Goal: Task Accomplishment & Management: Use online tool/utility

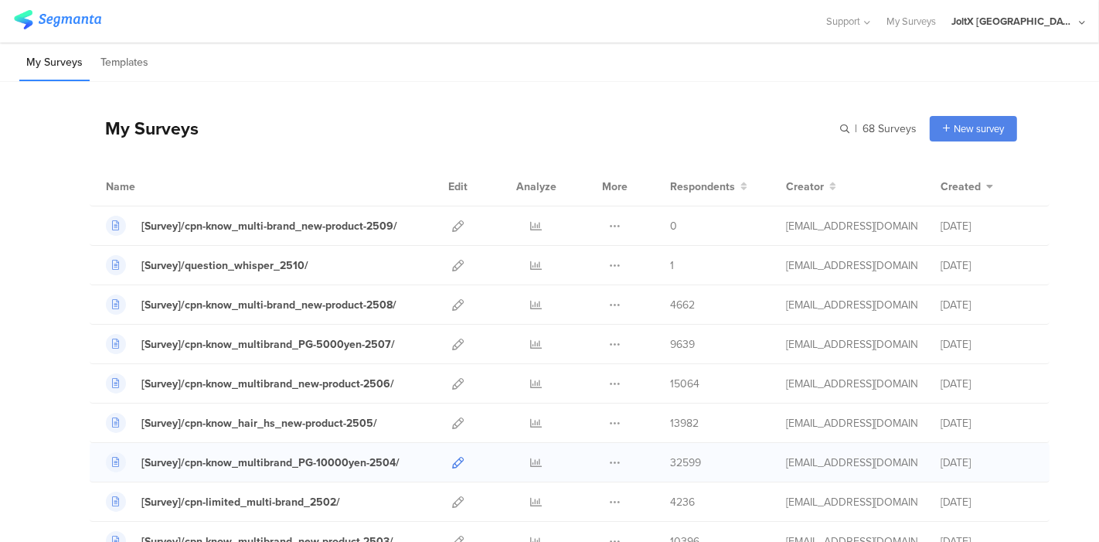
click at [452, 462] on icon at bounding box center [458, 463] width 12 height 12
click at [452, 221] on icon at bounding box center [458, 226] width 12 height 12
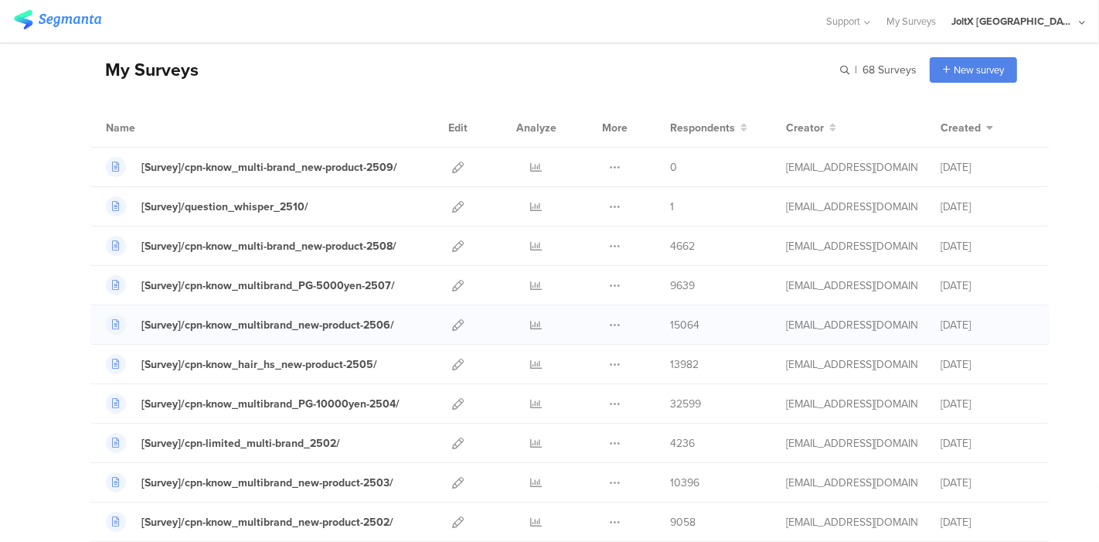
scroll to position [86, 0]
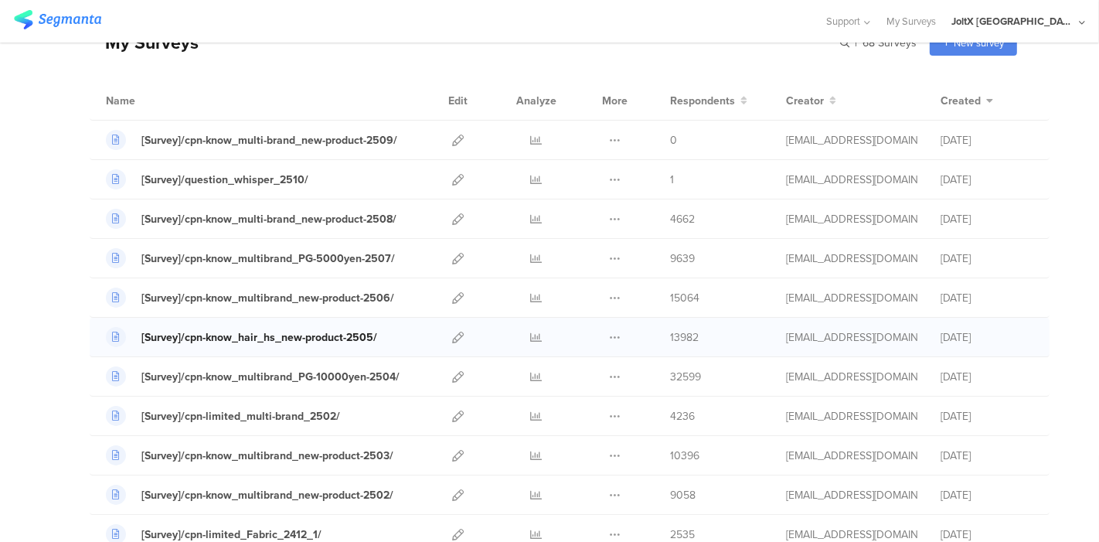
click at [336, 327] on link "[Survey]/cpn-know_hair_hs_new-product-2505/" at bounding box center [241, 337] width 271 height 20
click at [452, 184] on icon at bounding box center [458, 180] width 12 height 12
click at [452, 174] on icon at bounding box center [458, 180] width 12 height 12
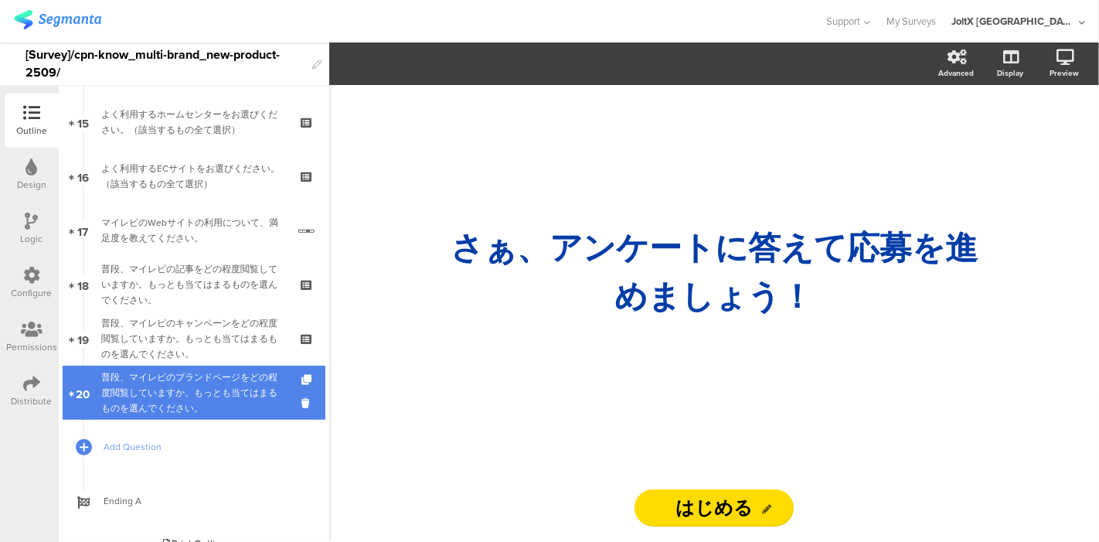
scroll to position [830, 0]
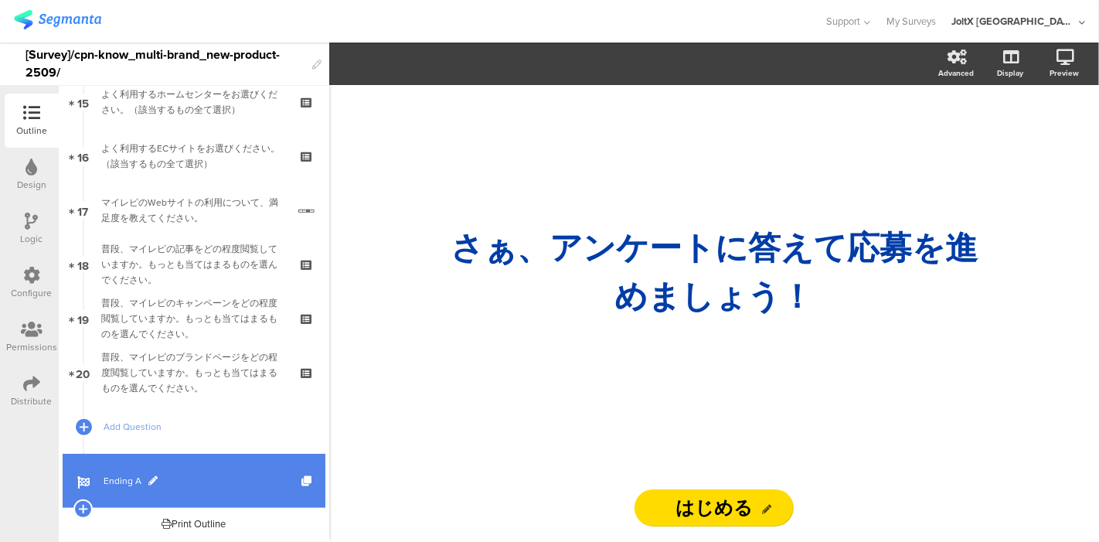
click at [111, 485] on span "Ending A" at bounding box center [203, 480] width 198 height 15
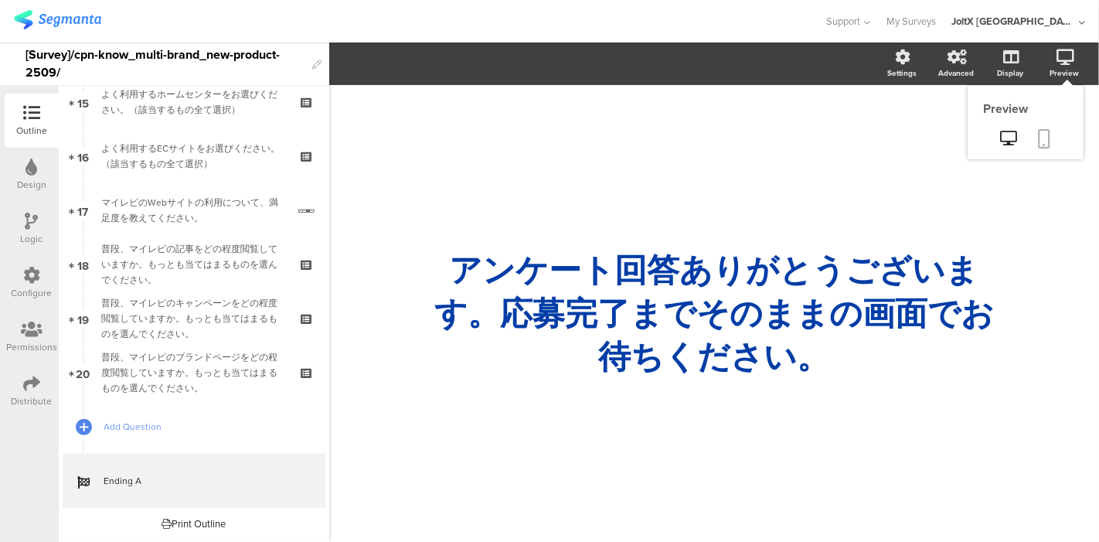
click at [1040, 136] on icon at bounding box center [1045, 138] width 12 height 19
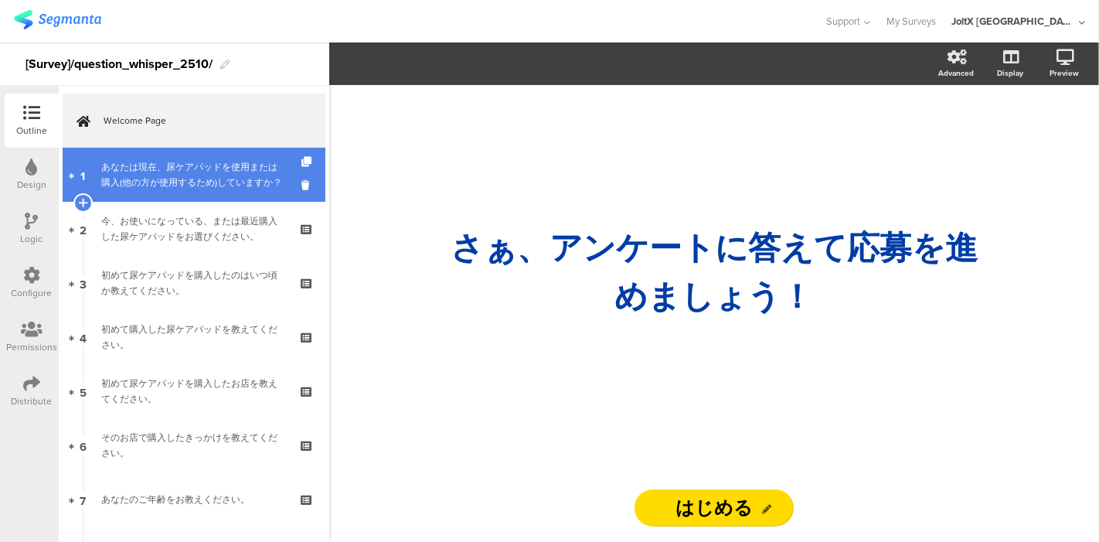
click at [233, 172] on div "あなたは現在、尿ケアパッドを使用または購入(他の方が使用するため)していますか？" at bounding box center [193, 174] width 185 height 31
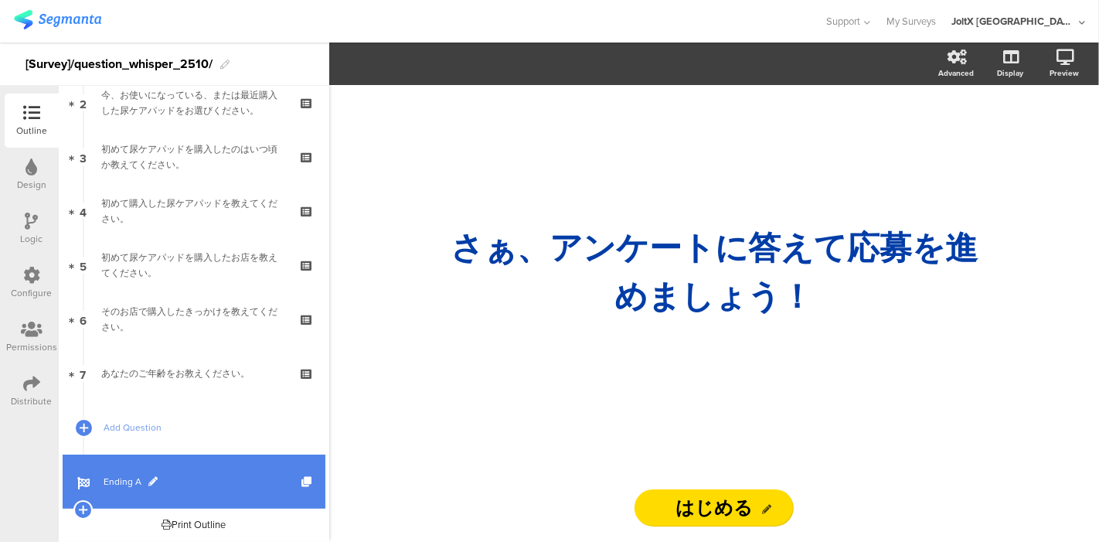
scroll to position [127, 0]
click at [150, 487] on span "Ending A" at bounding box center [203, 480] width 198 height 15
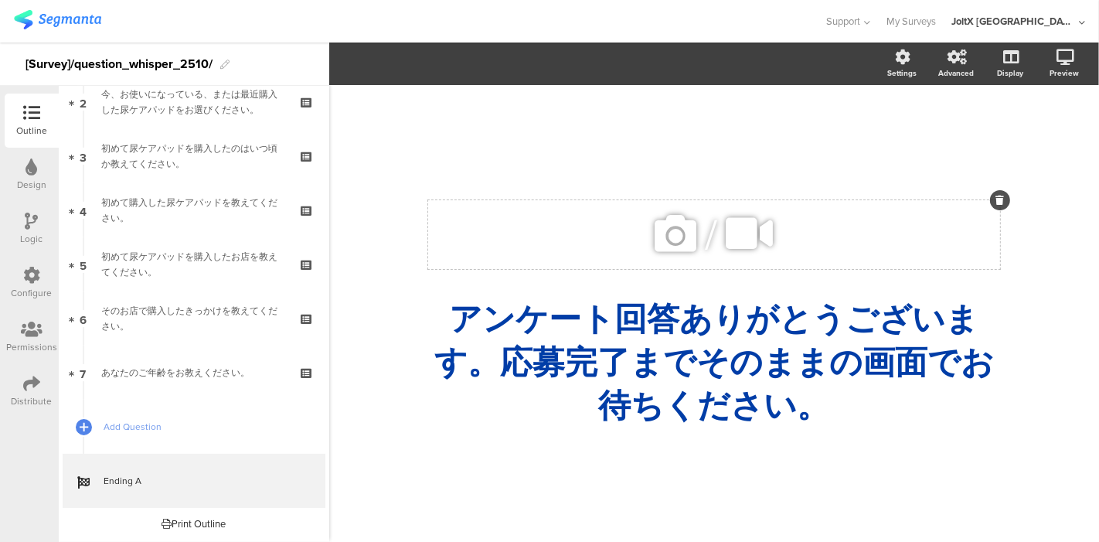
click at [711, 229] on span "/" at bounding box center [712, 234] width 12 height 61
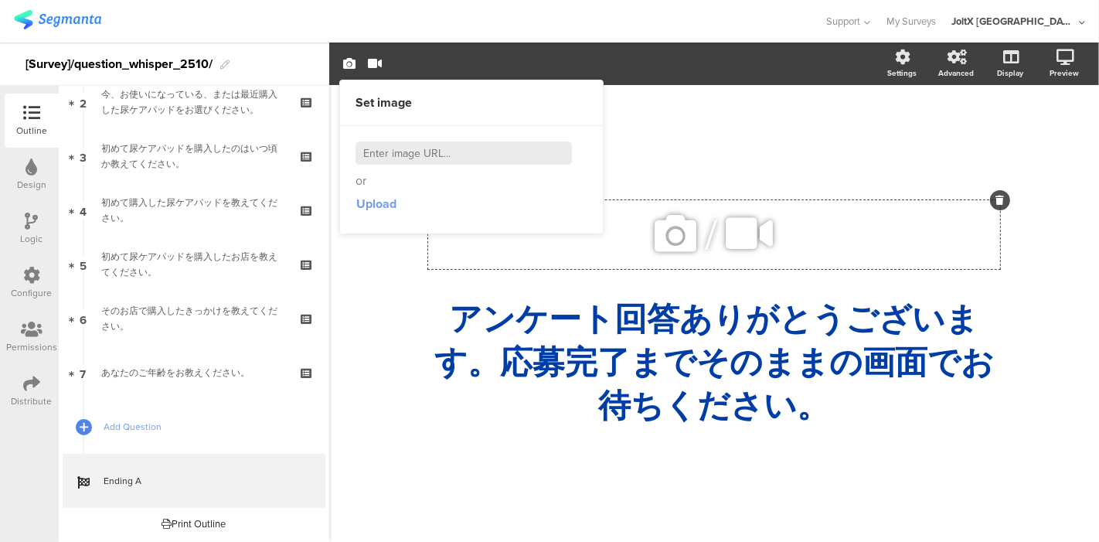
click at [378, 199] on span "Upload" at bounding box center [376, 204] width 40 height 18
click at [506, 153] on input at bounding box center [464, 152] width 216 height 23
click at [639, 231] on div "/" at bounding box center [714, 234] width 572 height 69
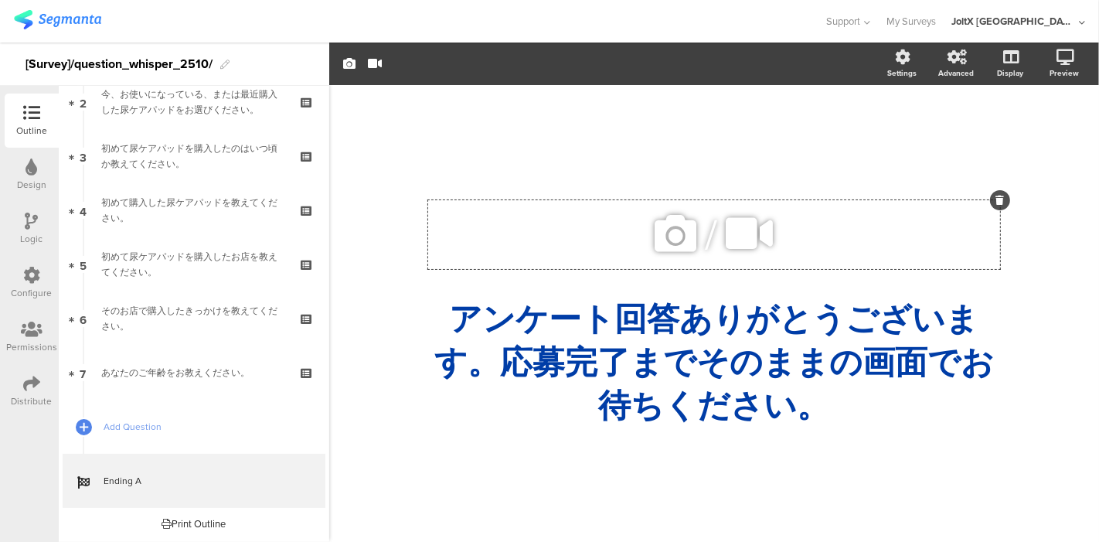
click at [657, 236] on icon at bounding box center [676, 233] width 53 height 53
click at [670, 222] on icon at bounding box center [676, 233] width 53 height 53
click at [567, 224] on div "/" at bounding box center [714, 234] width 572 height 69
click at [716, 113] on div "/ アンケート回答ありがとうございます。応募完了までそのままの画面でお待ちください。 アンケート回答ありがとうございます。応募完了までそのままの画面でお待ちく…" at bounding box center [714, 305] width 649 height 441
click at [684, 233] on icon at bounding box center [676, 233] width 53 height 53
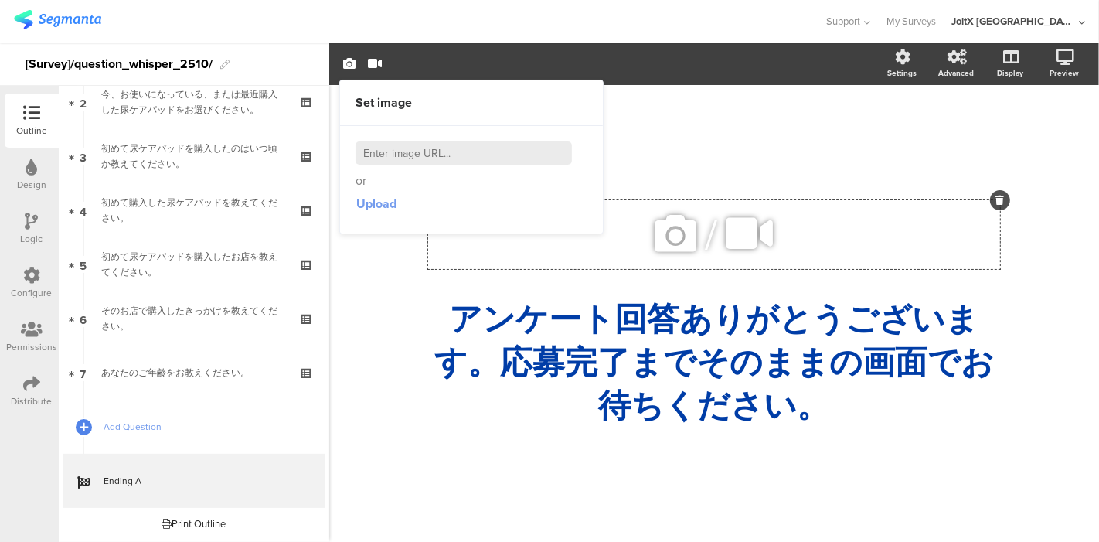
click at [377, 200] on span "Upload" at bounding box center [376, 204] width 40 height 18
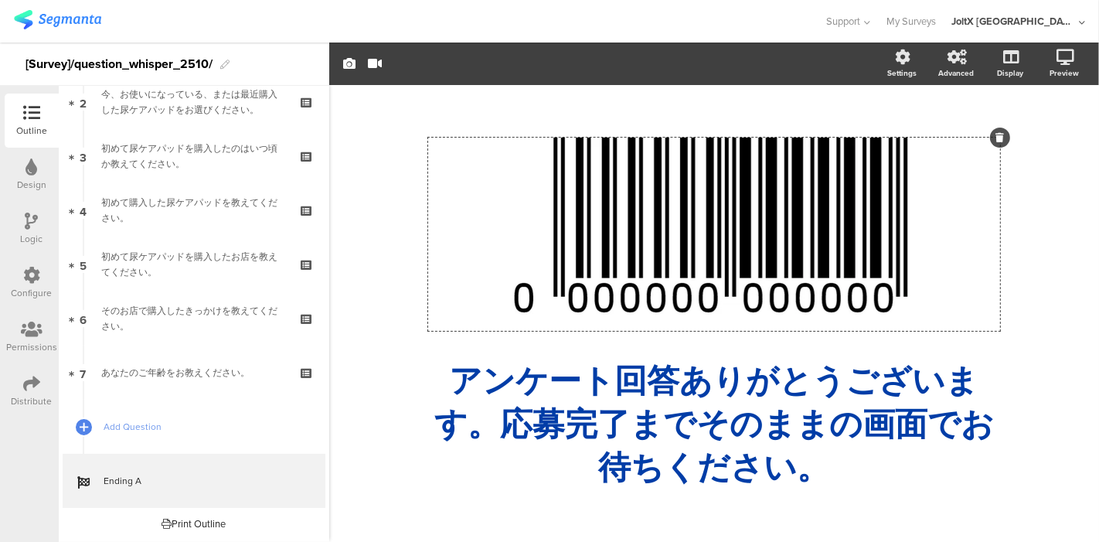
click at [362, 345] on div "/ アンケート回答ありがとうございます。応募完了までそのままの画面でお待ちください。 アンケート回答ありがとうございます。応募完了までそのままの画面でお待ちく…" at bounding box center [714, 313] width 770 height 457
click at [660, 405] on div "アンケート回答ありがとうございます。応募完了までそのままの画面でお待ちください。 アンケート回答ありがとうございます。応募完了までそのままの画面でお待ちくださ…" at bounding box center [714, 425] width 580 height 138
click at [768, 380] on p "アンケート回答ありがとうございます。応募完了までそのままの画面でお待ちください。" at bounding box center [714, 424] width 572 height 130
click at [935, 356] on div "アンケート回答ありがとうございます。応募完了までそのままの画面でお待ちください。 アンケート回答ありがとうございます。応募完了までそのままの画面でお待ちくださ…" at bounding box center [714, 425] width 580 height 138
click at [925, 375] on p "アンケート回答ありがとうございます。応募完了までそのままの画面でお待ちください。" at bounding box center [714, 424] width 572 height 130
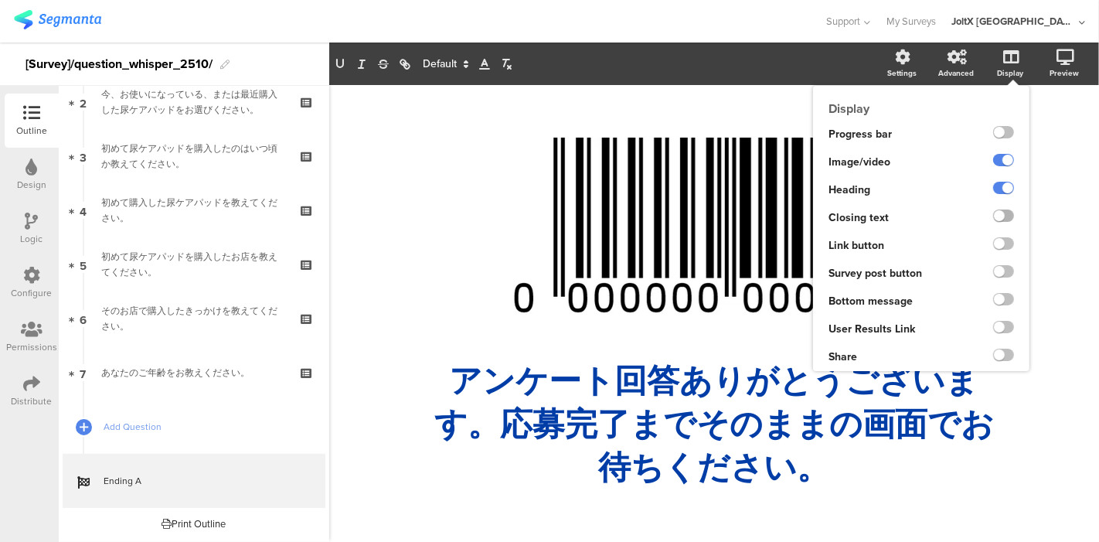
click at [1006, 215] on label at bounding box center [1003, 215] width 21 height 12
click at [0, 0] on input "checkbox" at bounding box center [0, 0] width 0 height 0
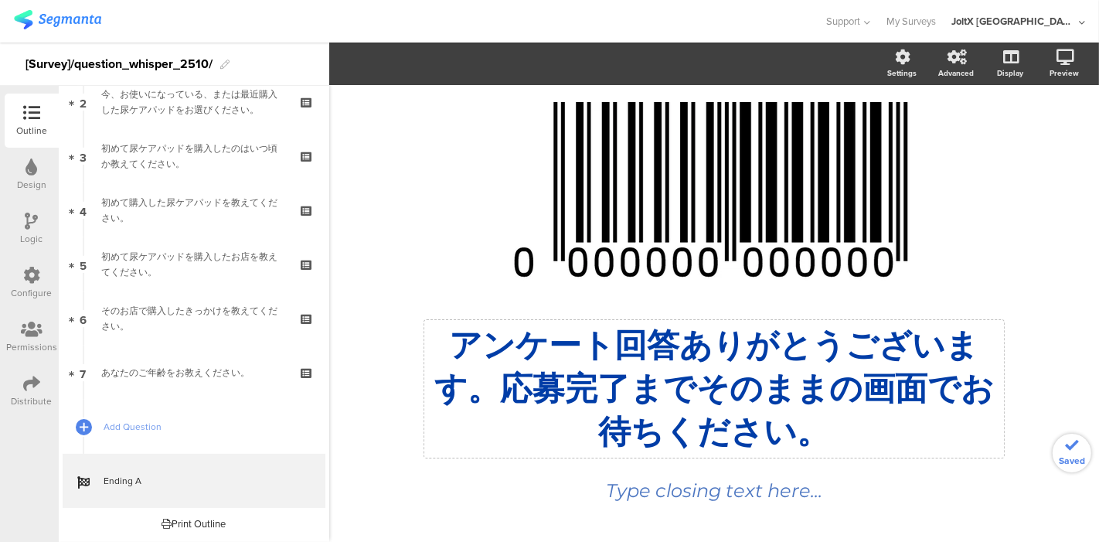
scroll to position [33, 0]
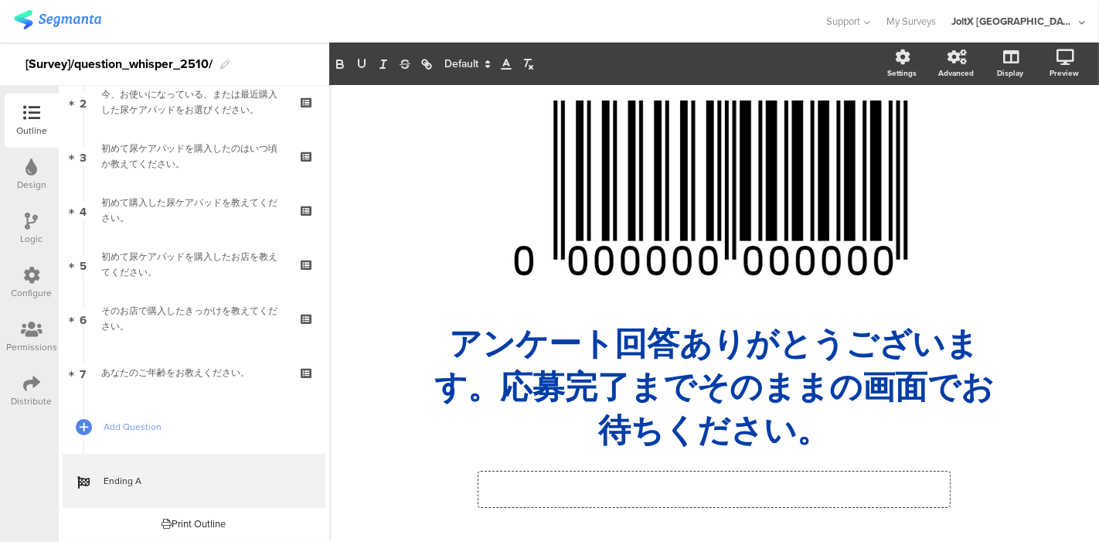
click at [840, 491] on div "/ アンケート回答ありがとうございます。応募完了までそのままの画面でお待ちください。 アンケート回答ありがとうございます。応募完了までそのままの画面でお待ちく…" at bounding box center [714, 301] width 618 height 449
click at [841, 423] on div "アンケート回答ありがとうございます。応募完了までそのままの画面でお待ちください。 アンケート回答ありがとうございます。応募完了までそのままの画面でお待ちくださ…" at bounding box center [714, 387] width 580 height 138
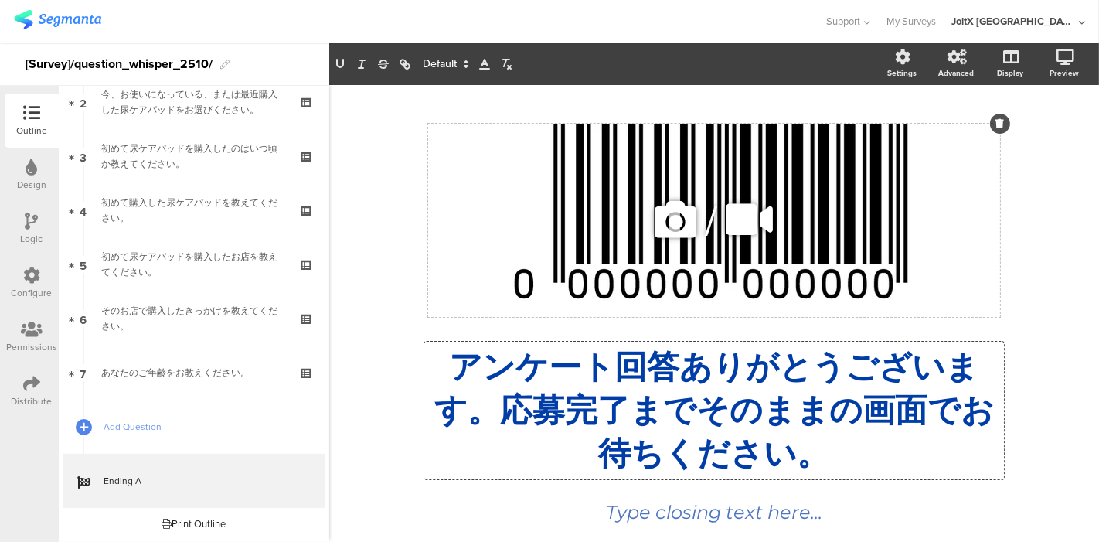
click at [706, 230] on span "/" at bounding box center [712, 220] width 12 height 61
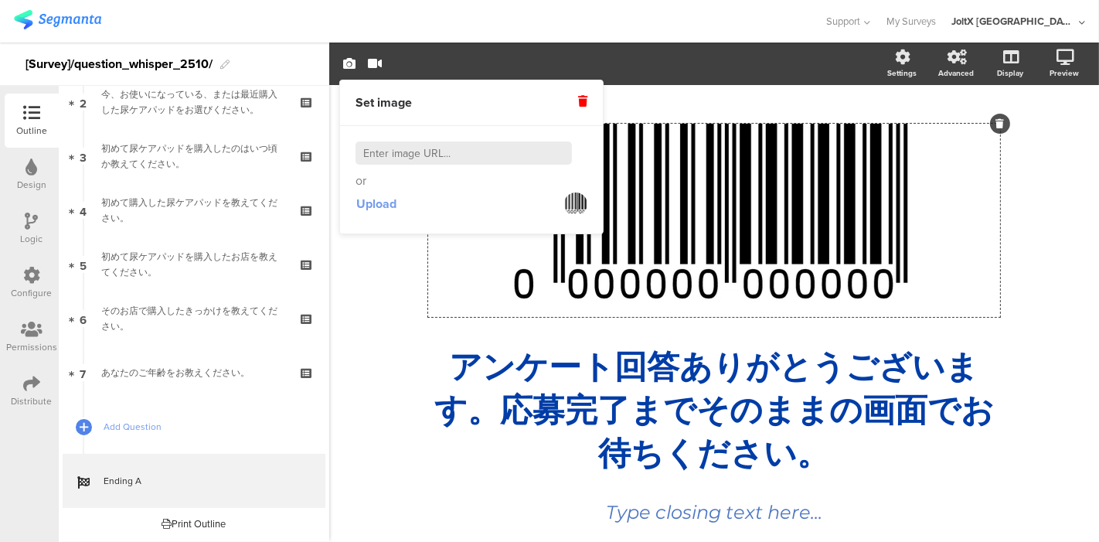
click at [379, 203] on span "Upload" at bounding box center [376, 204] width 40 height 18
click at [365, 195] on span "Upload" at bounding box center [376, 204] width 40 height 18
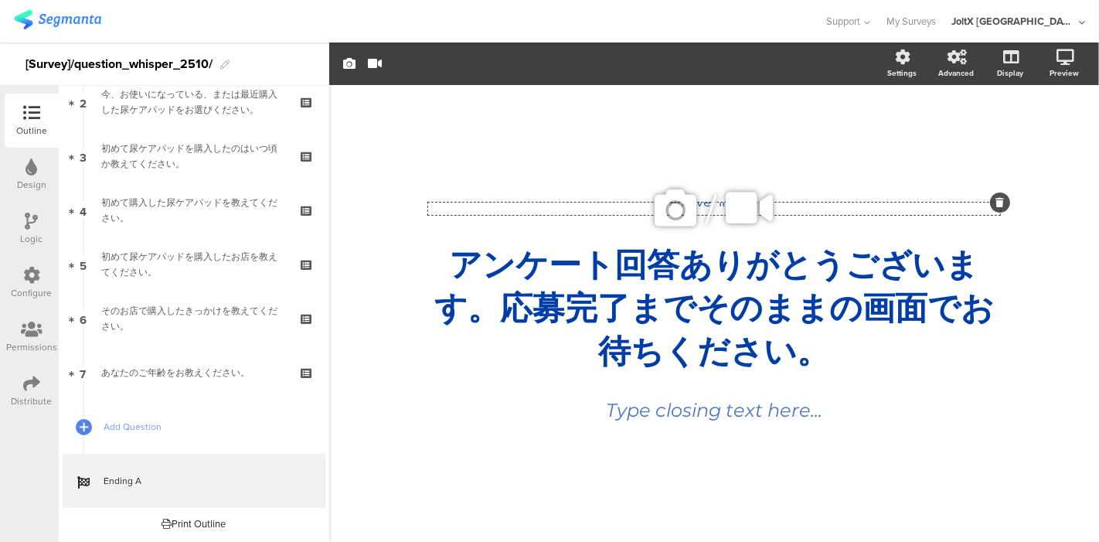
click at [1004, 192] on div at bounding box center [1000, 202] width 20 height 20
click at [996, 192] on div at bounding box center [1000, 202] width 20 height 20
click at [687, 199] on icon at bounding box center [676, 208] width 53 height 53
click at [675, 202] on icon at bounding box center [676, 208] width 53 height 53
click at [998, 201] on icon at bounding box center [1000, 202] width 9 height 9
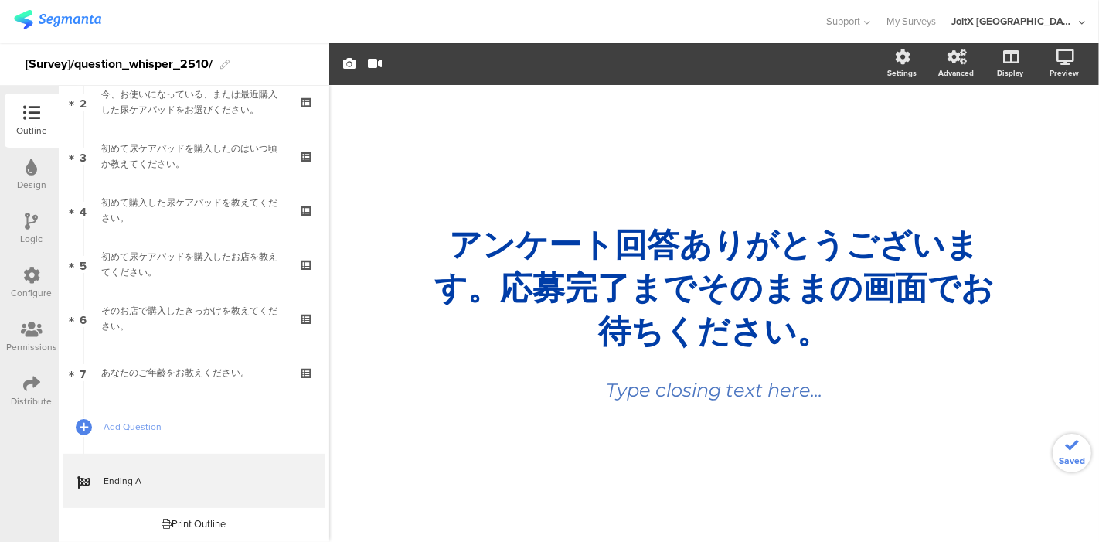
click at [807, 191] on div "/ アンケート回答ありがとうございます。応募完了までそのままの画面でお待ちください。 アンケート回答ありがとうございます。応募完了までそのままの画面でお待ちく…" at bounding box center [714, 305] width 649 height 441
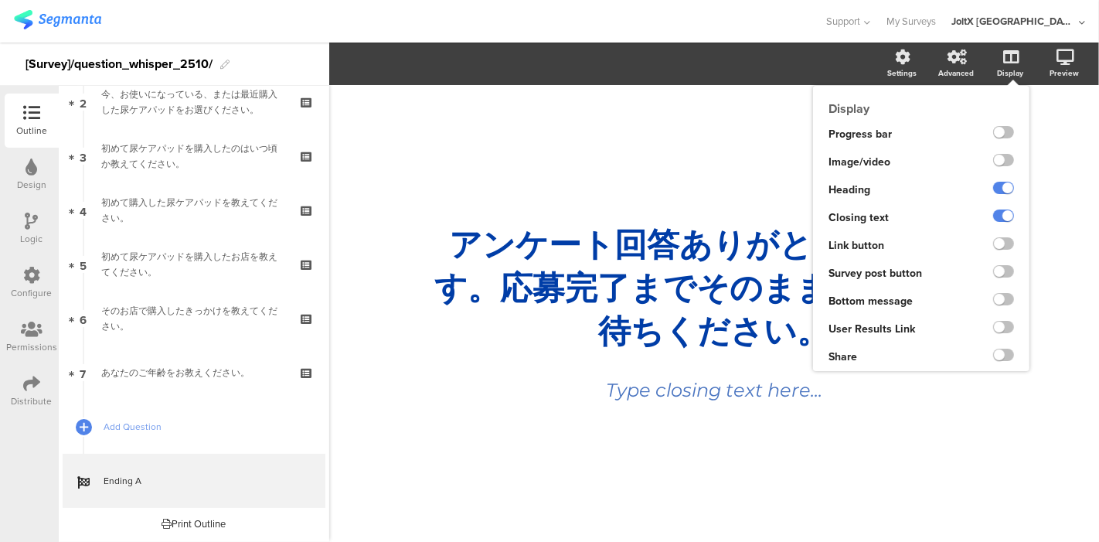
click at [1013, 72] on div "Display" at bounding box center [1010, 73] width 26 height 12
click at [990, 159] on div at bounding box center [994, 162] width 70 height 28
click at [1000, 159] on label at bounding box center [1003, 160] width 21 height 12
click at [0, 0] on input "checkbox" at bounding box center [0, 0] width 0 height 0
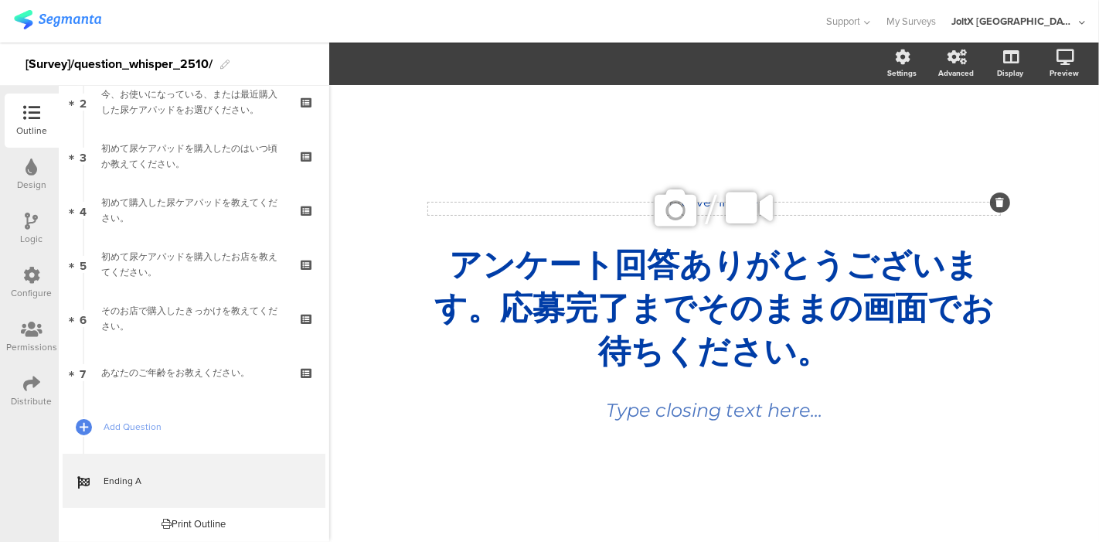
click at [690, 204] on icon at bounding box center [676, 208] width 53 height 53
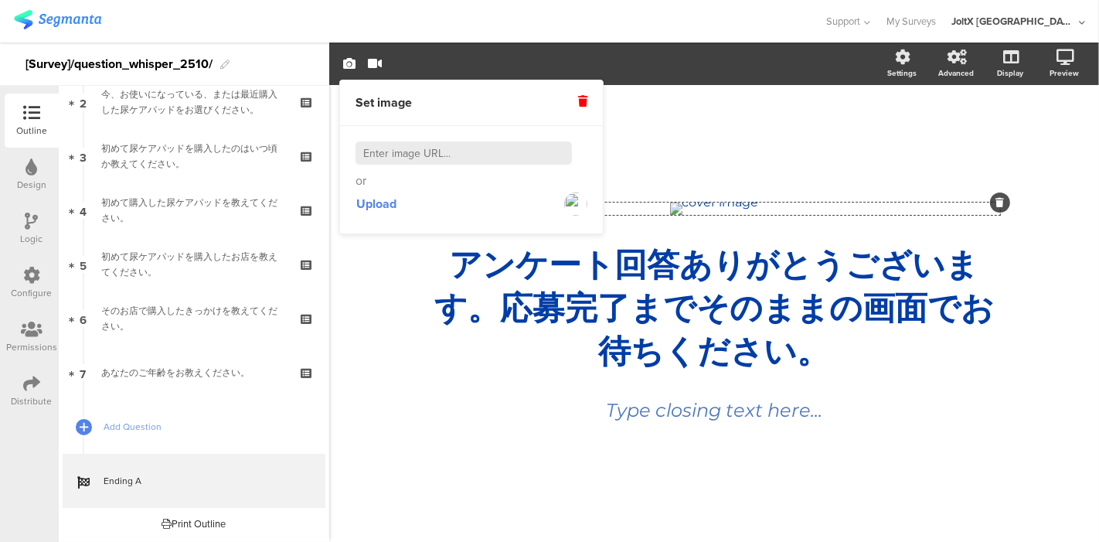
click at [581, 195] on img at bounding box center [575, 203] width 23 height 23
click at [581, 97] on icon at bounding box center [582, 101] width 9 height 11
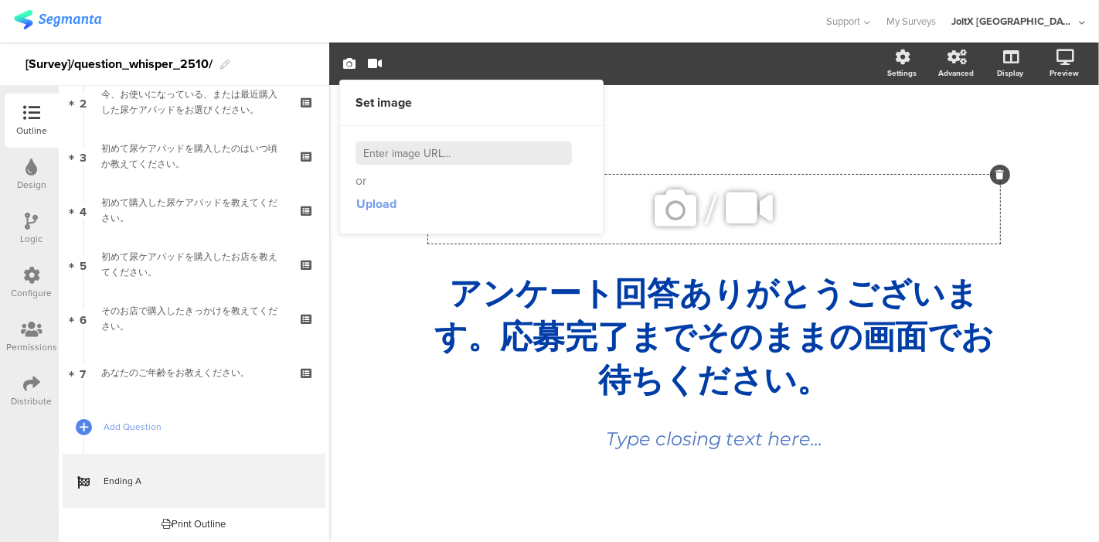
click at [379, 204] on span "Upload" at bounding box center [376, 204] width 40 height 18
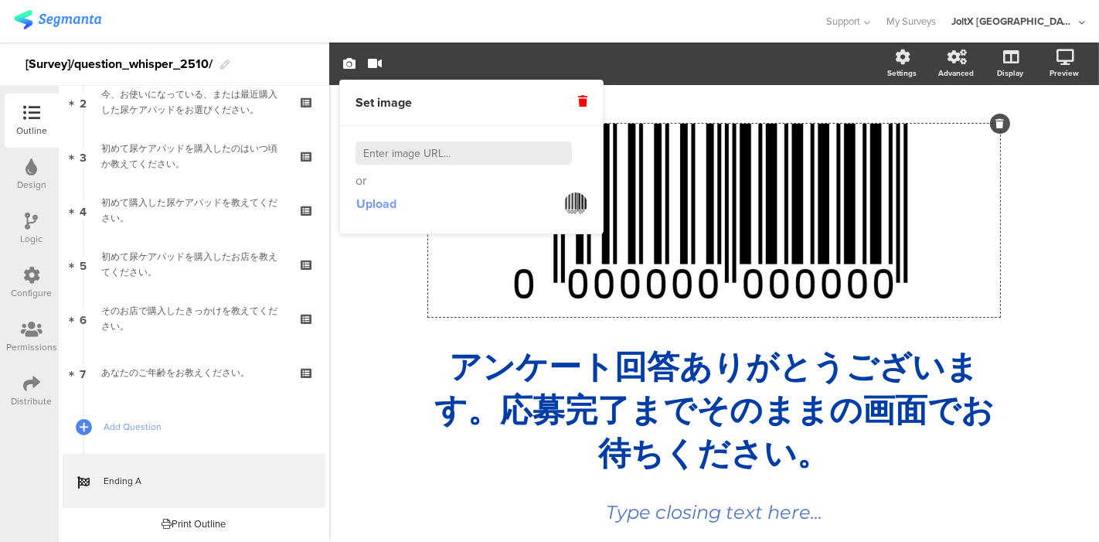
click at [388, 199] on span "Upload" at bounding box center [376, 204] width 40 height 18
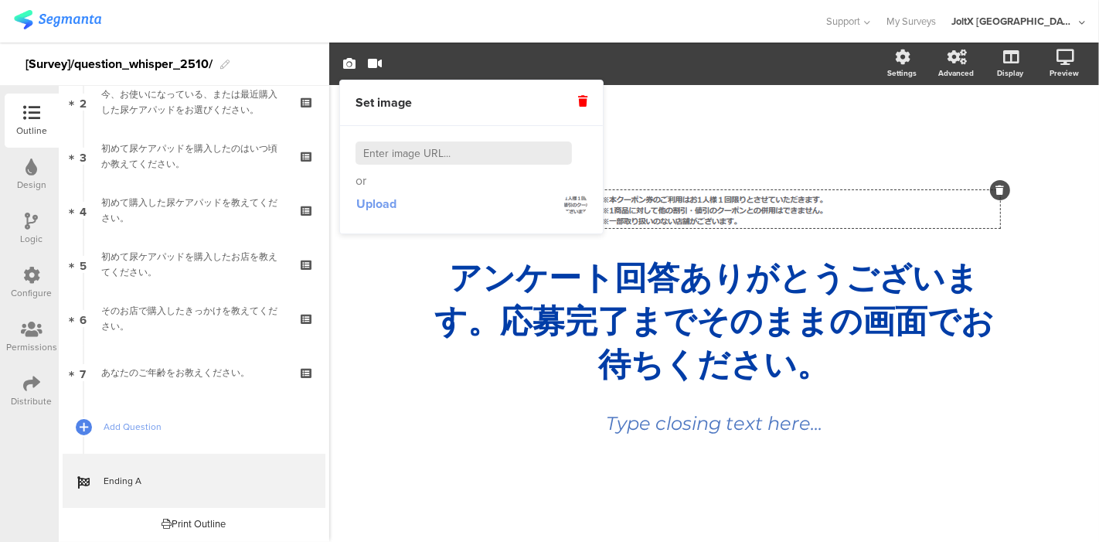
click at [372, 195] on span "Upload" at bounding box center [376, 204] width 40 height 18
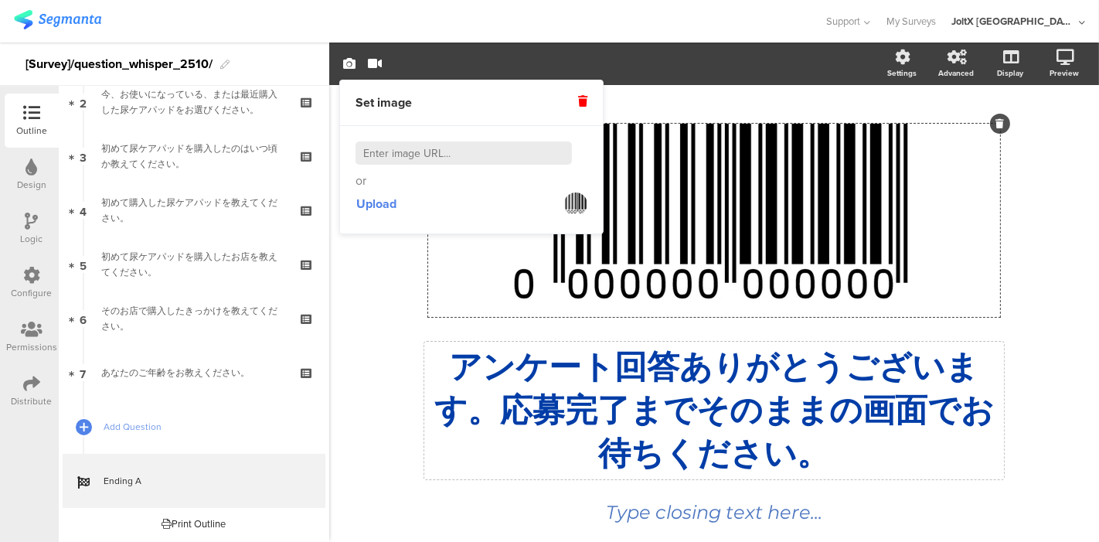
click at [578, 420] on div "アンケート回答ありがとうございます。応募完了までそのままの画面でお待ちください。 アンケート回答ありがとうございます。応募完了までそのままの画面でお待ちくださ…" at bounding box center [714, 411] width 580 height 138
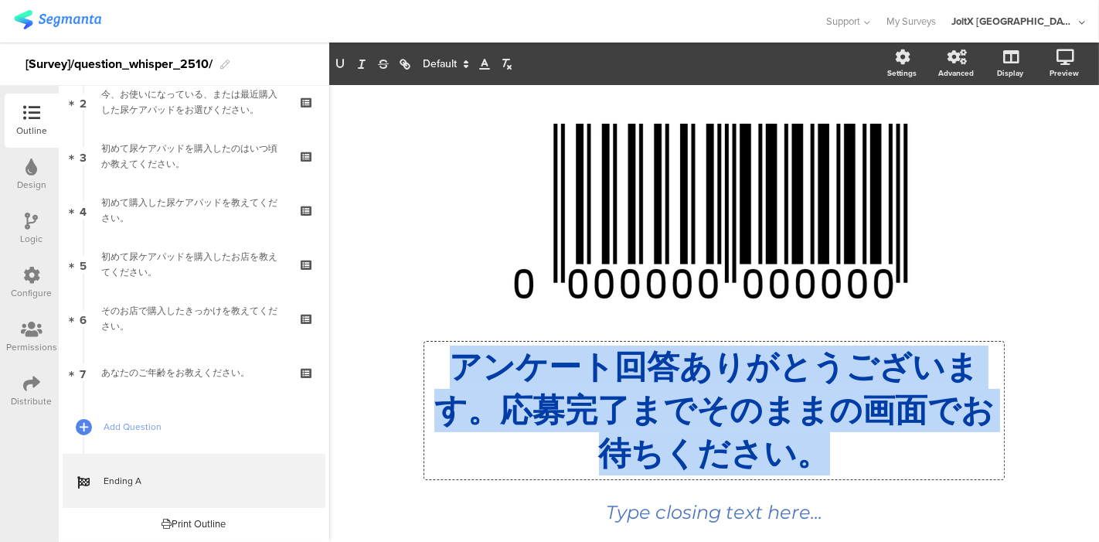
drag, startPoint x: 814, startPoint y: 472, endPoint x: 444, endPoint y: 349, distance: 390.1
click at [444, 349] on p "アンケート回答ありがとうございます。応募完了までそのままの画面でお待ちください。" at bounding box center [714, 411] width 572 height 130
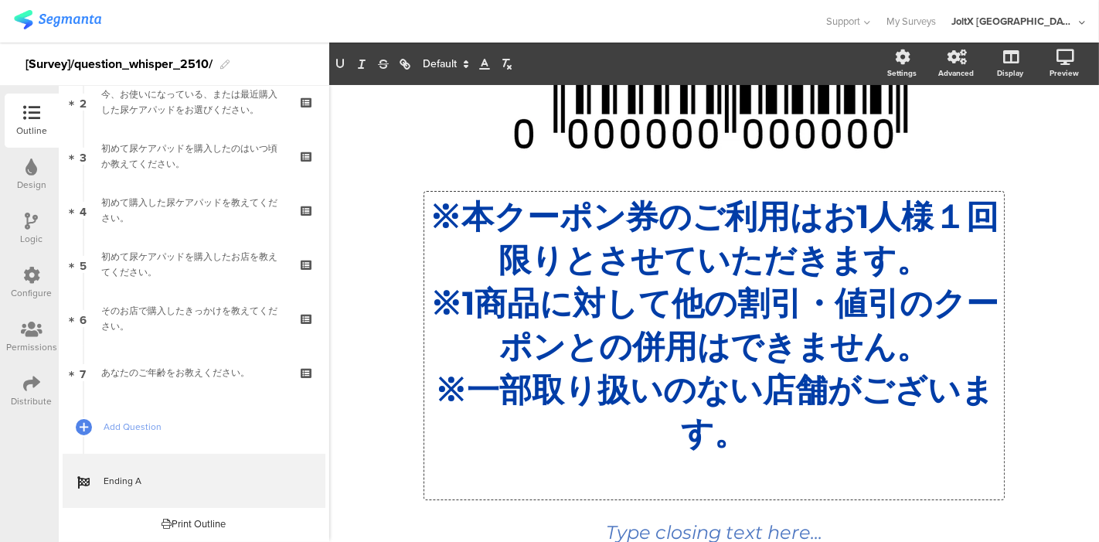
scroll to position [172, 0]
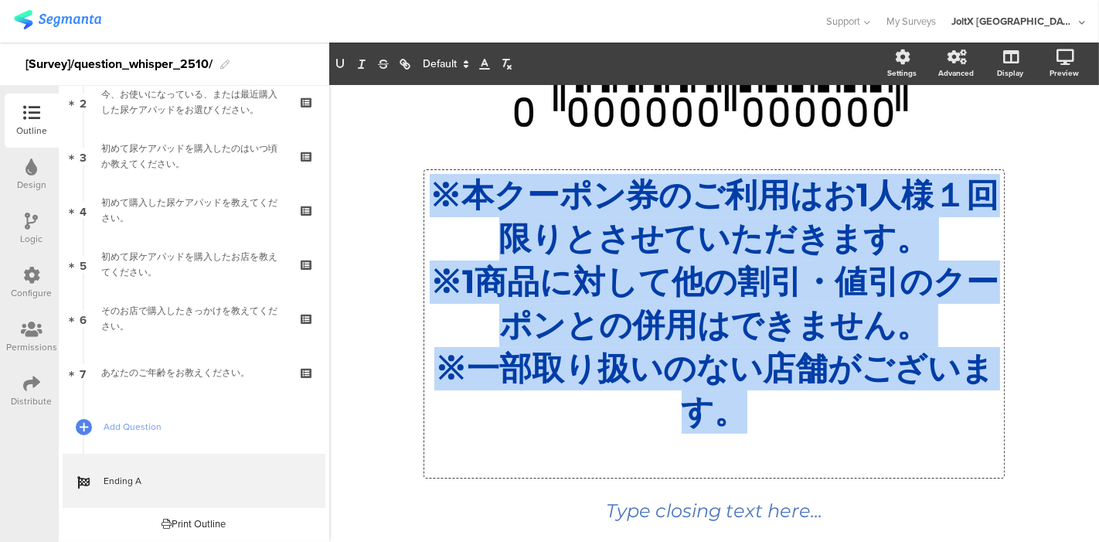
drag, startPoint x: 782, startPoint y: 451, endPoint x: 421, endPoint y: 182, distance: 450.7
click at [424, 182] on div "※本クーポン券のご利用はお1人様１回限りとさせていただきます。 ※1商品に対して他の割引・値引のクーポンとの併用はできません。 ※一部取り扱いのない店舗がござ…" at bounding box center [714, 324] width 580 height 308
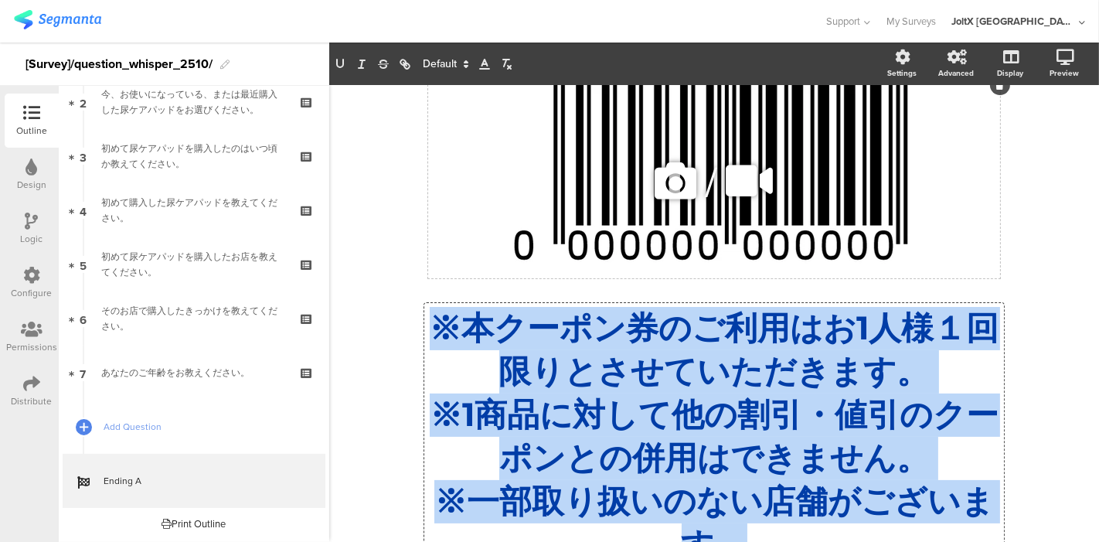
scroll to position [0, 0]
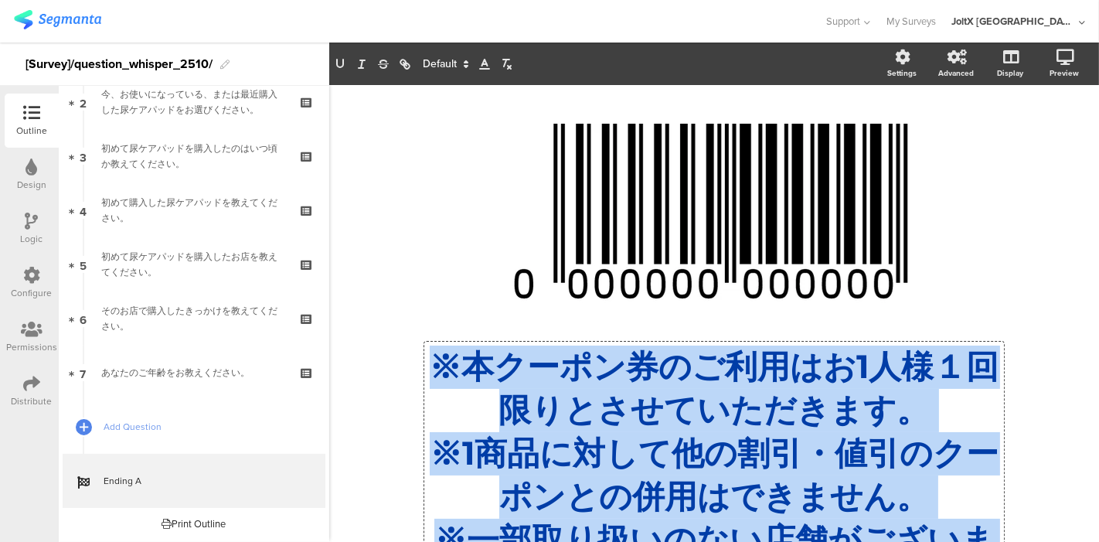
drag, startPoint x: 815, startPoint y: 407, endPoint x: 630, endPoint y: 462, distance: 192.7
click at [630, 462] on p "※1商品に対して他の割引・値引のクーポンとの併用はできません。" at bounding box center [714, 475] width 572 height 87
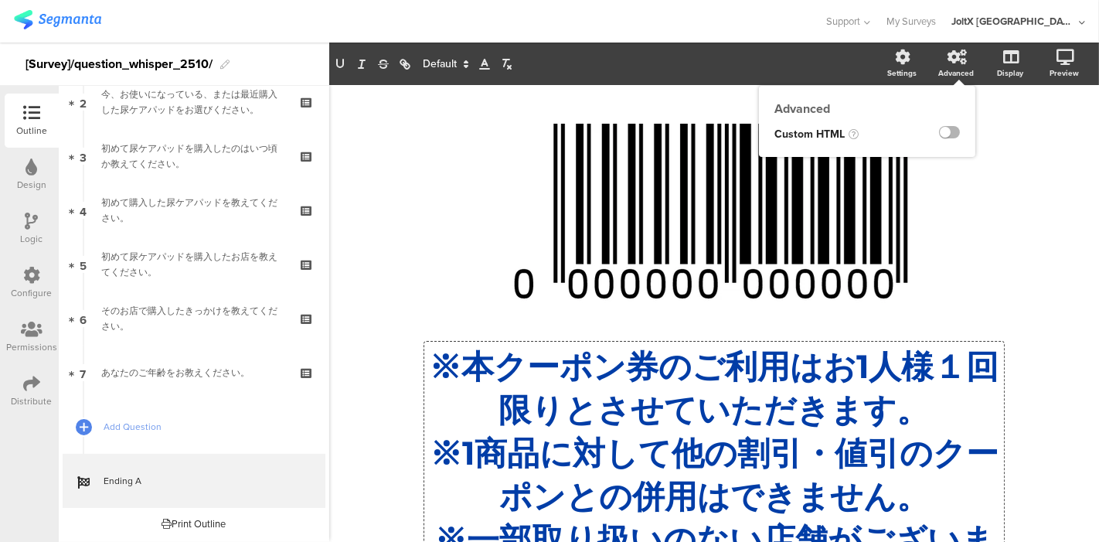
click at [939, 138] on label at bounding box center [949, 132] width 21 height 12
click at [0, 0] on input "checkbox" at bounding box center [0, 0] width 0 height 0
click at [939, 133] on label at bounding box center [949, 132] width 21 height 12
click at [0, 0] on input "checkbox" at bounding box center [0, 0] width 0 height 0
click at [896, 60] on icon at bounding box center [903, 56] width 15 height 15
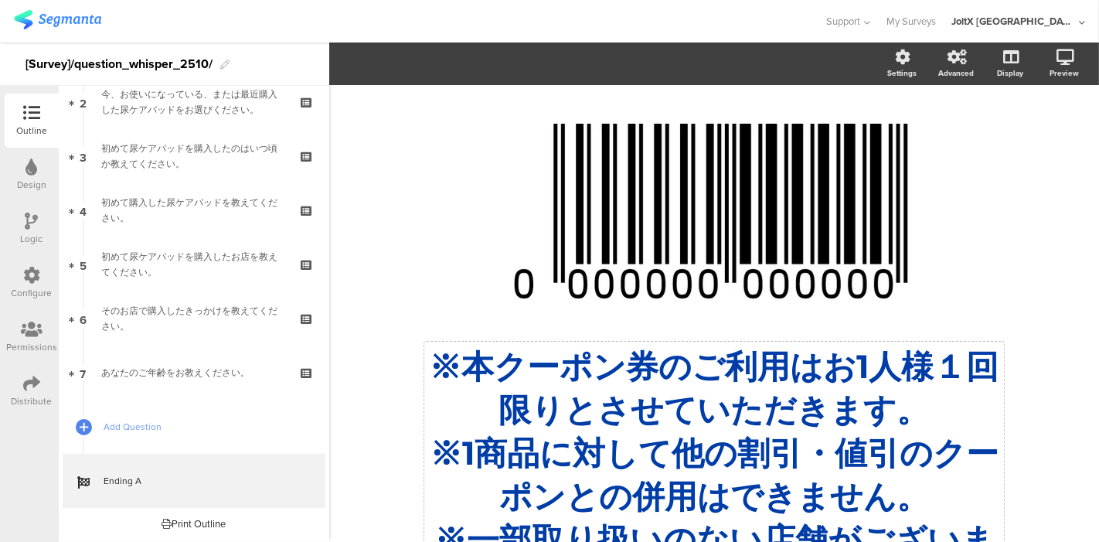
click at [752, 379] on div "※本クーポン券のご利用はお1人様１回限りとさせていただきます。 ※1商品に対して他の割引・値引のクーポンとの併用はできません。 ※一部取り扱いのない店舗がござ…" at bounding box center [714, 496] width 580 height 308
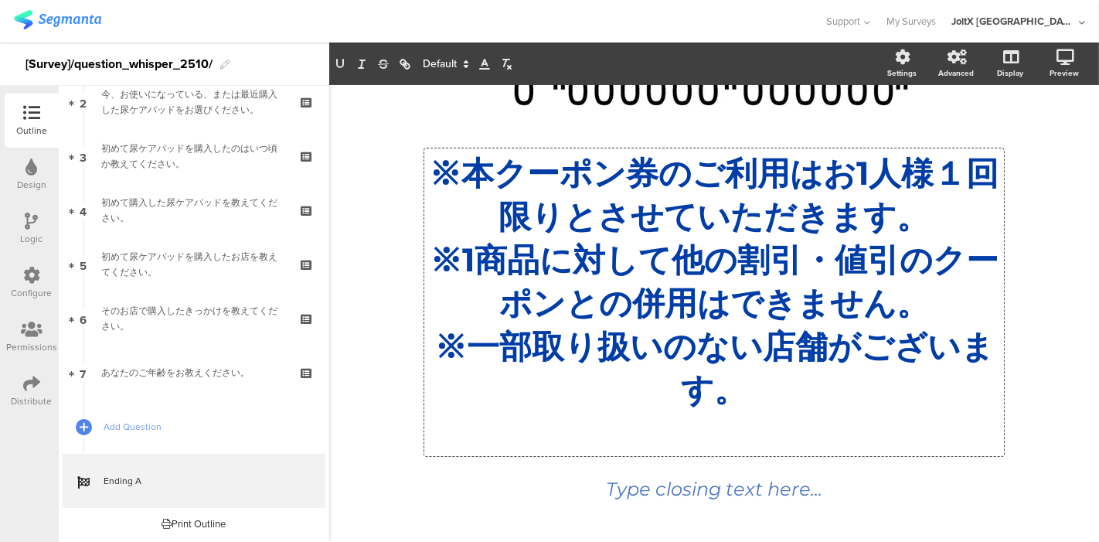
scroll to position [214, 0]
click at [753, 482] on div "Type closing text here..." at bounding box center [715, 490] width 472 height 36
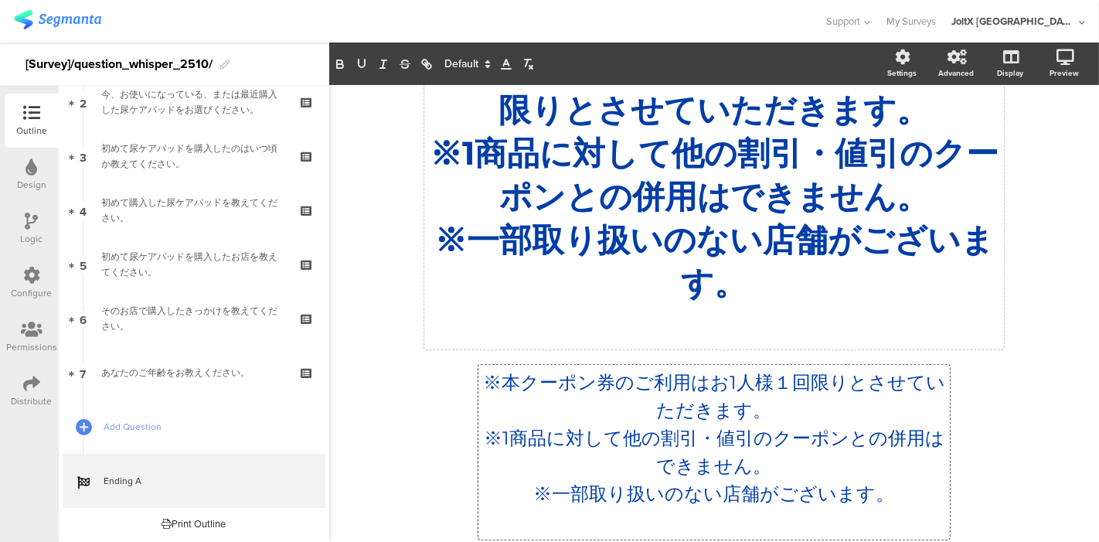
scroll to position [353, 0]
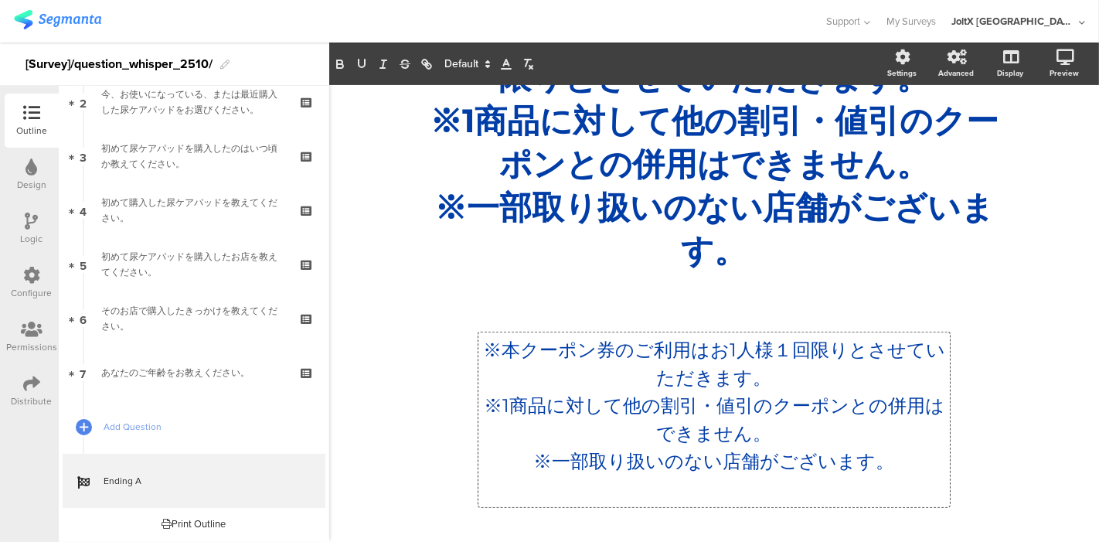
click at [741, 436] on p "※1商品に対して他の割引・値引のクーポンとの併用はできません。" at bounding box center [714, 420] width 464 height 56
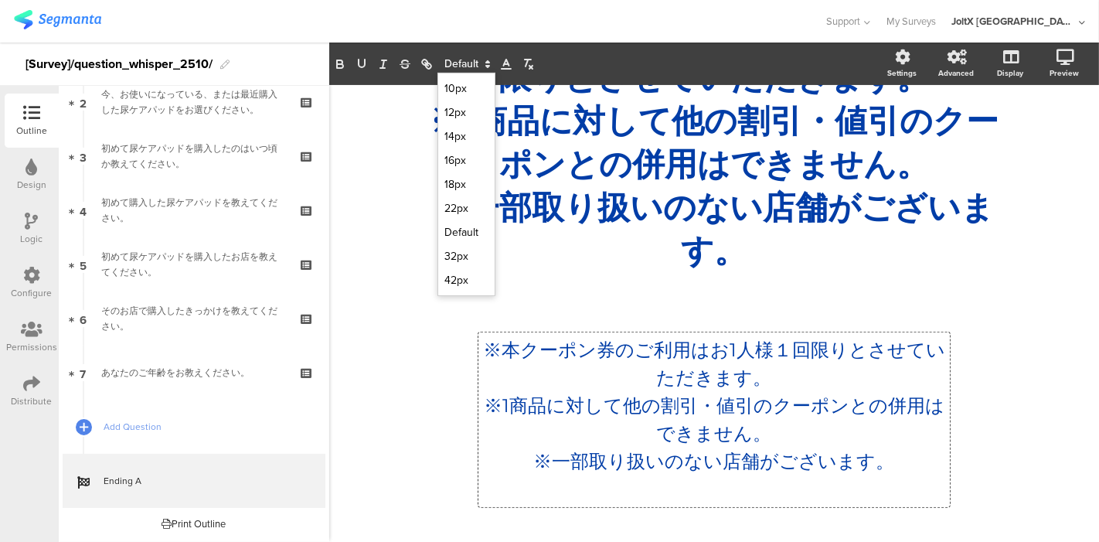
click at [488, 58] on icon at bounding box center [488, 64] width 14 height 14
click at [607, 228] on div "/ ※本クーポン券のご利用はお1人様１回限りとさせていただきます。 ※1商品に対して他の割引・値引のクーポンとの併用はできません。 ※一部取り扱いのない店舗が…" at bounding box center [714, 147] width 618 height 758
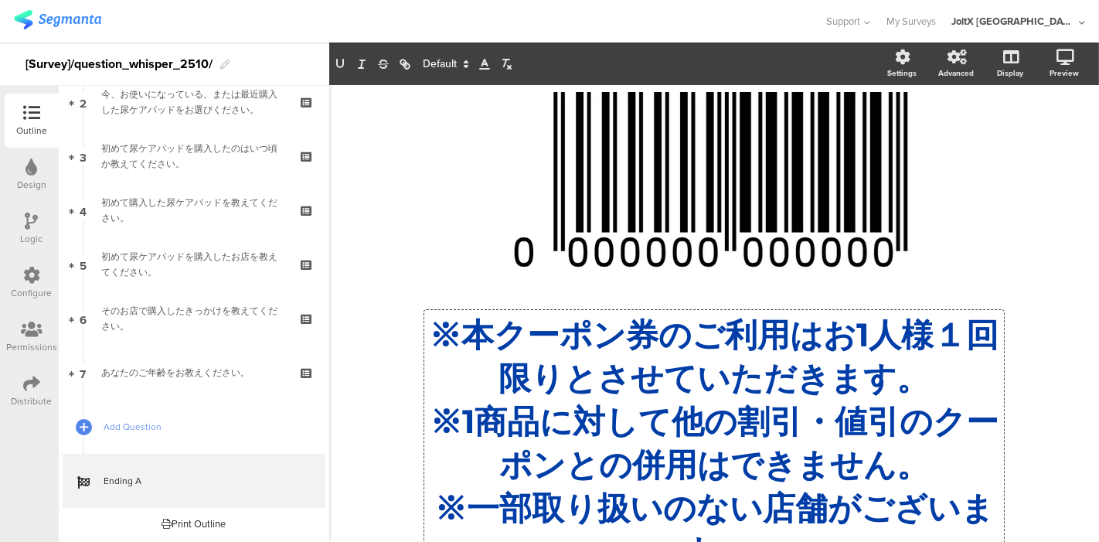
click at [724, 418] on p "※1商品に対して他の割引・値引のクーポンとの併用はできません。" at bounding box center [714, 443] width 572 height 87
click at [465, 66] on polygon at bounding box center [466, 67] width 3 height 2
click at [443, 87] on span at bounding box center [445, 89] width 44 height 24
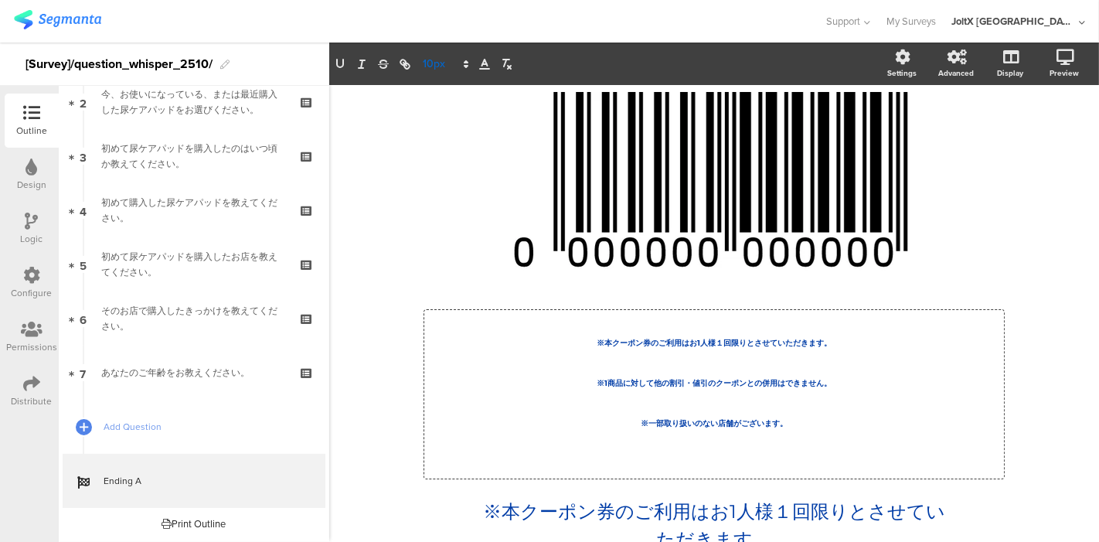
click at [461, 63] on icon at bounding box center [466, 64] width 14 height 14
click at [446, 107] on span at bounding box center [445, 112] width 44 height 24
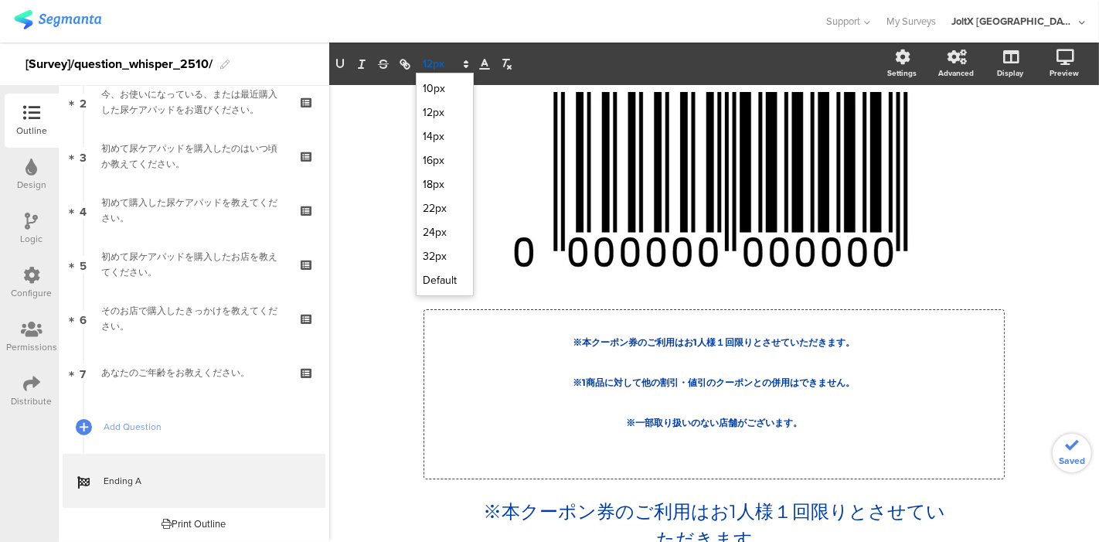
click at [445, 65] on span at bounding box center [445, 64] width 58 height 19
click at [431, 128] on span at bounding box center [445, 136] width 44 height 24
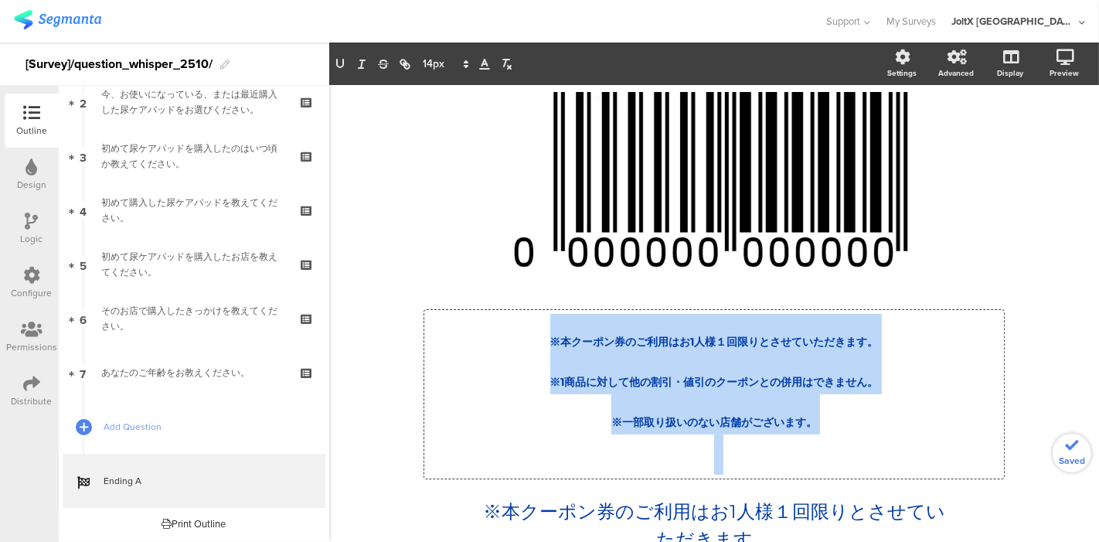
click at [547, 366] on p "※1商品に対して他の割引・値引のクーポンとの併用はできません。" at bounding box center [714, 374] width 572 height 40
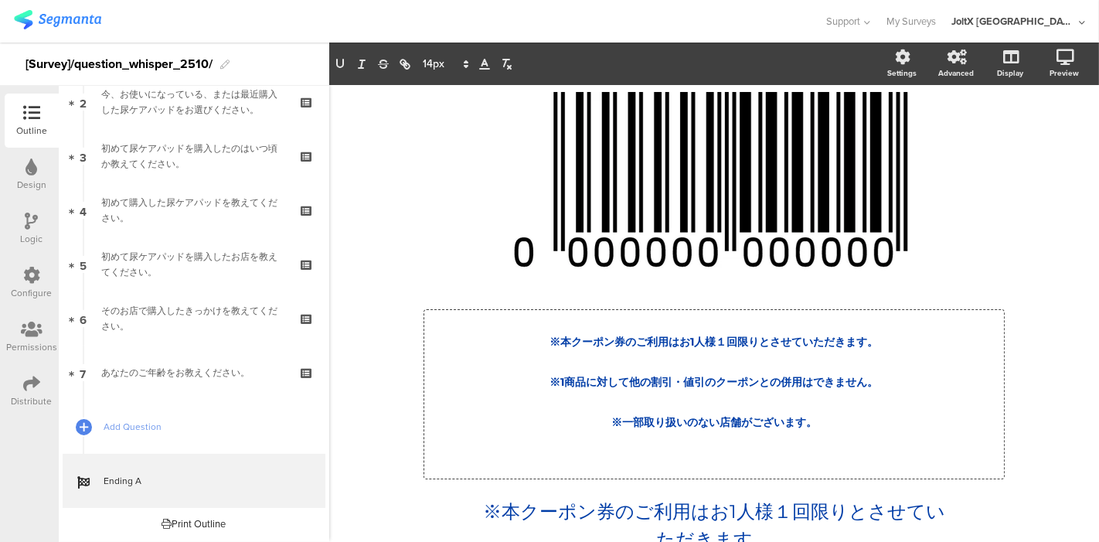
click at [620, 376] on span "※1商品に対して他の割引・値引のクーポンとの併用はできません。" at bounding box center [714, 382] width 329 height 14
click at [758, 348] on p "※本クーポン券のご利用はお1人様１回限りとさせていただきます。" at bounding box center [714, 334] width 572 height 40
click at [768, 366] on p "※1商品に対して他の割引・値引のクーポンとの併用はできません。" at bounding box center [714, 374] width 572 height 40
click at [911, 346] on p "※本クーポン券のご利用はお1人様１回限りとさせていただきます。" at bounding box center [714, 334] width 572 height 40
click at [792, 458] on p at bounding box center [714, 454] width 572 height 40
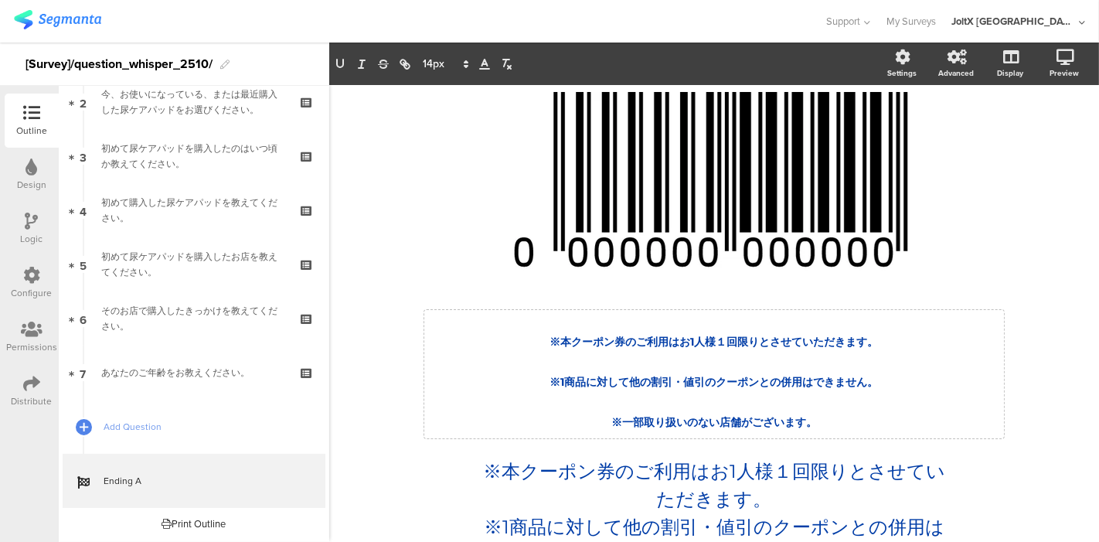
click at [1012, 211] on div "/ ※本クーポン券のご利用はお1人様１回限りとさせていただきます。 ※1商品に対して他の割引・値引のクーポンとの併用はできません。 ※一部取り扱いのない店舗が…" at bounding box center [714, 358] width 618 height 579
click at [771, 384] on span "※1商品に対して他の割引・値引のクーポンとの併用はできません。" at bounding box center [714, 382] width 329 height 14
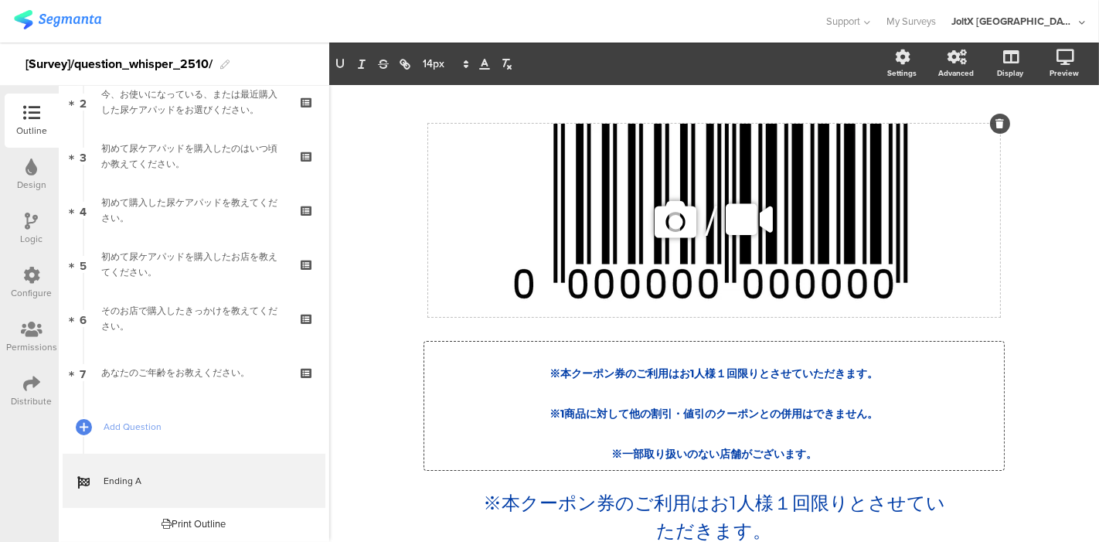
click at [967, 282] on div "/" at bounding box center [714, 220] width 572 height 193
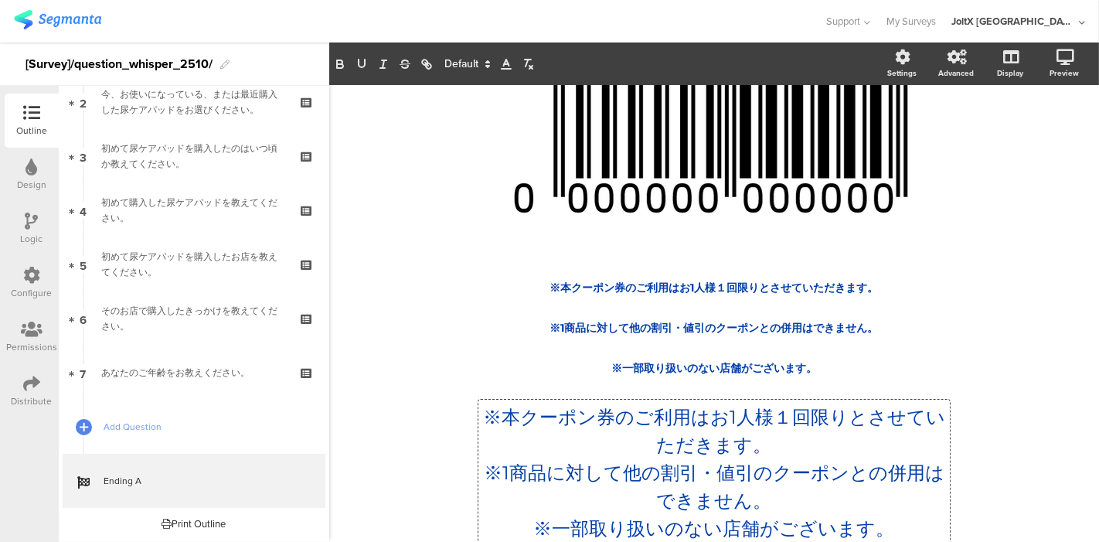
scroll to position [150, 0]
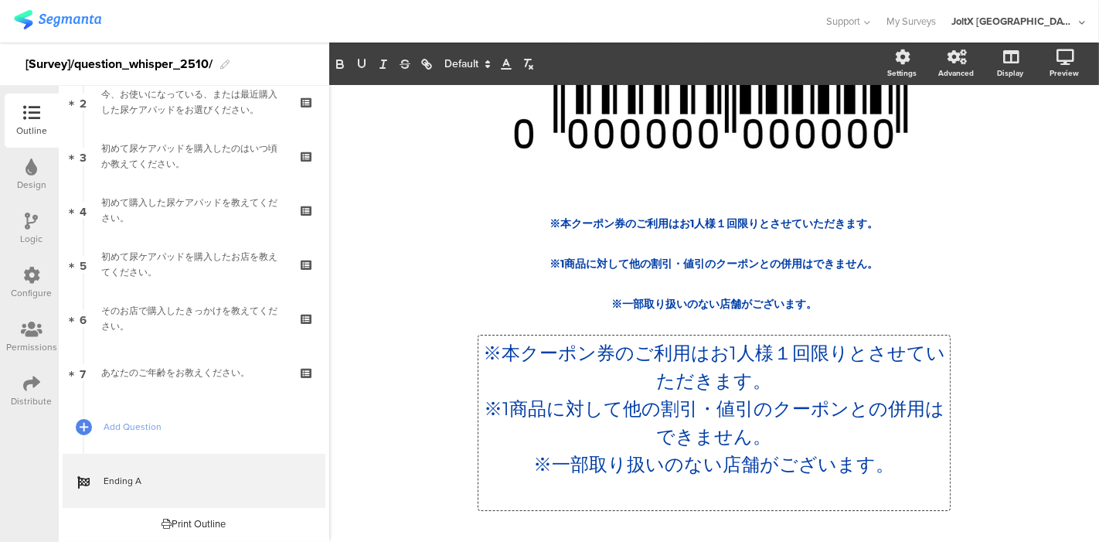
click at [700, 475] on p "※一部取り扱いのない店舗がございます。" at bounding box center [714, 465] width 464 height 28
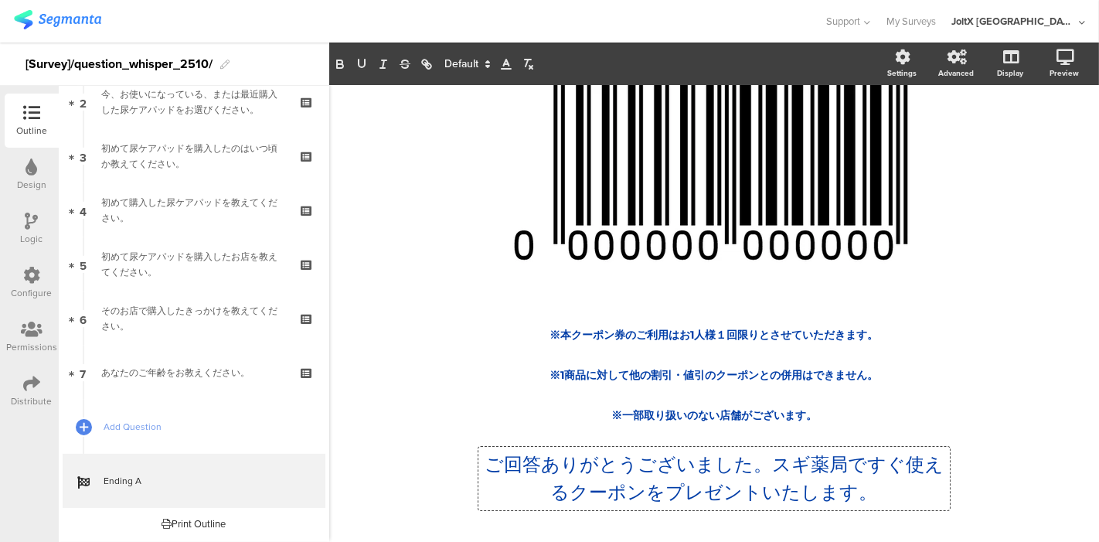
click at [528, 479] on p "ご回答ありがとうございました。スギ薬局ですぐ使えるクーポンをプレゼントいたします。" at bounding box center [714, 479] width 464 height 56
click at [871, 485] on p "ご回答ありがとうございました。スギ薬局ですぐ使えるクーポンをプレゼントいたします。" at bounding box center [714, 479] width 464 height 56
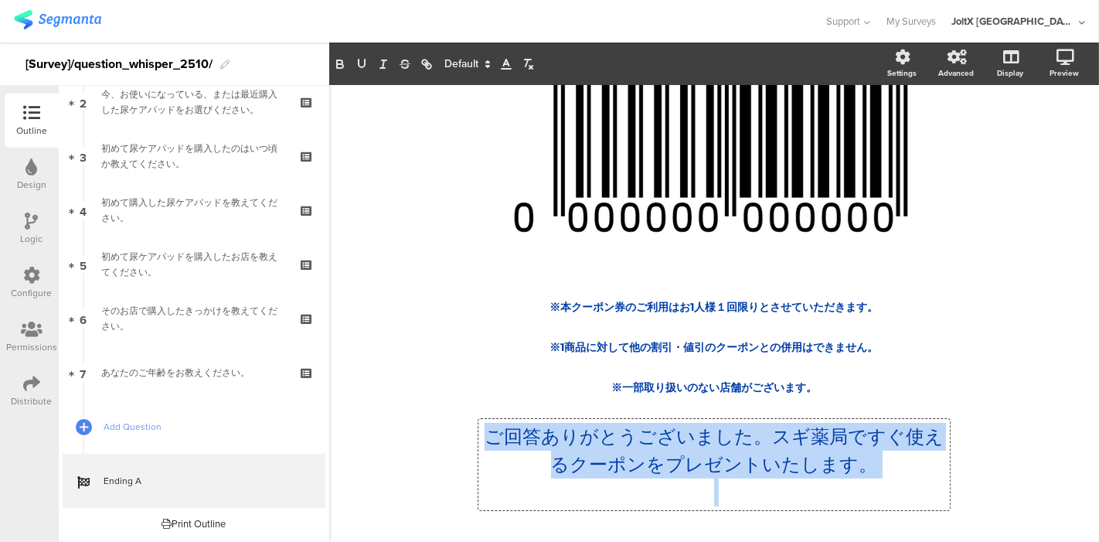
click at [868, 486] on p at bounding box center [714, 493] width 464 height 28
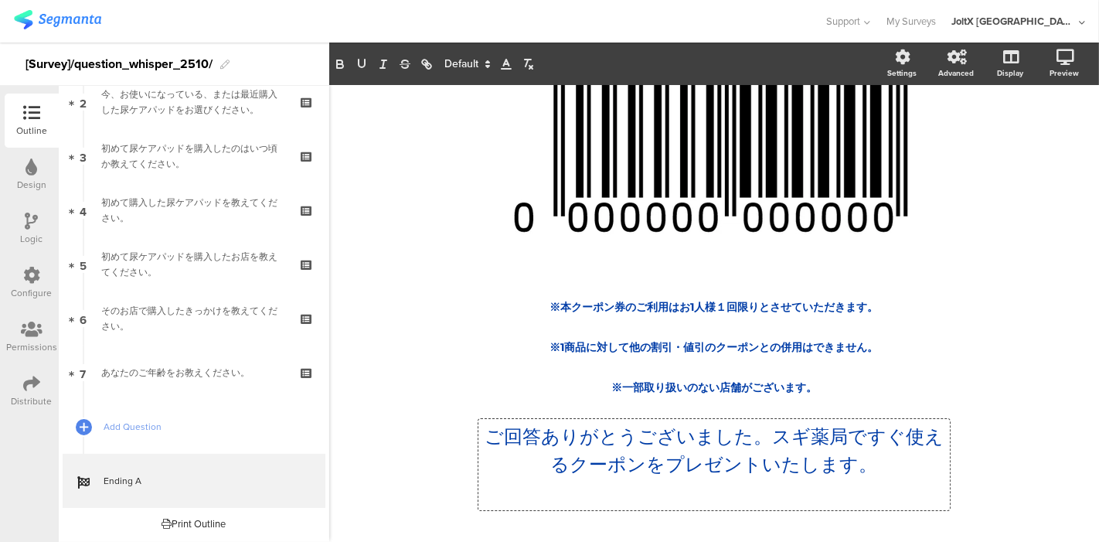
paste div
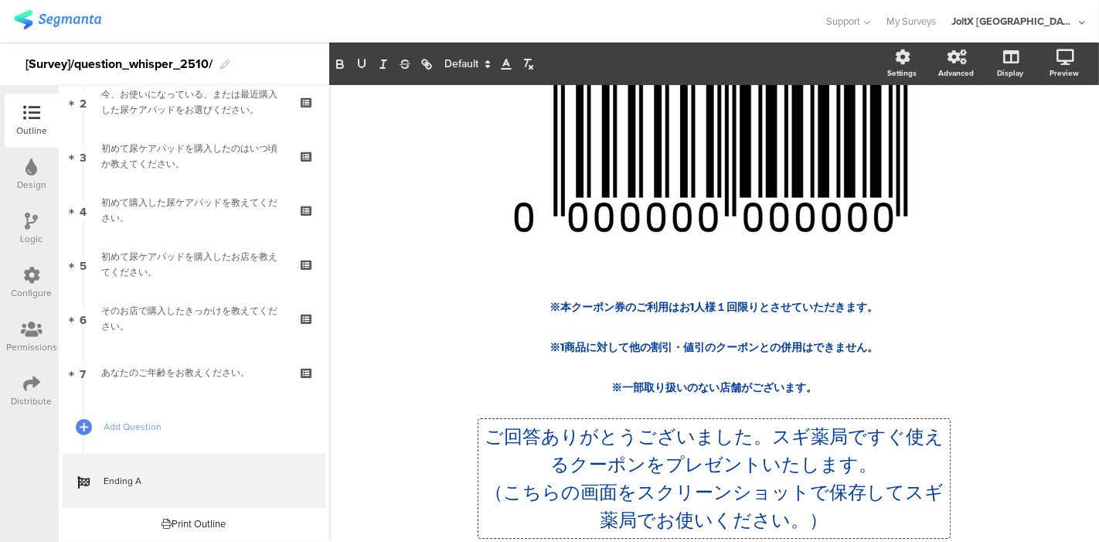
scroll to position [94, 0]
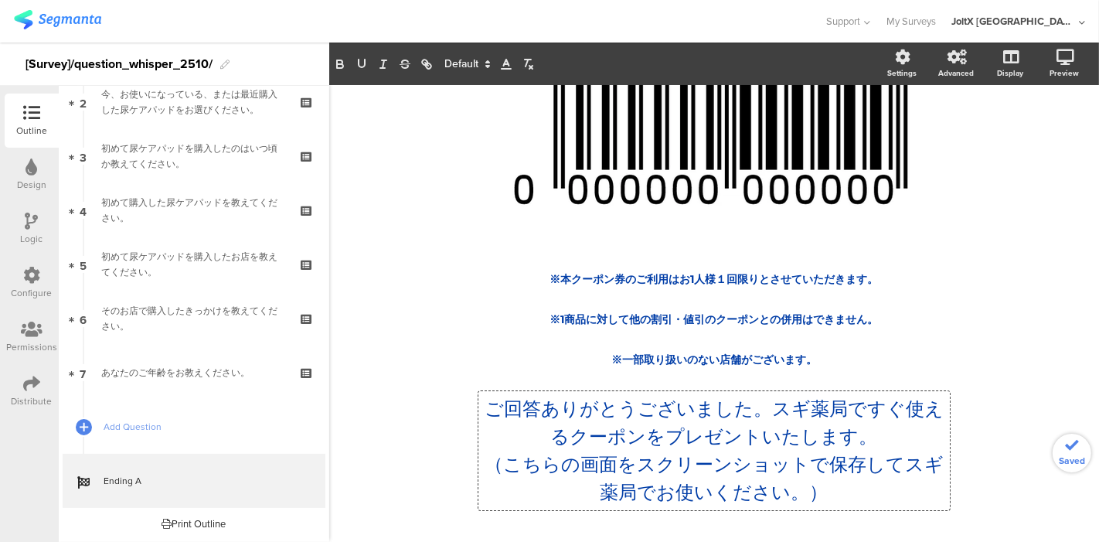
click at [887, 460] on p "（こちらの画面をスクリーンショットで保存してスギ薬局でお使いください。）" at bounding box center [714, 479] width 464 height 56
click at [947, 435] on div "/ ※本クーポン券のご利用はお1人様１回限りとさせていただきます。 ※1商品に対して他の割引・値引のクーポンとの併用はできません。 ※一部取り扱いのない店舗が…" at bounding box center [714, 267] width 618 height 523
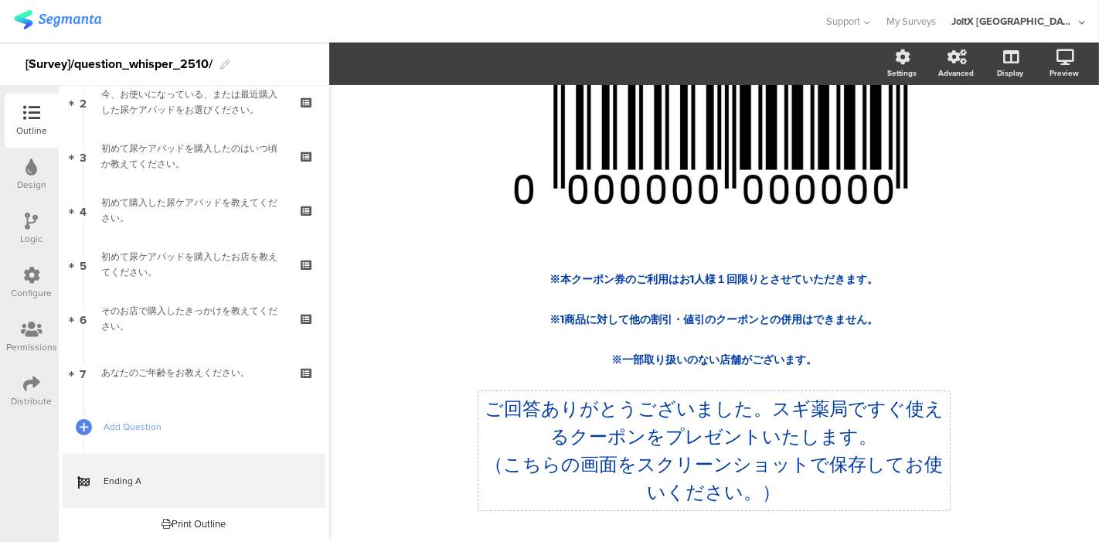
click at [916, 458] on div "/ ※本クーポン券のご利用はお1人様１回限りとさせていただきます。 ※1商品に対して他の割引・値引のクーポンとの併用はできません。 ※一部取り扱いのない店舗が…" at bounding box center [714, 267] width 618 height 523
click at [504, 446] on p "ご回答ありがとうございました。スギ薬局ですぐ使えるクーポンをプレゼントいたします。" at bounding box center [714, 423] width 464 height 56
click at [536, 444] on p "ご回答ありがとうございました。スギ薬局ですぐ使えるクーポンをプレゼントいたします。" at bounding box center [714, 423] width 464 height 56
click at [709, 460] on p "（こちらの画面をスクリーンショットで保存してお使いください。）" at bounding box center [714, 479] width 464 height 56
click at [810, 475] on p "（こちらの画面をスクリーンショットで保存してお使いください。）" at bounding box center [714, 479] width 464 height 56
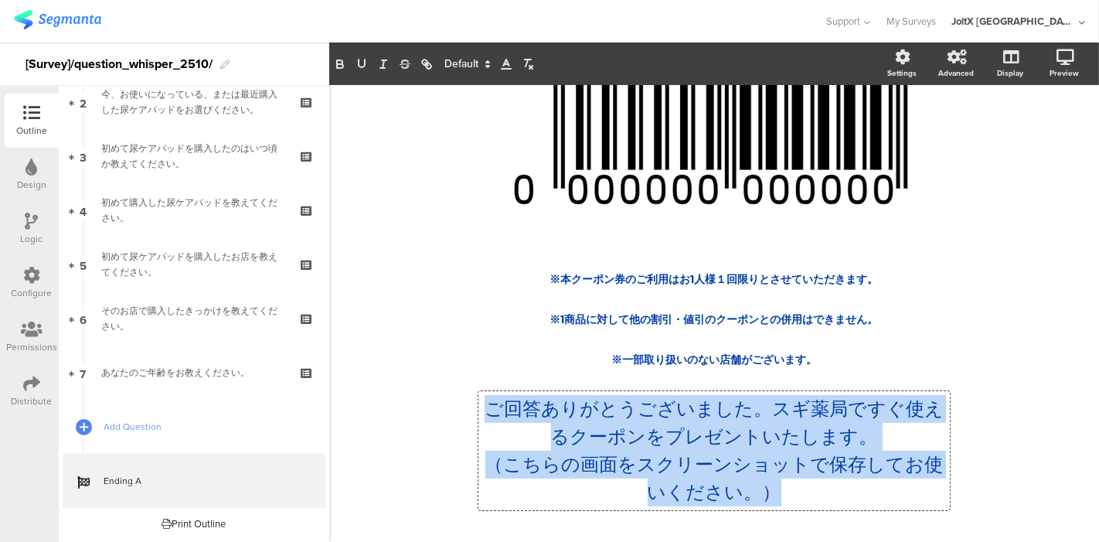
drag, startPoint x: 781, startPoint y: 485, endPoint x: 461, endPoint y: 400, distance: 331.3
click at [461, 400] on div "/ ※本クーポン券のご利用はお1人様１回限りとさせていただきます。 ※1商品に対して他の割引・値引のクーポンとの併用はできません。 ※一部取り扱いのない店舗が…" at bounding box center [714, 267] width 618 height 523
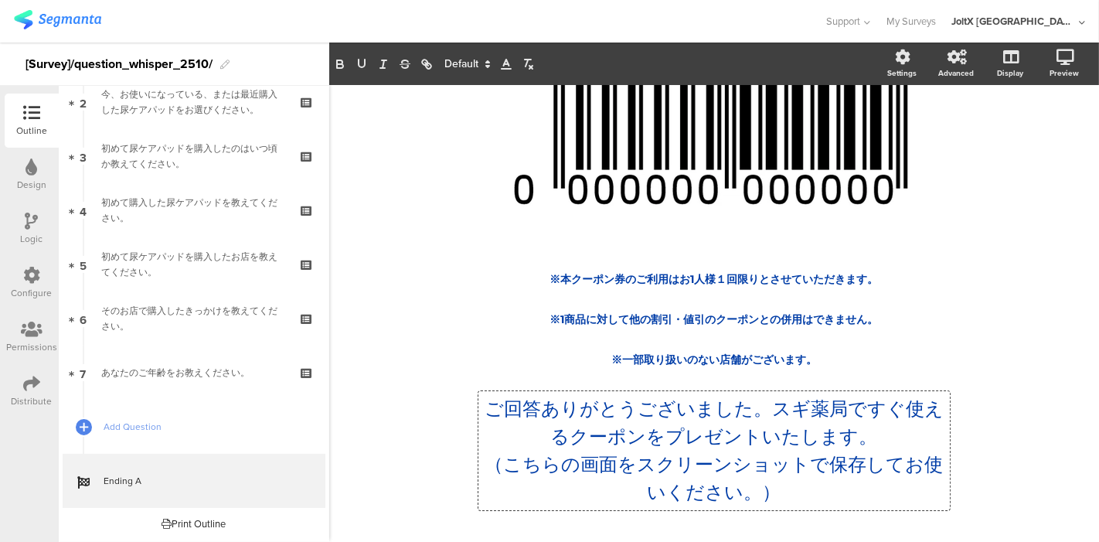
click at [481, 57] on icon at bounding box center [488, 64] width 14 height 14
click at [452, 183] on span at bounding box center [466, 184] width 44 height 24
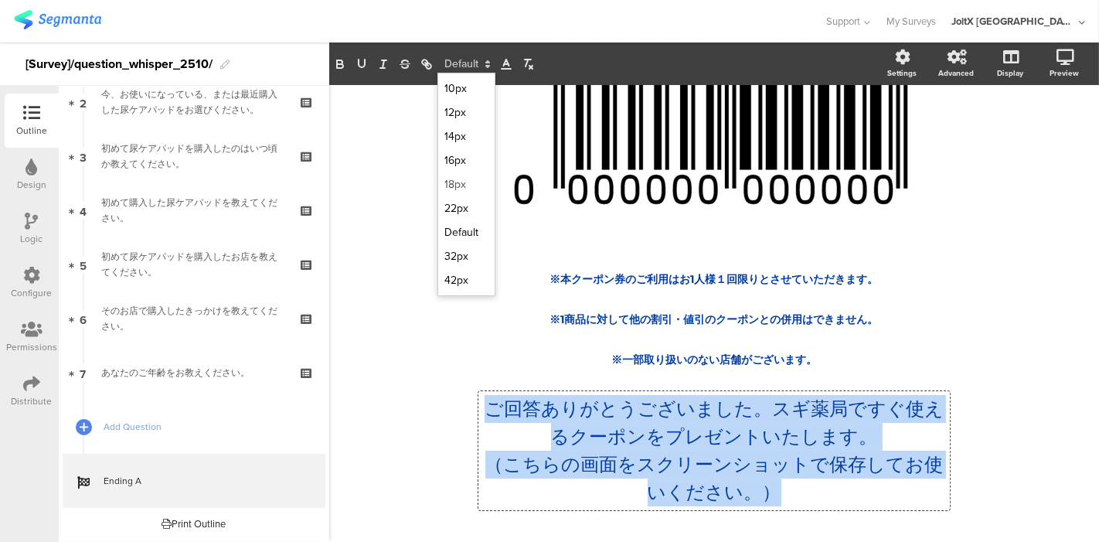
scroll to position [66, 0]
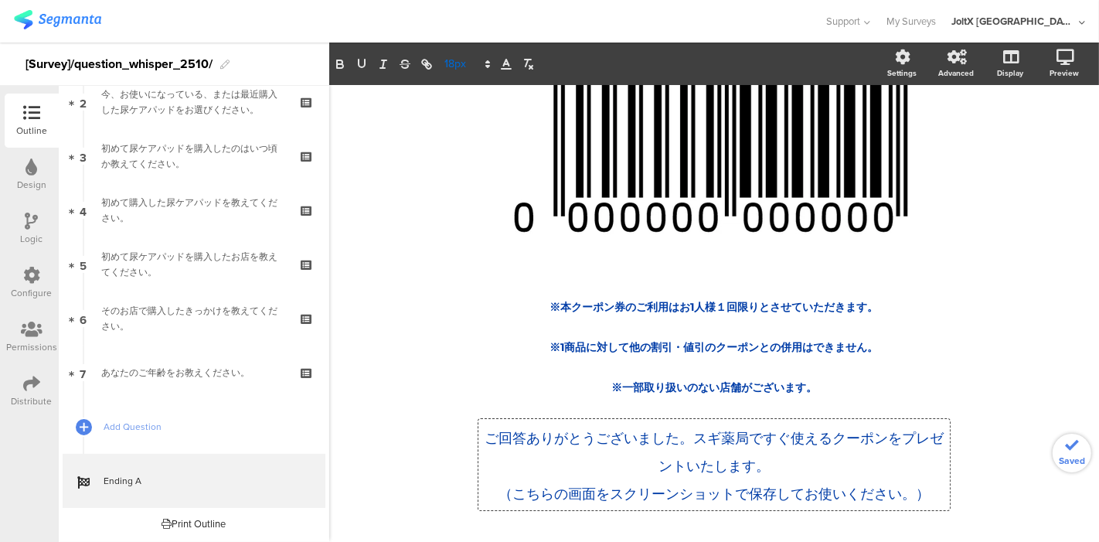
click at [463, 66] on span at bounding box center [467, 64] width 58 height 19
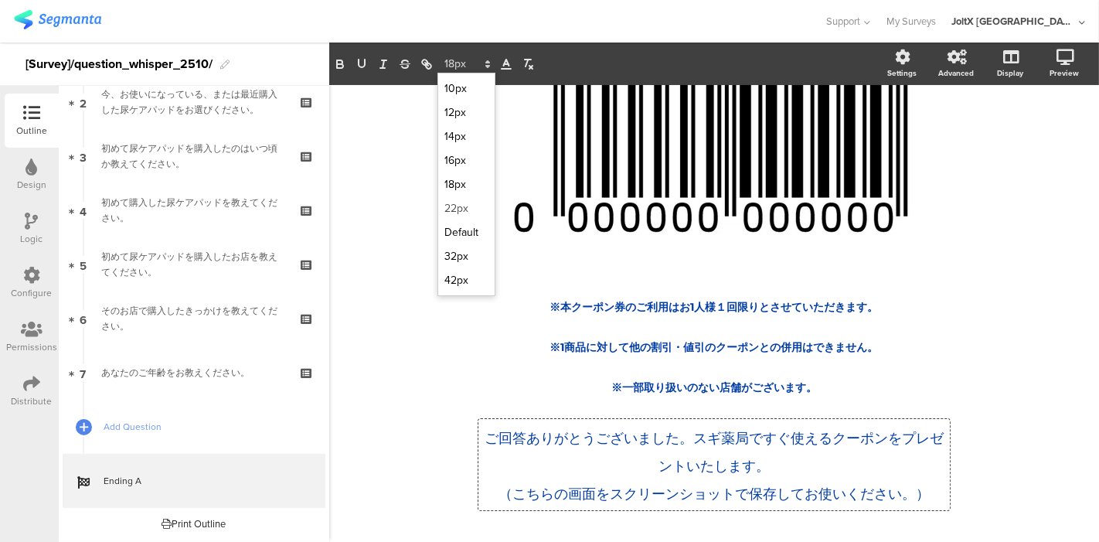
click at [461, 209] on span at bounding box center [466, 208] width 44 height 24
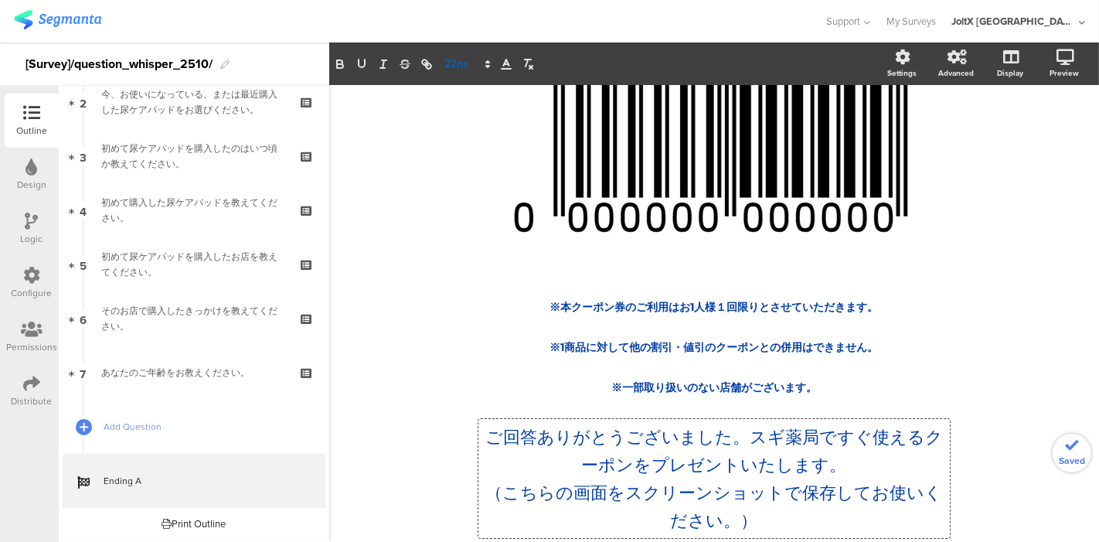
click at [460, 68] on span at bounding box center [467, 64] width 58 height 19
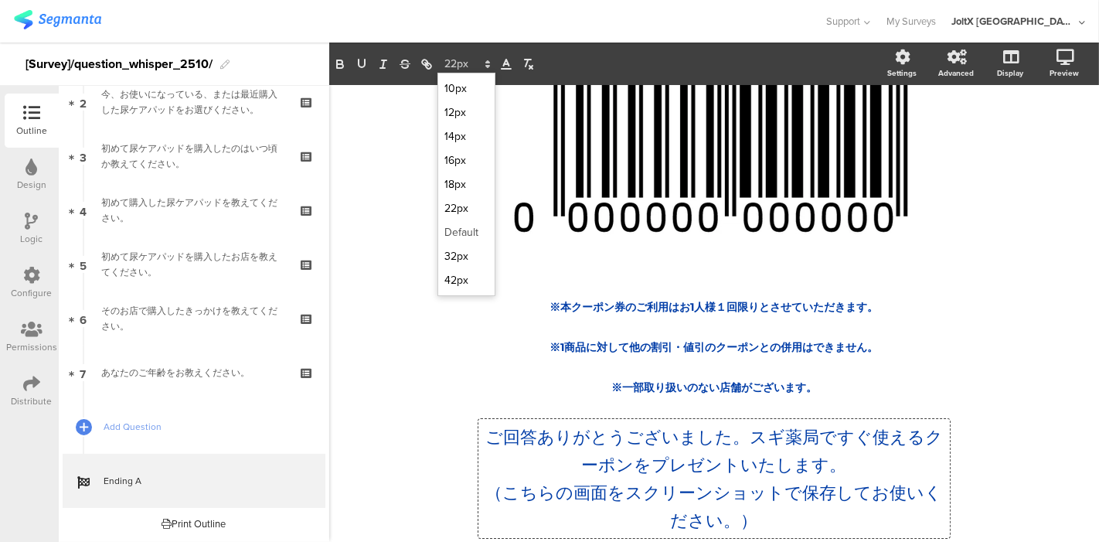
click at [458, 230] on span at bounding box center [466, 232] width 44 height 24
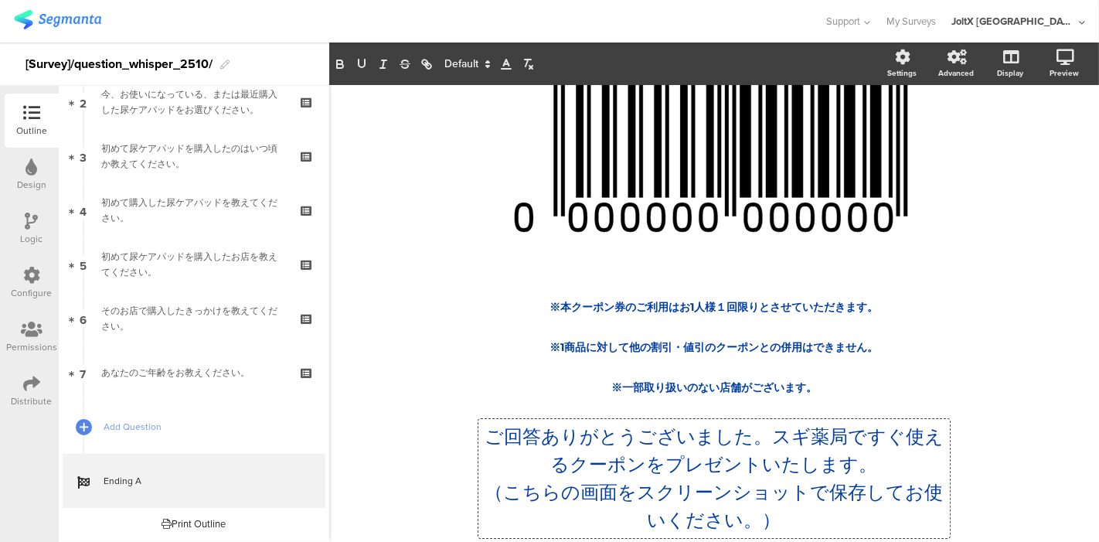
click at [967, 447] on div "/ ※本クーポン券のご利用はお1人様１回限りとさせていただきます。 ※1商品に対して他の割引・値引のクーポンとの併用はできません。 ※一部取り扱いのない店舗が…" at bounding box center [714, 295] width 618 height 523
click at [854, 456] on div "/ ※本クーポン券のご利用はお1人様１回限りとさせていただきます。 ※1商品に対して他の割引・値引のクーポンとの併用はできません。 ※一部取り扱いのない店舗が…" at bounding box center [714, 295] width 618 height 523
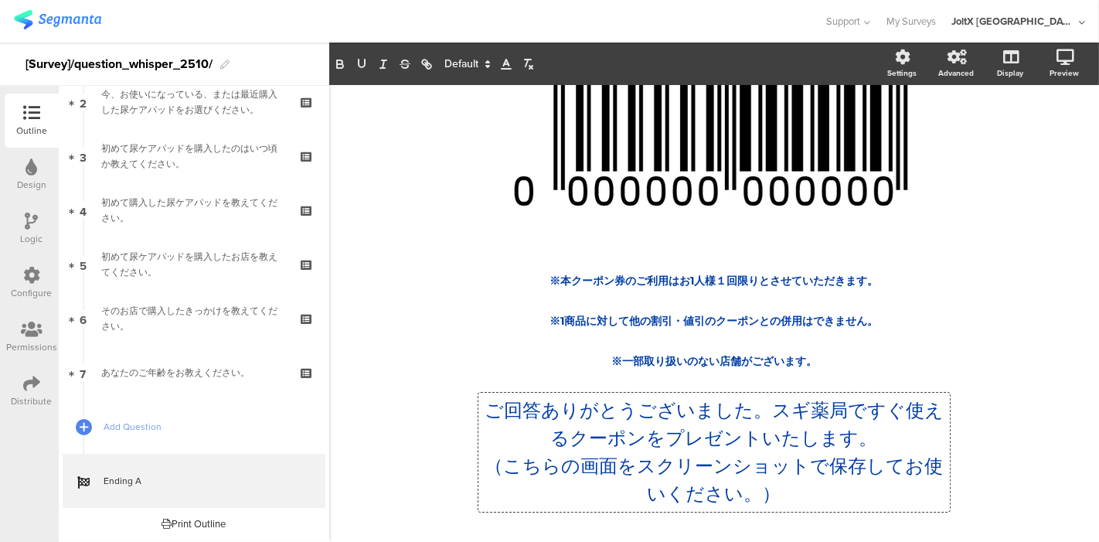
scroll to position [94, 0]
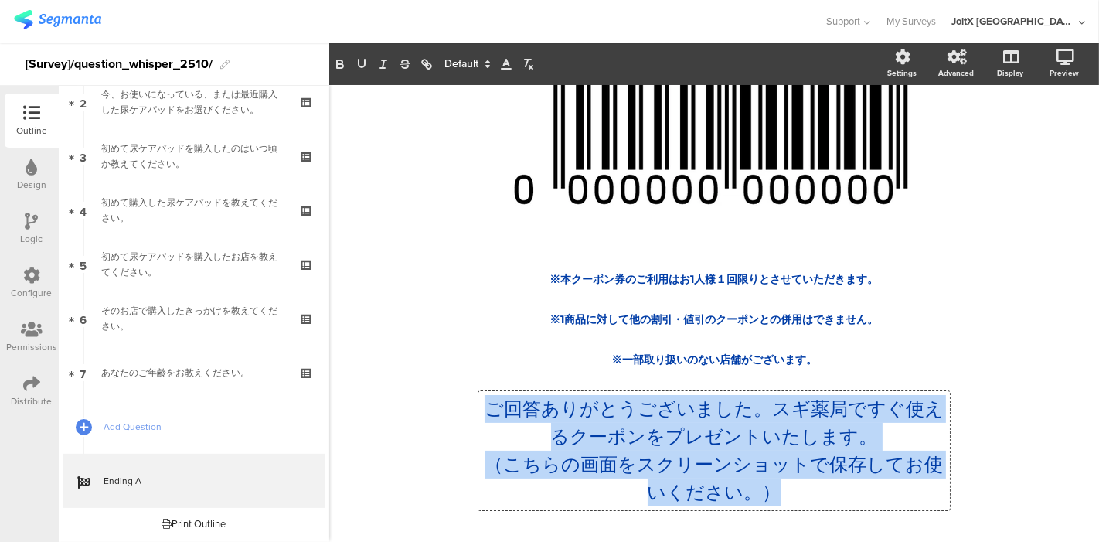
drag, startPoint x: 784, startPoint y: 487, endPoint x: 428, endPoint y: 389, distance: 368.9
click at [428, 389] on div "/ ※本クーポン券のご利用はお1人様１回限りとさせていただきます。 ※1商品に対して他の割引・値引のクーポンとの併用はできません。 ※一部取り扱いのない店舗が…" at bounding box center [714, 267] width 618 height 523
click at [335, 55] on button "button" at bounding box center [340, 64] width 22 height 19
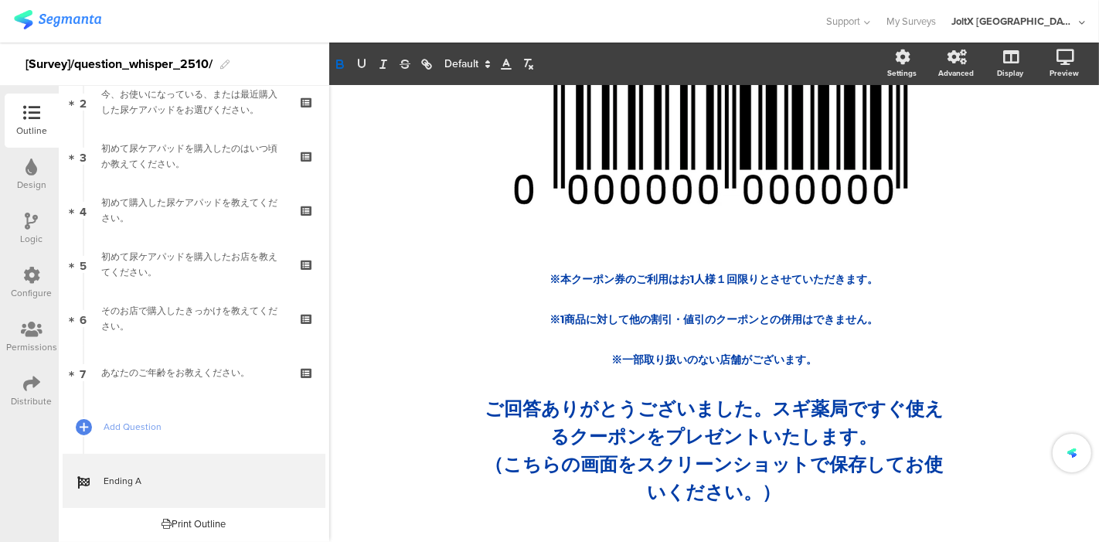
click at [373, 301] on div "/ ※本クーポン券のご利用はお1人様１回限りとさせていただきます。 ※1商品に対して他の割引・値引のクーポンとの併用はできません。 ※一部取り扱いのない店舗が…" at bounding box center [714, 268] width 770 height 554
click at [748, 472] on div "/ ※本クーポン券のご利用はお1人様１回限りとさせていただきます。 ※1商品に対して他の割引・値引のクーポンとの併用はできません。 ※一部取り扱いのない店舗が…" at bounding box center [714, 267] width 618 height 523
click at [914, 439] on p "ご回答ありがとうございました。スギ薬局ですぐ使えるクーポンをプレゼントいたします。" at bounding box center [714, 423] width 464 height 56
click at [935, 465] on strong "（こちらの画面をスクリーンショットで保存してお使いください。）" at bounding box center [714, 478] width 458 height 50
click at [836, 332] on div "※本クーポン券のご利用はお1人様１回限りとさせていただきます。 ※1商品に対して他の割引・値引のクーポンとの併用はできません。 ※一部取り扱いのない店舗がござ…" at bounding box center [714, 311] width 580 height 128
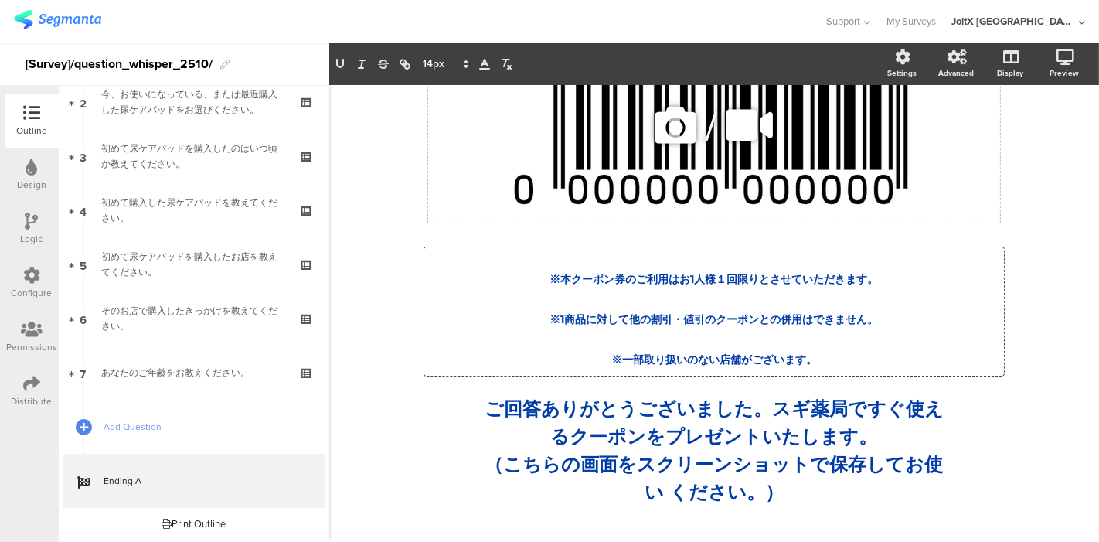
click at [980, 205] on div "/" at bounding box center [714, 125] width 572 height 193
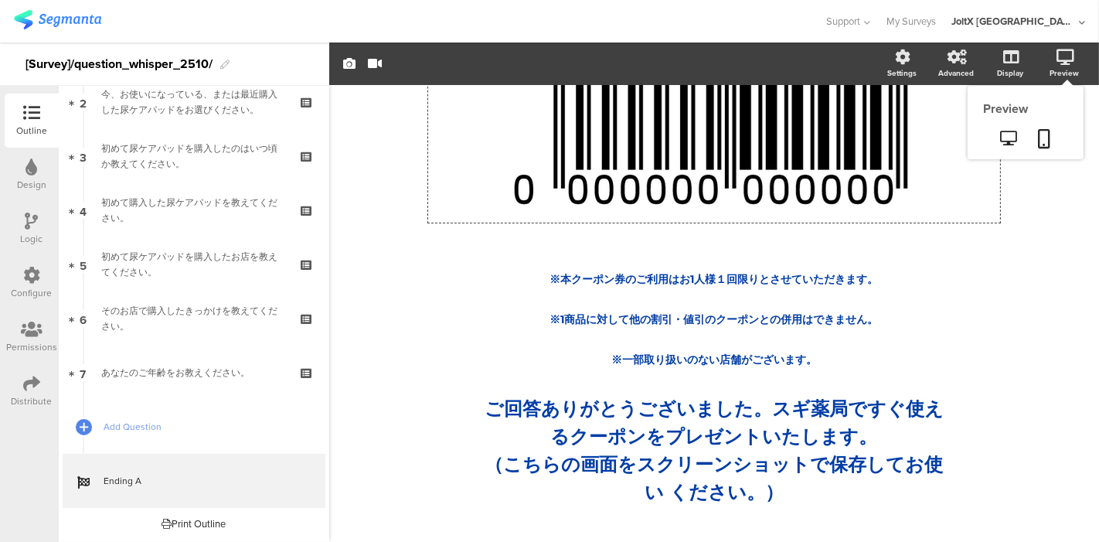
click at [1060, 49] on icon at bounding box center [1066, 56] width 18 height 15
click at [1039, 136] on icon at bounding box center [1045, 138] width 12 height 19
click at [679, 450] on div "/ ※本クーポン券のご利用はお1人様１回限りとさせていただきます。 ※1商品に対して他の割引・値引のクーポンとの併用はできません。 ※一部取り扱いのない店舗が…" at bounding box center [714, 267] width 618 height 523
click at [660, 498] on strong "（こちらの画面をスクリーンショットで保存してお使い ください。）" at bounding box center [714, 478] width 458 height 50
click at [942, 440] on div "ご回答ありがとうございました。スギ薬局ですぐ使えるクーポンをプレゼントいたします。 （こちらの画面をスクリーンショットで保存してお使い ください。） ご回答あ…" at bounding box center [715, 450] width 472 height 119
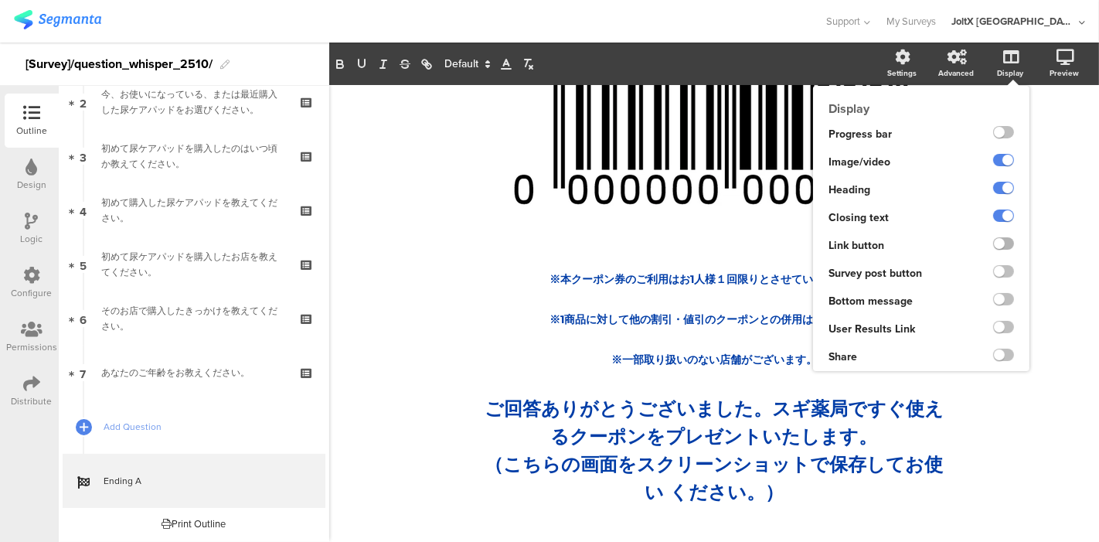
click at [993, 244] on label at bounding box center [1003, 243] width 21 height 12
click at [0, 0] on input "checkbox" at bounding box center [0, 0] width 0 height 0
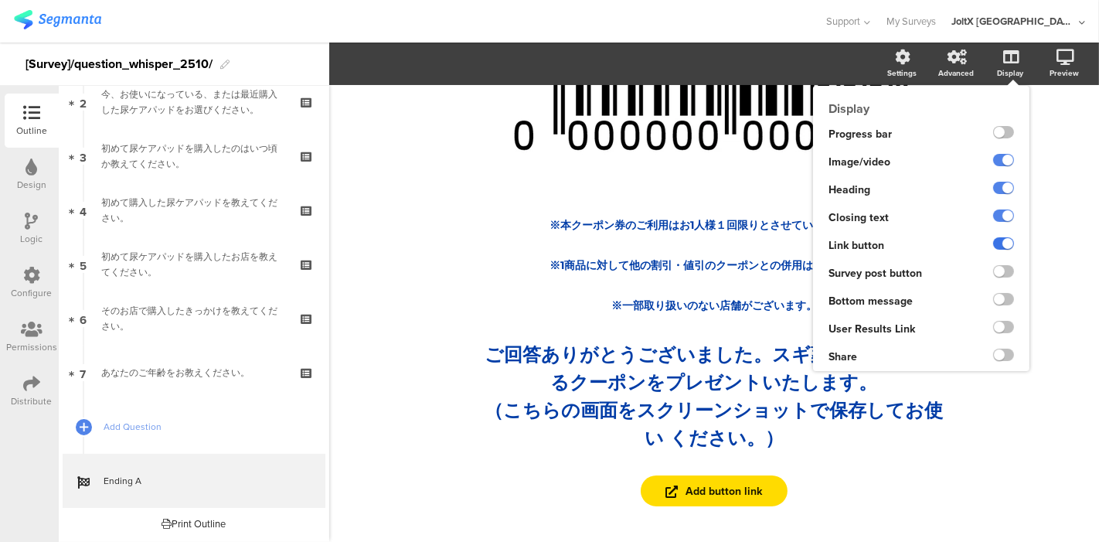
click at [993, 243] on label at bounding box center [1003, 243] width 21 height 12
click at [0, 0] on input "checkbox" at bounding box center [0, 0] width 0 height 0
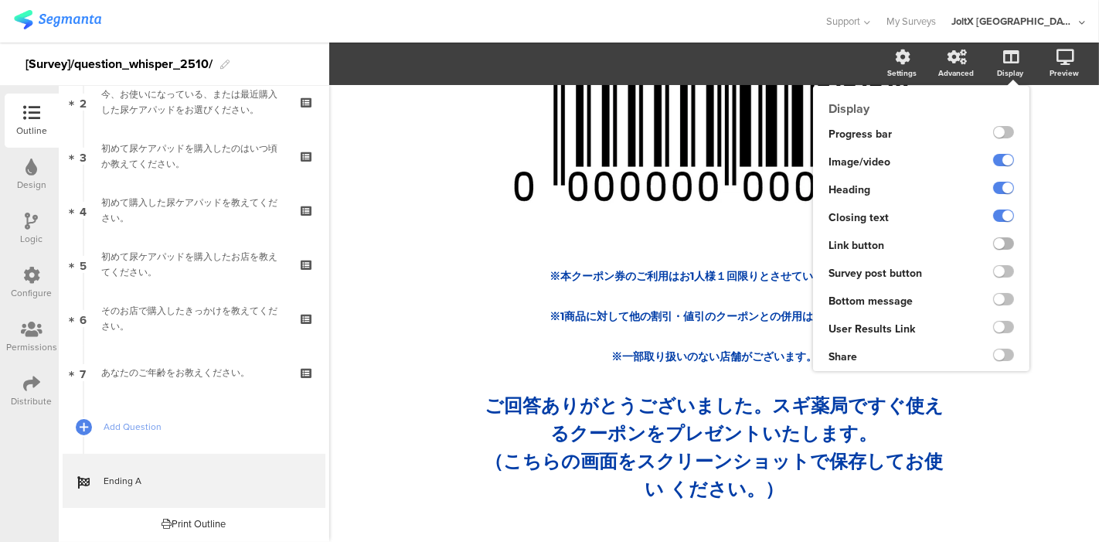
scroll to position [94, 0]
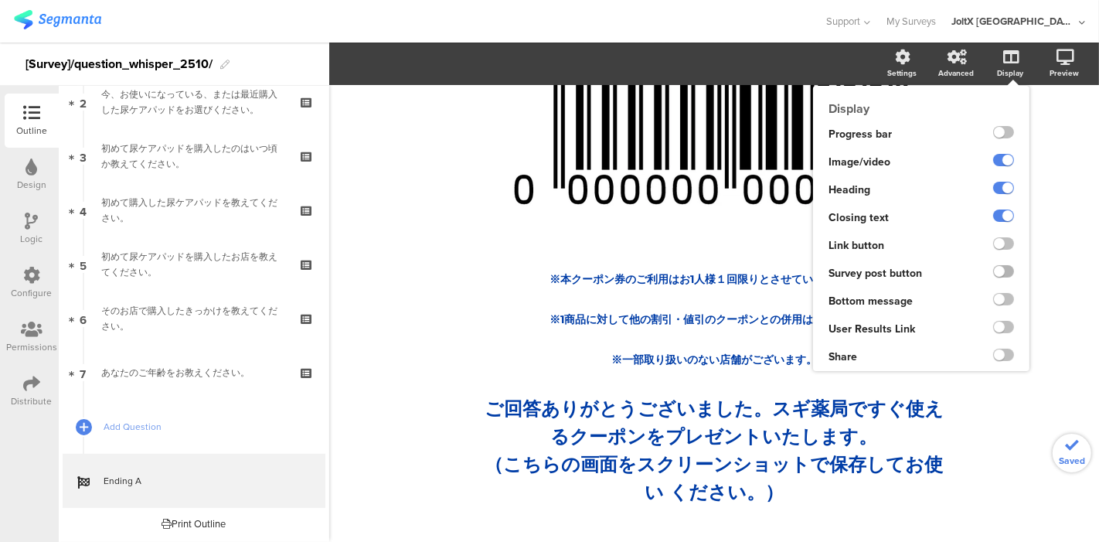
click at [995, 267] on label at bounding box center [1003, 271] width 21 height 12
click at [0, 0] on input "checkbox" at bounding box center [0, 0] width 0 height 0
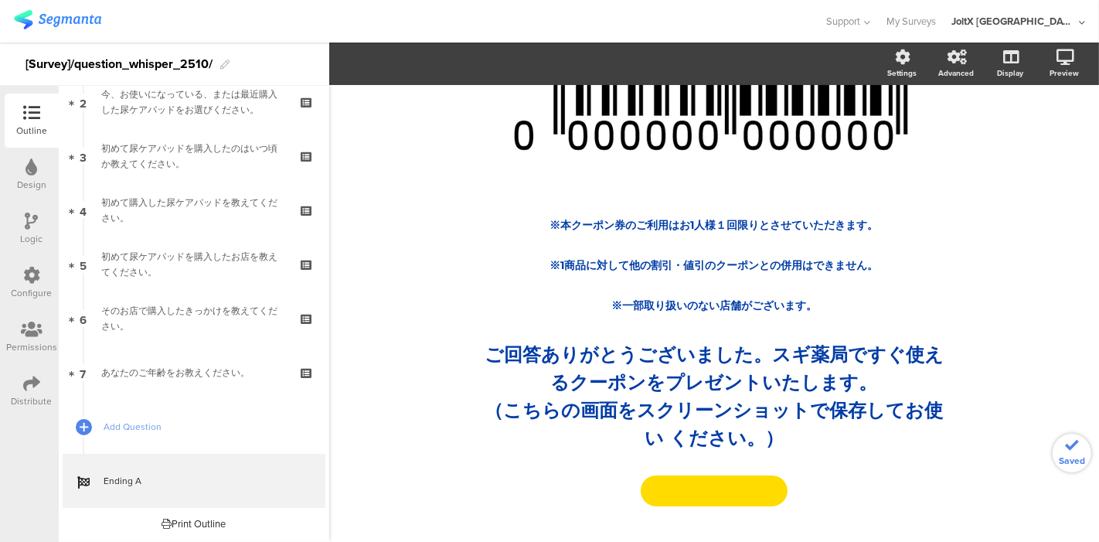
click at [717, 513] on div "/ ※本クーポン券のご利用はお1人様１回限りとさせていただきます。 ※1商品に対して他の割引・値引のクーポンとの併用はできません。 ※一部取り扱いのない店舗が…" at bounding box center [714, 240] width 618 height 577
click at [727, 493] on button at bounding box center [714, 490] width 147 height 31
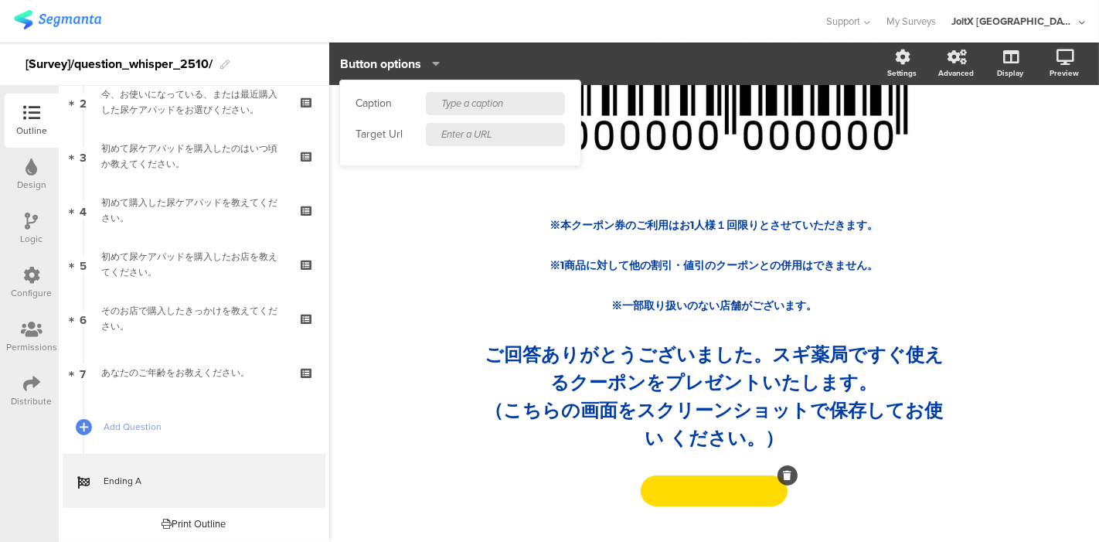
click at [784, 472] on icon at bounding box center [788, 475] width 9 height 9
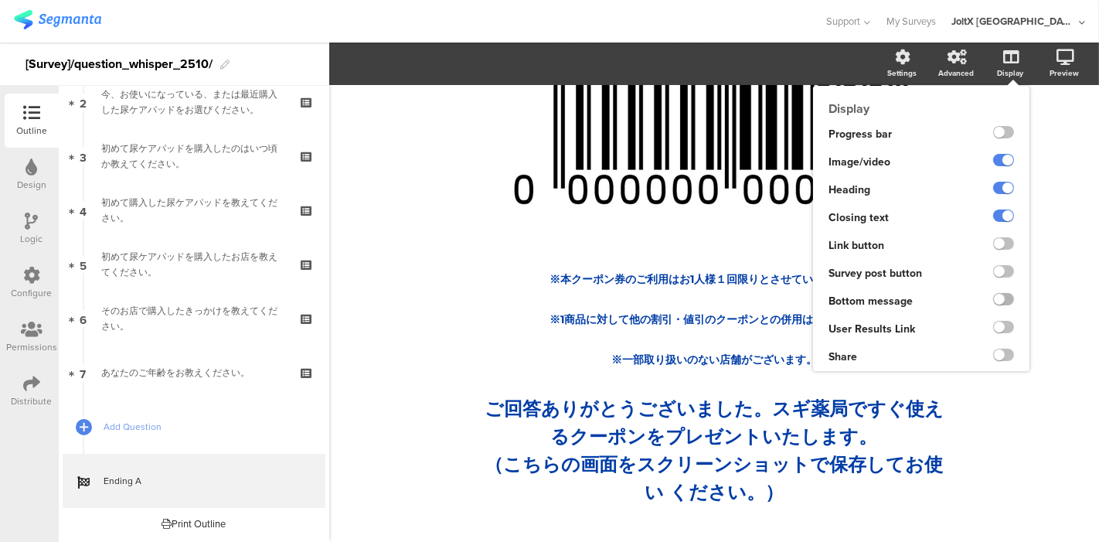
click at [993, 298] on label at bounding box center [1003, 299] width 21 height 12
click at [0, 0] on input "checkbox" at bounding box center [0, 0] width 0 height 0
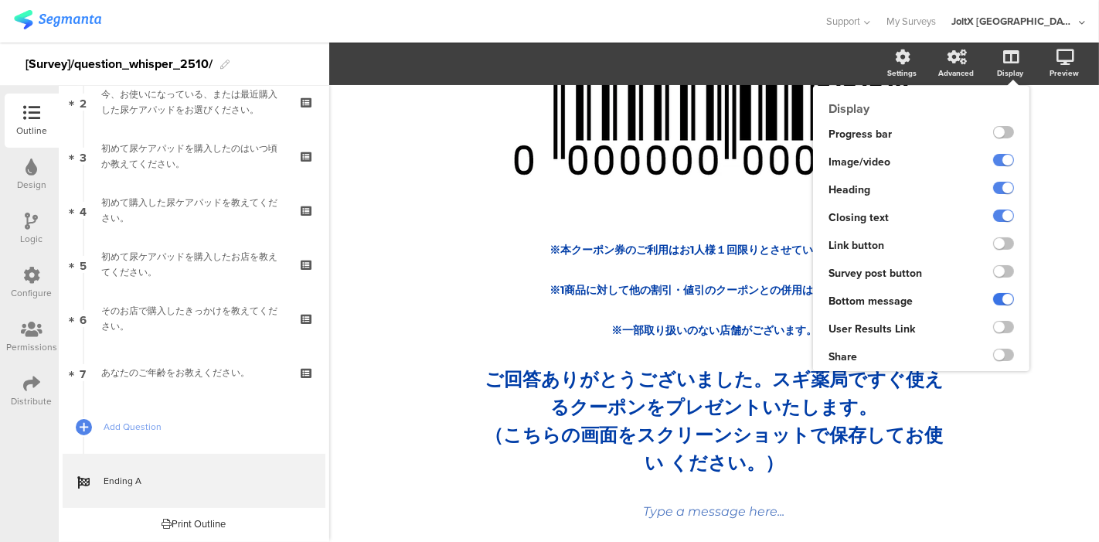
scroll to position [138, 0]
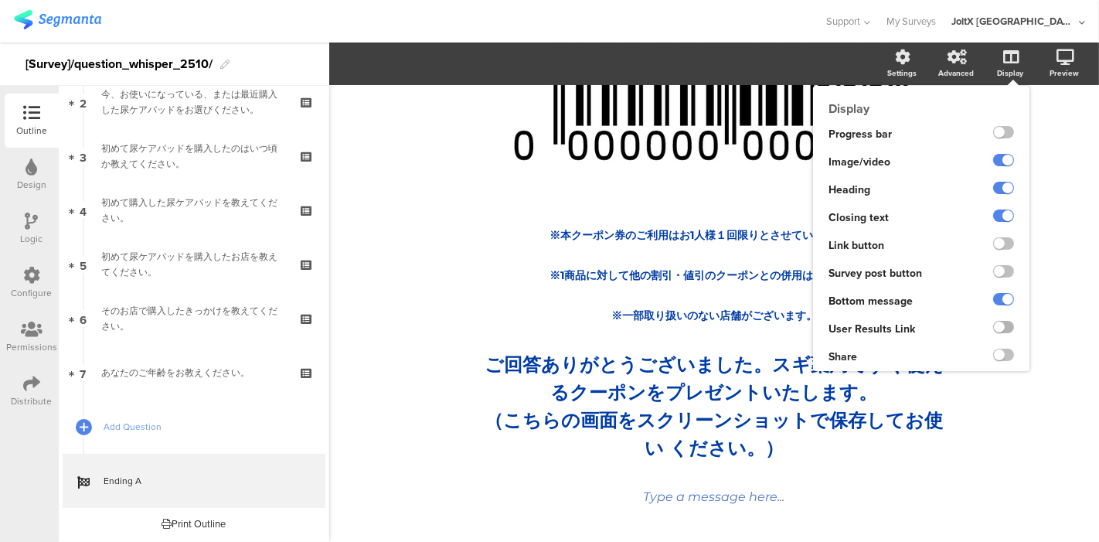
click at [993, 324] on label at bounding box center [1003, 327] width 21 height 12
click at [0, 0] on input "checkbox" at bounding box center [0, 0] width 0 height 0
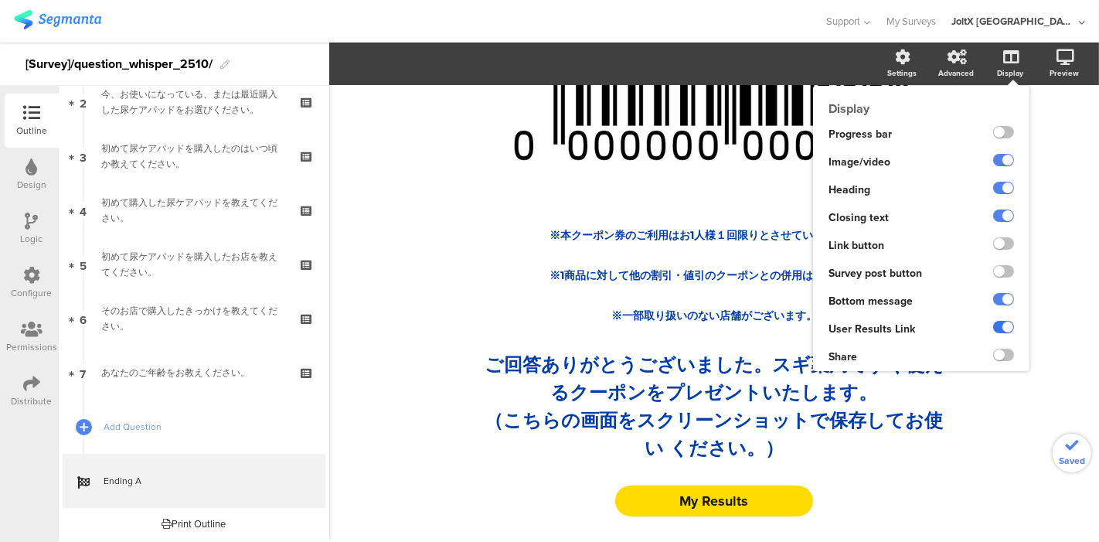
click at [993, 324] on label at bounding box center [1003, 327] width 21 height 12
click at [0, 0] on input "checkbox" at bounding box center [0, 0] width 0 height 0
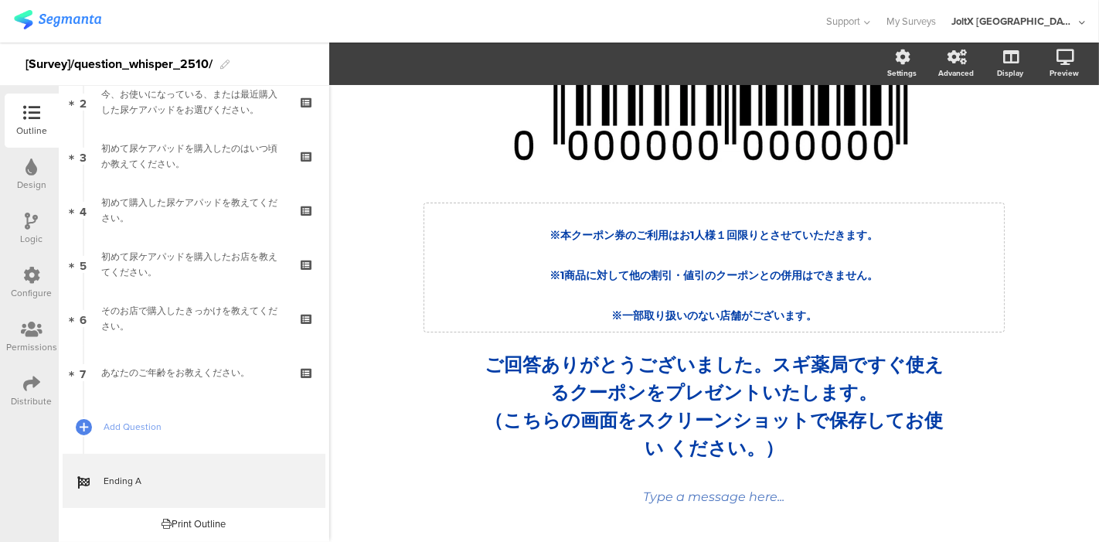
click at [737, 305] on div "/ ※本クーポン券のご利用はお1人様１回限りとさせていただきます。 ※1商品に対して他の割引・値引のクーポンとの併用はできません。 ※一部取り扱いのない店舗が…" at bounding box center [714, 245] width 618 height 567
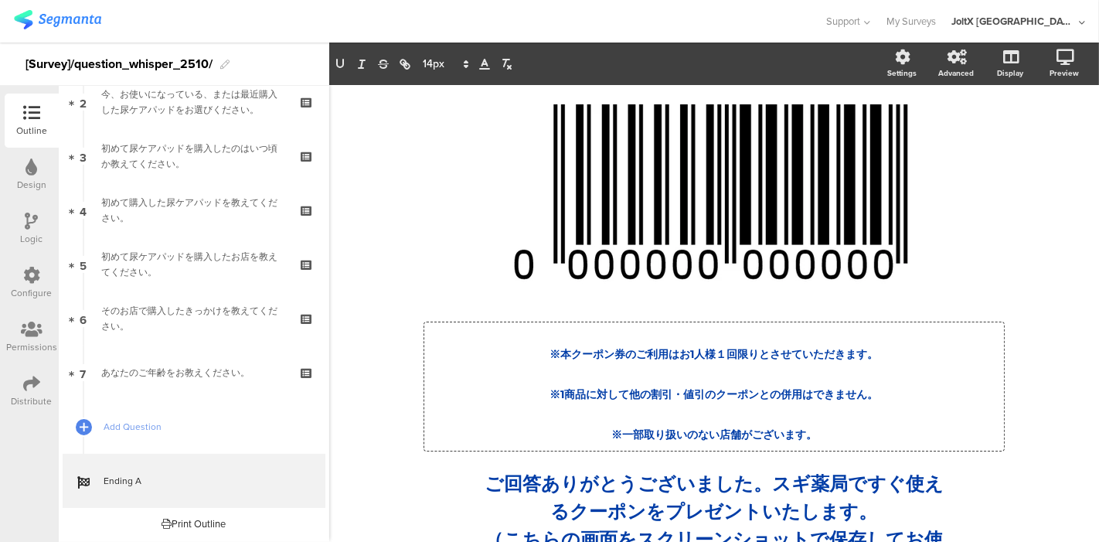
click at [788, 345] on p "※本クーポン券のご利用はお1人様１回限りとさせていただきます。" at bounding box center [714, 346] width 572 height 40
click at [841, 357] on span "※本クーポン券のご利用はお1人様１回限りとさせていただきます。" at bounding box center [714, 354] width 329 height 14
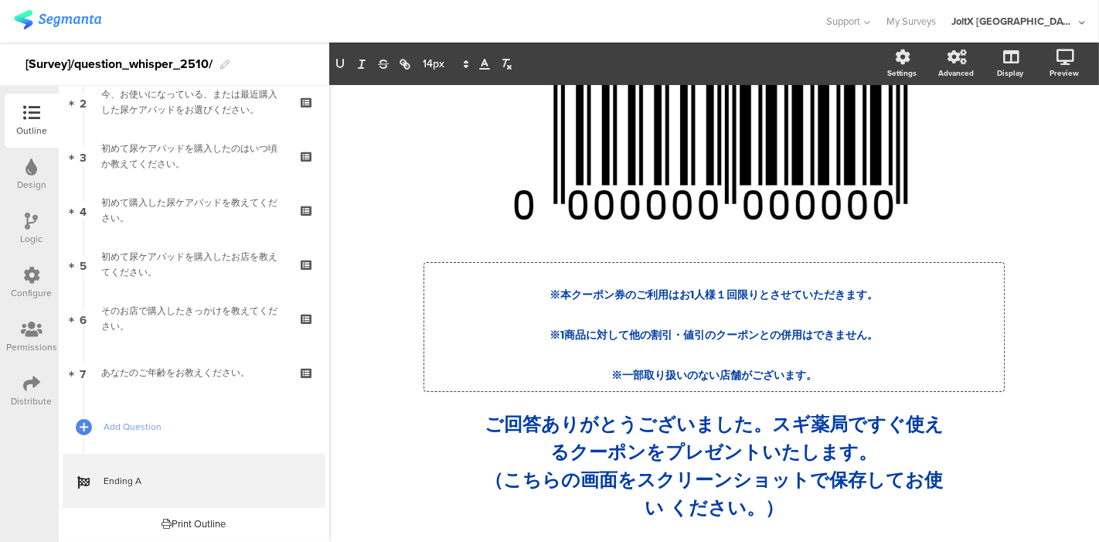
scroll to position [106, 0]
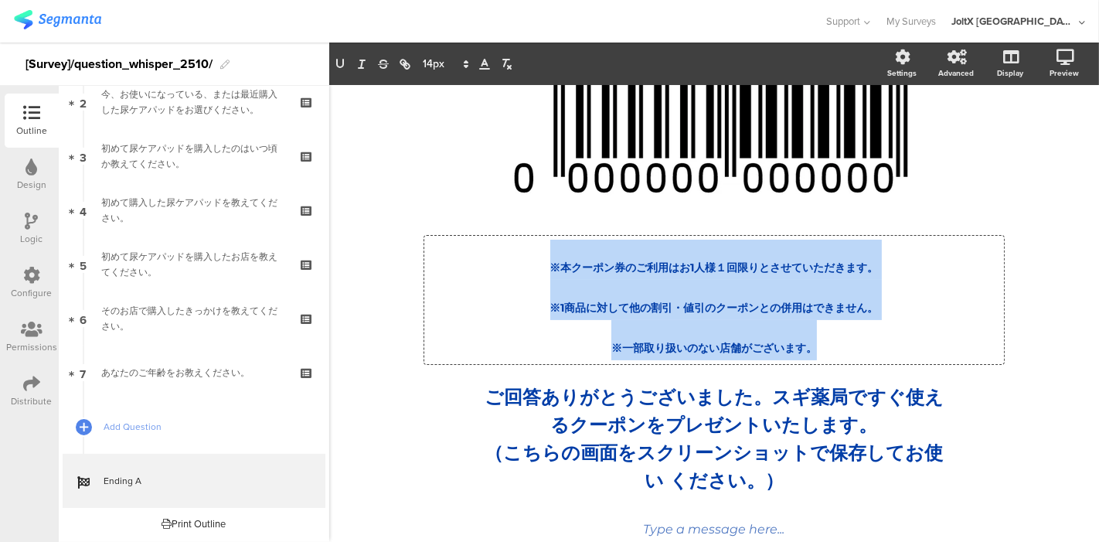
drag, startPoint x: 841, startPoint y: 356, endPoint x: 482, endPoint y: 273, distance: 369.0
click at [482, 273] on div "※本クーポン券のご利用はお1人様１回限りとさせていただきます。 ※1商品に対して他の割引・値引のクーポンとの併用はできません。 ※一部取り扱いのない店舗がござ…" at bounding box center [714, 300] width 572 height 121
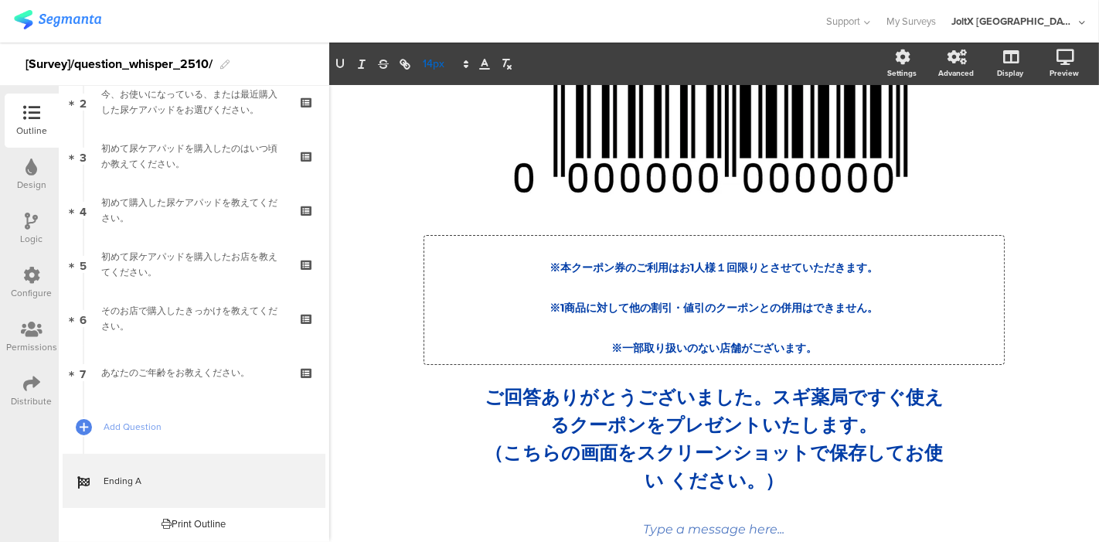
click at [434, 63] on span at bounding box center [445, 64] width 58 height 19
click at [445, 272] on span at bounding box center [445, 280] width 44 height 24
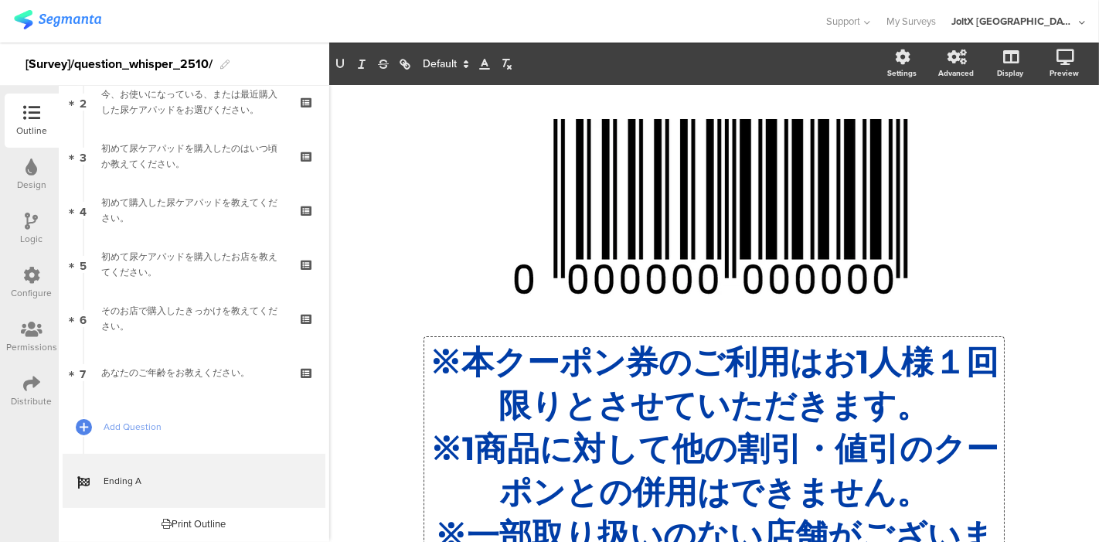
scroll to position [0, 0]
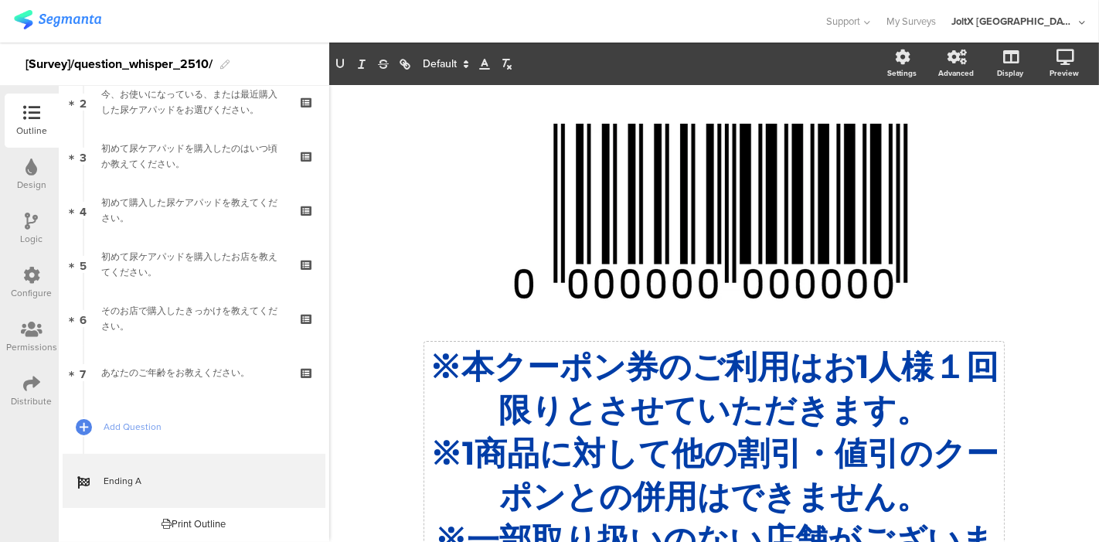
click at [371, 284] on div "/ ※本クーポン券のご利用はお1人様１回限りとさせていただきます。 ※1商品に対して他の割引・値引のクーポンとの併用はできません。 ※一部取り扱いのない店舗が…" at bounding box center [714, 453] width 770 height 737
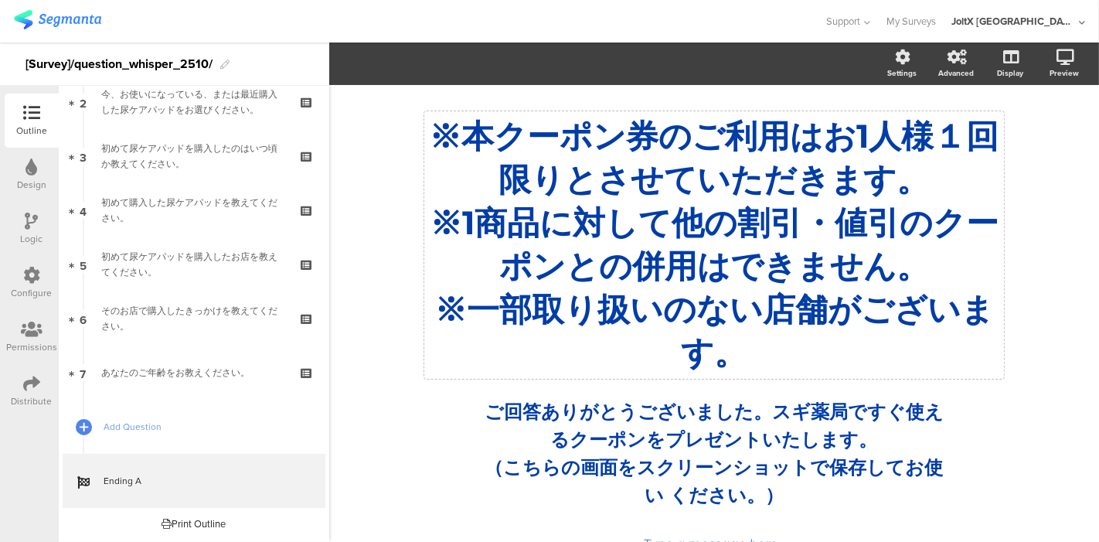
scroll to position [257, 0]
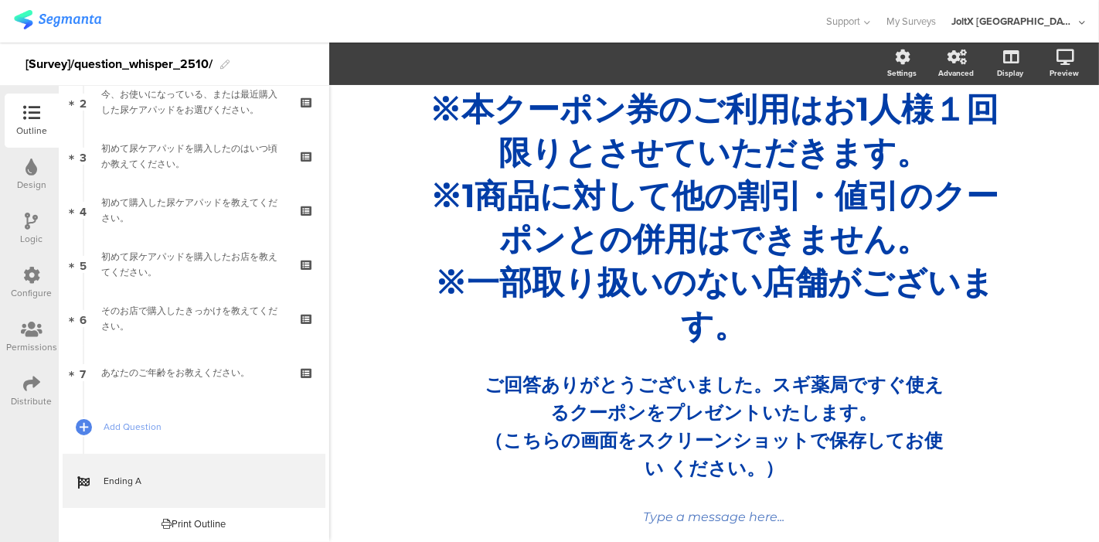
click at [407, 427] on div "/ ※本クーポン券のご利用はお1人様１回限りとさせていただきます。 ※1商品に対して他の割引・値引のクーポンとの併用はできません。 ※一部取り扱いのない店舗が…" at bounding box center [714, 196] width 618 height 707
click at [629, 468] on div "/ ※本クーポン券のご利用はお1人様１回限りとさせていただきます。 ※1商品に対して他の割引・値引のクーポンとの併用はできません。 ※一部取り扱いのない店舗が…" at bounding box center [714, 196] width 618 height 707
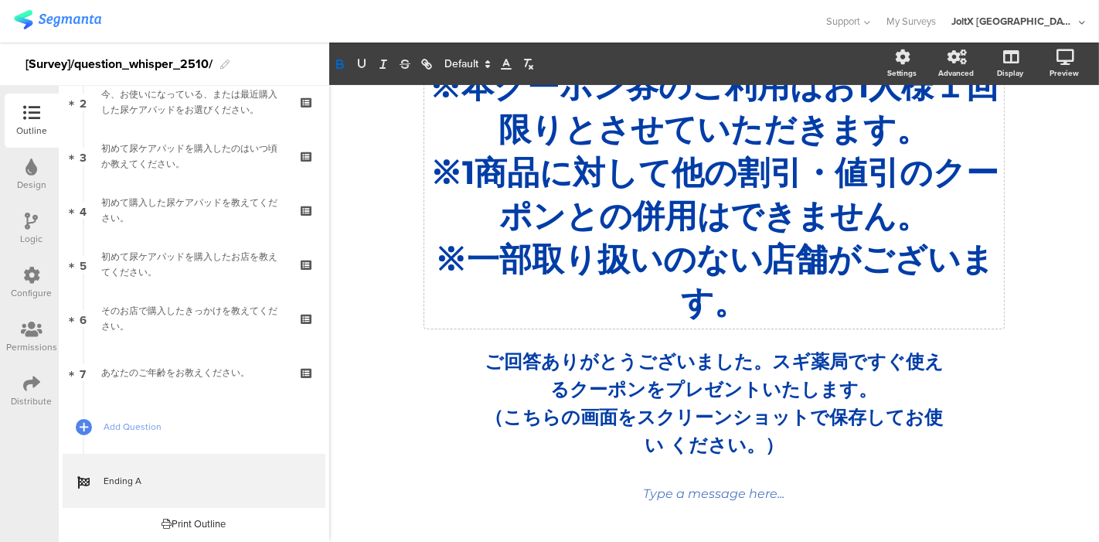
click at [634, 468] on div "/ ※本クーポン券のご利用はお1人様１回限りとさせていただきます。 ※1商品に対して他の割引・値引のクーポンとの併用はできません。 ※一部取り扱いのない店舗が…" at bounding box center [714, 173] width 618 height 707
click at [659, 444] on div "/ ※本クーポン券のご利用はお1人様１回限りとさせていただきます。 ※1商品に対して他の割引・値引のクーポンとの併用はできません。 ※一部取り扱いのない店舗が…" at bounding box center [714, 173] width 618 height 707
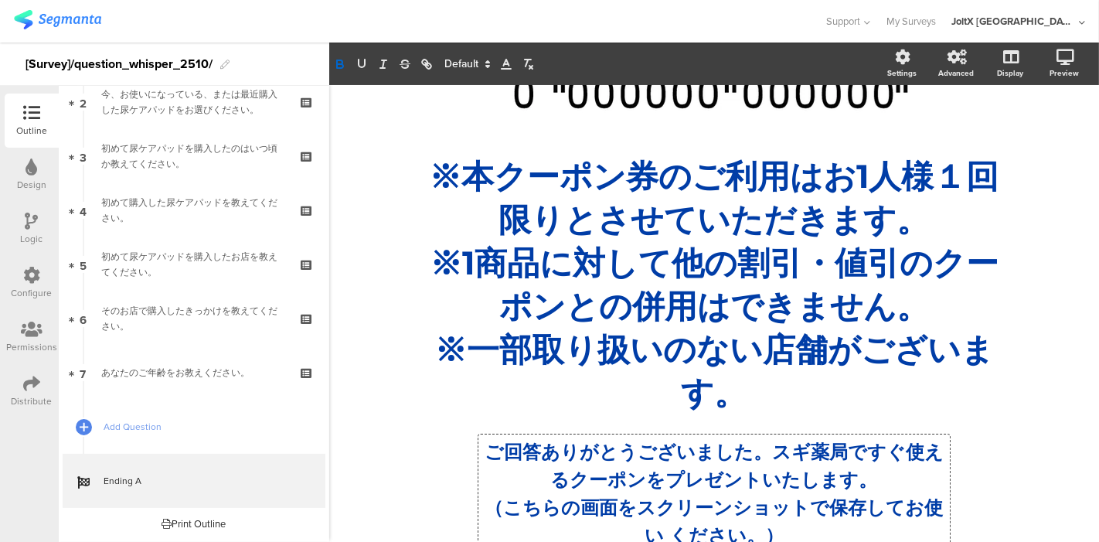
scroll to position [104, 0]
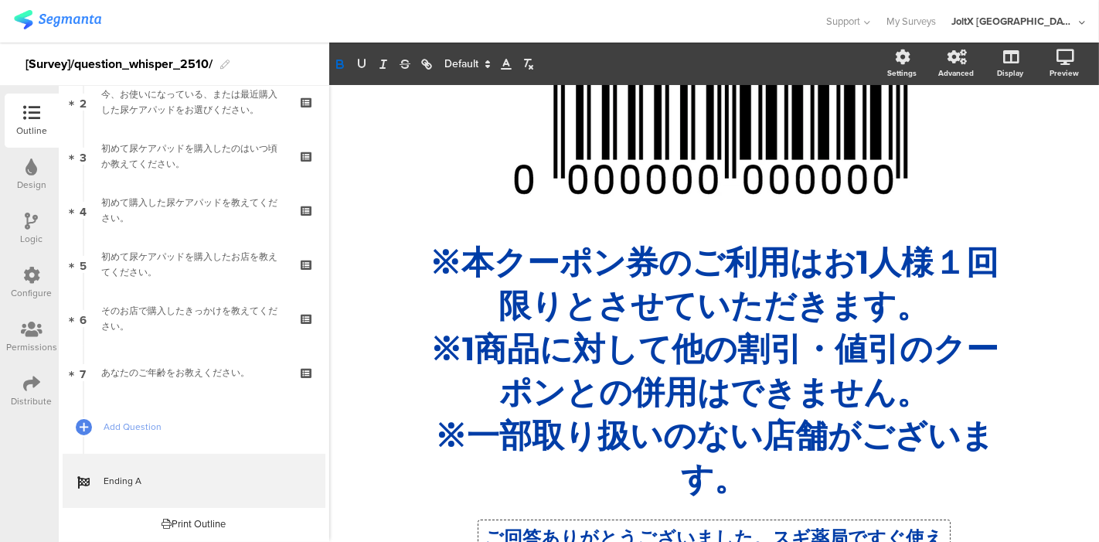
click at [659, 444] on div "※本クーポン券のご利用はお1人様１回限りとさせていただきます。 ※1商品に対して他の割引・値引のクーポンとの併用はできません。 ※一部取り扱いのない店舗がござ…" at bounding box center [714, 370] width 580 height 267
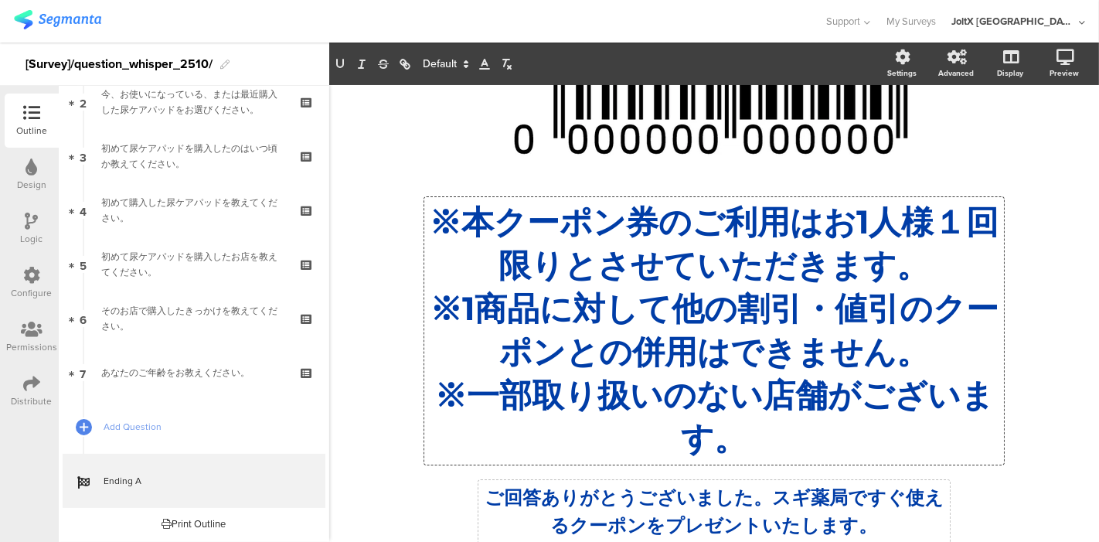
scroll to position [172, 0]
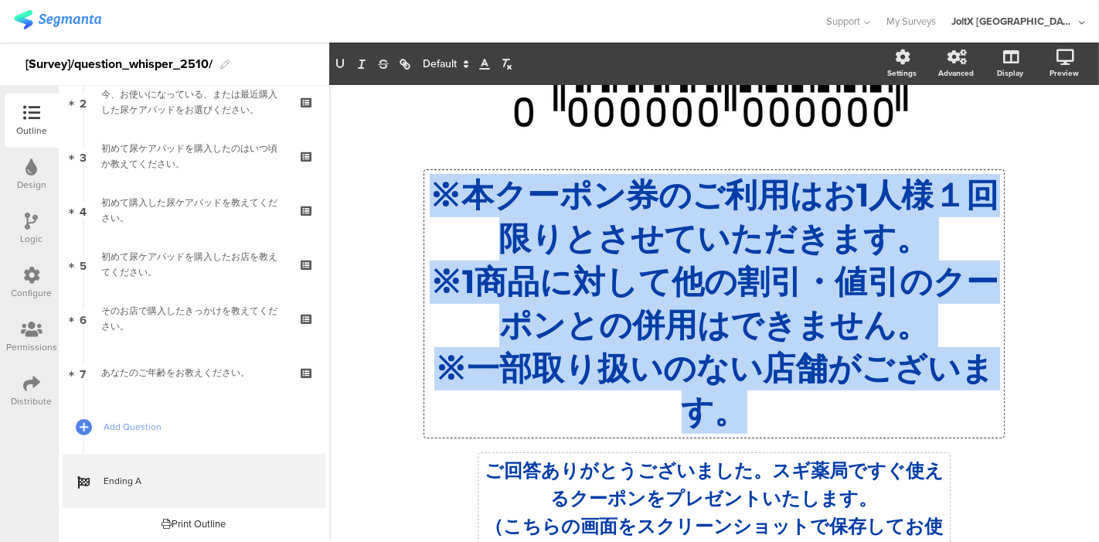
drag, startPoint x: 782, startPoint y: 446, endPoint x: 383, endPoint y: 213, distance: 461.5
click at [390, 213] on div "/ ※本クーポン券のご利用はお1人様１回限りとさせていただきます。 ※1商品に対して他の割引・値引のクーポンとの併用はできません。 ※一部取り扱いのない店舗が…" at bounding box center [714, 274] width 649 height 722
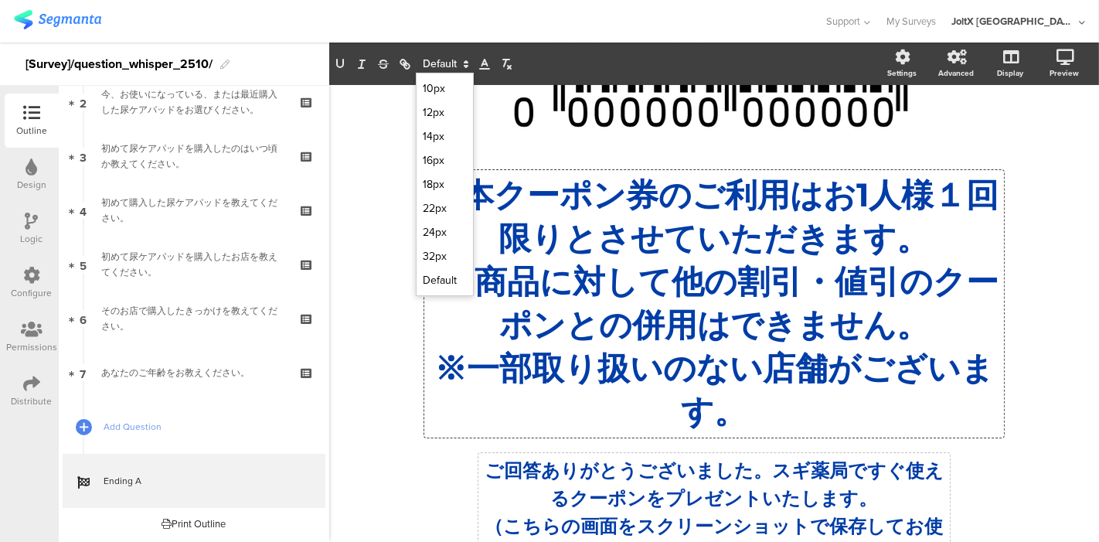
click at [461, 66] on icon at bounding box center [466, 64] width 14 height 14
click at [662, 491] on div "ご回答ありがとうございました。スギ薬局ですぐ使えるクーポンをプレゼントいたします。 （こちらの画面をスクリーンショットで保存してお使い ください。） ご回答あ…" at bounding box center [715, 512] width 472 height 119
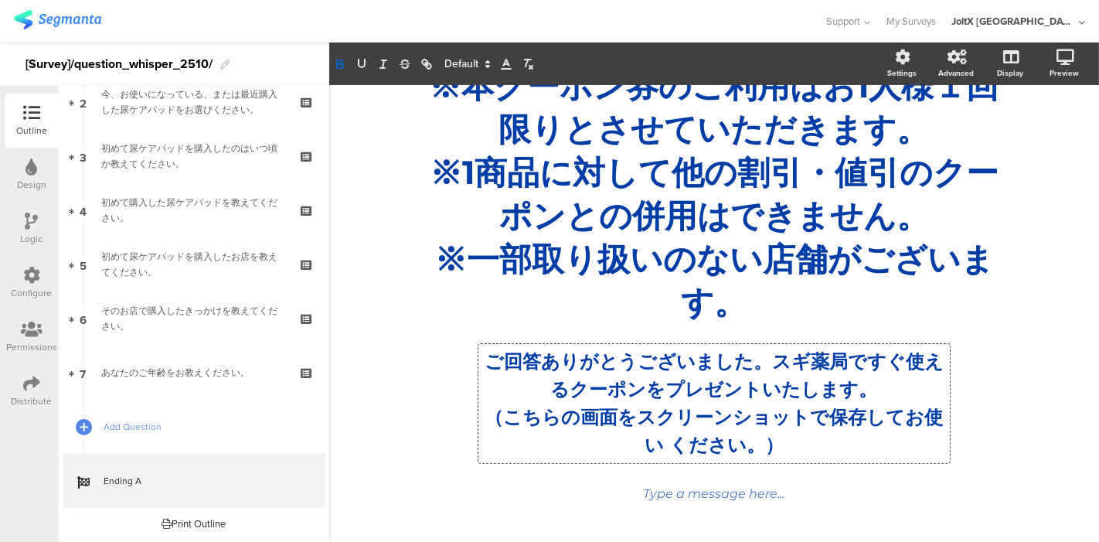
scroll to position [301, 0]
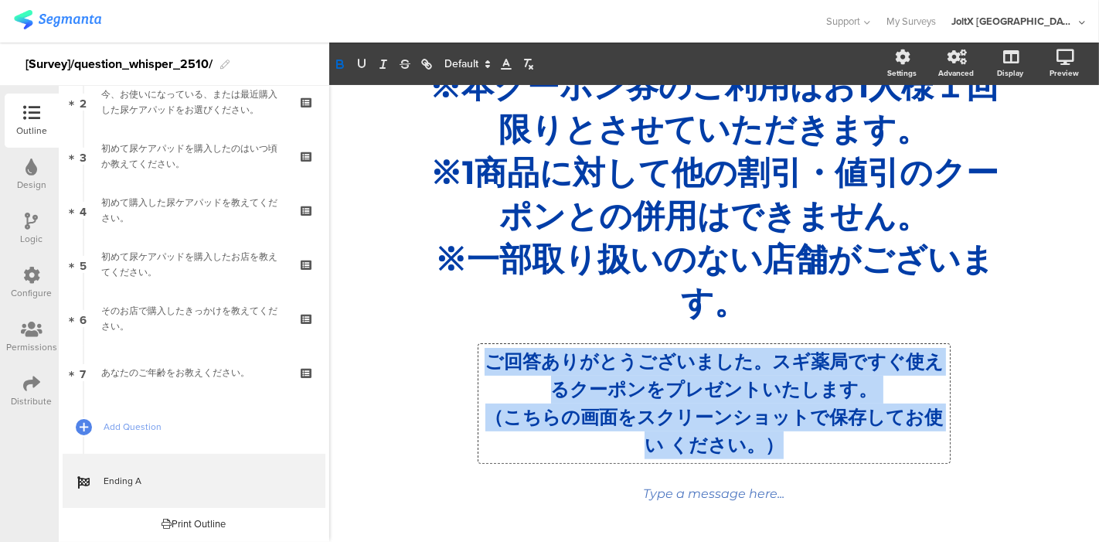
drag, startPoint x: 782, startPoint y: 440, endPoint x: 461, endPoint y: 340, distance: 335.2
click at [461, 340] on div "/ ※本クーポン券のご利用はお1人様１回限りとさせていただきます。 ※1商品に対して他の割引・値引のクーポンとの併用はできません。 ※一部取り扱いのない店舗が…" at bounding box center [714, 173] width 618 height 707
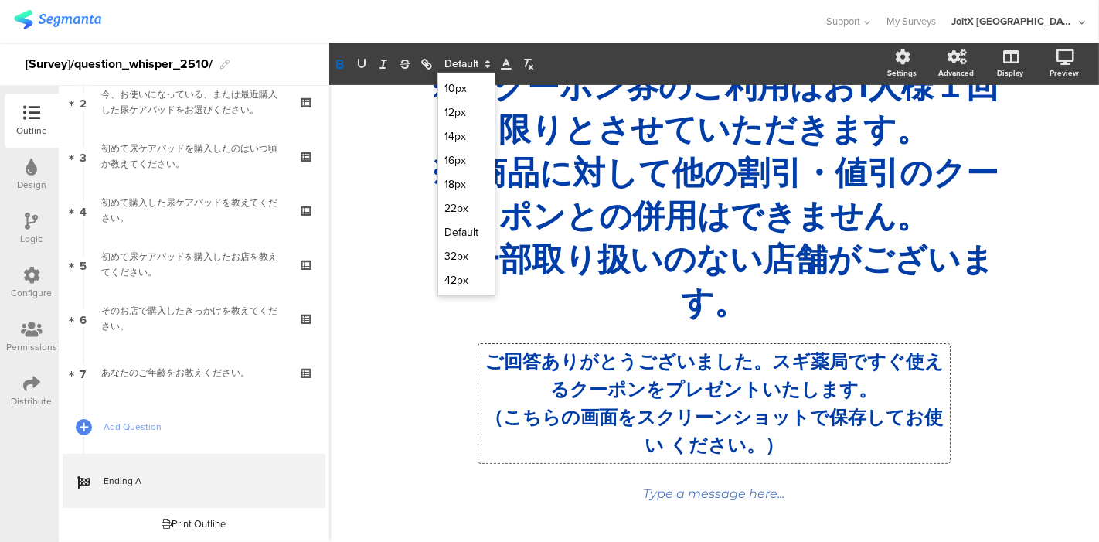
click at [450, 63] on span at bounding box center [467, 64] width 58 height 19
click at [458, 278] on span at bounding box center [466, 280] width 44 height 24
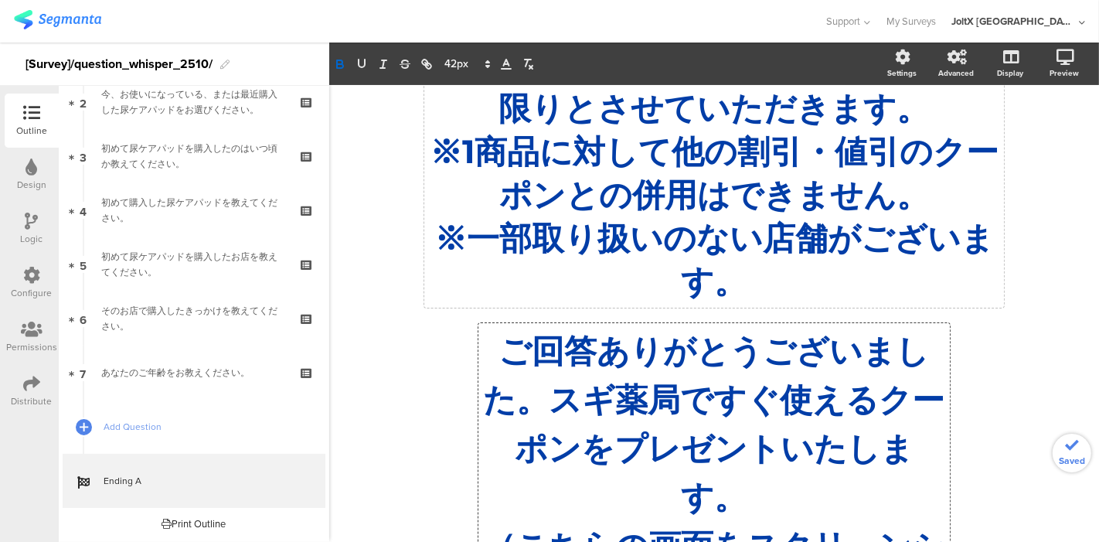
click at [577, 237] on div "※本クーポン券のご利用はお1人様１回限りとさせていただきます。 ※1商品に対して他の割引・値引のクーポンとの併用はできません。 ※一部取り扱いのない店舗がござ…" at bounding box center [714, 173] width 580 height 267
click at [786, 304] on p "※一部取り扱いのない店舗がございます。" at bounding box center [714, 260] width 572 height 87
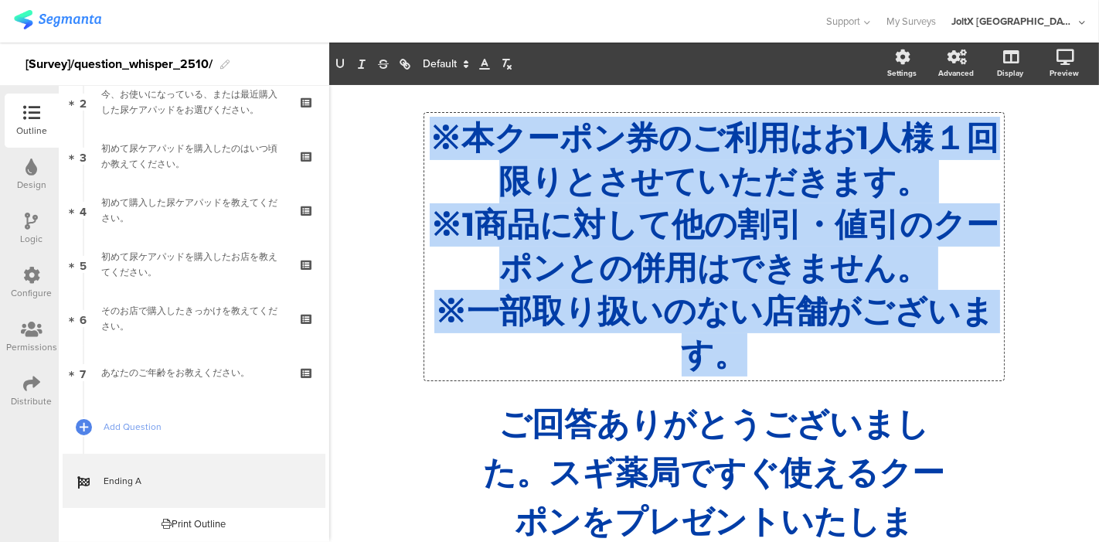
scroll to position [130, 0]
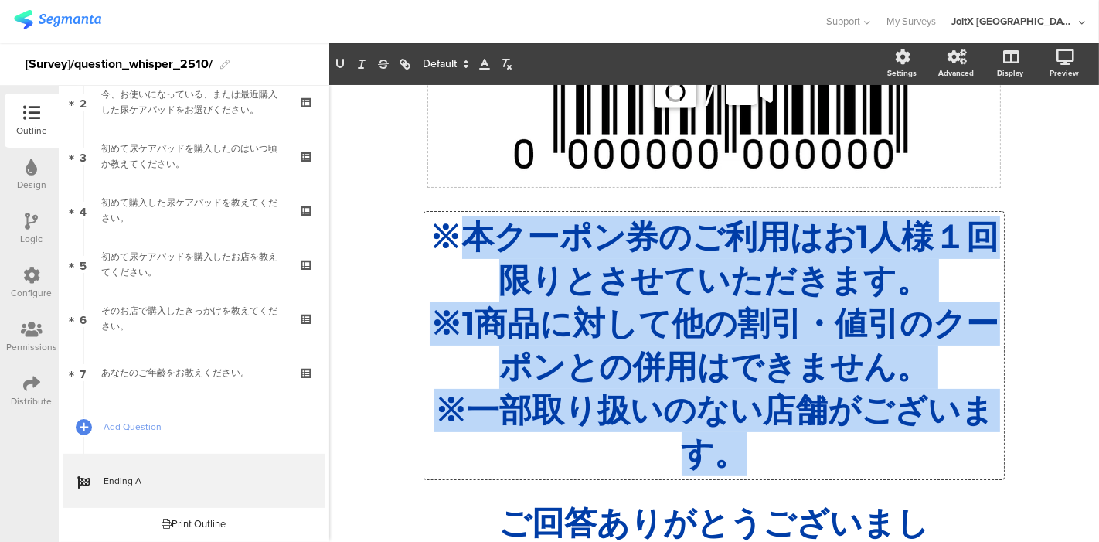
drag, startPoint x: 784, startPoint y: 312, endPoint x: 444, endPoint y: 124, distance: 387.9
click at [444, 124] on div "/ ※本クーポン券のご利用はお1人様１回限りとさせていただきます。 ※1商品に対して他の割引・値引のクーポンとの併用はできません。 ※一部取り扱いのない店舗が…" at bounding box center [714, 439] width 618 height 936
click at [604, 349] on p "※1商品に対して他の割引・値引のクーポンとの併用はできません。" at bounding box center [714, 345] width 572 height 87
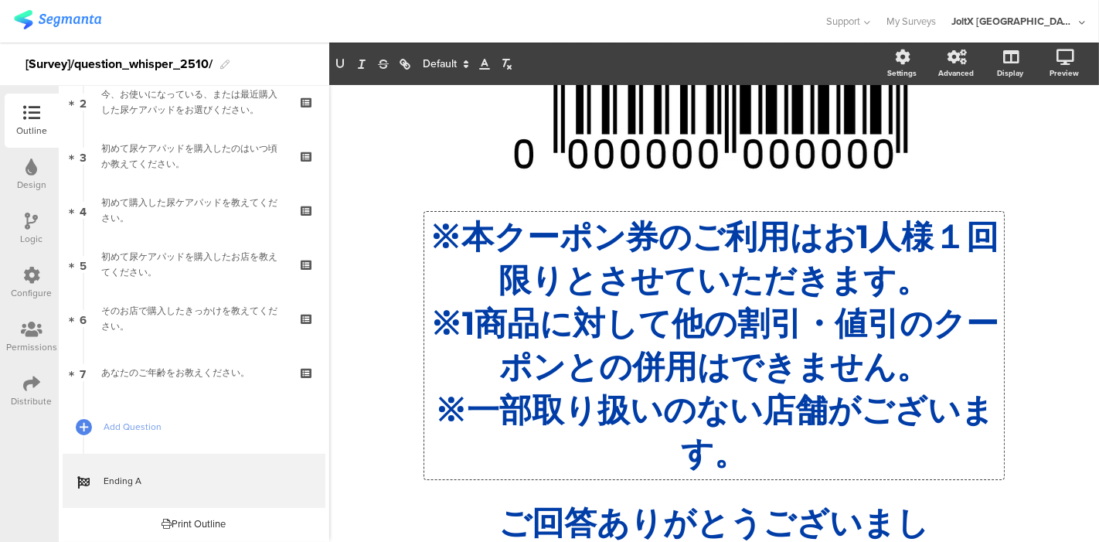
click at [452, 56] on span at bounding box center [445, 64] width 58 height 19
click at [437, 196] on span at bounding box center [445, 208] width 44 height 24
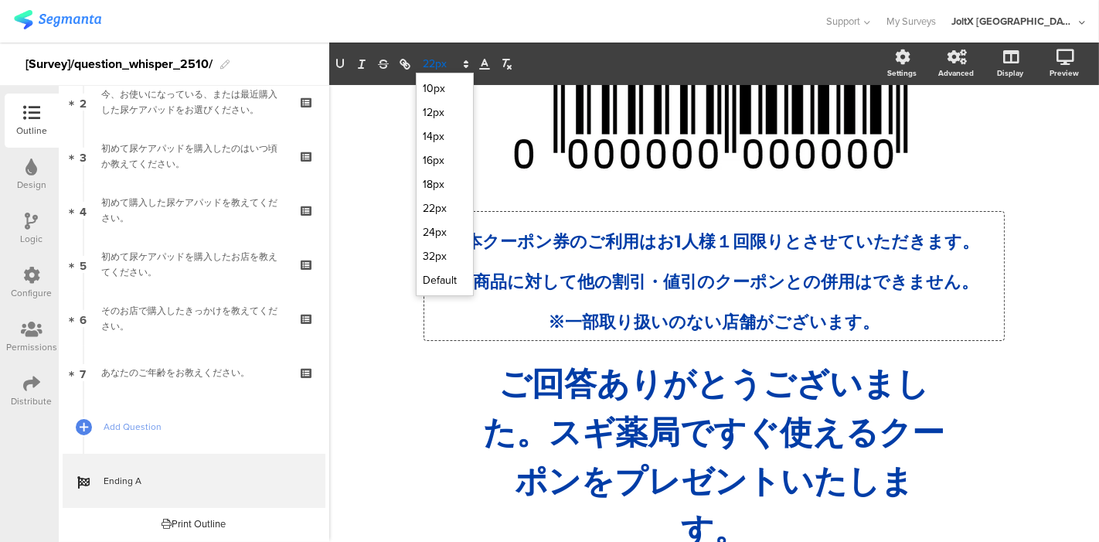
click at [444, 67] on span at bounding box center [445, 64] width 58 height 19
click at [439, 188] on span at bounding box center [445, 184] width 44 height 24
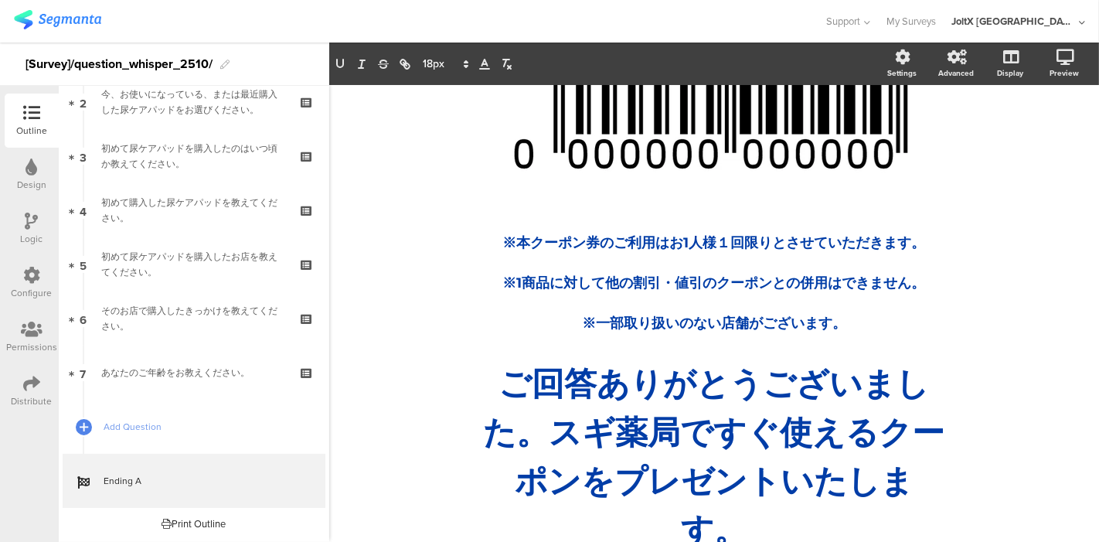
click at [377, 120] on div "/ ※本クーポン券のご利用はお1人様１回限りとさせていただきます。 ※1商品に対して他の割引・値引のクーポンとの併用はできません。 ※一部取り扱いのない店舗が…" at bounding box center [714, 369] width 770 height 828
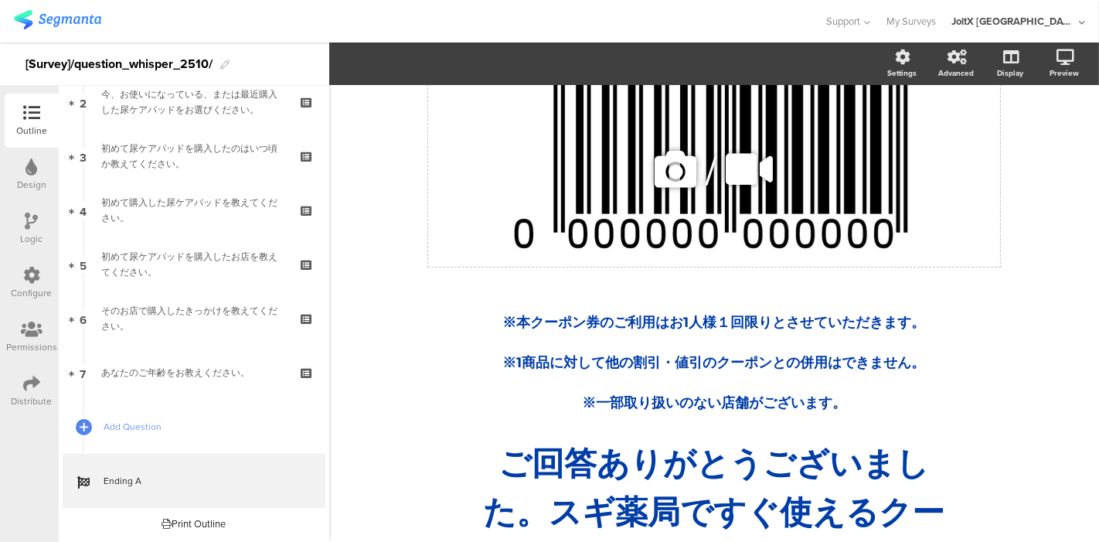
scroll to position [86, 0]
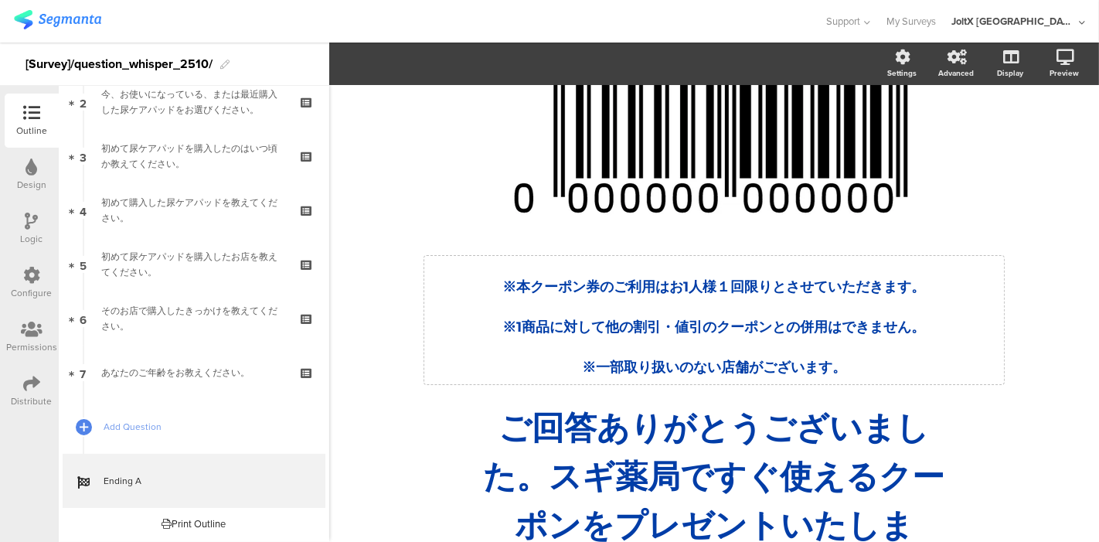
click at [594, 284] on div "/ ※本クーポン券のご利用はお1人様１回限りとさせていただきます。 ※1商品に対して他の割引・値引のクーポンとの併用はできません。 ※一部取り扱いのない店舗が…" at bounding box center [714, 413] width 618 height 797
click at [1071, 53] on div "Preview" at bounding box center [1072, 64] width 54 height 39
click at [1039, 131] on icon at bounding box center [1045, 138] width 12 height 19
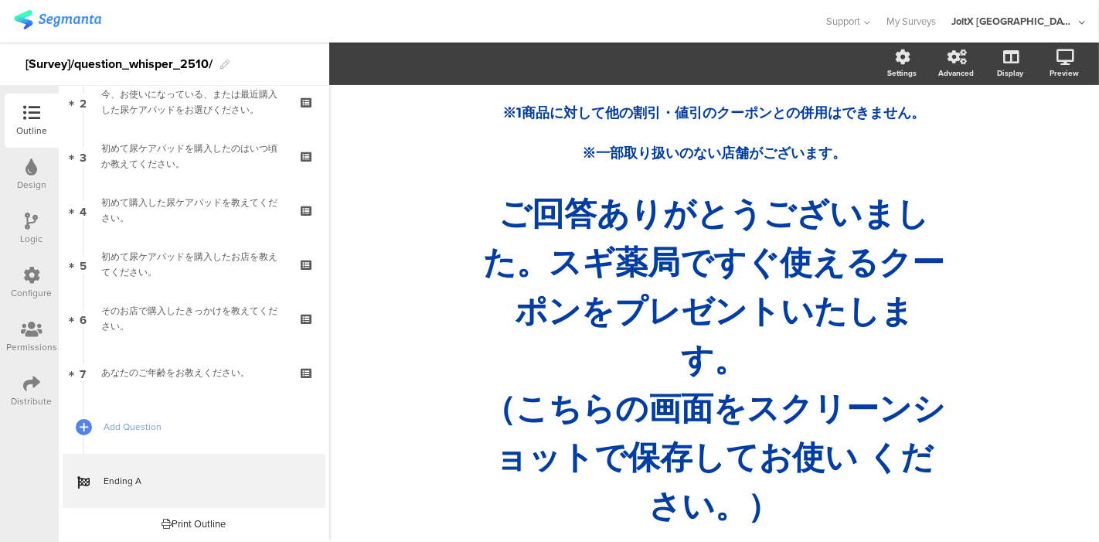
scroll to position [319, 0]
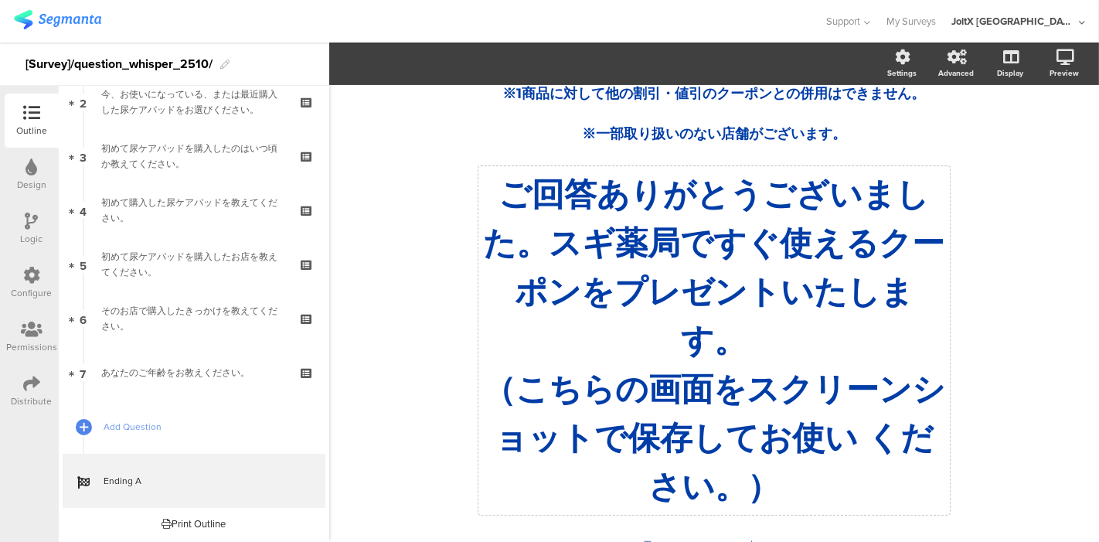
click at [731, 387] on strong "（こちらの画面をスクリーンショットで保存してお使い ください。）" at bounding box center [714, 438] width 462 height 138
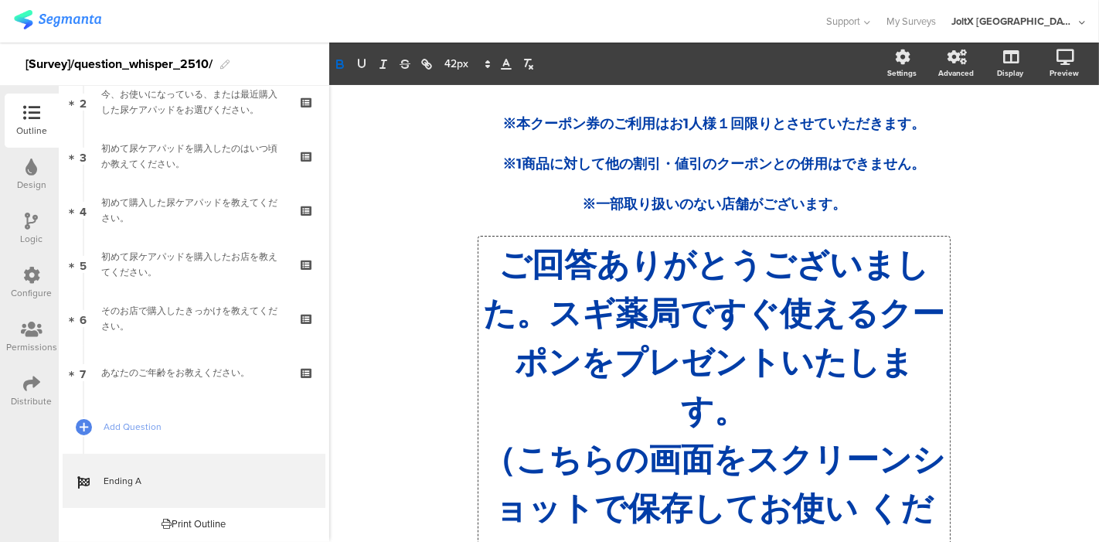
scroll to position [284, 0]
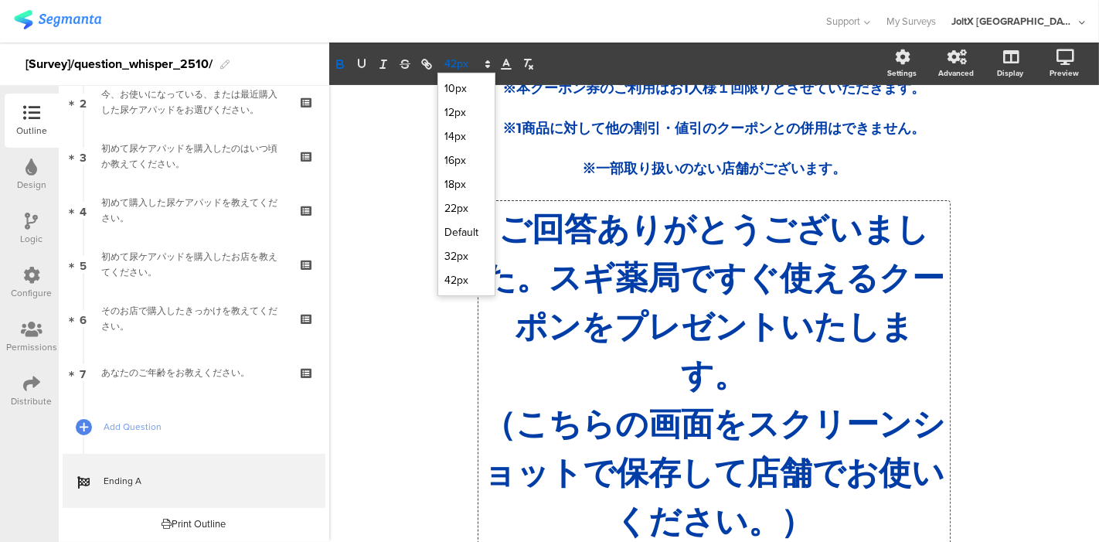
click at [467, 57] on span at bounding box center [467, 64] width 58 height 19
click at [456, 225] on span at bounding box center [466, 232] width 44 height 24
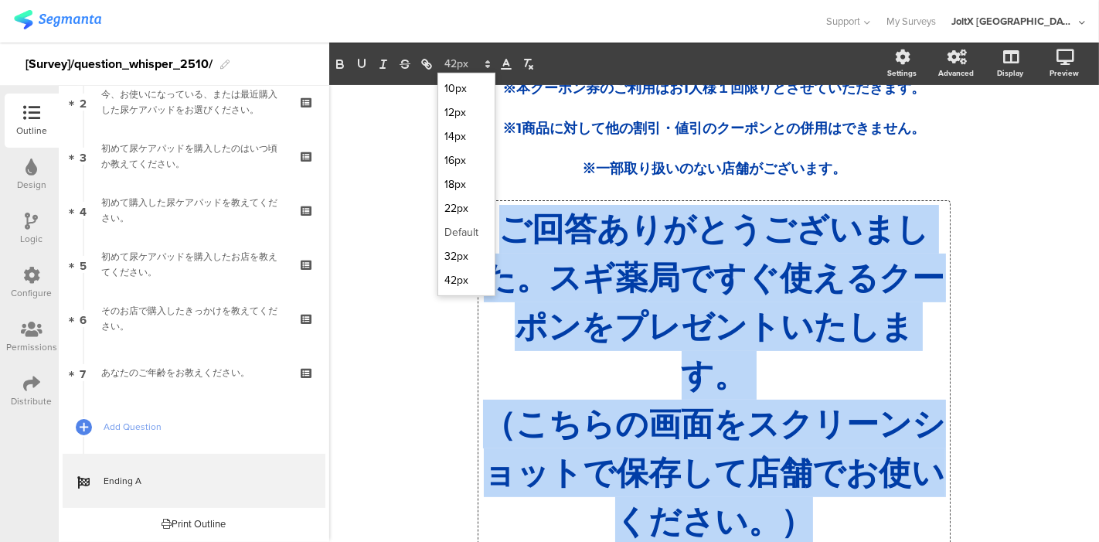
scroll to position [138, 0]
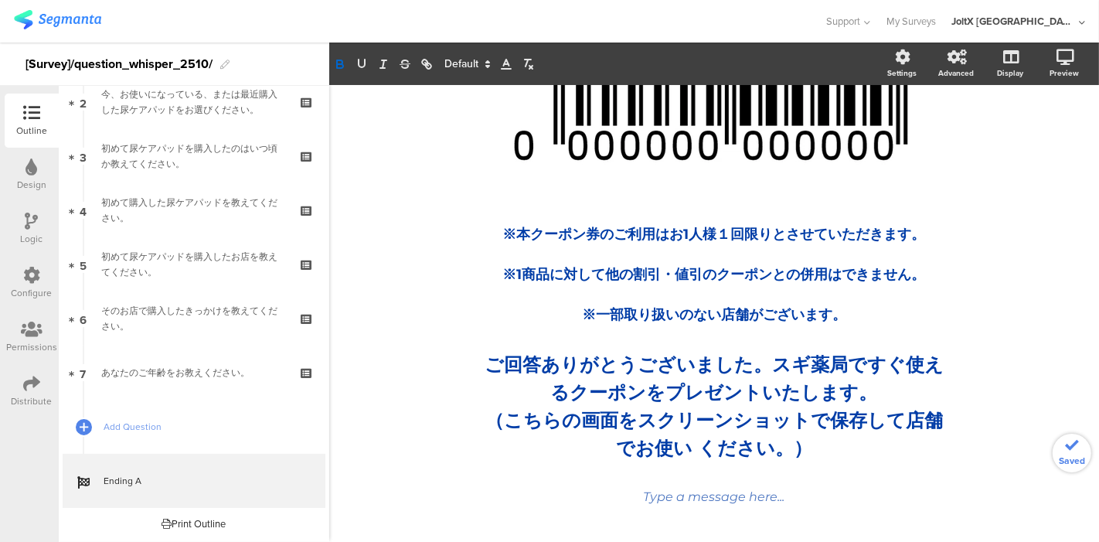
click at [380, 283] on div "/ ※本クーポン券のご利用はお1人様１回限りとさせていただきます。 ※1商品に対して他の割引・値引のクーポンとの併用はできません。 ※一部取り扱いのない店舗が…" at bounding box center [714, 246] width 770 height 598
click at [756, 452] on div "/ ※本クーポン券のご利用はお1人様１回限りとさせていただきます。 ※1商品に対して他の割引・値引のクーポンとの併用はできません。 ※一部取り扱いのない店舗が…" at bounding box center [714, 245] width 618 height 567
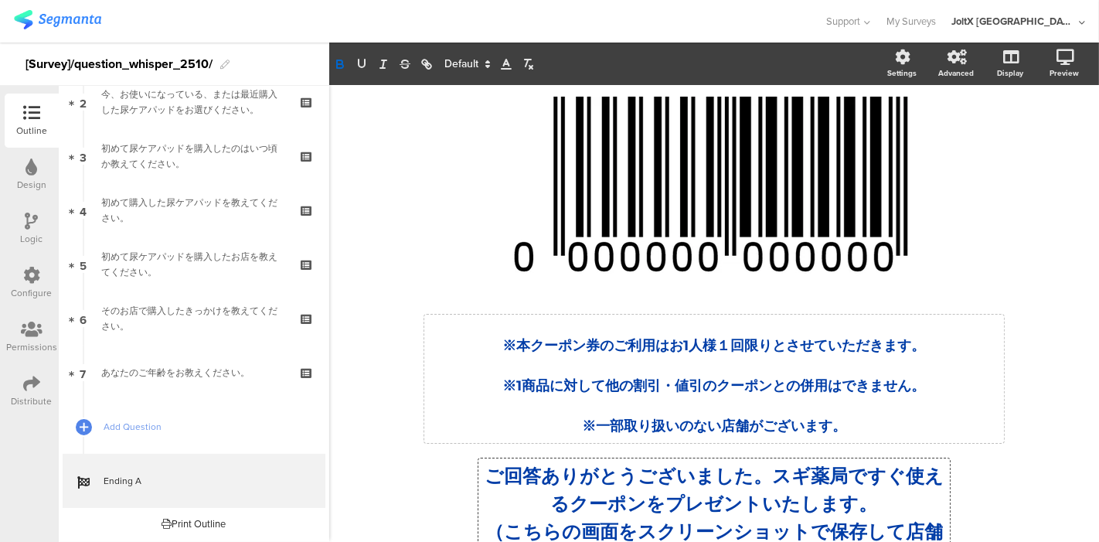
click at [761, 395] on div "※本クーポン券のご利用はお1人様１回限りとさせていただきます。 ※1商品に対して他の割引・値引のクーポンとの併用はできません。 ※一部取り扱いのない店舗がござ…" at bounding box center [714, 379] width 580 height 128
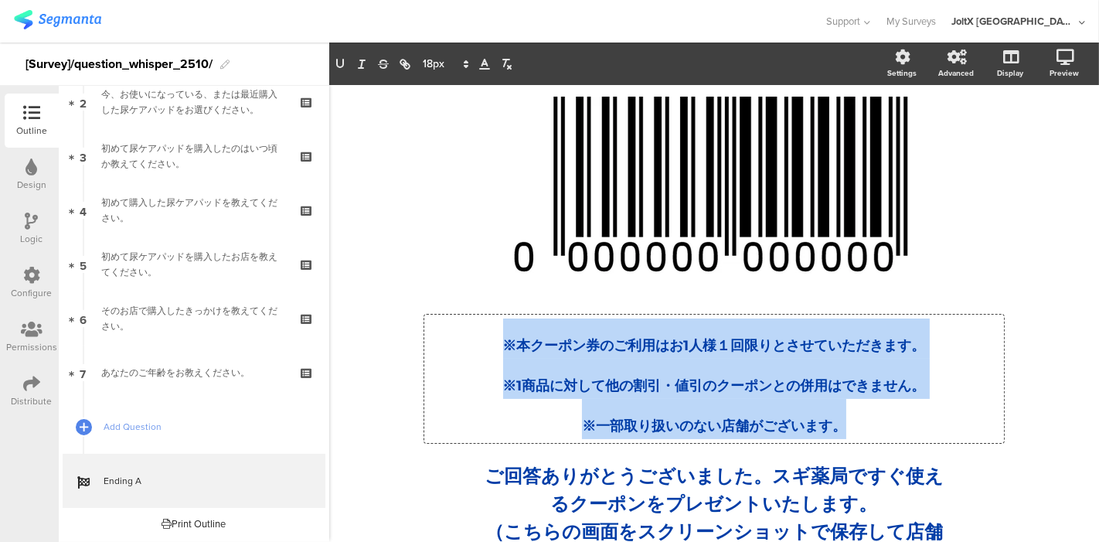
drag, startPoint x: 843, startPoint y: 421, endPoint x: 490, endPoint y: 327, distance: 364.7
click at [490, 327] on div "※本クーポン券のご利用はお1人様１回限りとさせていただきます。 ※1商品に対して他の割引・値引のクーポンとの併用はできません。 ※一部取り扱いのない店舗がござ…" at bounding box center [714, 378] width 572 height 121
click at [506, 65] on icon "button" at bounding box center [506, 64] width 14 height 14
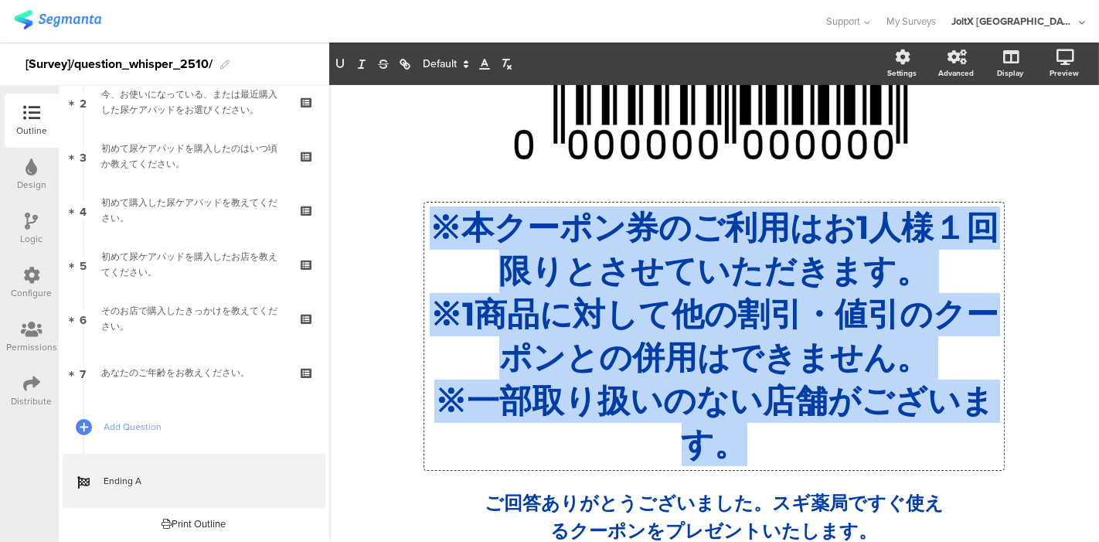
scroll to position [113, 0]
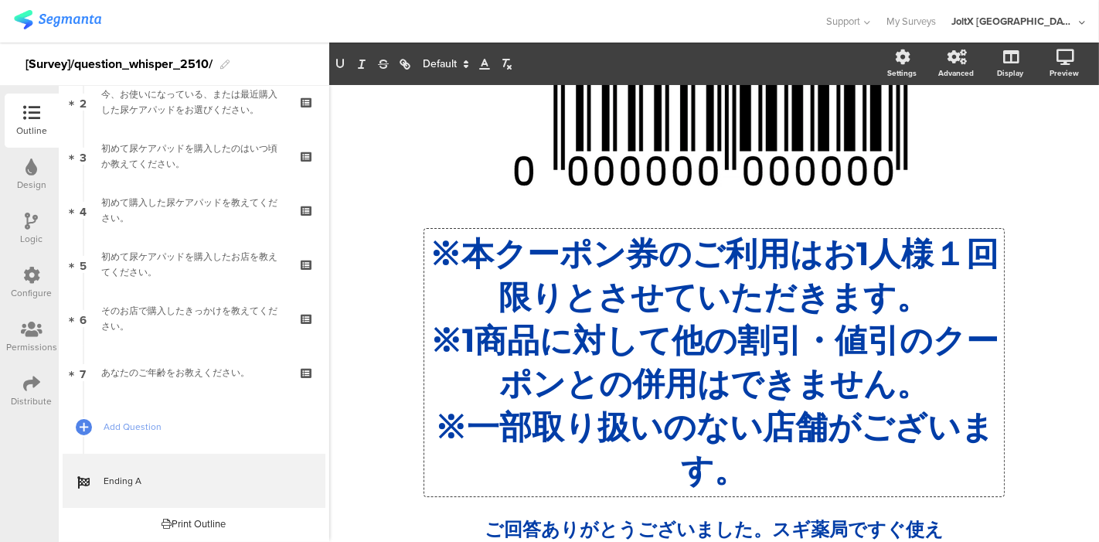
click at [453, 66] on span at bounding box center [445, 64] width 58 height 19
click at [437, 254] on span at bounding box center [445, 256] width 44 height 24
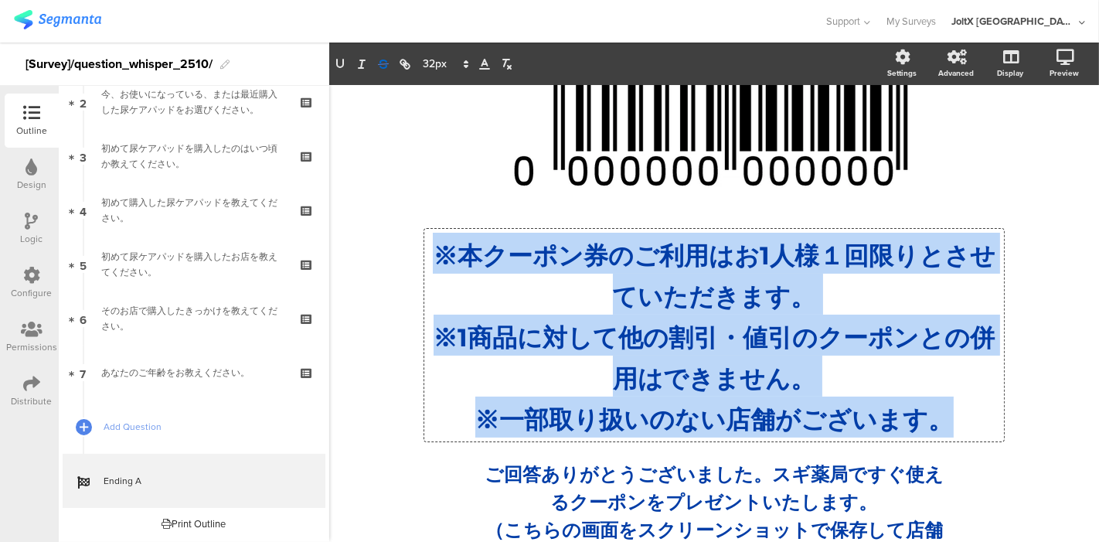
click at [385, 67] on icon "button" at bounding box center [384, 67] width 8 height 4
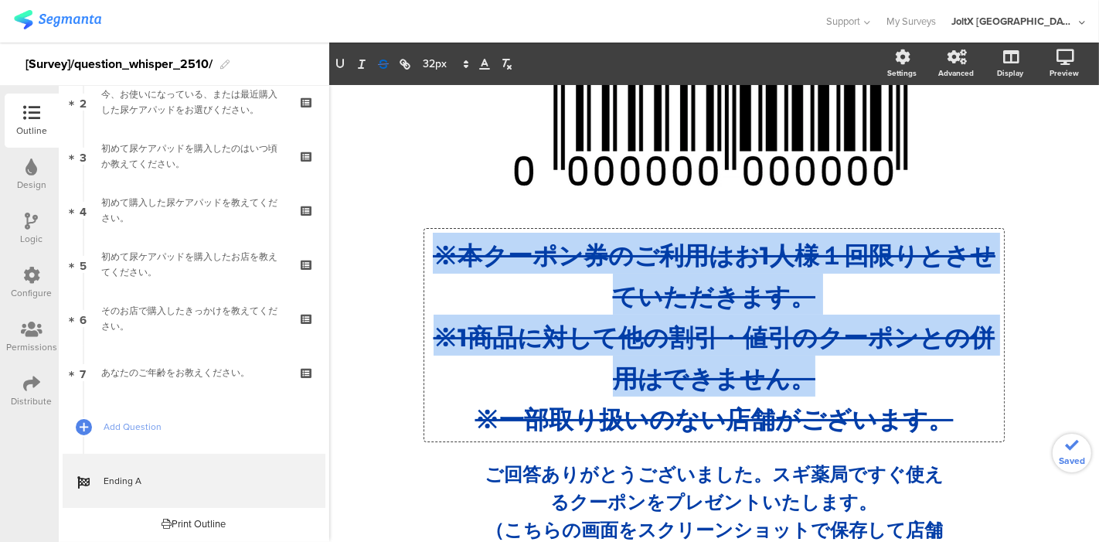
click at [385, 67] on icon "button" at bounding box center [384, 67] width 8 height 4
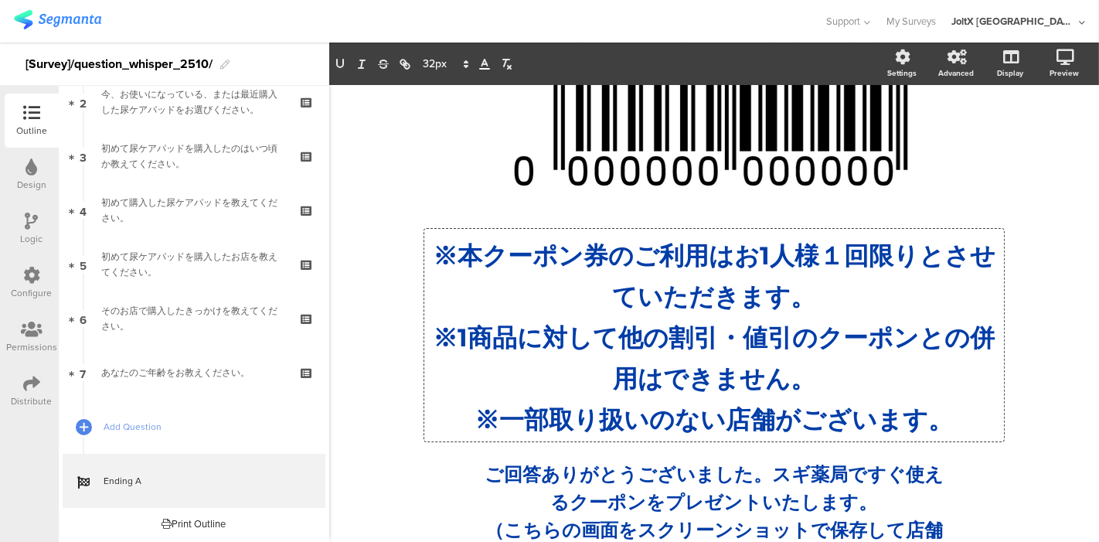
click at [486, 73] on span at bounding box center [485, 64] width 22 height 19
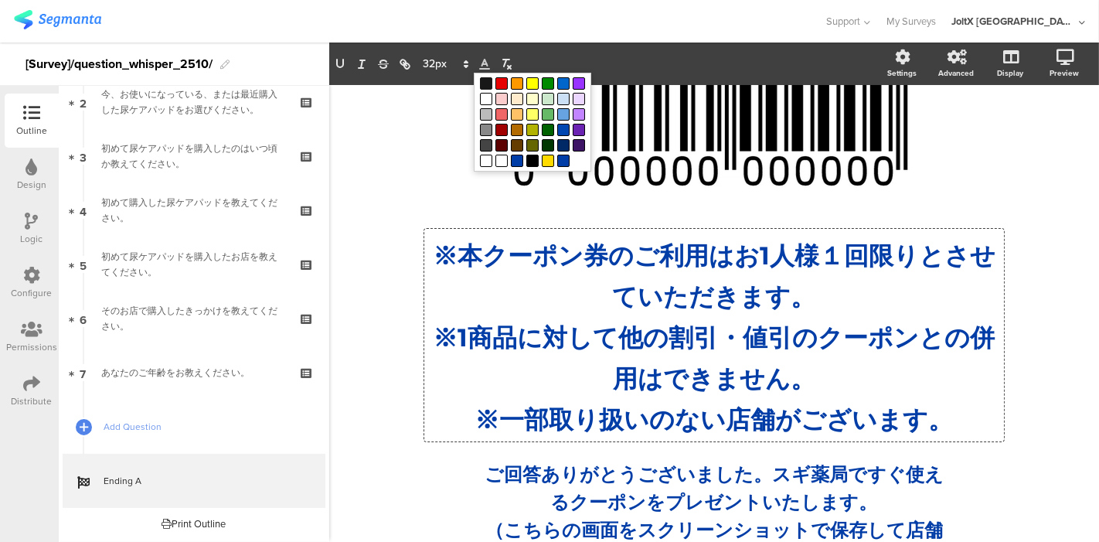
click at [489, 86] on span at bounding box center [486, 83] width 12 height 12
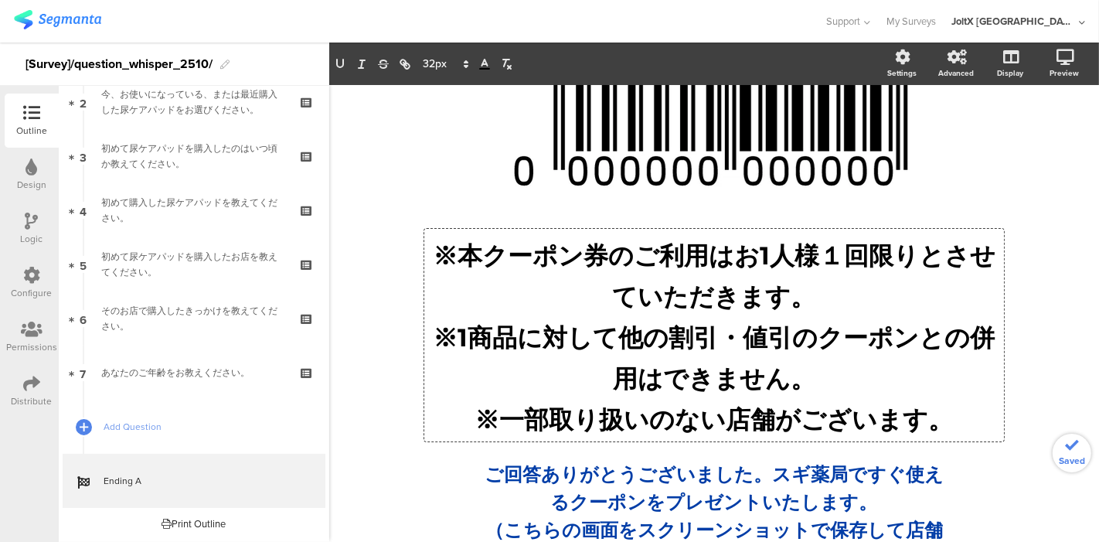
click at [382, 155] on div "/ ※本クーポン券のご利用はお1人様１回限りとさせていただきます。 ※1商品に対して他の割引・値引のクーポンとの併用はできません。 ※一部取り扱いのない店舗が…" at bounding box center [714, 313] width 770 height 683
click at [615, 291] on div "/ ※本クーポン券のご利用はお1人様１回限りとさせていただきます。 ※1商品に対して他の割引・値引のクーポンとの併用はできません。 ※一部取り扱いのない店舗が…" at bounding box center [714, 314] width 618 height 652
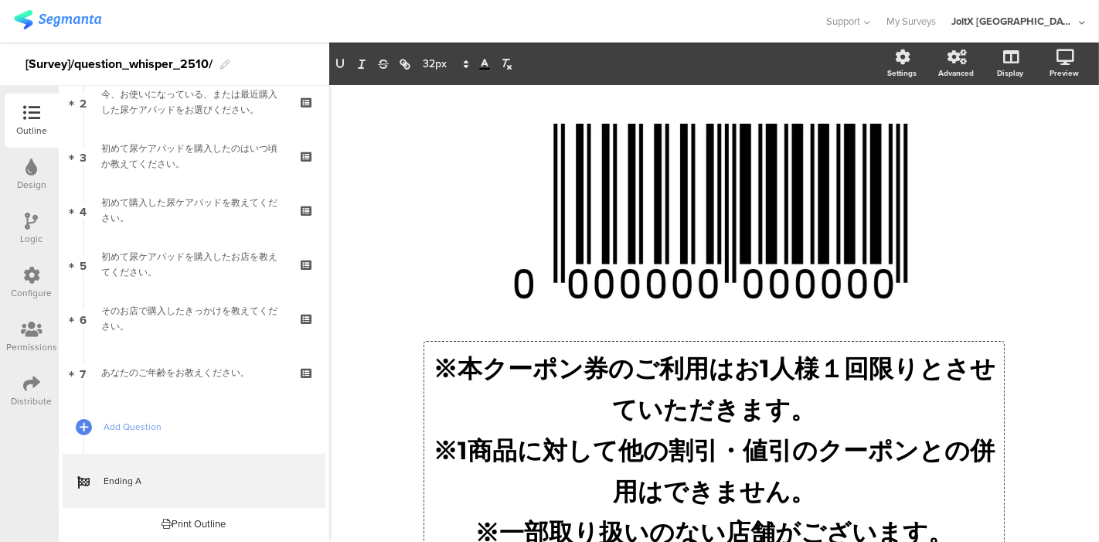
click at [615, 454] on span "※1商品に対して他の割引・値引のクーポンとの併用はできません。" at bounding box center [715, 470] width 562 height 71
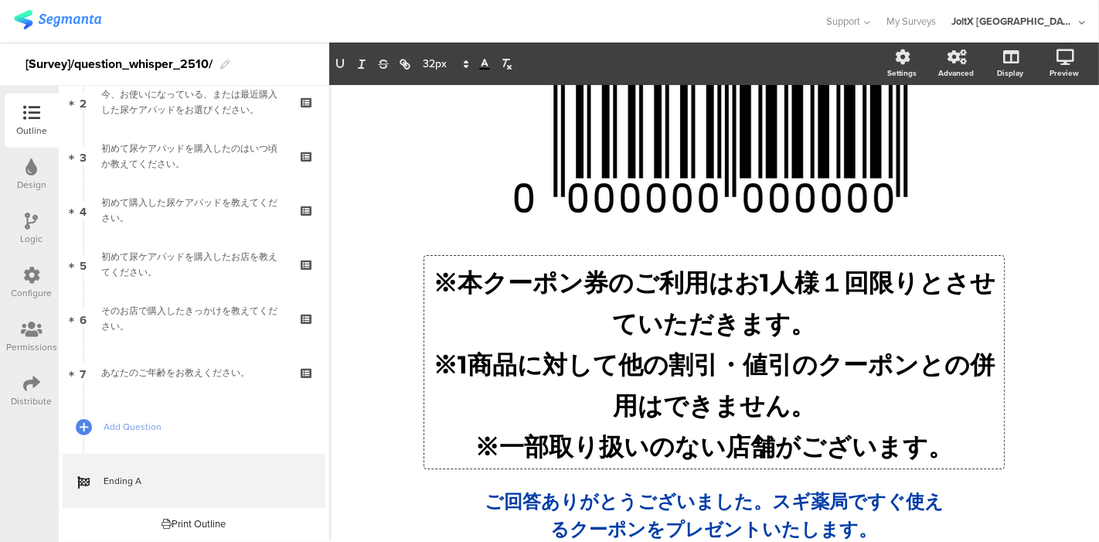
scroll to position [172, 0]
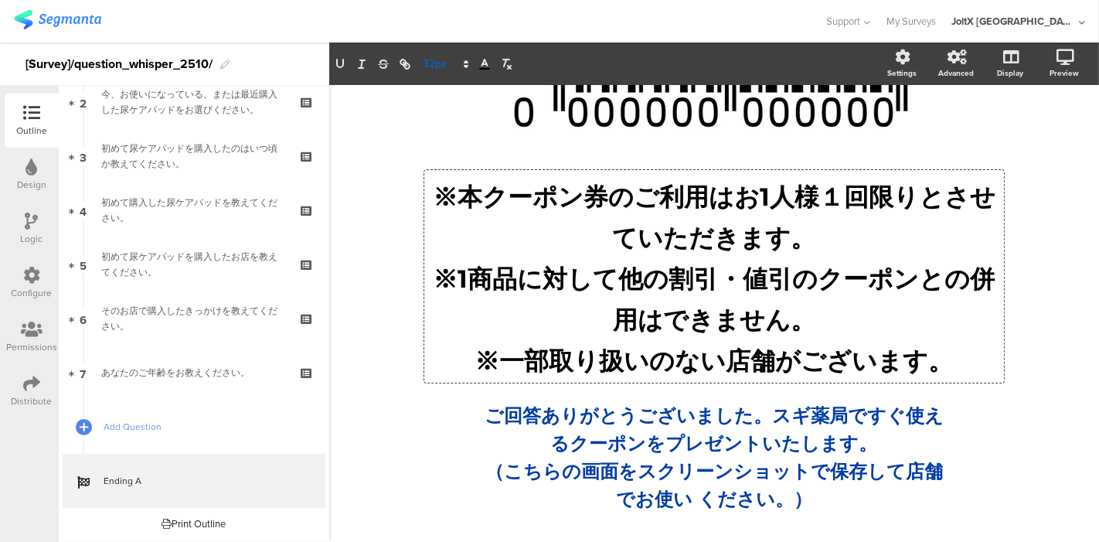
click at [459, 60] on icon at bounding box center [466, 64] width 14 height 14
click at [437, 129] on span at bounding box center [445, 136] width 44 height 24
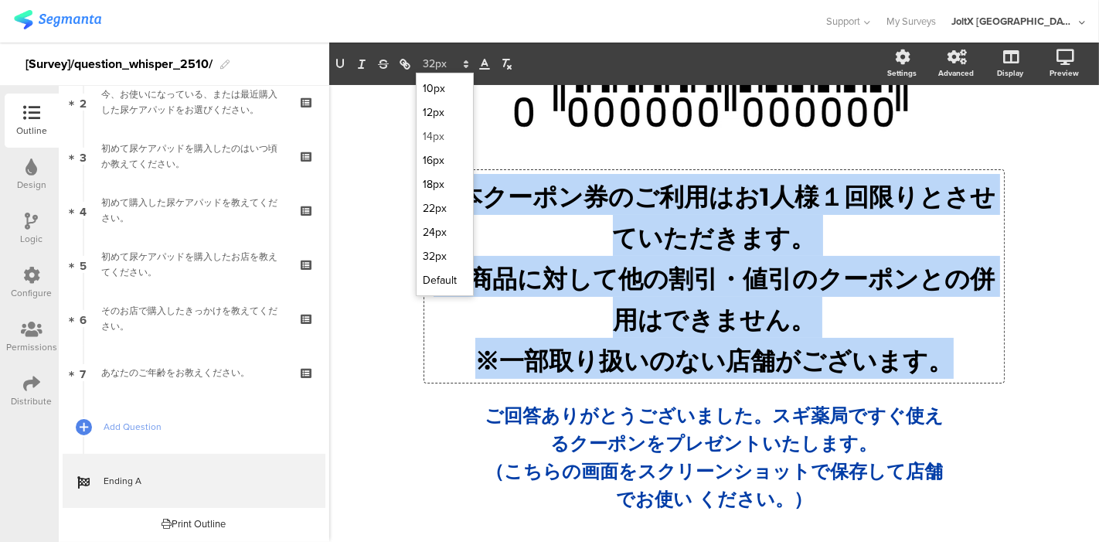
scroll to position [138, 0]
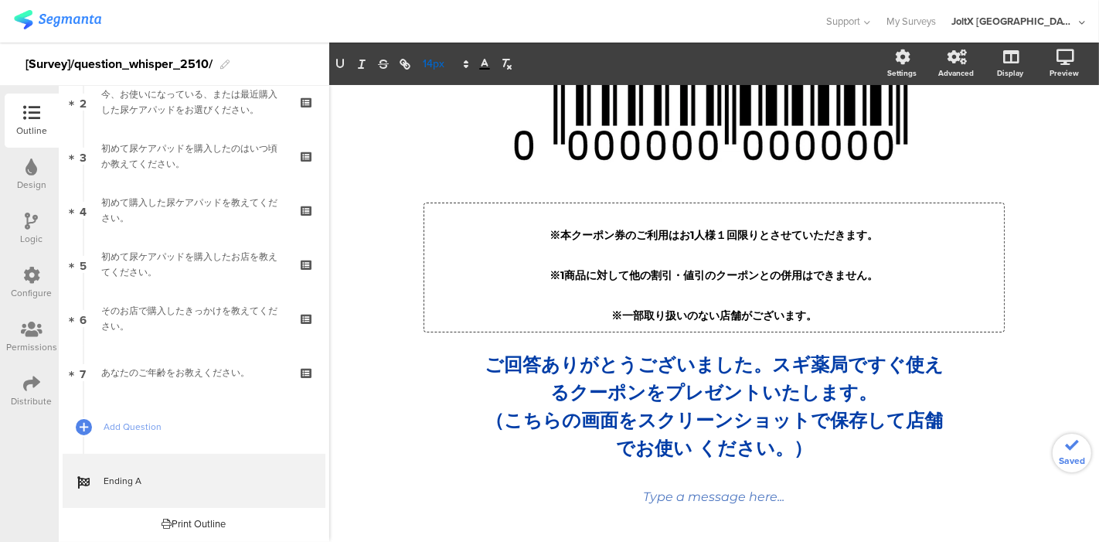
click at [450, 60] on span at bounding box center [445, 64] width 58 height 19
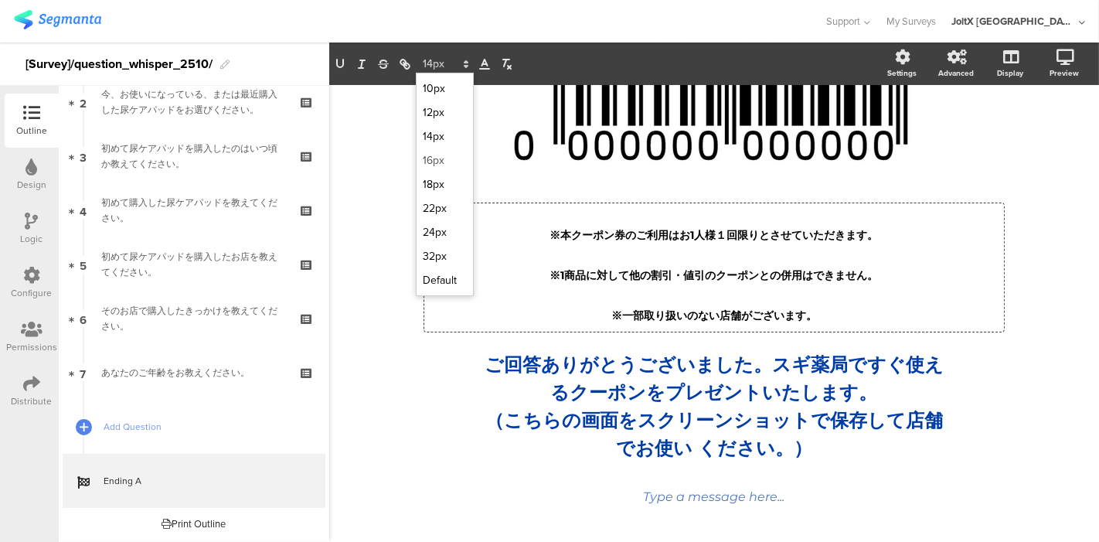
click at [435, 158] on span at bounding box center [445, 160] width 44 height 24
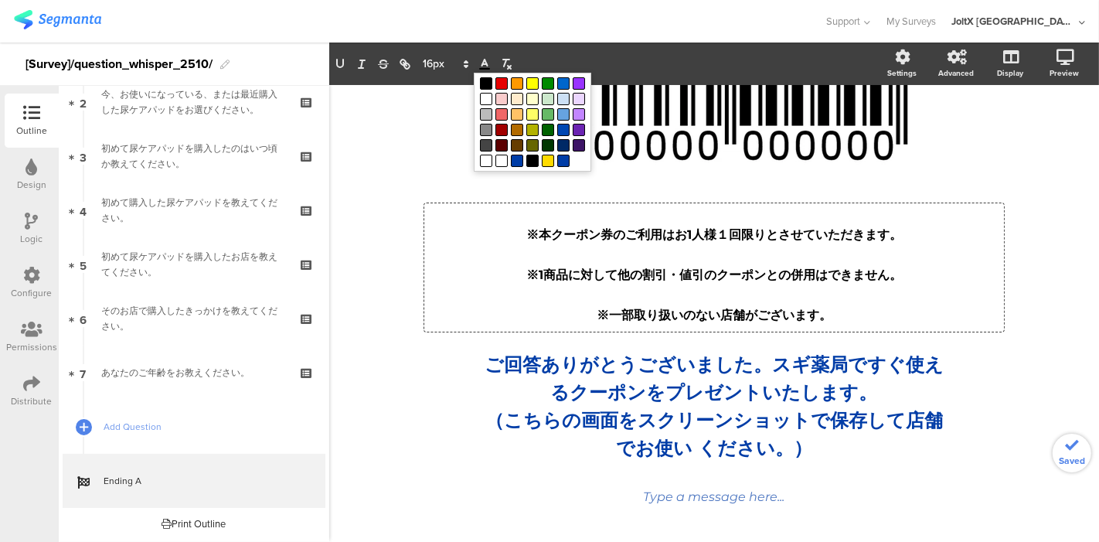
click at [490, 65] on icon at bounding box center [485, 64] width 14 height 14
click at [485, 134] on span at bounding box center [486, 130] width 12 height 12
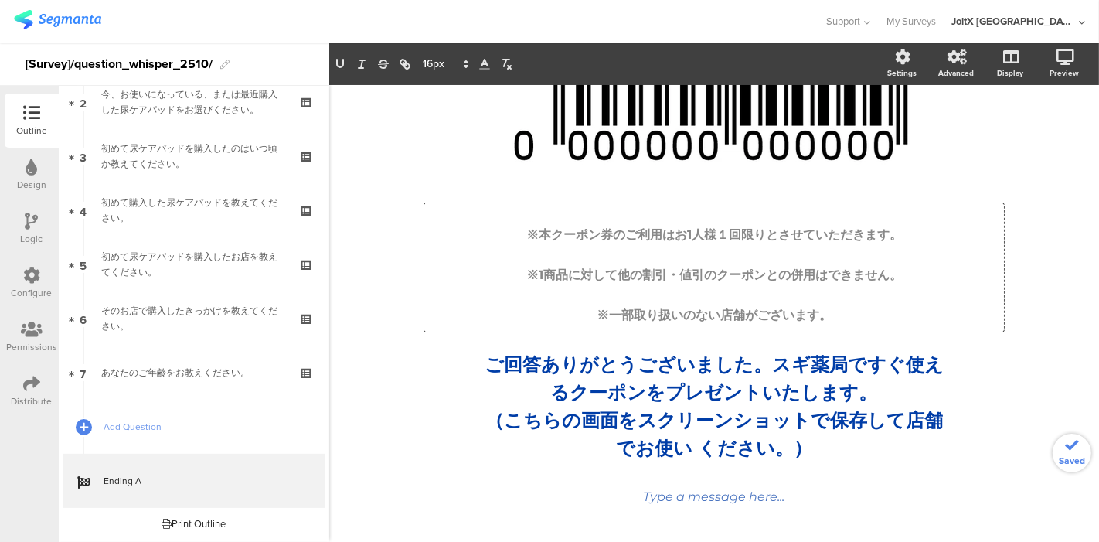
click at [375, 209] on div "/ ※本クーポン券のご利用はお1人様１回限りとさせていただきます。 ※1商品に対して他の割引・値引のクーポンとの併用はできません。 ※一部取り扱いのない店舗が…" at bounding box center [714, 246] width 770 height 598
click at [567, 257] on div "/ ※本クーポン券のご利用はお1人様１回限りとさせていただきます。 ※1商品に対して他の割引・値引のクーポンとの併用はできません。 ※一部取り扱いのない店舗が…" at bounding box center [714, 245] width 618 height 567
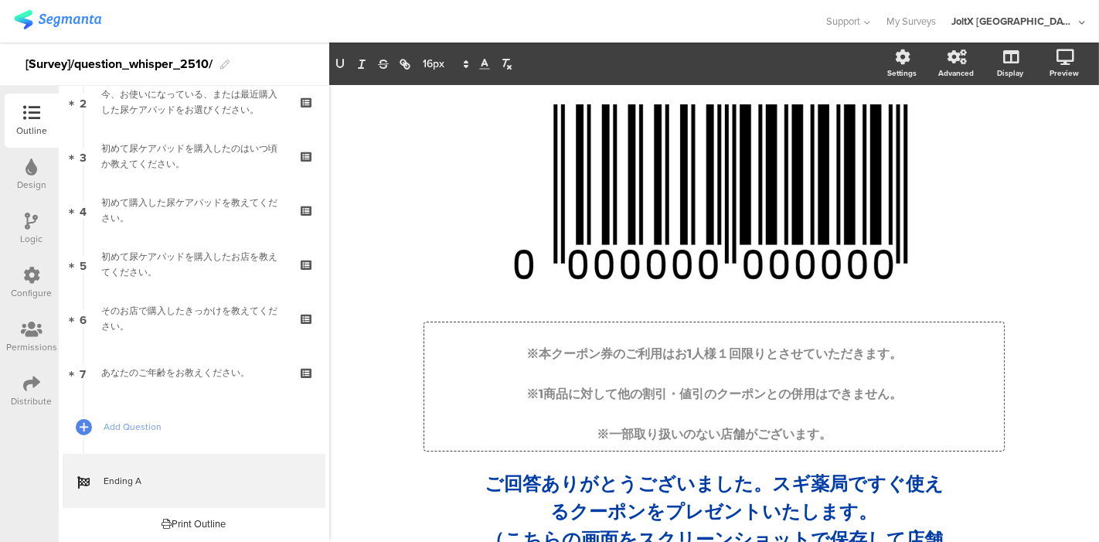
click at [548, 366] on p "※1商品に対して他の割引・値引のクーポンとの併用はできません。" at bounding box center [714, 386] width 572 height 40
click at [464, 64] on icon at bounding box center [466, 64] width 14 height 14
click at [468, 60] on icon at bounding box center [466, 64] width 14 height 14
click at [434, 178] on span at bounding box center [445, 184] width 44 height 24
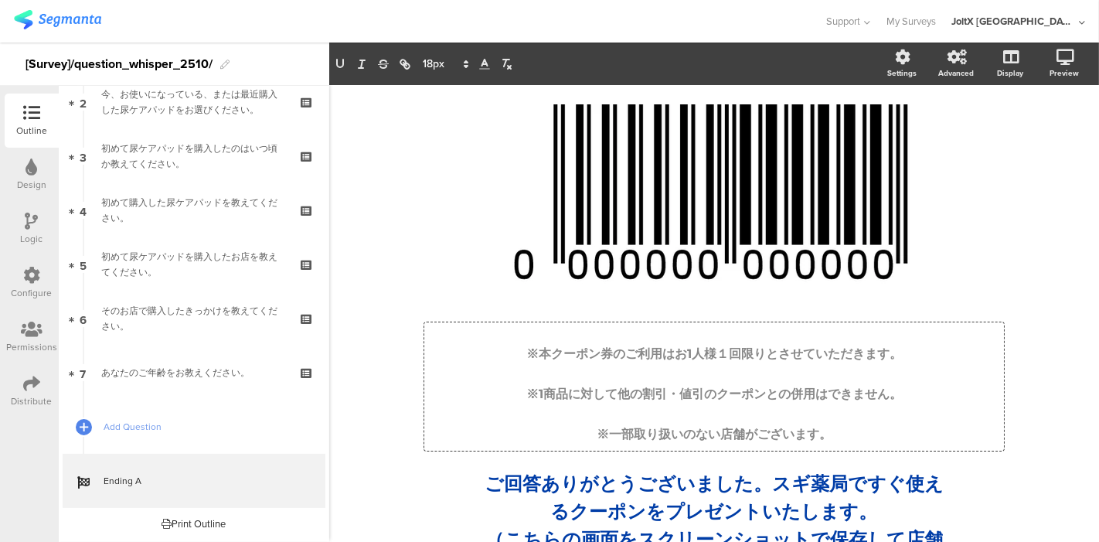
click at [584, 358] on span "※本クーポン券のご利用はお1人様１回限りとさせていただきます。" at bounding box center [714, 353] width 376 height 15
click at [619, 400] on p "※1商品に対して他の割引・値引のクーポンとの併用はできません。" at bounding box center [714, 386] width 572 height 40
click at [468, 60] on icon at bounding box center [466, 64] width 14 height 14
click at [436, 182] on span at bounding box center [445, 184] width 44 height 24
click at [393, 396] on div "/ ※本クーポン券のご利用はお1人様１回限りとさせていただきます。 ※1商品に対して他の割引・値引のクーポンとの併用はできません。 ※一部取り扱いのない店舗が…" at bounding box center [714, 357] width 649 height 583
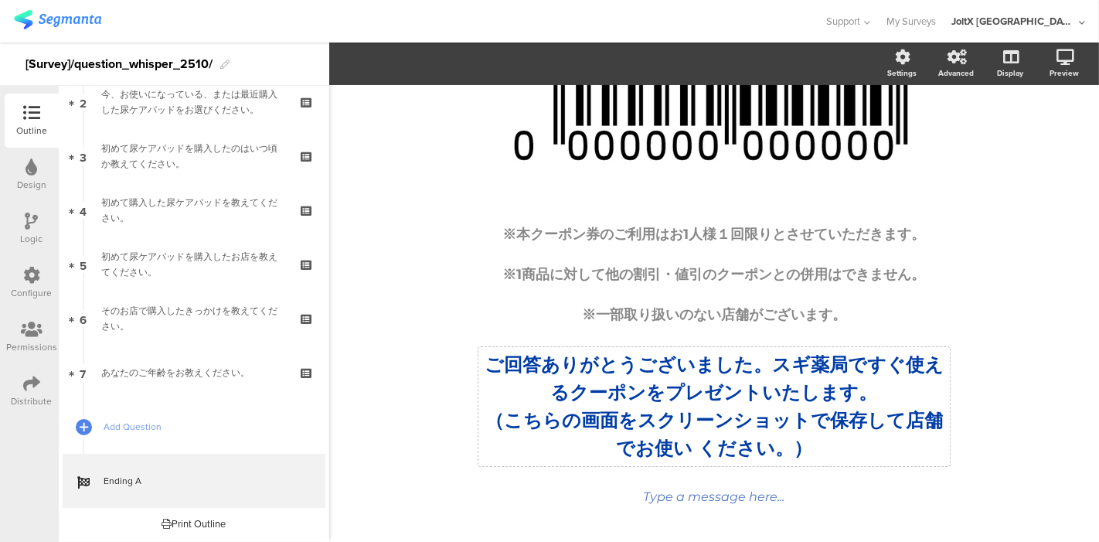
click at [601, 389] on div "/ ※本クーポン券のご利用はお1人様１回限りとさせていただきます。 ※1商品に対して他の割引・値引のクーポンとの併用はできません。 ※一部取り扱いのない店舗が…" at bounding box center [714, 245] width 618 height 567
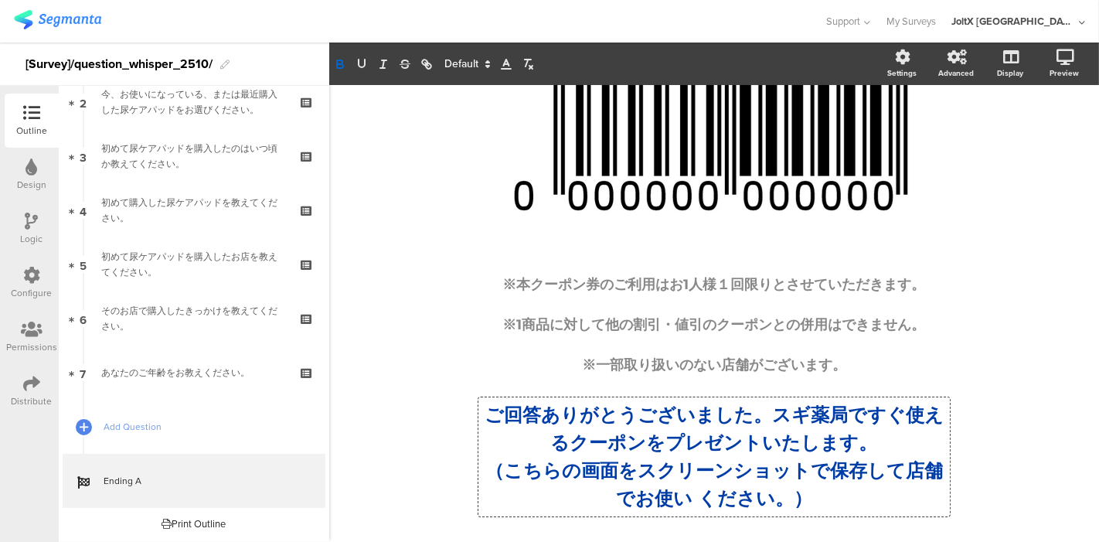
scroll to position [138, 0]
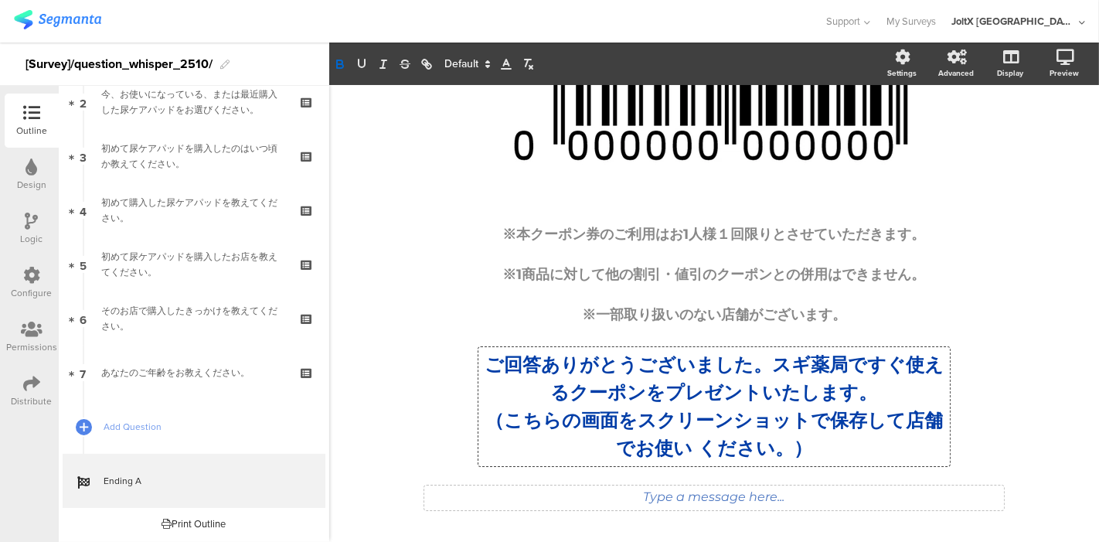
click at [725, 500] on div "Type a message here..." at bounding box center [714, 497] width 580 height 25
click at [1009, 474] on div "/ ※本クーポン券のご利用はお1人様１回限りとさせていただきます。 ※1商品に対して他の割引・値引のクーポンとの併用はできません。 ※一部取り扱いのない店舗が…" at bounding box center [714, 245] width 618 height 567
click at [969, 497] on div "Type a message here..." at bounding box center [714, 496] width 572 height 15
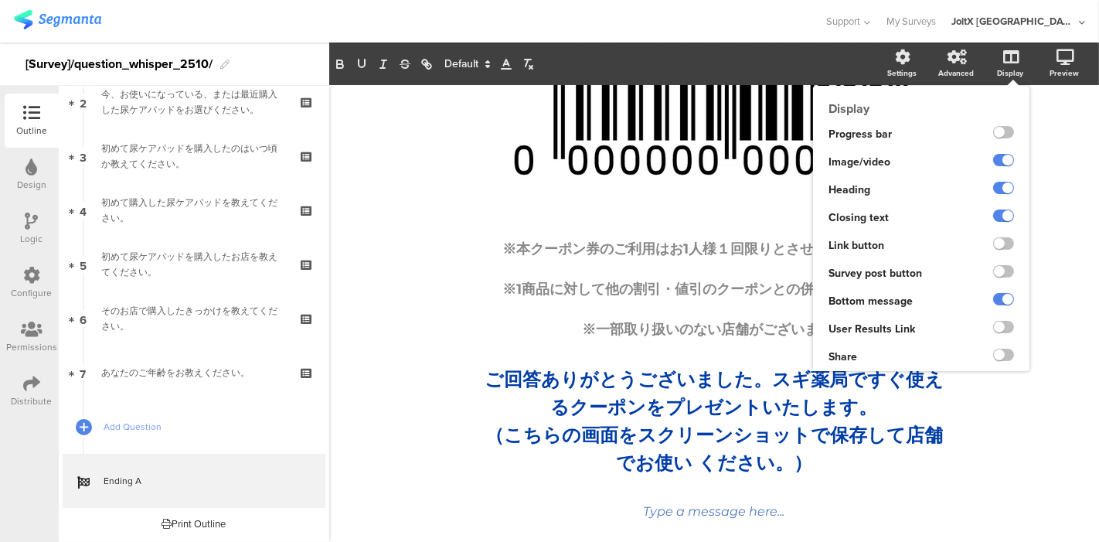
click at [994, 286] on div at bounding box center [999, 274] width 60 height 28
click at [996, 305] on label at bounding box center [1003, 299] width 21 height 12
click at [0, 0] on input "checkbox" at bounding box center [0, 0] width 0 height 0
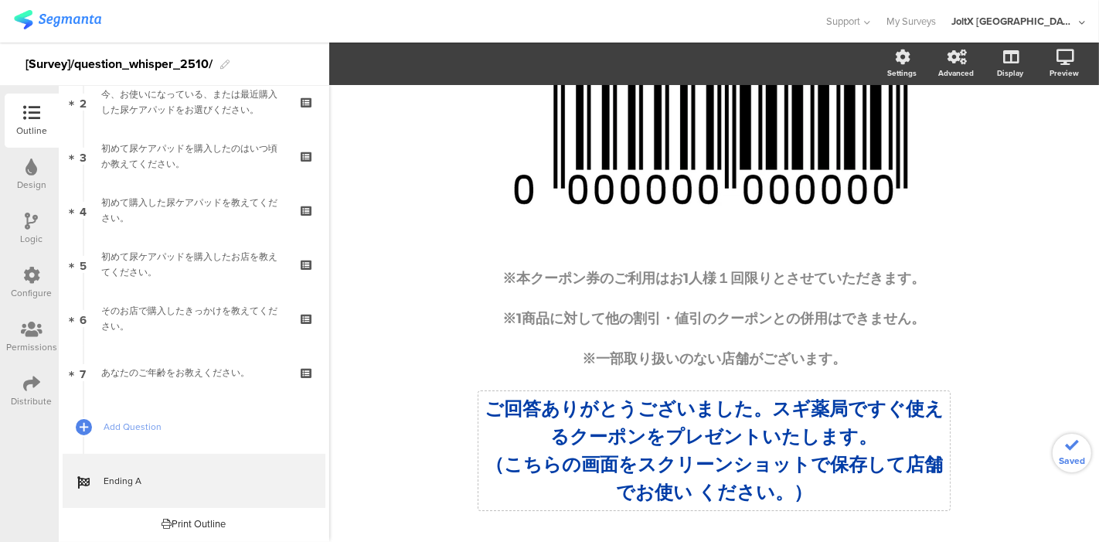
click at [812, 473] on div "/ ※本クーポン券のご利用はお1人様１回限りとさせていただきます。 ※1商品に対して他の割引・値引のクーポンとの併用はできません。 ※一部取り扱いのない店舗が…" at bounding box center [714, 267] width 618 height 523
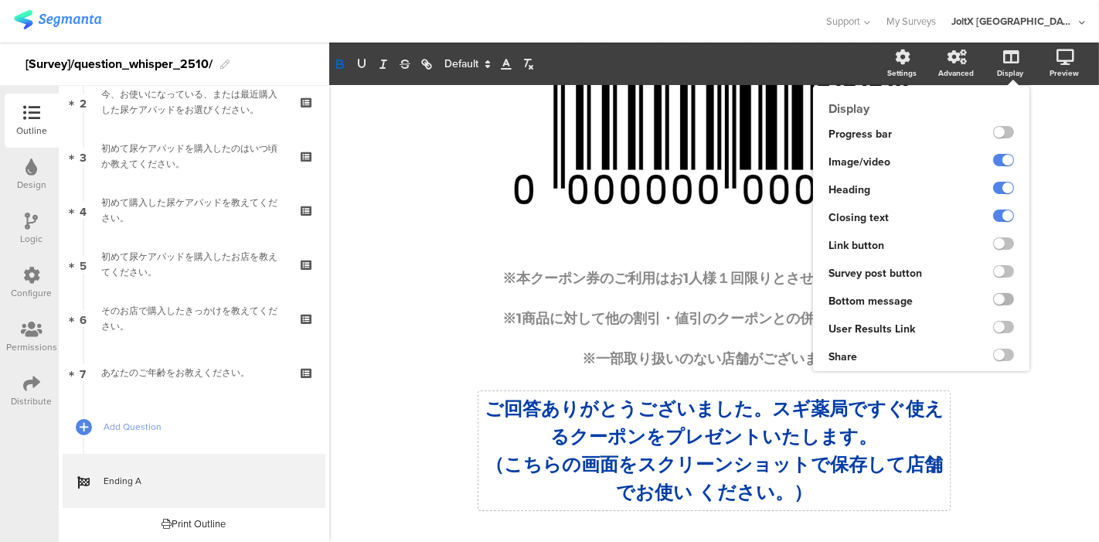
click at [993, 299] on label at bounding box center [1003, 299] width 21 height 12
click at [0, 0] on input "checkbox" at bounding box center [0, 0] width 0 height 0
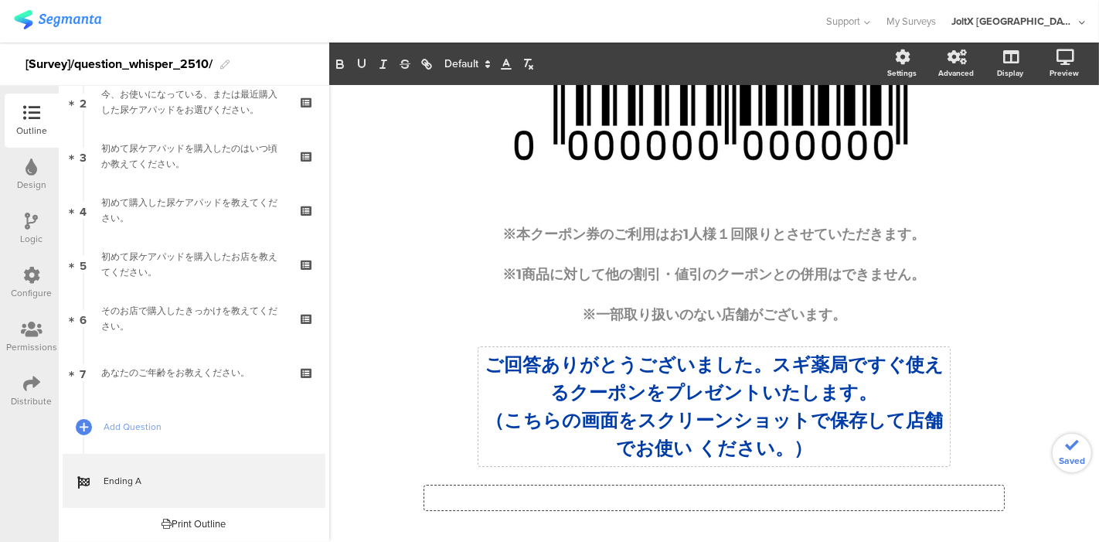
click at [748, 485] on div "/ ※本クーポン券のご利用はお1人様１回限りとさせていただきます。 ※1商品に対して他の割引・値引のクーポンとの併用はできません。 ※一部取り扱いのない店舗が…" at bounding box center [714, 245] width 618 height 567
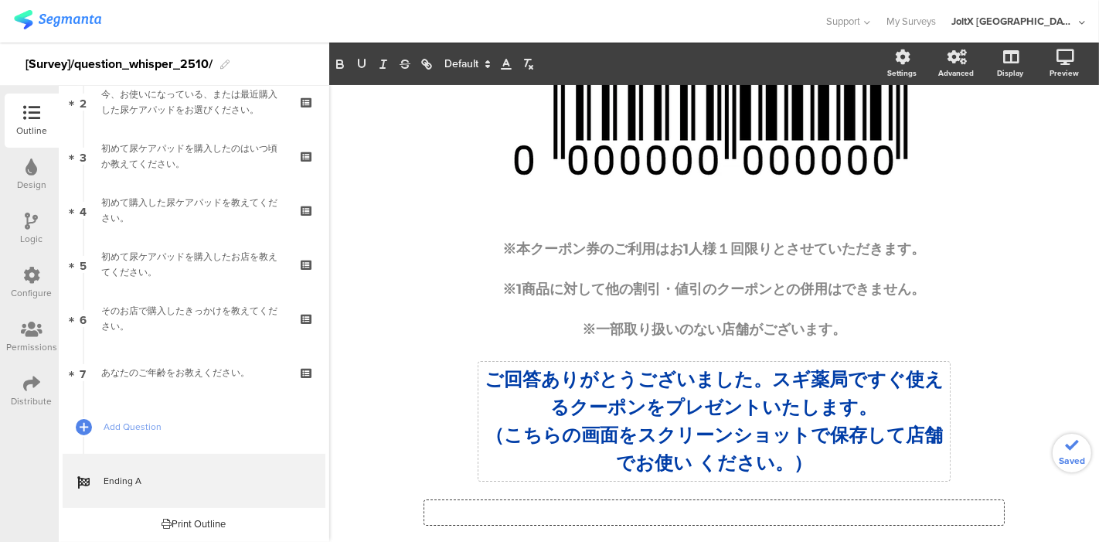
click at [748, 434] on div "ご回答ありがとうございました。スギ薬局ですぐ使えるクーポンをプレゼントいたします。 （こちらの画面をスクリーンショットで保存して店舗でお使い ください。） ご…" at bounding box center [715, 421] width 472 height 119
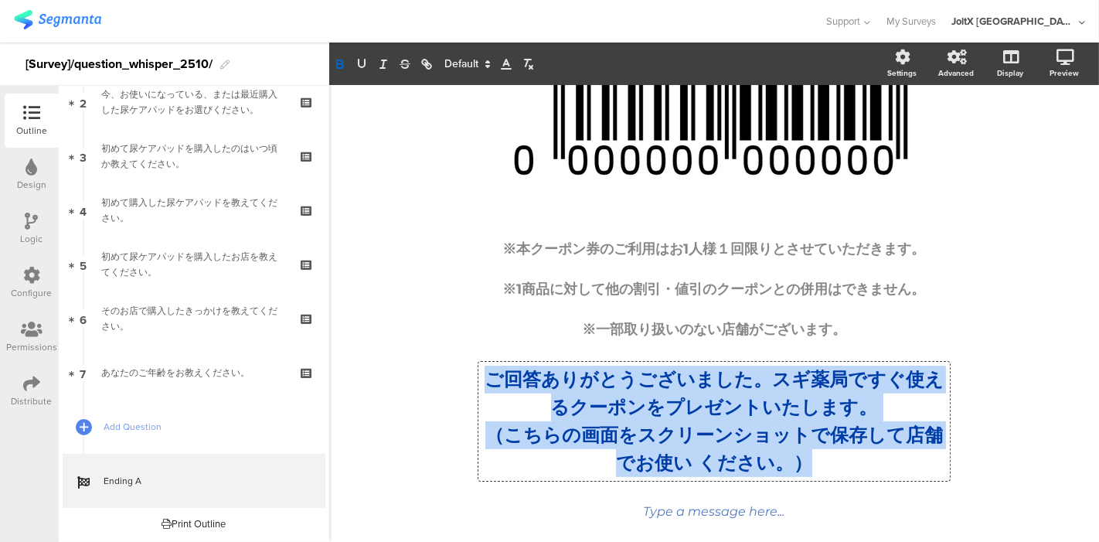
drag, startPoint x: 799, startPoint y: 467, endPoint x: 338, endPoint y: 341, distance: 478.4
click at [338, 341] on div "/ ※本クーポン券のご利用はお1人様１回限りとさせていただきます。 ※1商品に対して他の割引・値引のクーポンとの併用はできません。 ※一部取り扱いのない店舗が…" at bounding box center [714, 260] width 770 height 598
copy div "ご回答ありがとうございました。スギ薬局ですぐ使えるクーポンをプレゼントいたします。 （こちらの画面をスクリーンショットで保存して店舗でお使い ください。）"
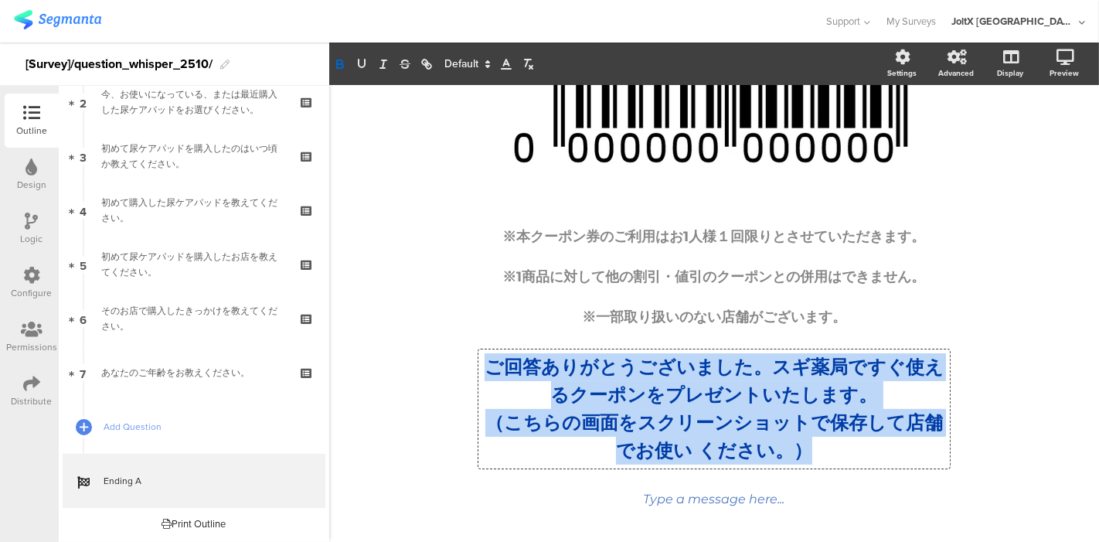
scroll to position [138, 0]
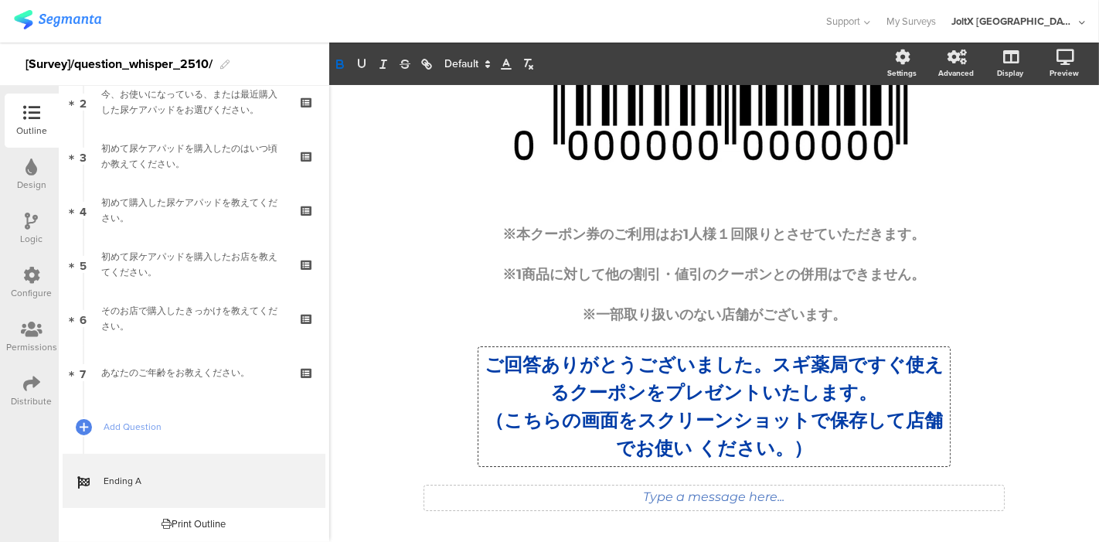
click at [649, 491] on div "Type a message here..." at bounding box center [714, 497] width 580 height 25
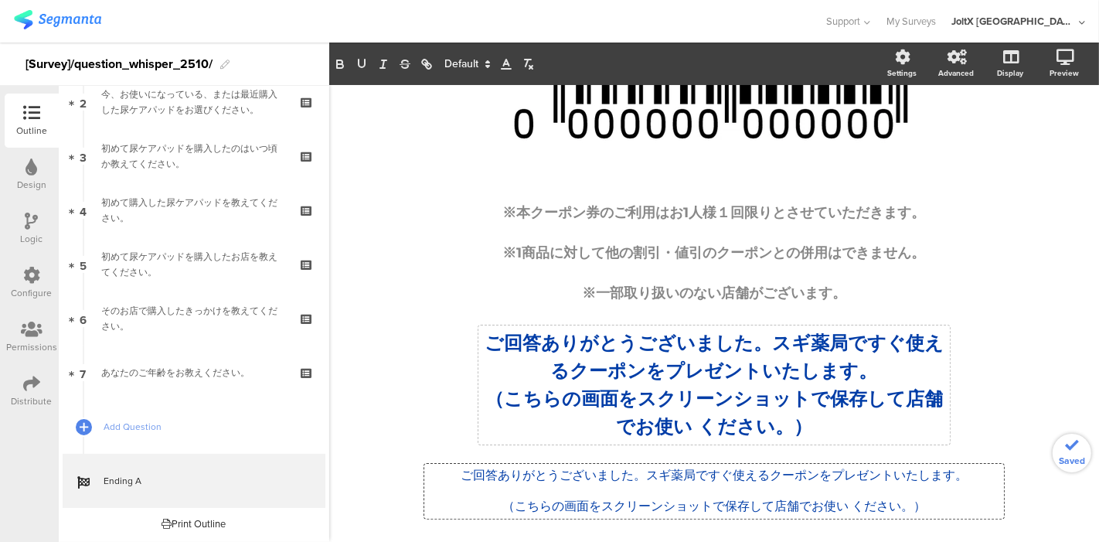
scroll to position [172, 0]
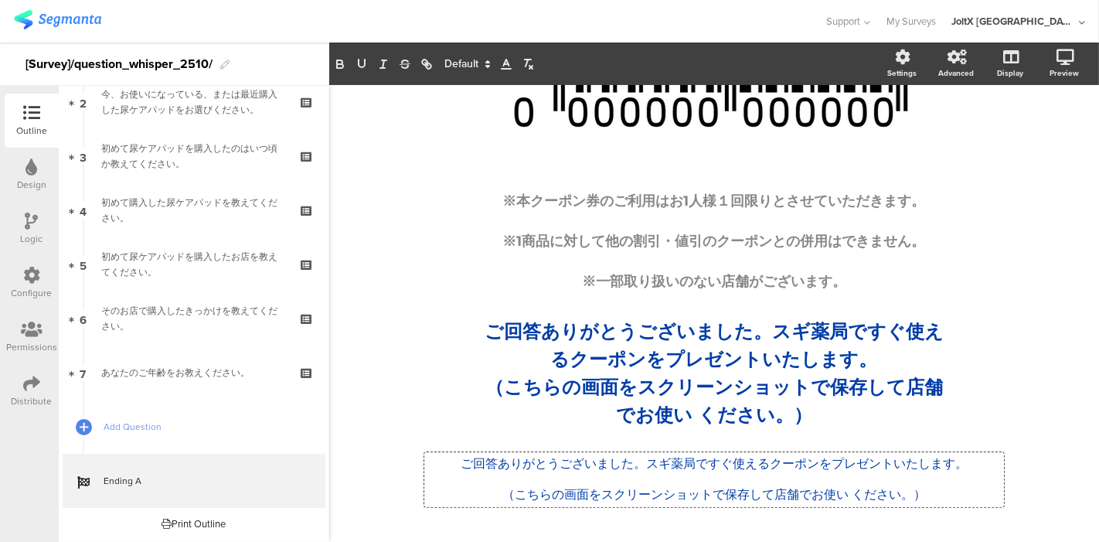
click at [720, 489] on p "（こちらの画面をスクリーンショットで保存して店舗でお使い ください。）" at bounding box center [714, 495] width 572 height 16
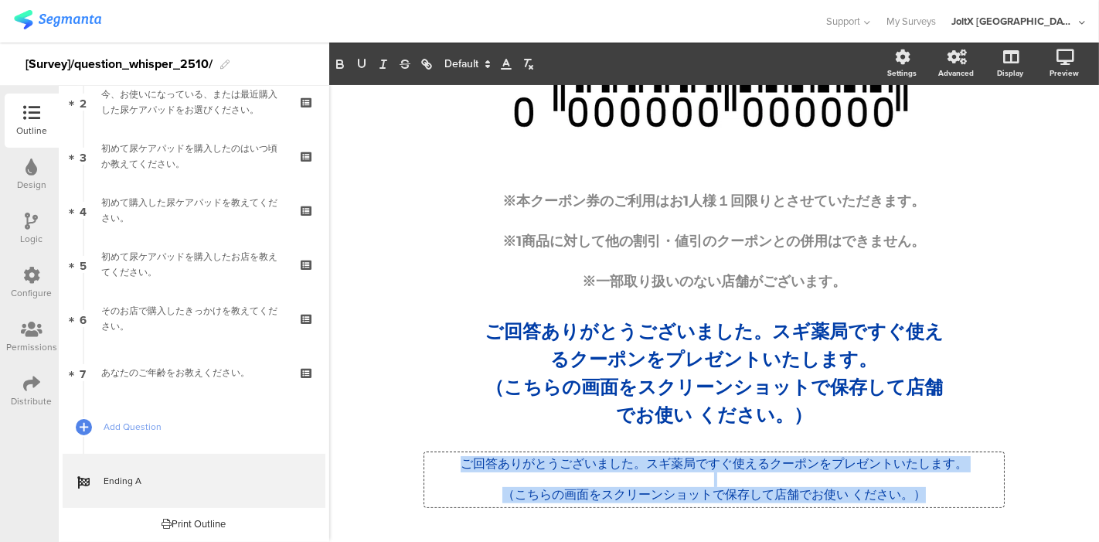
drag, startPoint x: 948, startPoint y: 493, endPoint x: 414, endPoint y: 456, distance: 534.7
click at [414, 456] on div "/ ※本クーポン券のご利用はお1人様１回限りとさせていただきます。 ※1商品に対して他の割引・値引のクーポンとの併用はできません。 ※一部取り扱いのない店舗が…" at bounding box center [714, 228] width 618 height 598
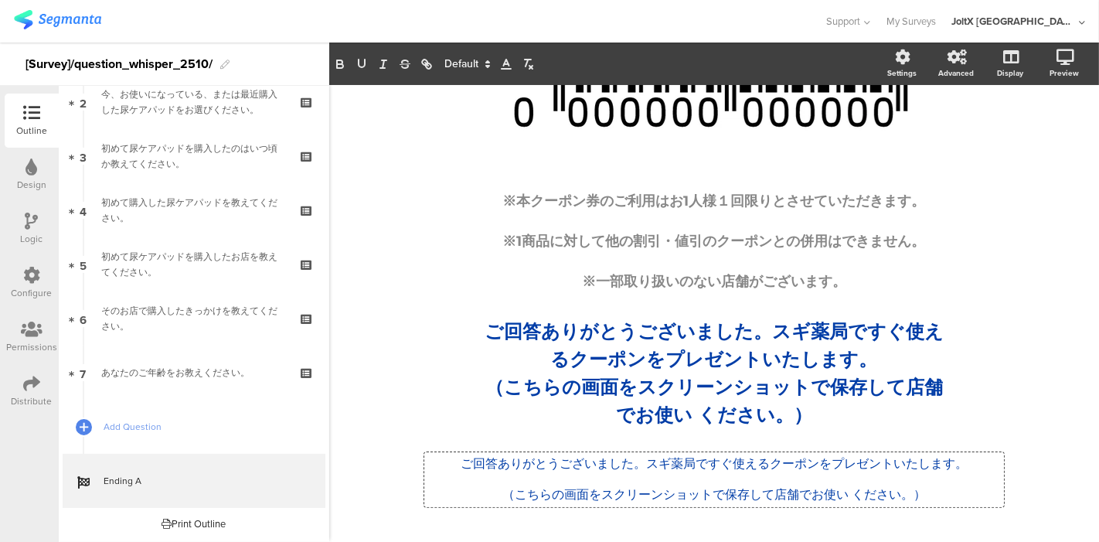
click at [475, 63] on span at bounding box center [467, 64] width 58 height 19
click at [457, 251] on span at bounding box center [466, 256] width 44 height 24
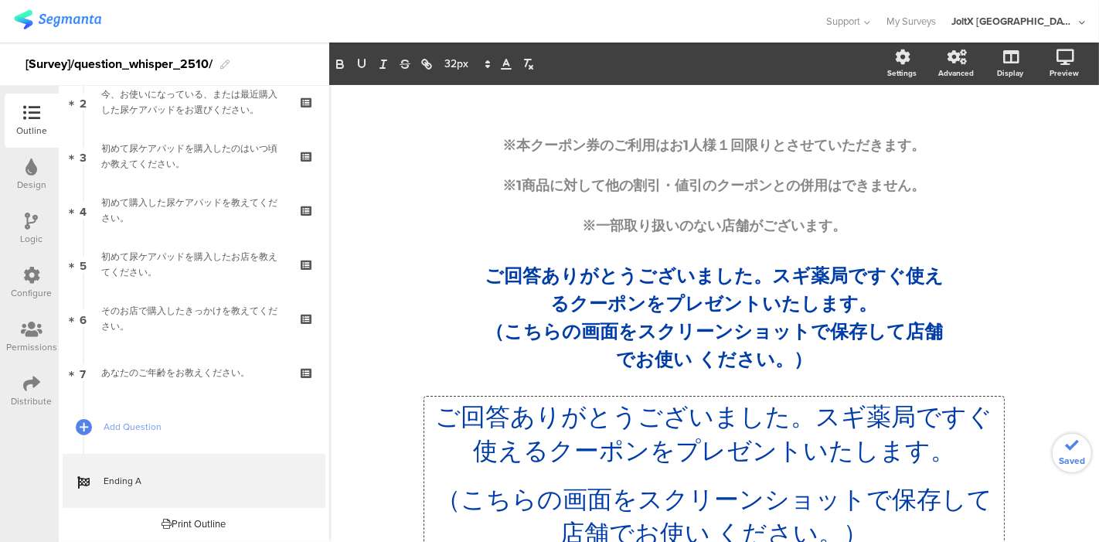
scroll to position [278, 0]
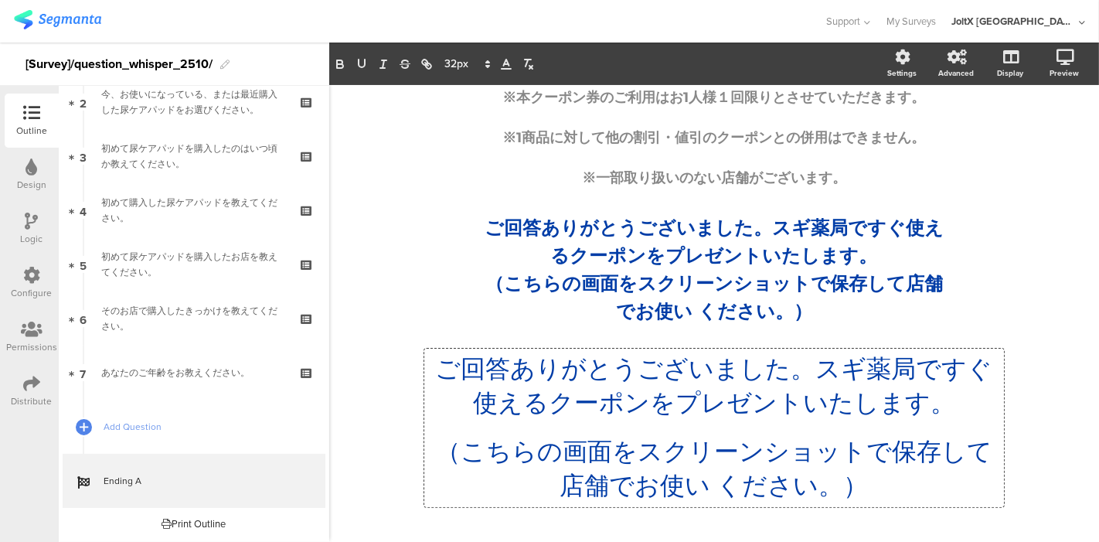
click at [456, 261] on div "/ ※本クーポン券のご利用はお1人様１回限りとさせていただきます。 ※1商品に対して他の割引・値引のクーポンとの併用はできません。 ※一部取り扱いのない店舗が…" at bounding box center [714, 175] width 618 height 701
click at [670, 276] on div "/ ※本クーポン券のご利用はお1人様１回限りとさせていただきます。 ※1商品に対して他の割引・値引のクーポンとの併用はできません。 ※一部取り扱いのない店舗が…" at bounding box center [714, 175] width 618 height 701
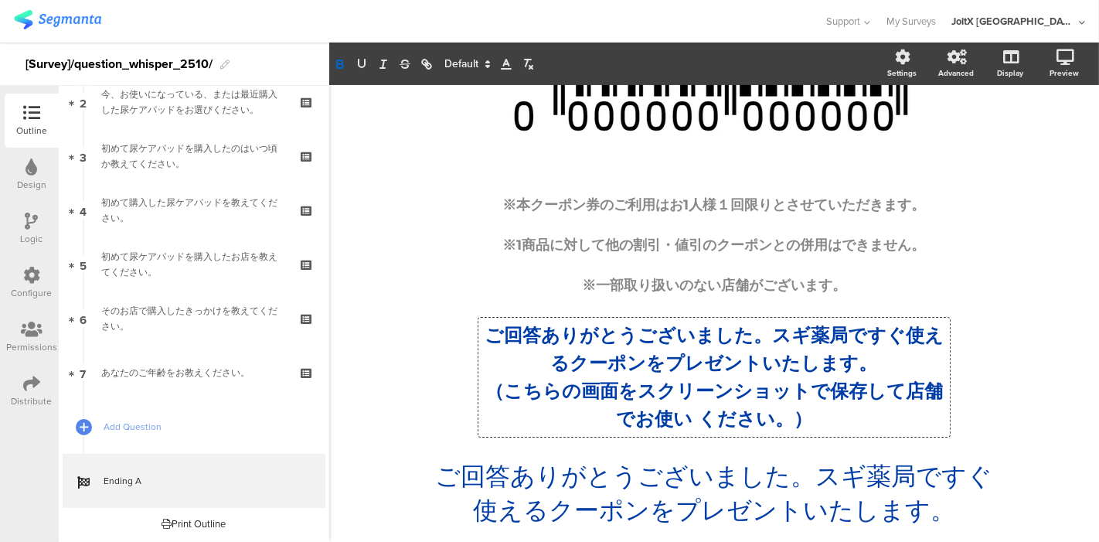
click at [647, 337] on strong "ご回答ありがとうございました。スギ薬局ですぐ使えるクーポンをプレゼントいたします。" at bounding box center [714, 349] width 459 height 50
click at [487, 63] on icon at bounding box center [488, 64] width 14 height 14
click at [554, 385] on strong "（こちらの画面をスクリーンショットで保存して店舗でお使い ください。）" at bounding box center [714, 405] width 458 height 50
click at [531, 512] on div "ご回答ありがとうございました。スギ薬局ですぐ使えるクーポンをプレゼントいたします。 （こちらの画面をスクリーンショットで保存して店舗でお使い ください。） ご…" at bounding box center [714, 535] width 580 height 158
click at [631, 419] on div "ご回答ありがとうございました。スギ薬局ですぐ使えるクーポンをプレゼントいたします。 （こちらの画面をスクリーンショットで保存して店舗でお使い ください。） ご…" at bounding box center [715, 377] width 472 height 119
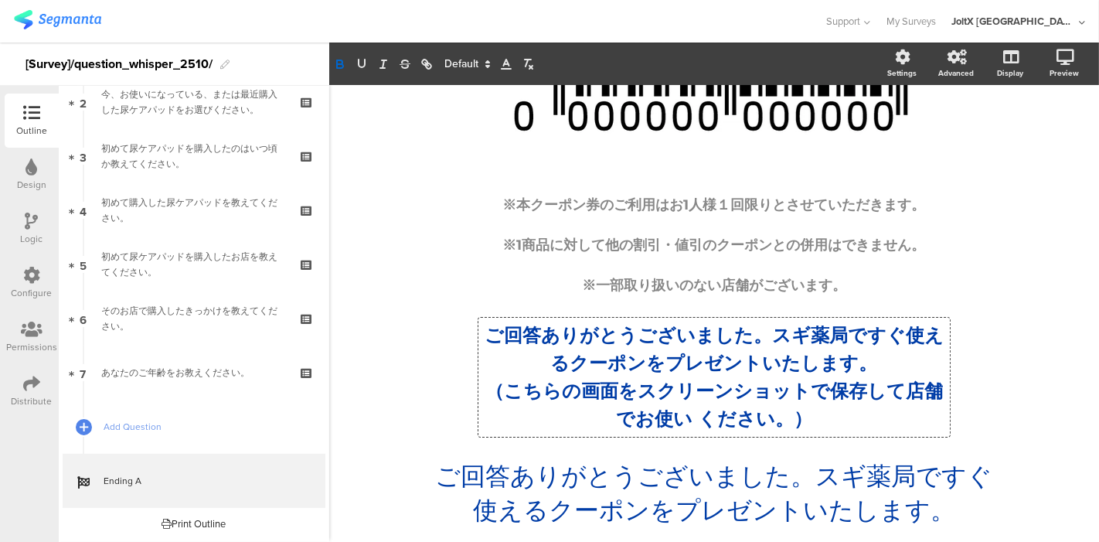
click at [642, 368] on strong "ご回答ありがとうございました。スギ薬局ですぐ使えるクーポンをプレゼントいたします。" at bounding box center [714, 349] width 459 height 50
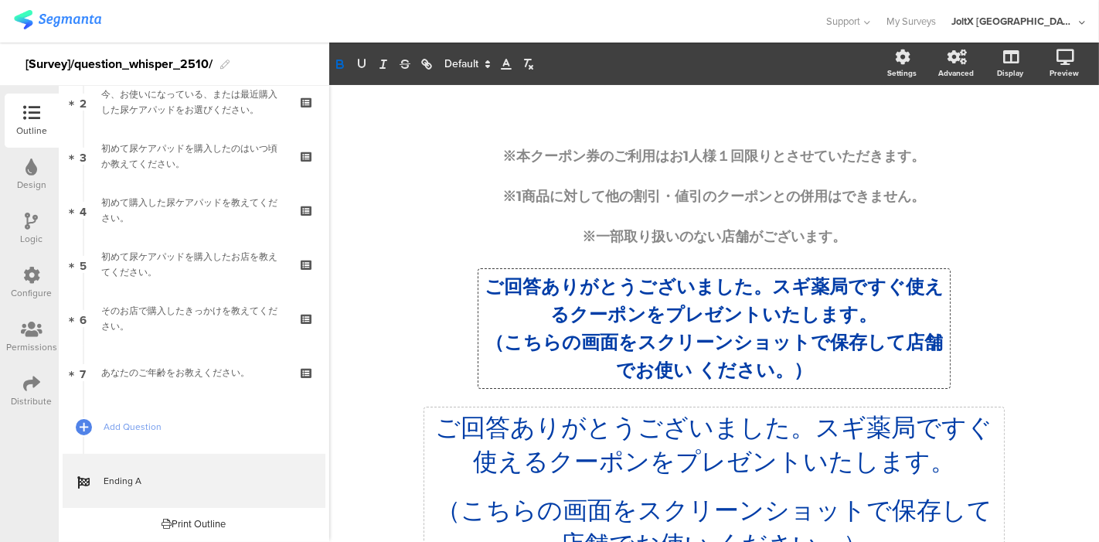
scroll to position [278, 0]
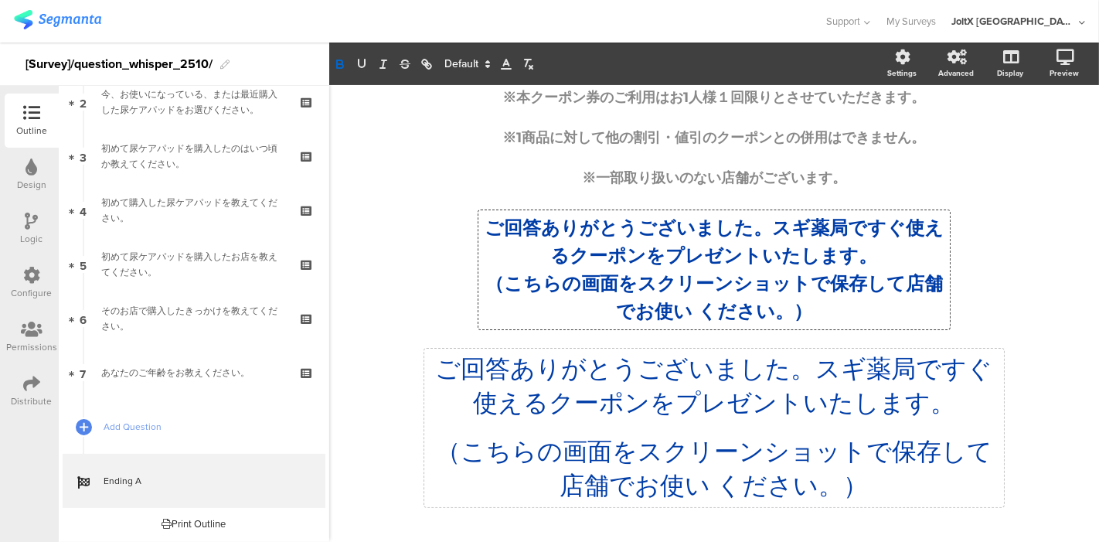
click at [637, 399] on div "ご回答ありがとうございました。スギ薬局ですぐ使えるクーポンをプレゼントいたします。 （こちらの画面をスクリーンショットで保存して店舗でお使い ください。） ご…" at bounding box center [714, 428] width 580 height 158
click at [1048, 45] on div "Preview" at bounding box center [1072, 64] width 54 height 39
click at [1028, 139] on link at bounding box center [1045, 139] width 34 height 29
click at [753, 206] on div "/ ※本クーポン券のご利用はお1人様１回限りとさせていただきます。 ※1商品に対して他の割引・値引のクーポンとの併用はできません。 ※一部取り扱いのない店舗が…" at bounding box center [714, 175] width 618 height 701
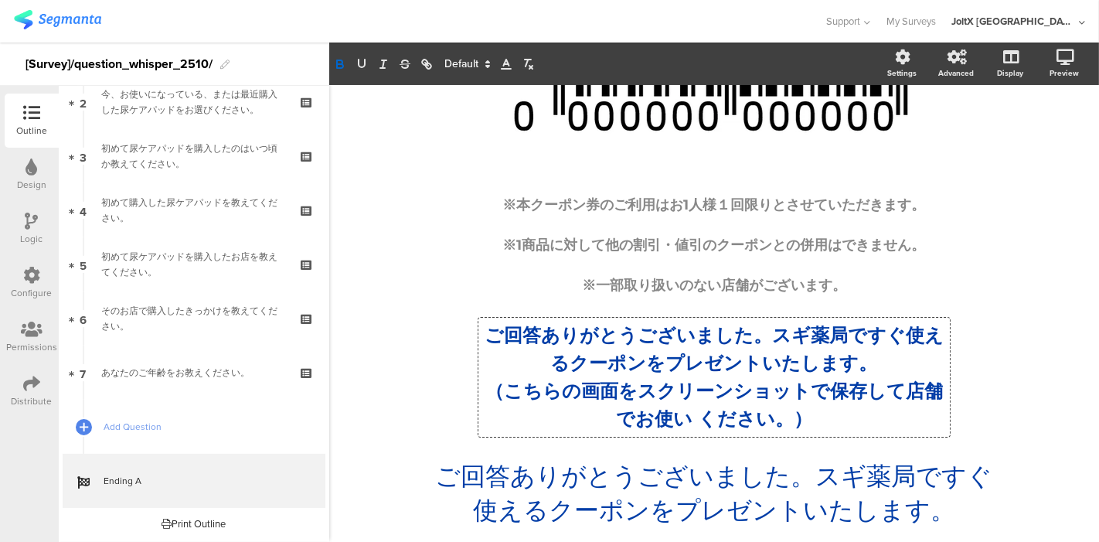
click at [755, 330] on strong "ご回答ありがとうございました。スギ薬局ですぐ使えるクーポンをプレゼントいたします。" at bounding box center [714, 349] width 459 height 50
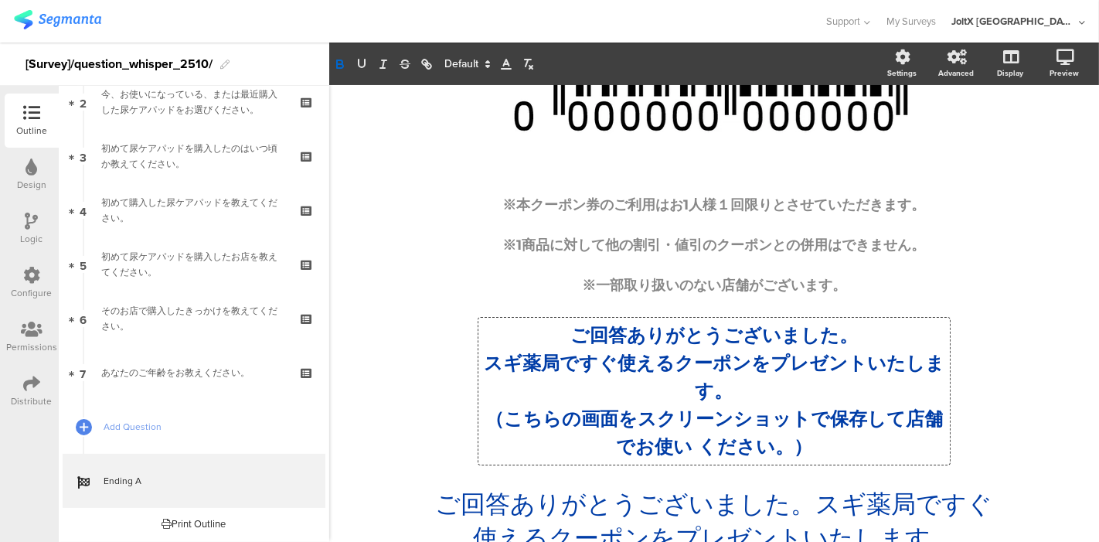
click at [998, 396] on div "/ ※本クーポン券のご利用はお1人様１回限りとさせていただきます。 ※1商品に対して他の割引・値引のクーポンとの併用はできません。 ※一部取り扱いのない店舗が…" at bounding box center [714, 297] width 618 height 729
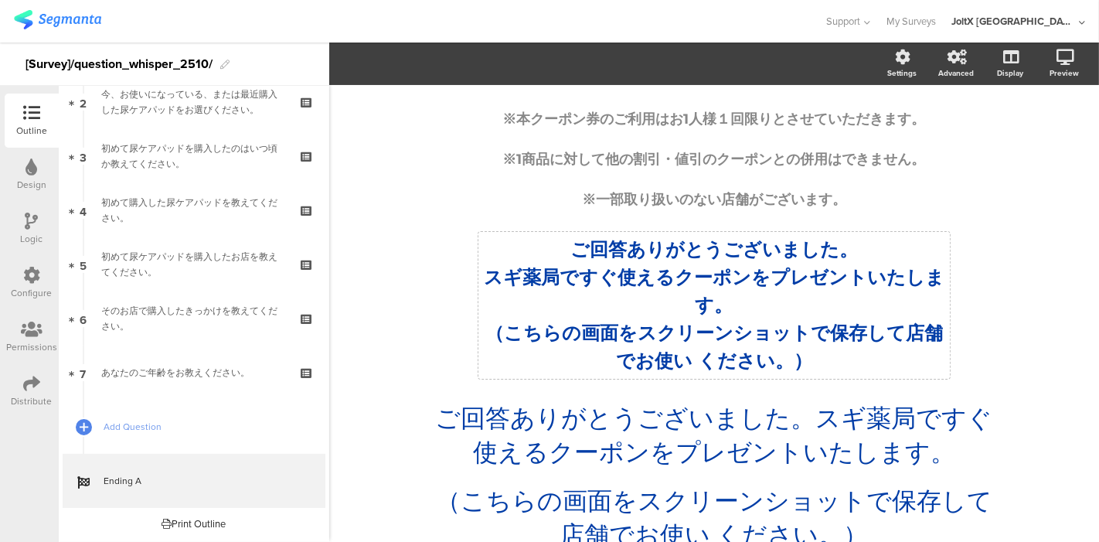
click at [805, 346] on div "/ ※本クーポン券のご利用はお1人様１回限りとさせていただきます。 ※1商品に対して他の割引・値引のクーポンとの併用はできません。 ※一部取り扱いのない店舗が…" at bounding box center [714, 211] width 618 height 729
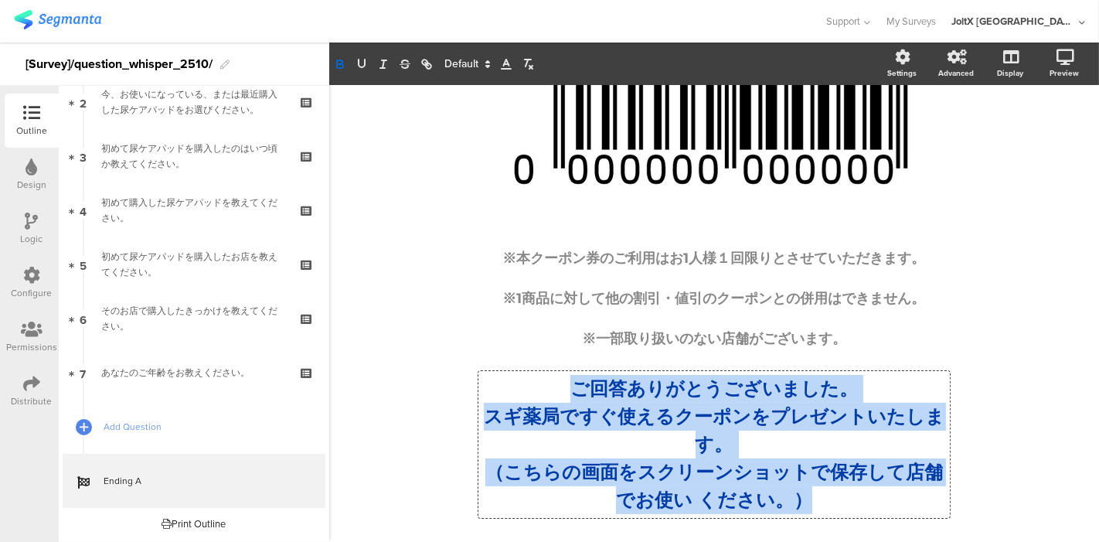
drag, startPoint x: 807, startPoint y: 496, endPoint x: 536, endPoint y: 387, distance: 291.7
click at [536, 387] on div "ご回答ありがとうございました。 スギ薬局ですぐ使えるクーポンをプレゼントいたします。 （こちらの画面をスクリーンショットで保存して店舗でお使い ください。）" at bounding box center [714, 444] width 464 height 139
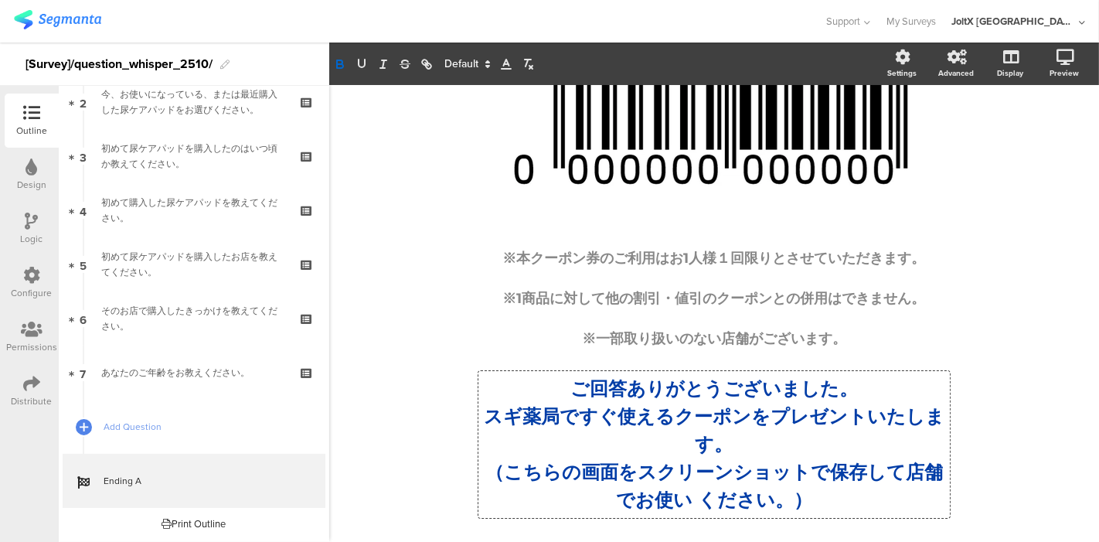
click at [453, 61] on span at bounding box center [467, 64] width 58 height 19
click at [462, 255] on span at bounding box center [466, 256] width 44 height 24
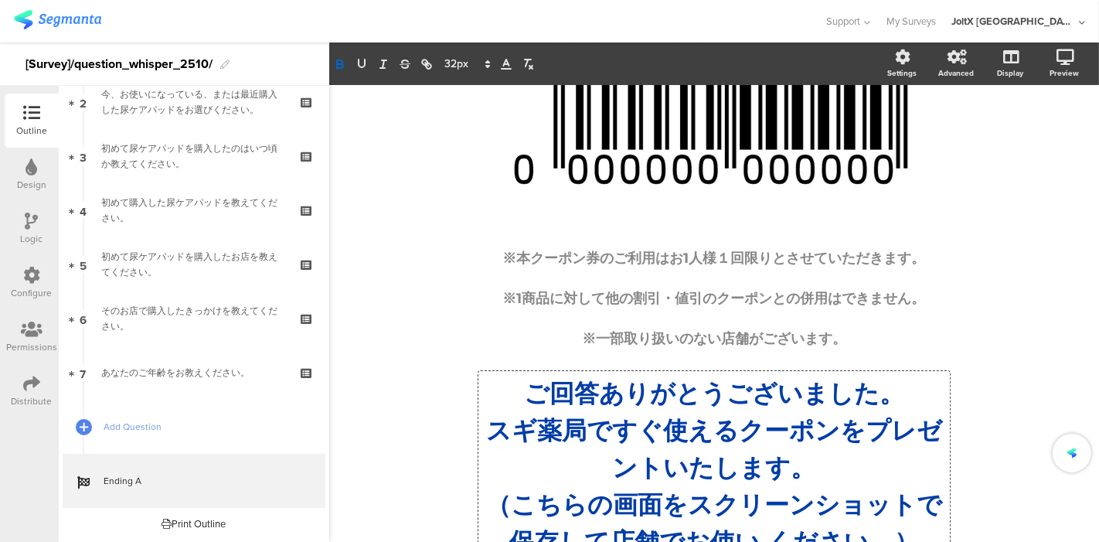
click at [405, 313] on div "/ ※本クーポン券のご利用はお1人様１回限りとさせていただきます。 ※1商品に対して他の割引・値引のクーポンとの併用はできません。 ※一部取り扱いのない店舗が…" at bounding box center [714, 373] width 618 height 775
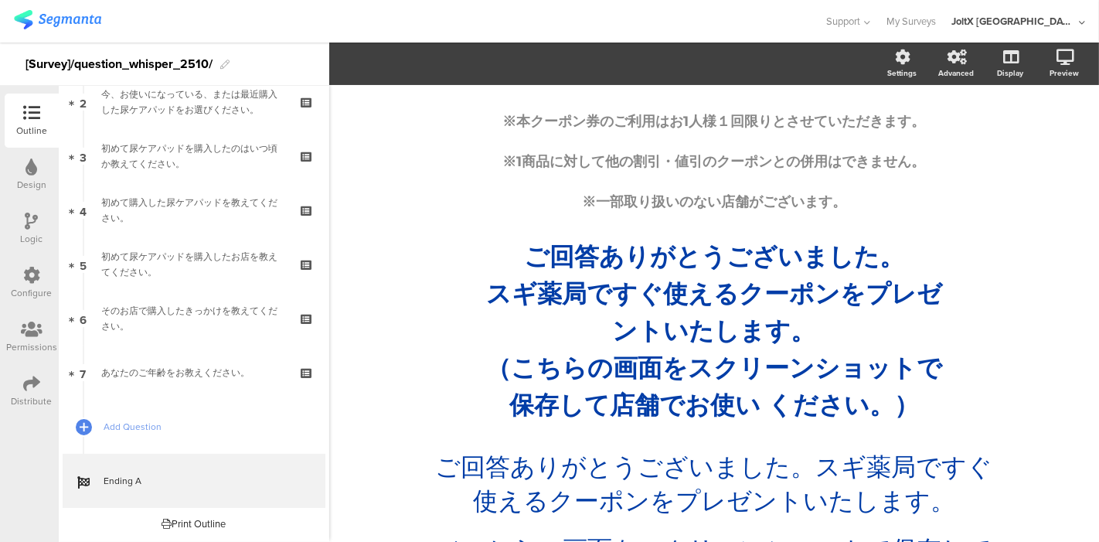
scroll to position [286, 0]
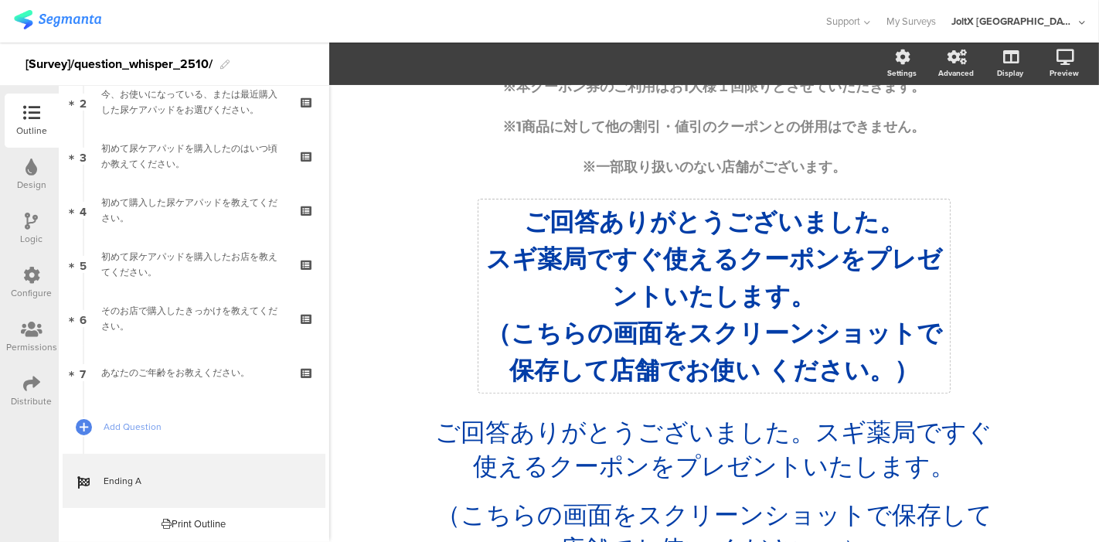
click at [577, 322] on div "/ ※本クーポン券のご利用はお1人様１回限りとさせていただきます。 ※1商品に対して他の割引・値引のクーポンとの併用はできません。 ※一部取り扱いのない店舗が…" at bounding box center [714, 201] width 618 height 775
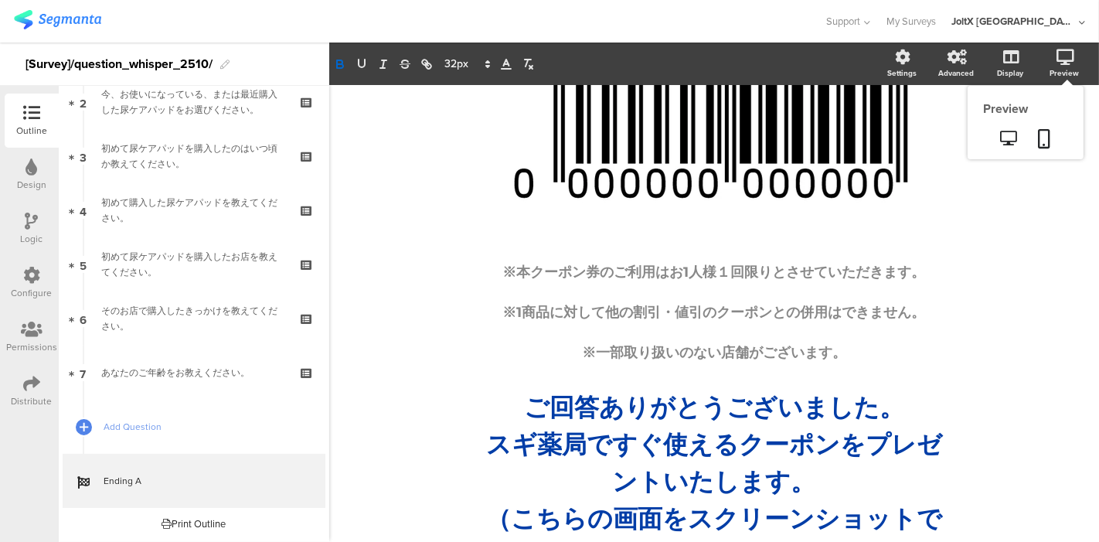
click at [1057, 57] on icon at bounding box center [1066, 56] width 18 height 15
click at [1039, 139] on icon at bounding box center [1045, 138] width 12 height 19
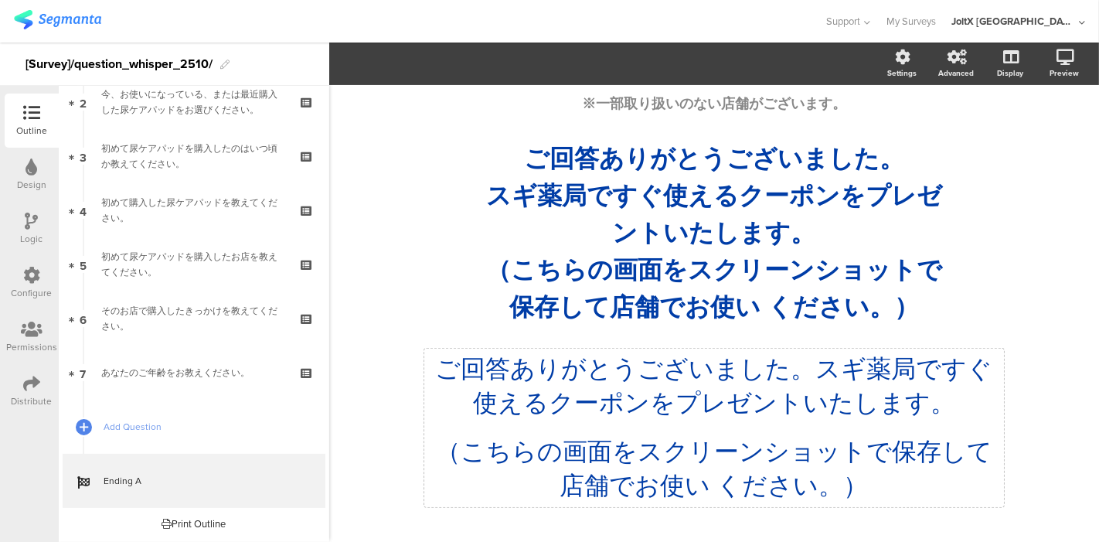
click at [786, 456] on div "/ ※本クーポン券のご利用はお1人様１回限りとさせていただきます。 ※1商品に対して他の割引・値引のクーポンとの併用はできません。 ※一部取り扱いのない店舗が…" at bounding box center [714, 138] width 618 height 775
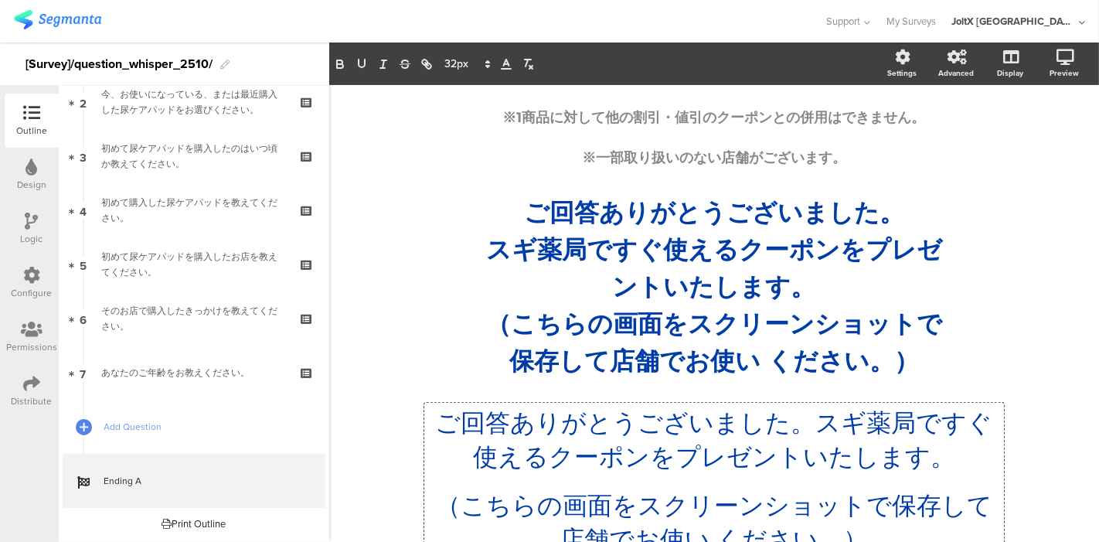
scroll to position [352, 0]
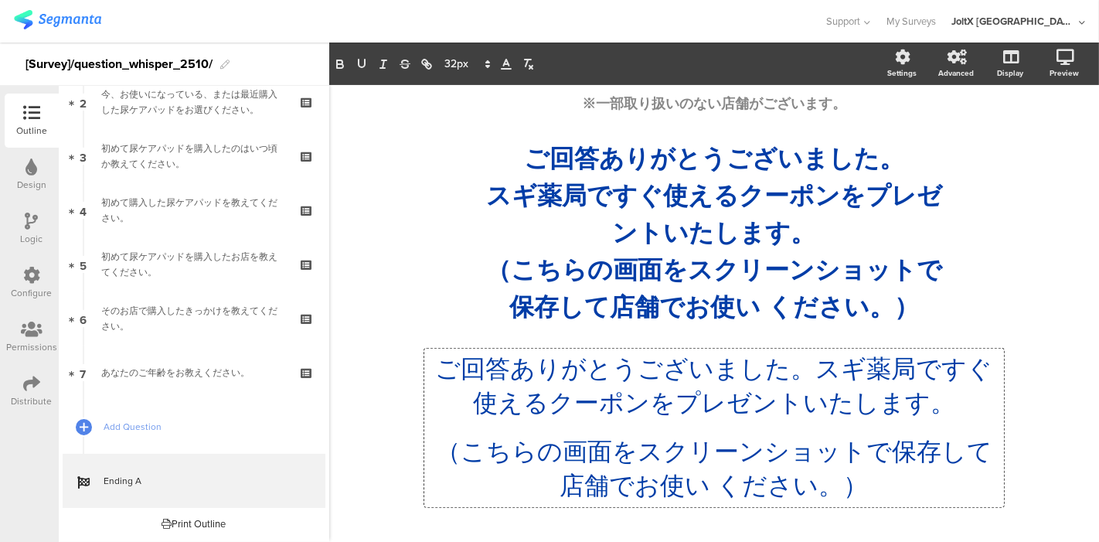
click at [993, 454] on div "ご回答ありがとうございました。スギ薬局ですぐ使えるクーポンをプレゼントいたします。 （こちらの画面をスクリーンショットで保存して店舗でお使い ください。） ご…" at bounding box center [714, 428] width 580 height 158
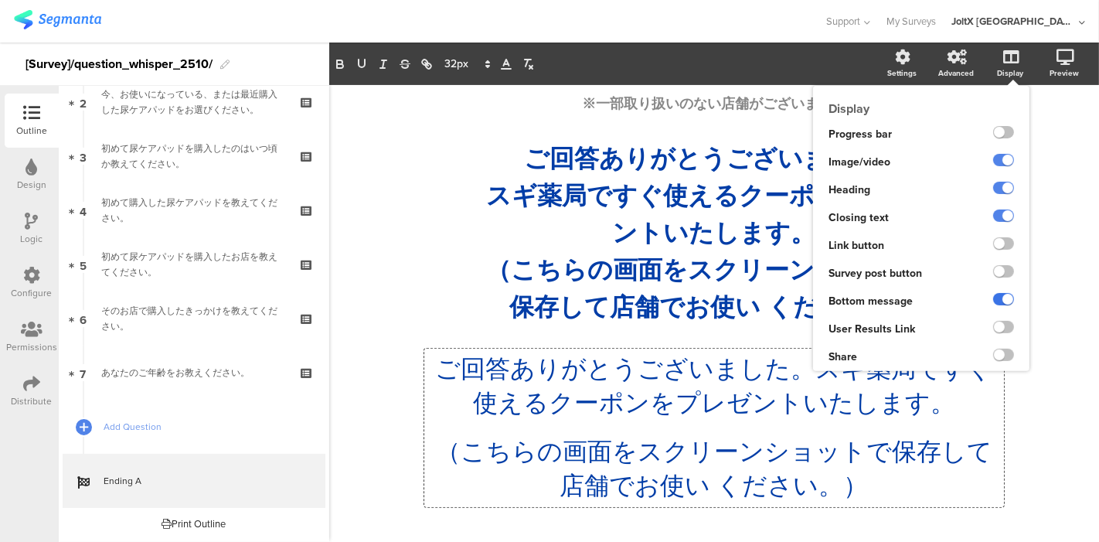
click at [993, 301] on label at bounding box center [1003, 299] width 21 height 12
click at [0, 0] on input "checkbox" at bounding box center [0, 0] width 0 height 0
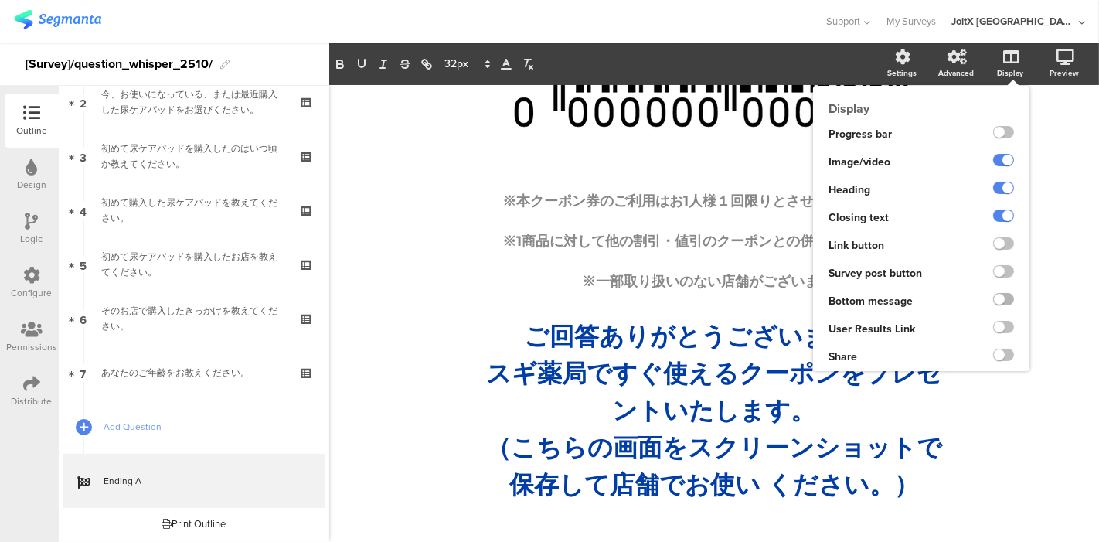
scroll to position [169, 0]
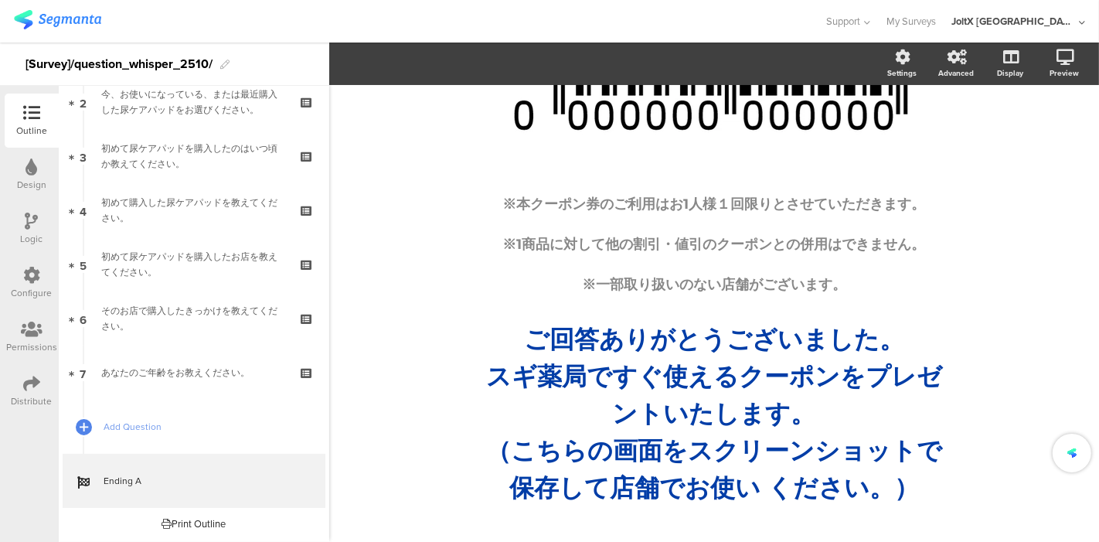
click at [1051, 323] on div "/ ※本クーポン券のご利用はお1人様１回限りとさせていただきます。 ※1商品に対して他の割引・値引のクーポンとの併用はできません。 ※一部取り扱いのない店舗が…" at bounding box center [714, 231] width 770 height 628
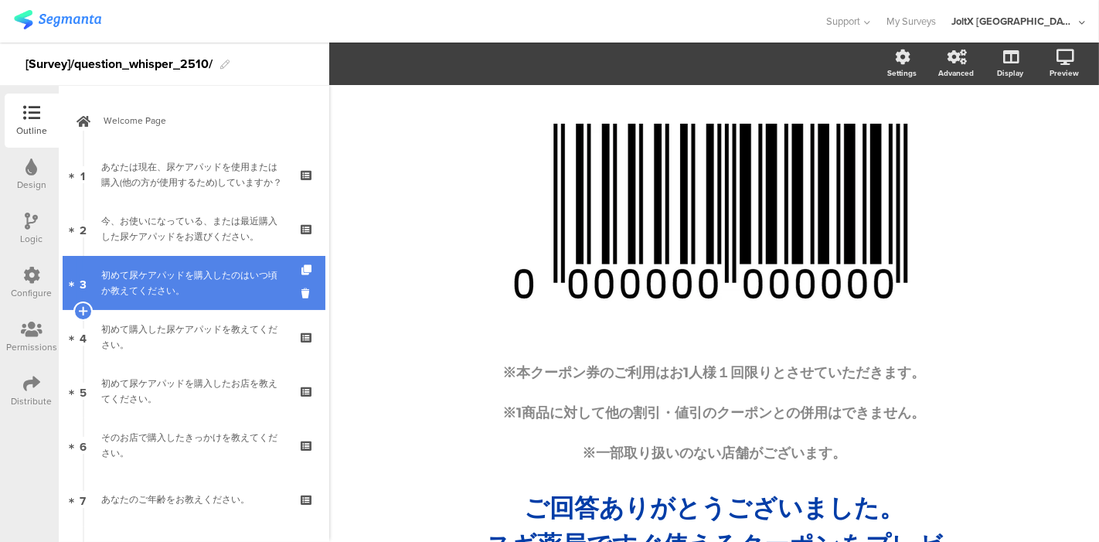
scroll to position [0, 0]
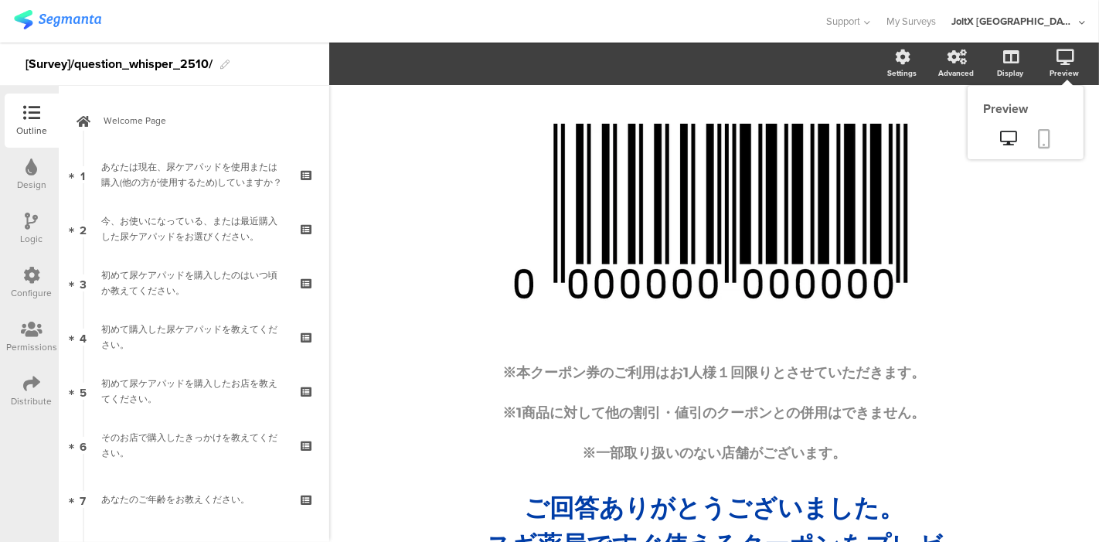
click at [1039, 145] on icon at bounding box center [1045, 138] width 12 height 19
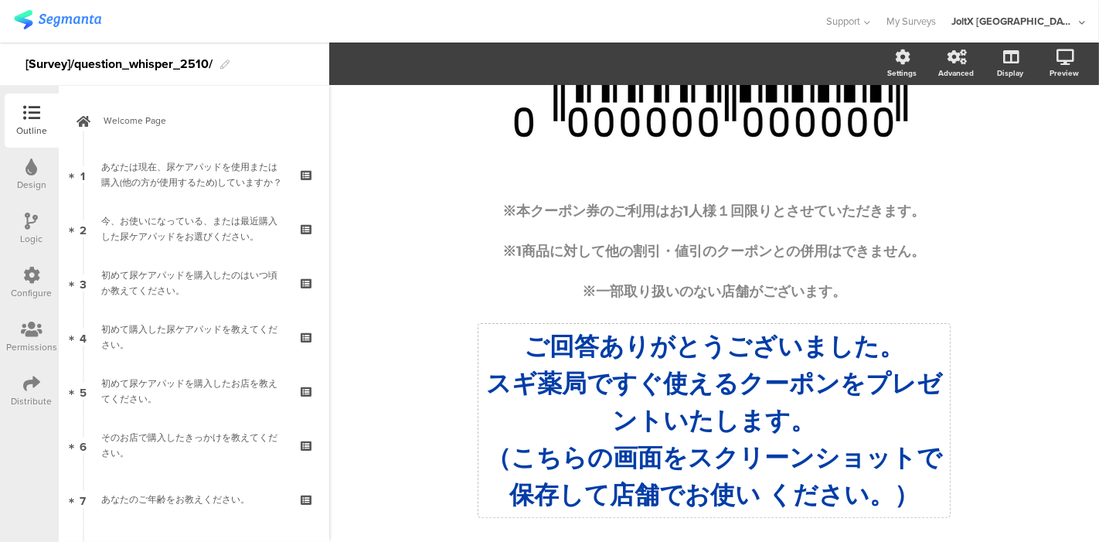
scroll to position [169, 0]
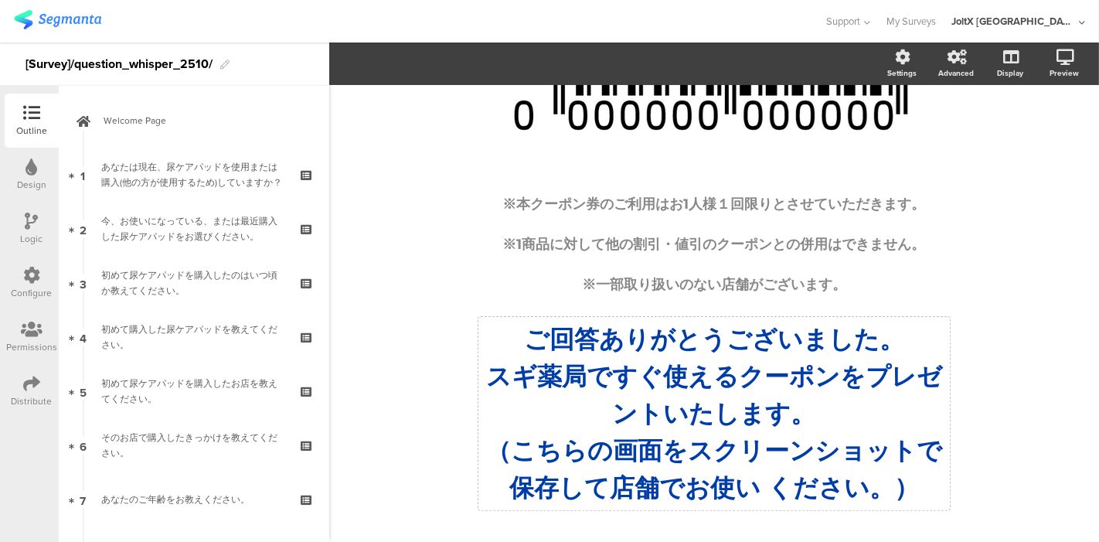
click at [777, 491] on div "ご回答ありがとうございました。 スギ薬局ですぐ使えるクーポンをプレゼントいたします。 （こちらの画面をスクリーンショットで保存して店舗でお使い ください。） …" at bounding box center [715, 413] width 472 height 193
click at [999, 295] on div "/ ※本クーポン券のご利用はお1人様１回限りとさせていただきます。 ※1商品に対して他の割引・値引のクーポンとの併用はできません。 ※一部取り扱いのない店舗が…" at bounding box center [714, 231] width 618 height 598
click at [373, 295] on div "/ ※本クーポン券のご利用はお1人様１回限りとさせていただきます。 ※1商品に対して他の割引・値引のクーポンとの併用はできません。 ※一部取り扱いのない店舗が…" at bounding box center [714, 231] width 770 height 628
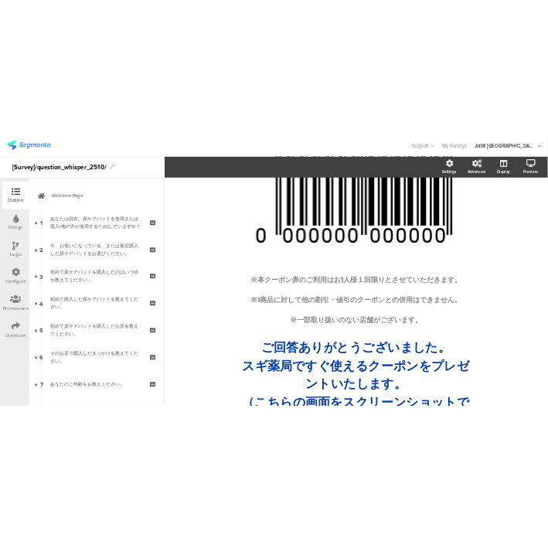
scroll to position [0, 0]
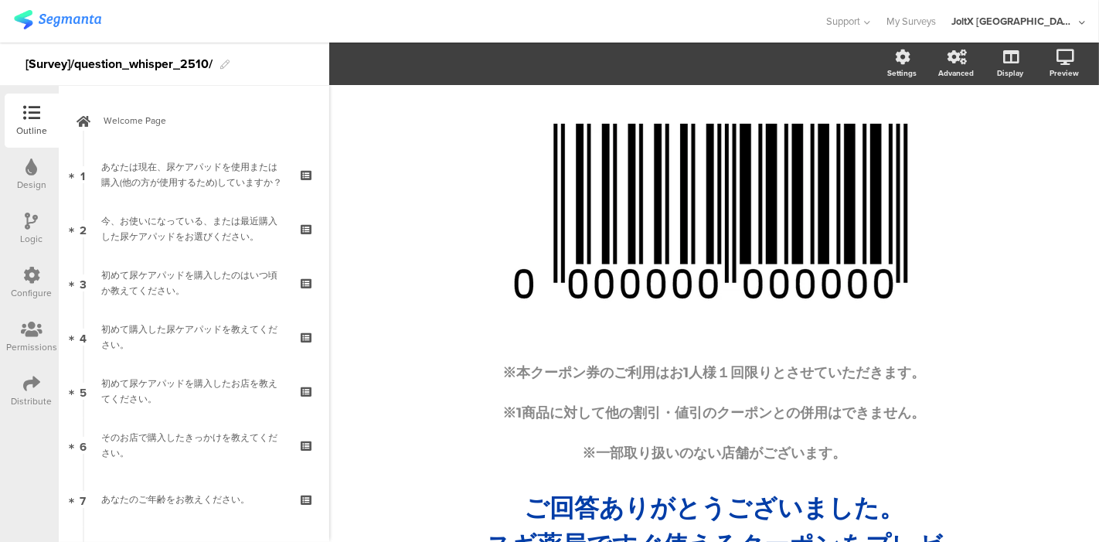
click at [373, 295] on div "/ ※本クーポン券のご利用はお1人様１回限りとさせていただきます。 ※1商品に対して他の割引・値引のクーポンとの併用はできません。 ※一部取り扱いのない店舗が…" at bounding box center [714, 399] width 770 height 628
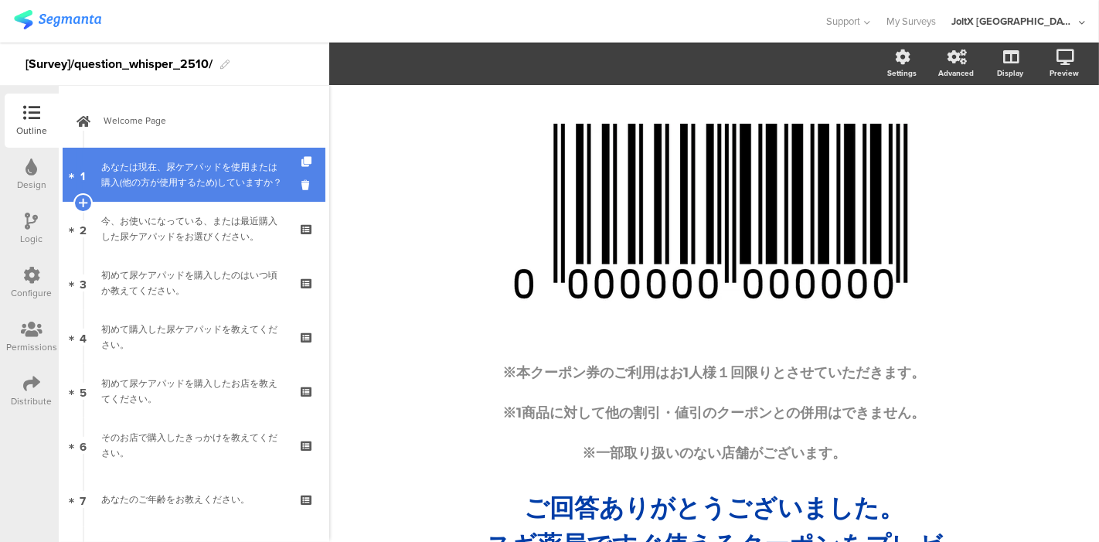
click at [195, 179] on div "あなたは現在、尿ケアパッドを使用または購入(他の方が使用するため)していますか？" at bounding box center [193, 174] width 185 height 31
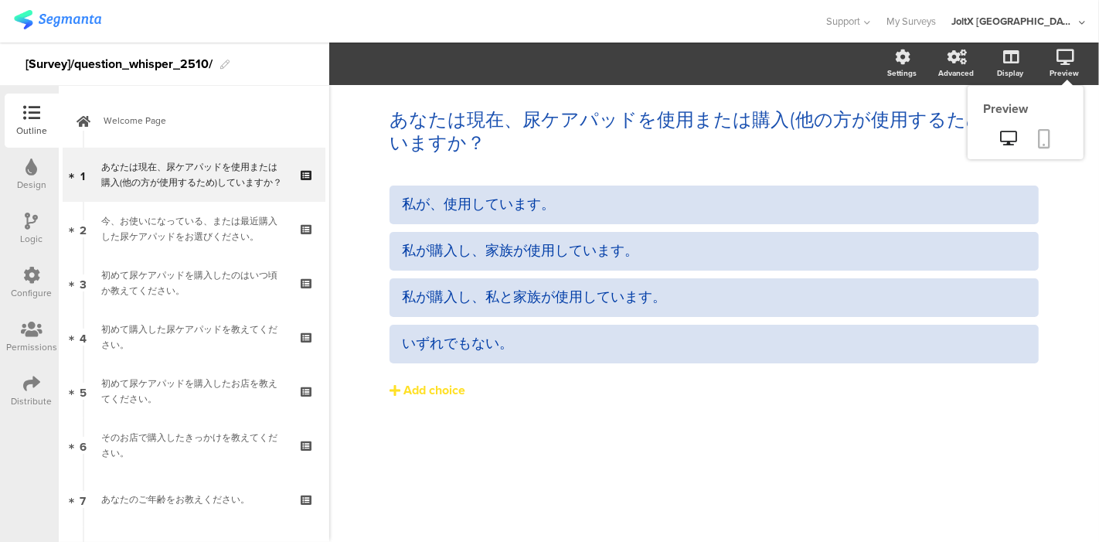
click at [1059, 143] on link at bounding box center [1045, 139] width 34 height 29
click at [1048, 140] on icon at bounding box center [1045, 138] width 12 height 19
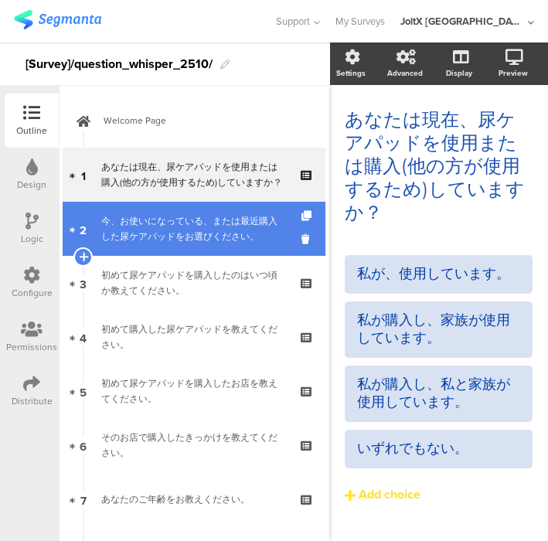
click at [174, 226] on div "今、お使いになっている、または最近購入した尿ケアパッドをお選びください。" at bounding box center [193, 228] width 185 height 31
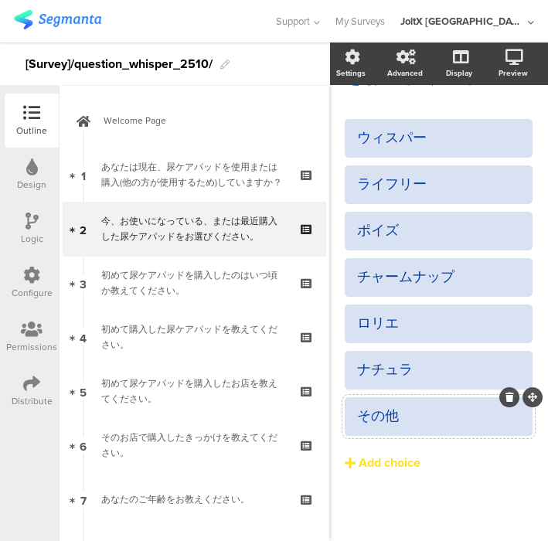
scroll to position [128, 0]
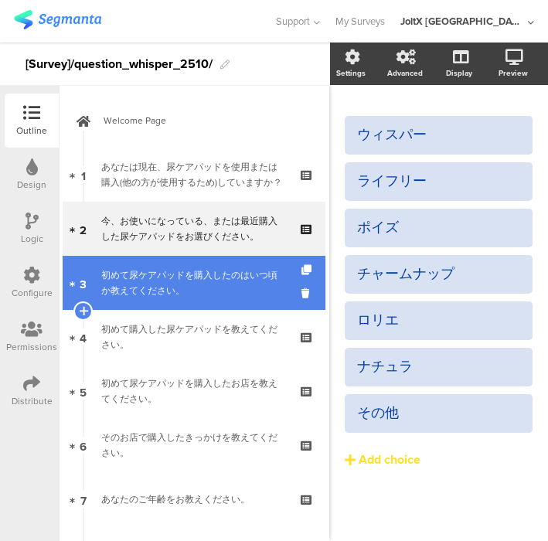
click at [158, 284] on div "初めて尿ケアパッドを購入したのはいつ頃か教えてください。" at bounding box center [193, 282] width 185 height 31
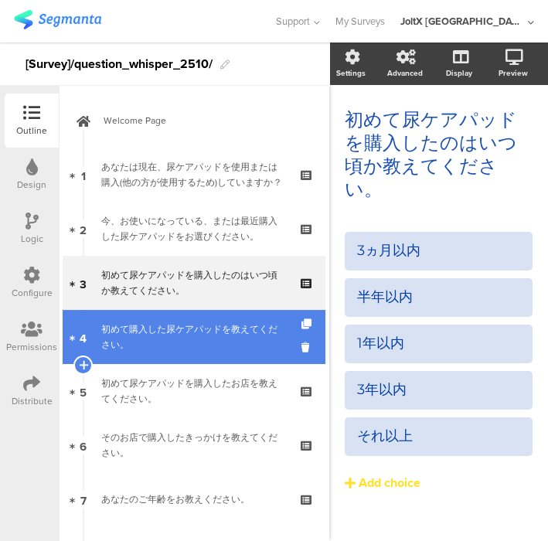
click at [156, 325] on div "初めて購入した尿ケアパッドを教えてください。" at bounding box center [193, 337] width 185 height 31
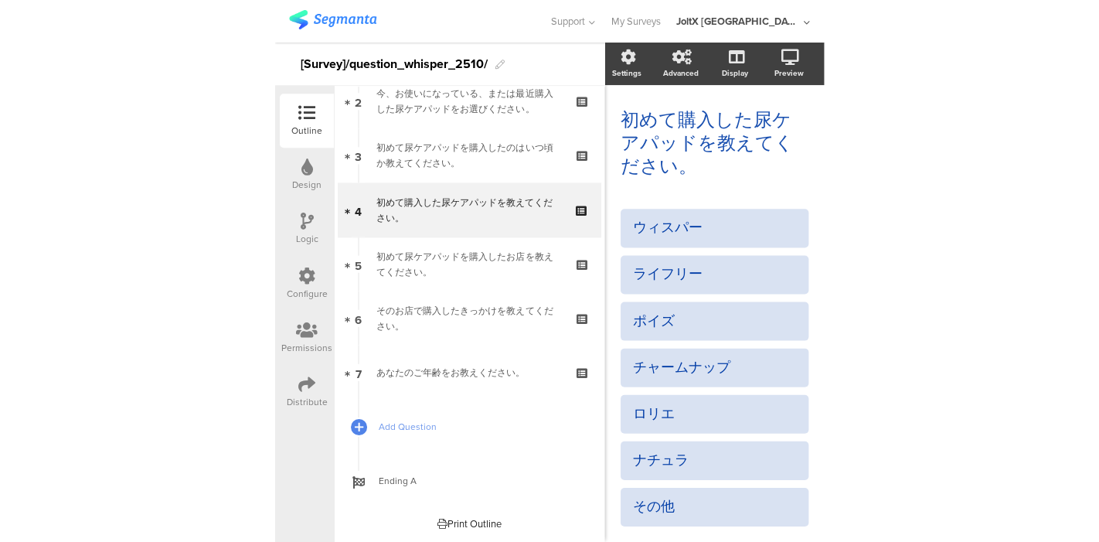
scroll to position [127, 0]
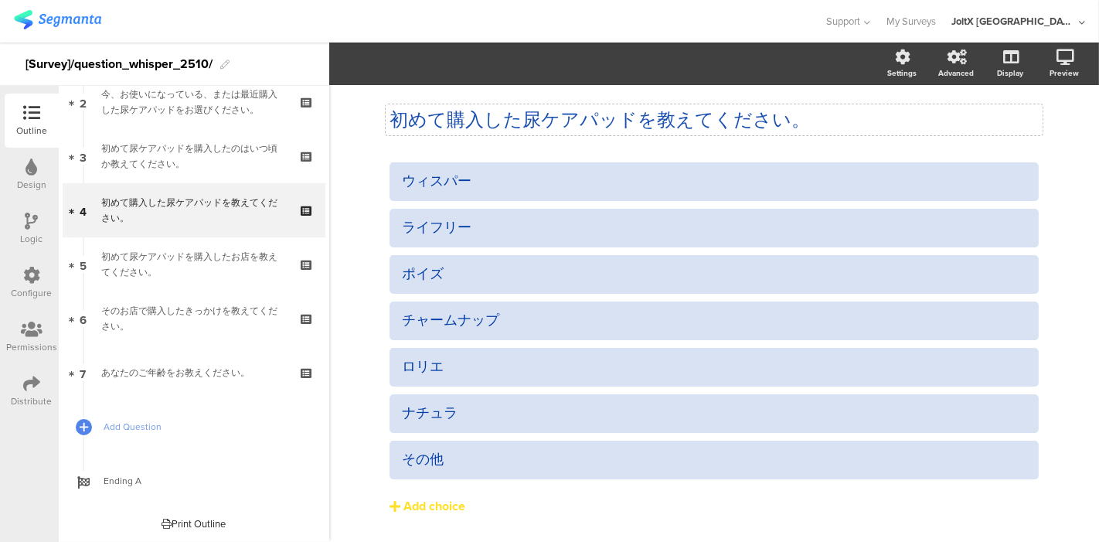
click at [625, 108] on div "初めて購入した尿ケアパッドを教えてください。 初めて購入した尿ケアパッドを教えてください。" at bounding box center [714, 119] width 657 height 31
click at [819, 117] on p "初めて購入した尿ケアパッドを教えてください。" at bounding box center [714, 119] width 649 height 23
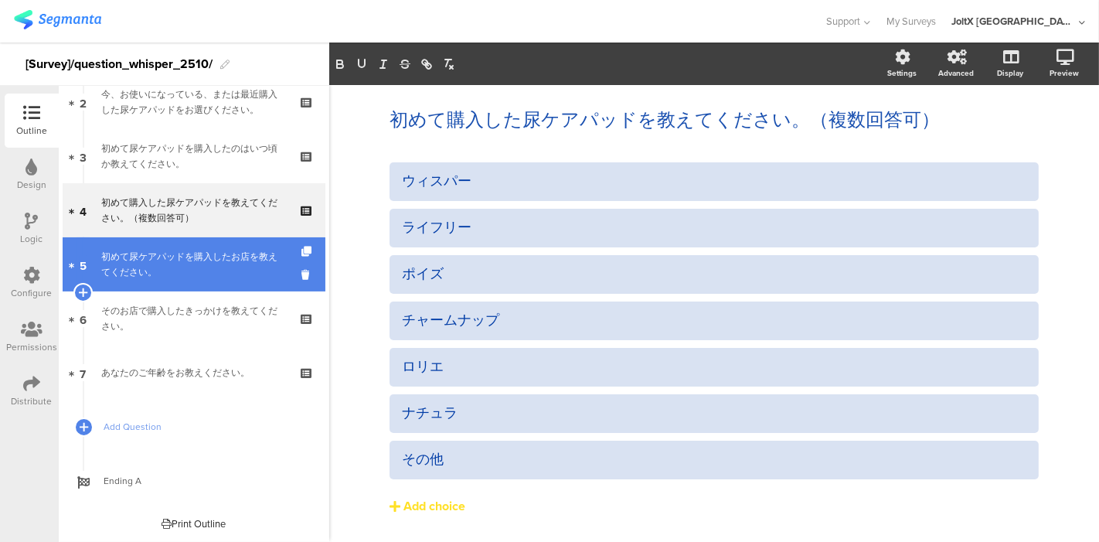
click at [185, 265] on div "初めて尿ケアパッドを購入したお店を教えてください。" at bounding box center [193, 264] width 185 height 31
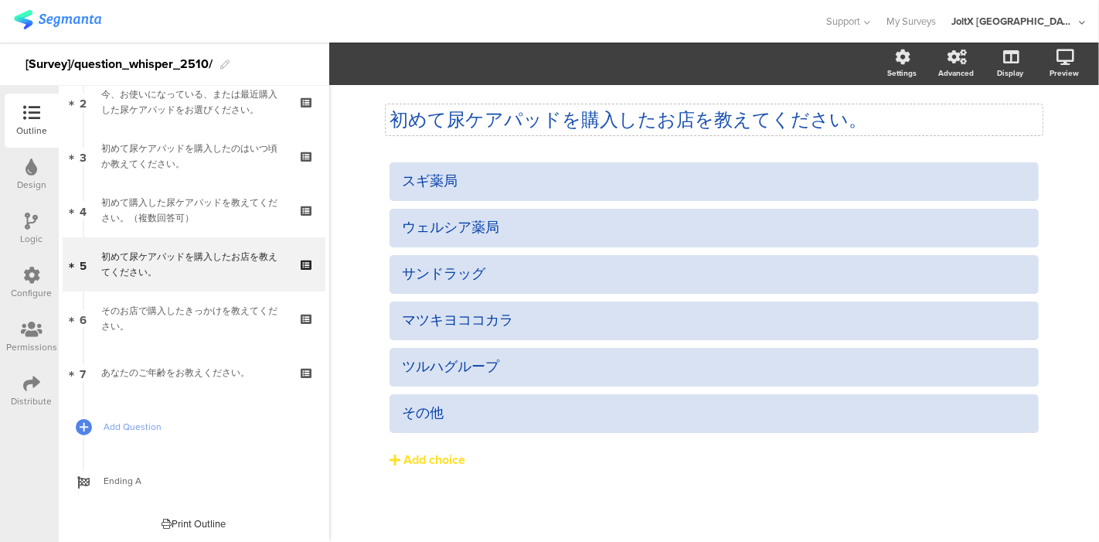
click at [591, 120] on div "初めて尿ケアパッドを購入したお店を教えてください。 初めて尿ケアパッドを購入したお店を教えてください。" at bounding box center [714, 119] width 657 height 31
click at [762, 110] on p "初めて尿ケアパッドを購入したお店を教えてください。" at bounding box center [714, 119] width 649 height 23
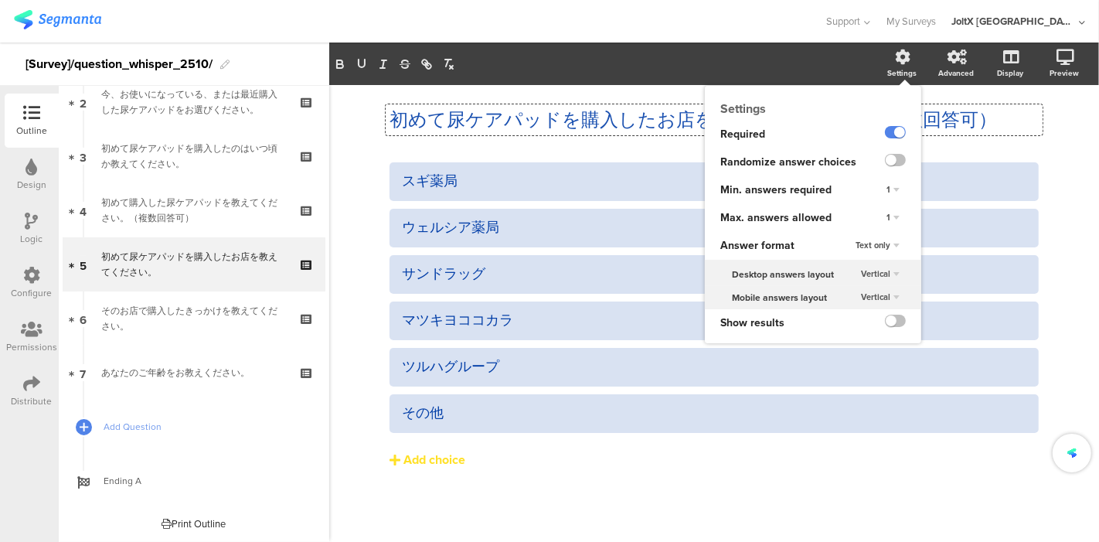
click at [910, 86] on div "Settings Required Randomize answer choices Min. answers required 1 Max. answers…" at bounding box center [813, 214] width 216 height 257
click at [895, 213] on div "1" at bounding box center [893, 218] width 26 height 19
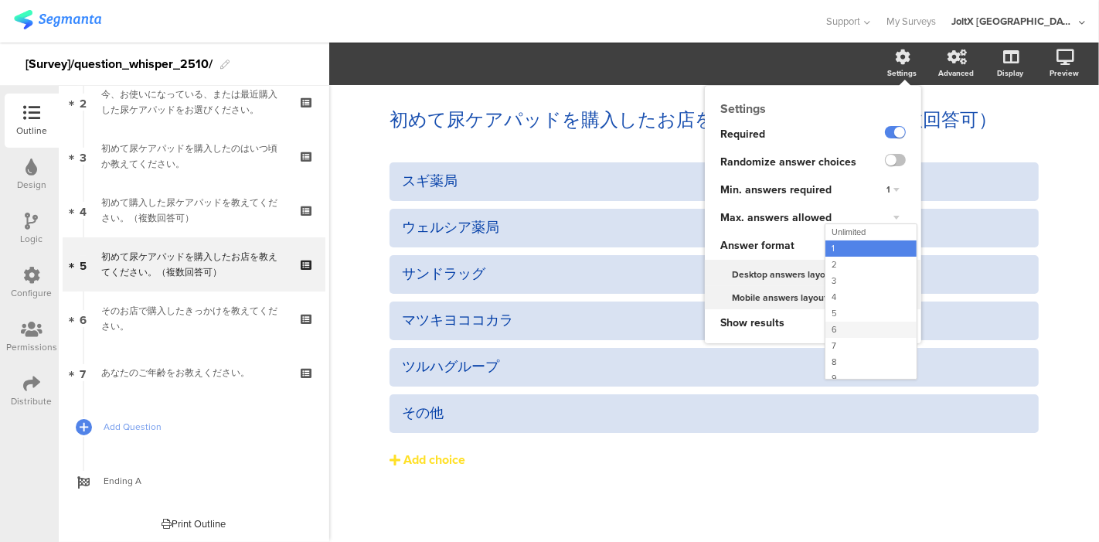
click at [848, 327] on div "6" at bounding box center [871, 330] width 91 height 16
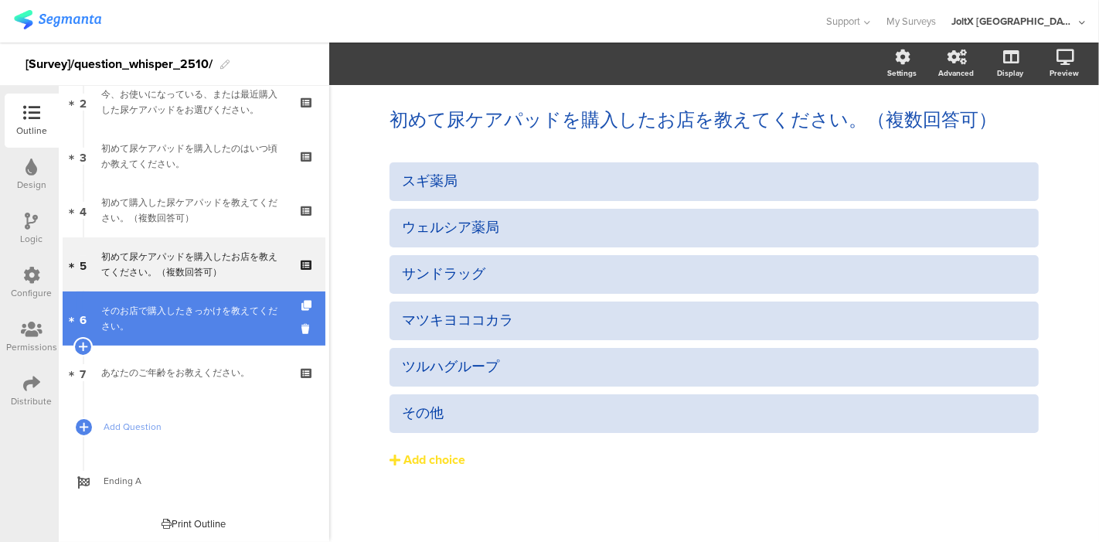
click at [211, 325] on div "そのお店で購入したきっかけを教えてください。" at bounding box center [193, 318] width 185 height 31
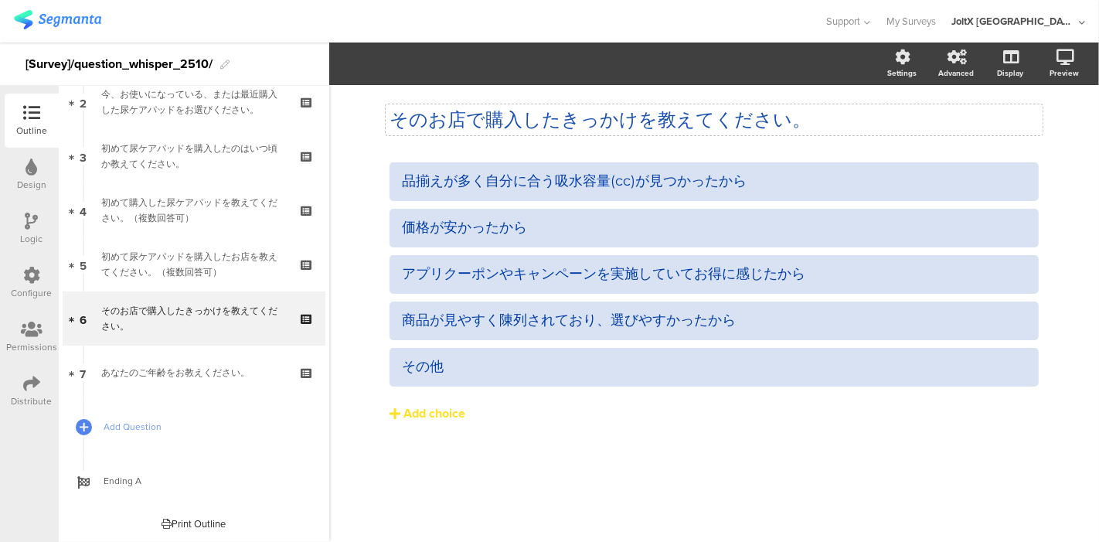
click at [661, 124] on div "そのお店で購入したきっかけを教えてください。 そのお店で購入したきっかけを教えてください。" at bounding box center [714, 119] width 657 height 31
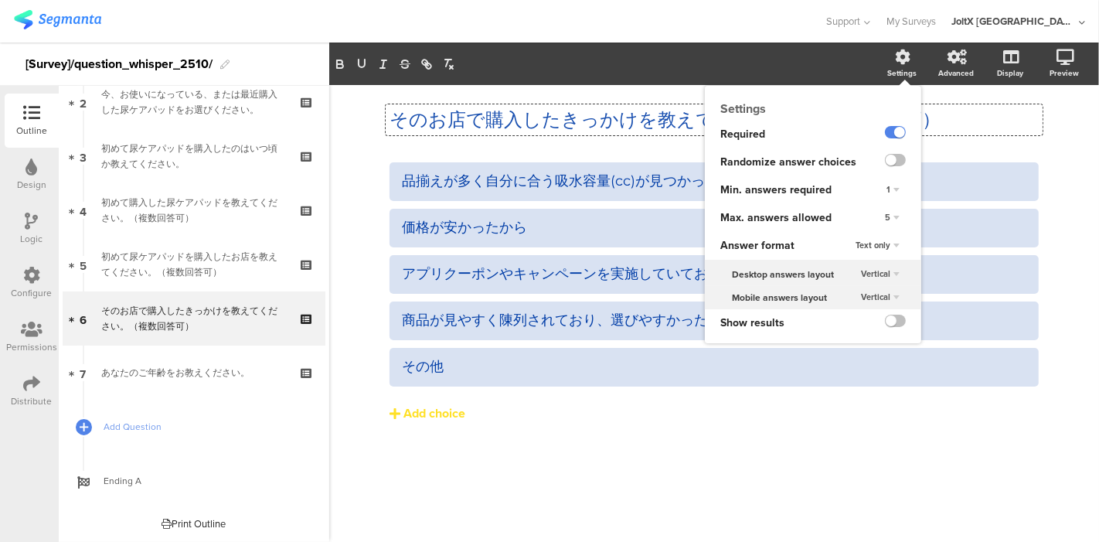
click at [892, 61] on div "Settings" at bounding box center [910, 64] width 54 height 39
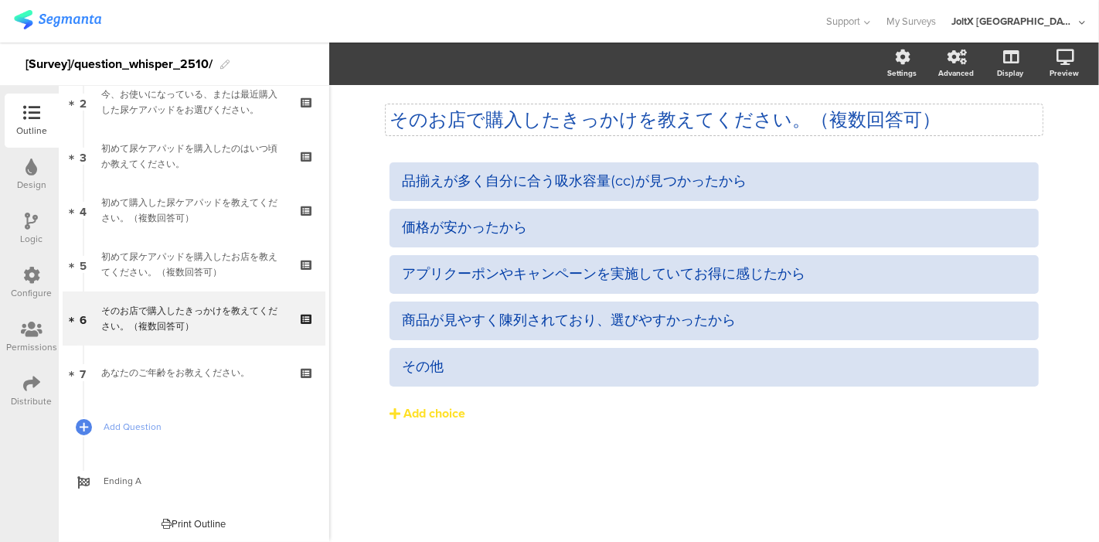
click at [740, 475] on div "品揃えが多く自分に合う吸水容量(cc)が見つかったから 価格が安かったから アプリクーポンやキャンペーンを実施していてお得に感じたから" at bounding box center [714, 324] width 649 height 325
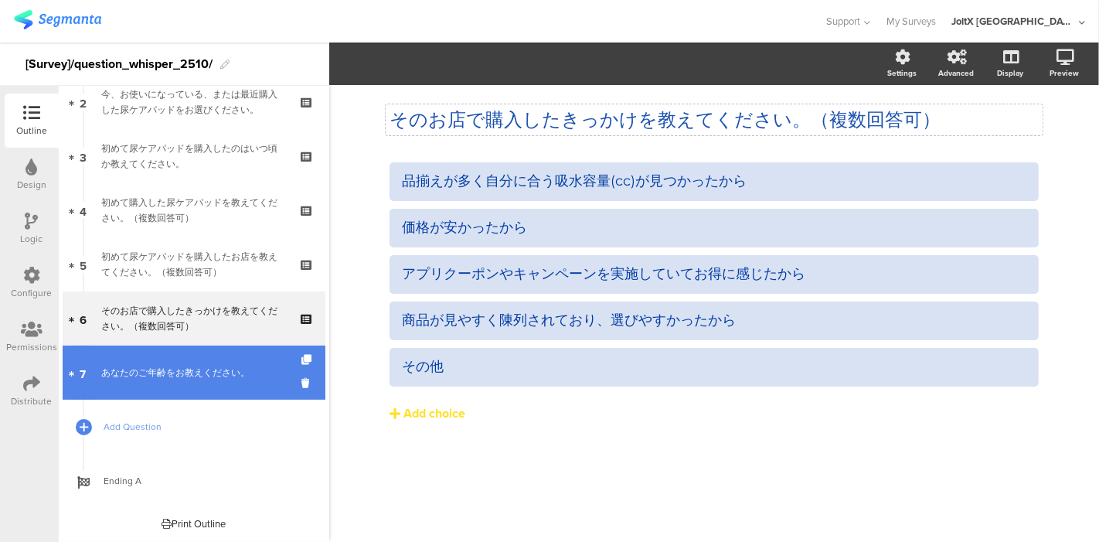
click at [164, 349] on link "7 あなたのご年齢をお教えください。" at bounding box center [194, 373] width 263 height 54
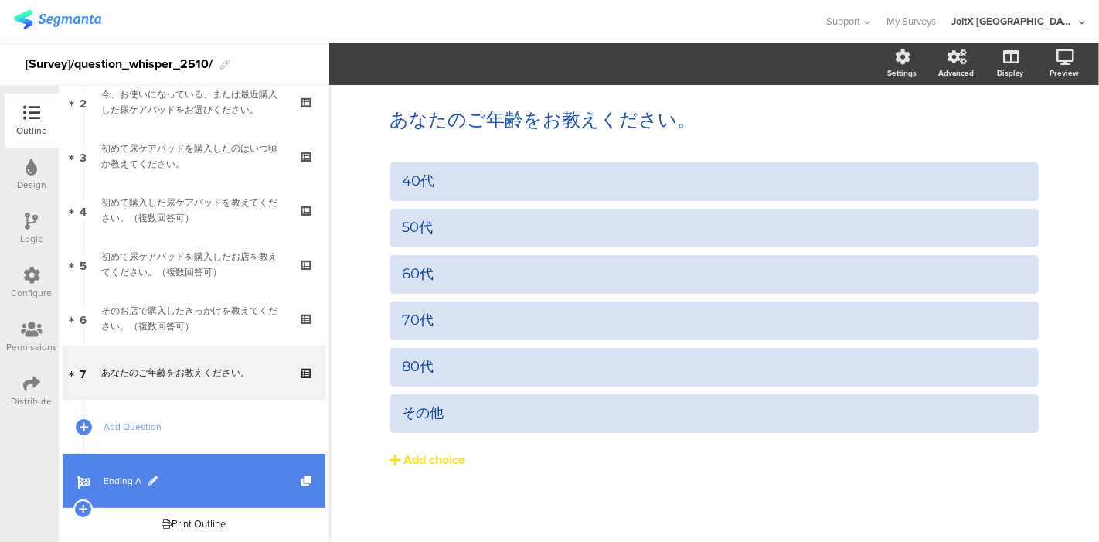
click at [128, 485] on span "Ending A" at bounding box center [203, 480] width 198 height 15
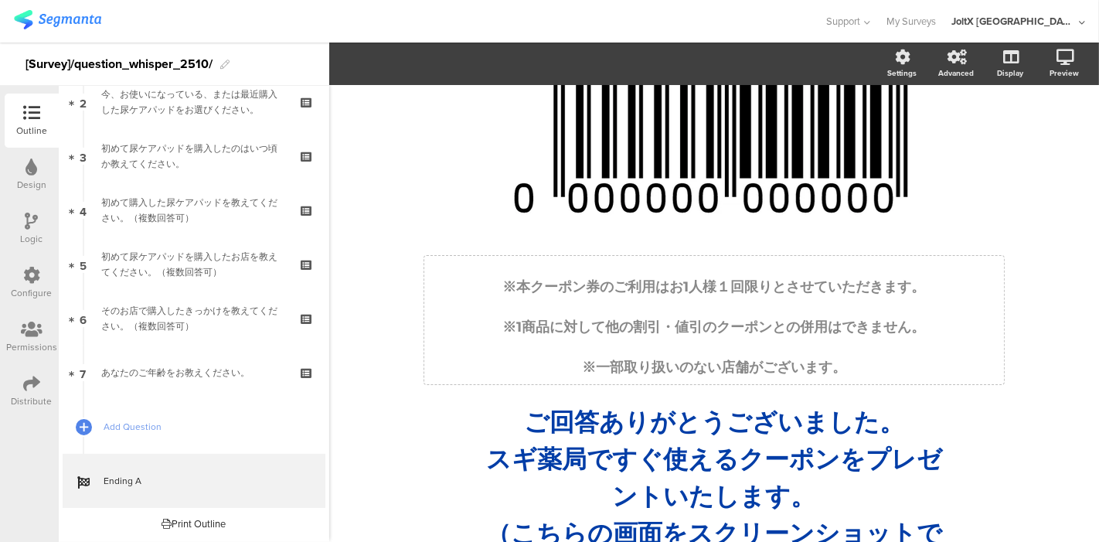
scroll to position [169, 0]
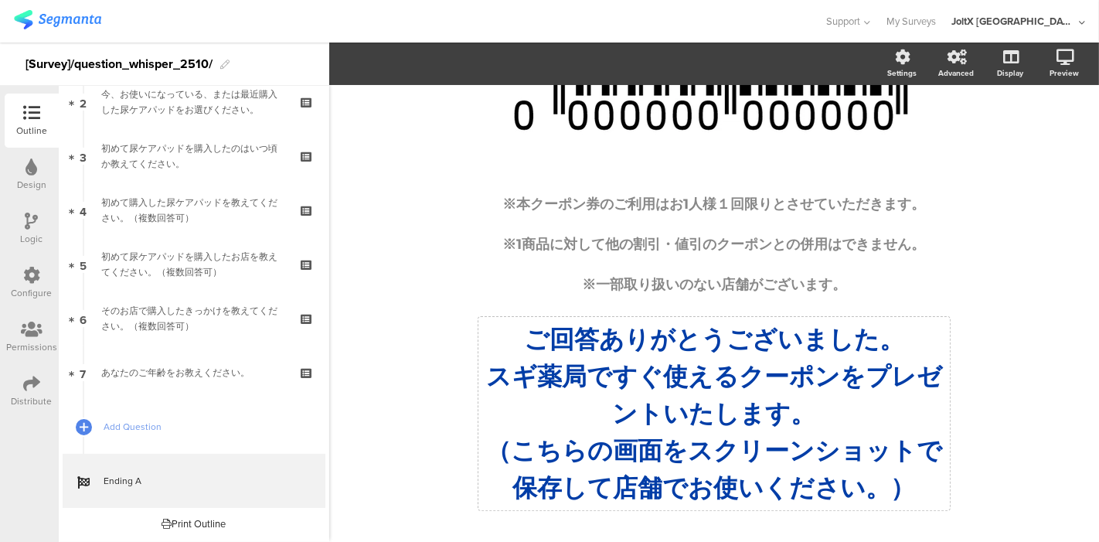
click at [852, 378] on div "/ ※本クーポン券のご利用はお1人様１回限りとさせていただきます。 ※1商品に対して他の割引・値引のクーポンとの併用はできません。 ※一部取り扱いのない店舗が…" at bounding box center [714, 231] width 618 height 598
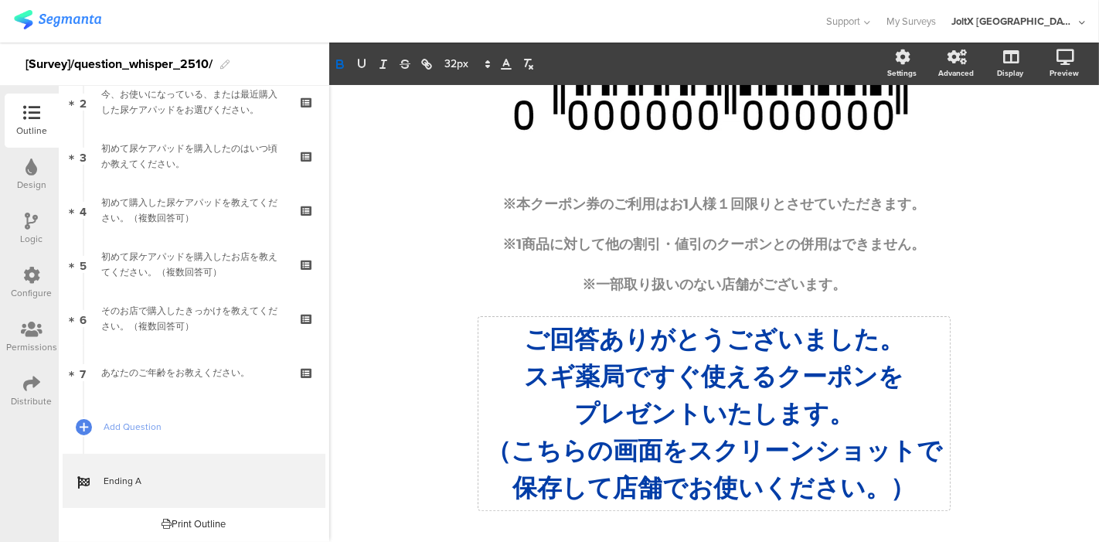
click at [993, 420] on div "/ ※本クーポン券のご利用はお1人様１回限りとさせていただきます。 ※1商品に対して他の割引・値引のクーポンとの併用はできません。 ※一部取り扱いのない店舗が…" at bounding box center [714, 231] width 618 height 598
click at [1028, 141] on link at bounding box center [1045, 139] width 34 height 29
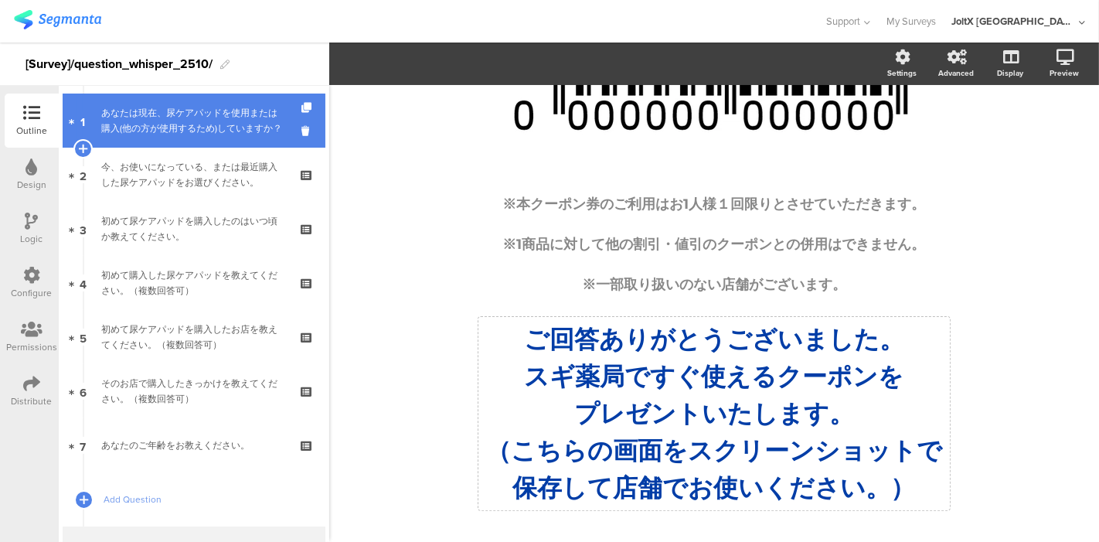
scroll to position [0, 0]
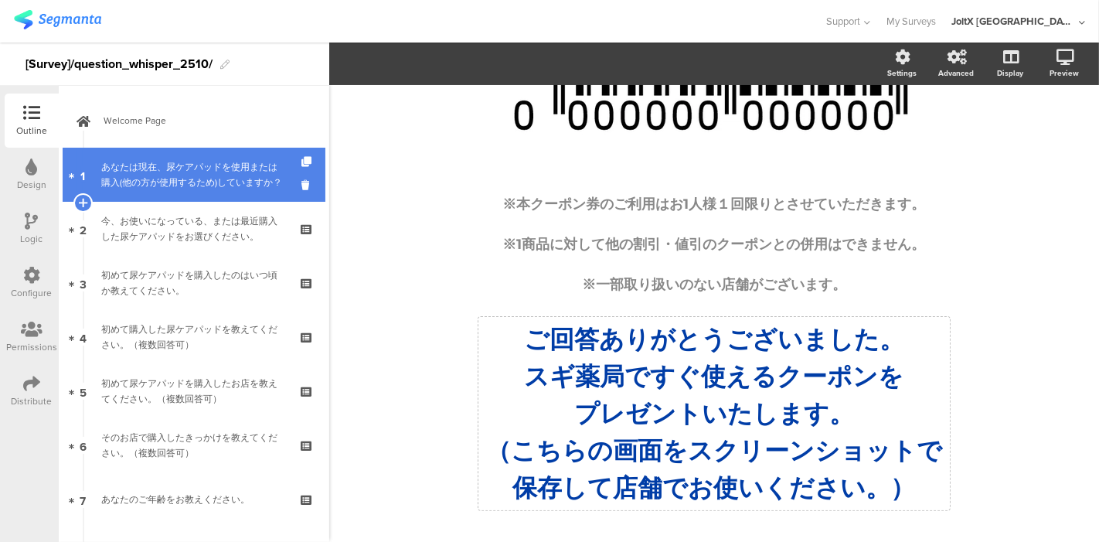
click at [182, 177] on div "あなたは現在、尿ケアパッドを使用または購入(他の方が使用するため)していますか？" at bounding box center [193, 174] width 185 height 31
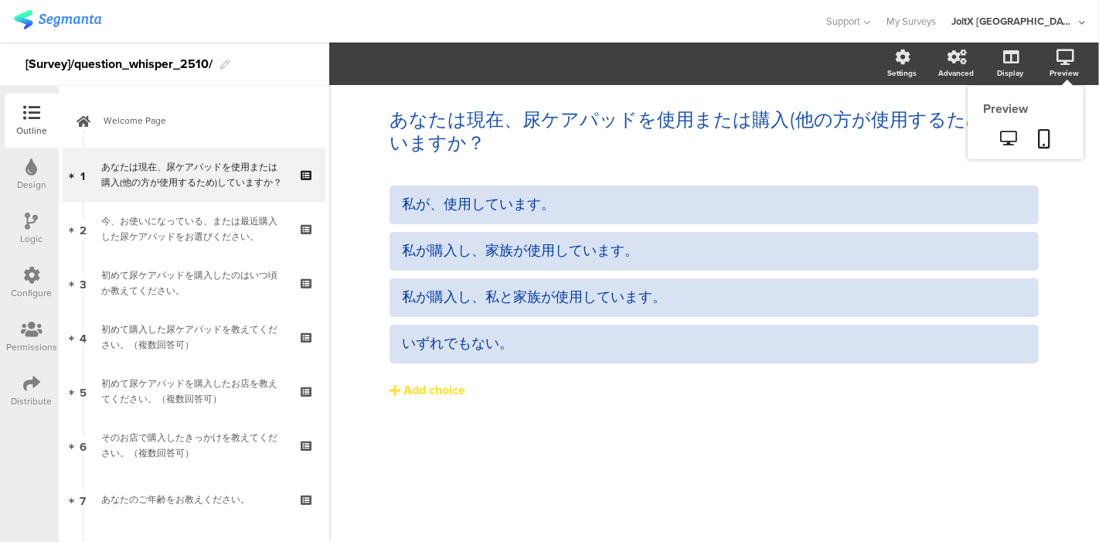
click at [1038, 155] on sg-preview-menu at bounding box center [1026, 140] width 116 height 39
click at [1041, 131] on icon at bounding box center [1045, 138] width 12 height 19
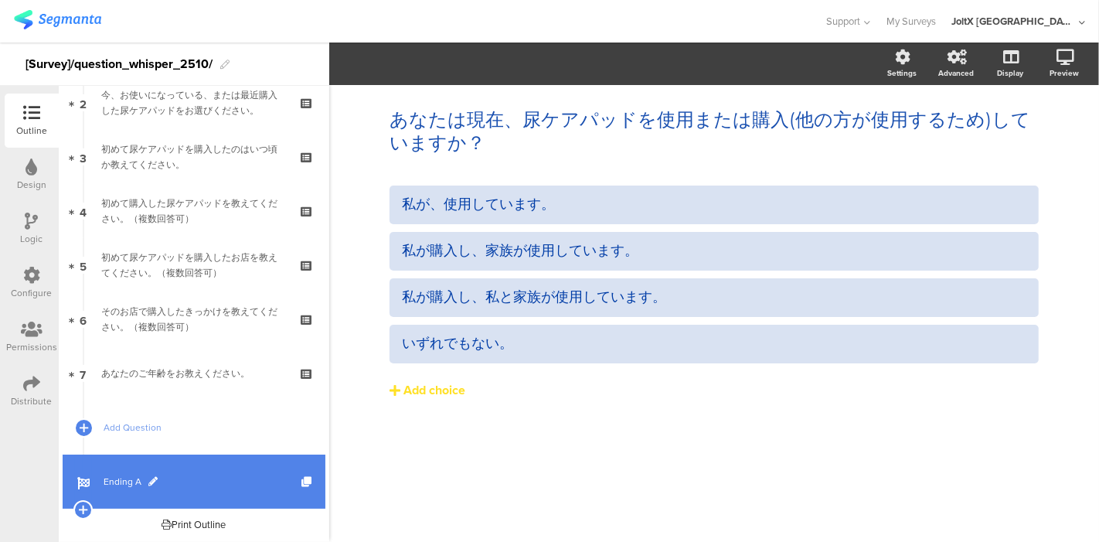
scroll to position [127, 0]
click at [117, 473] on span "Ending A" at bounding box center [203, 480] width 198 height 15
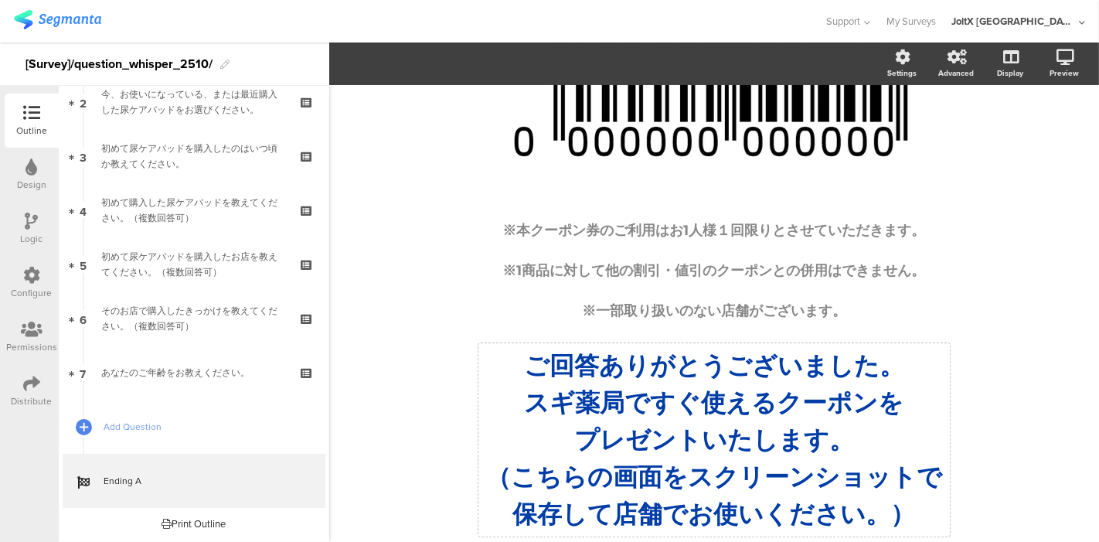
scroll to position [169, 0]
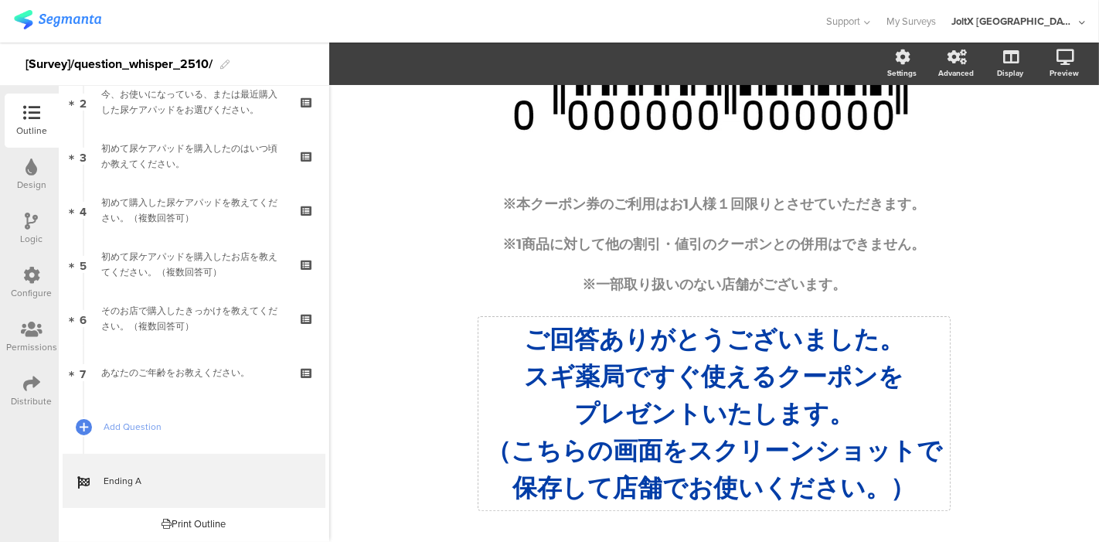
click at [516, 372] on div "/ ※本クーポン券のご利用はお1人様１回限りとさせていただきます。 ※1商品に対して他の割引・値引のクーポンとの併用はできません。 ※一部取り扱いのない店舗が…" at bounding box center [714, 231] width 618 height 598
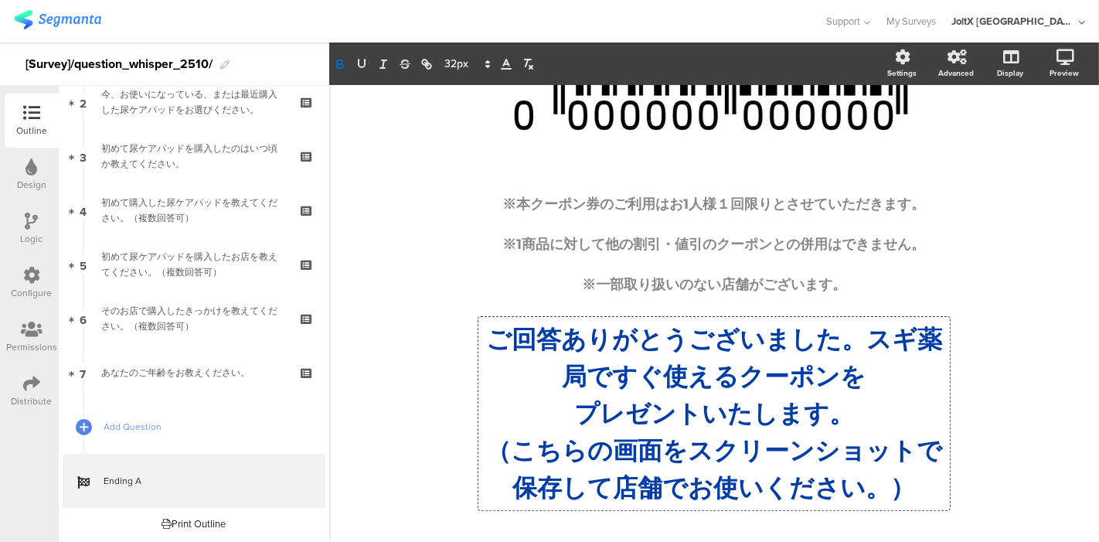
click at [555, 378] on p "ご回答ありがとうございました。スギ薬局ですぐ使えるクーポンを" at bounding box center [714, 358] width 464 height 74
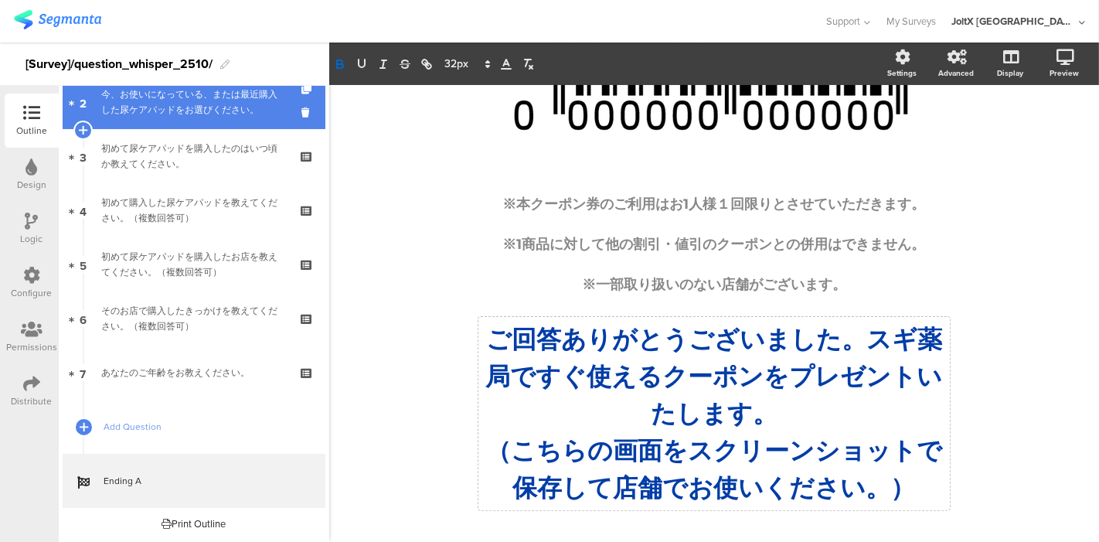
click at [179, 121] on link "2 今、お使いになっている、または最近購入した尿ケアパッドをお選びください。" at bounding box center [194, 102] width 263 height 54
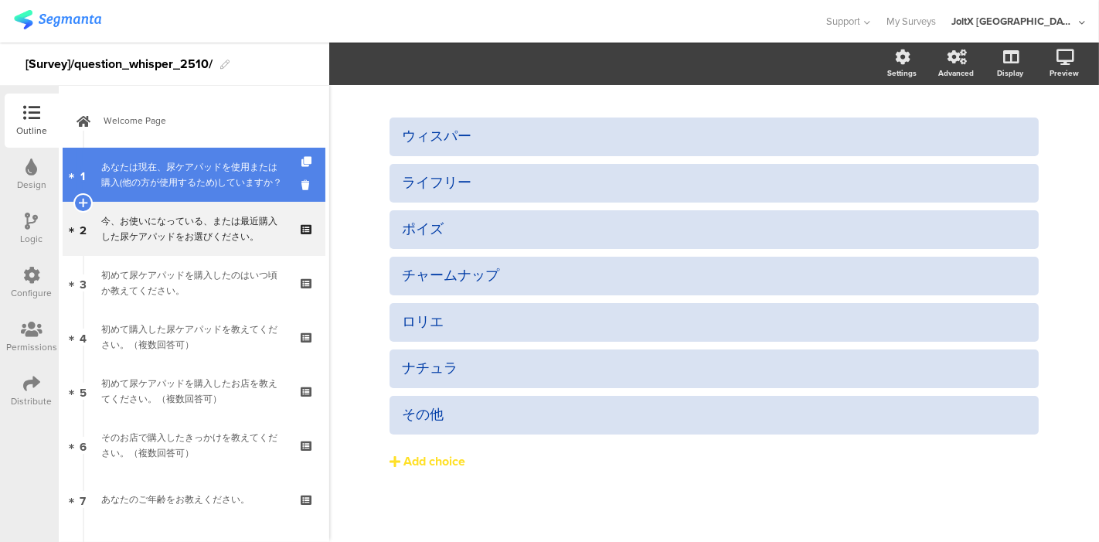
click at [168, 185] on div "あなたは現在、尿ケアパッドを使用または購入(他の方が使用するため)していますか？" at bounding box center [193, 174] width 185 height 31
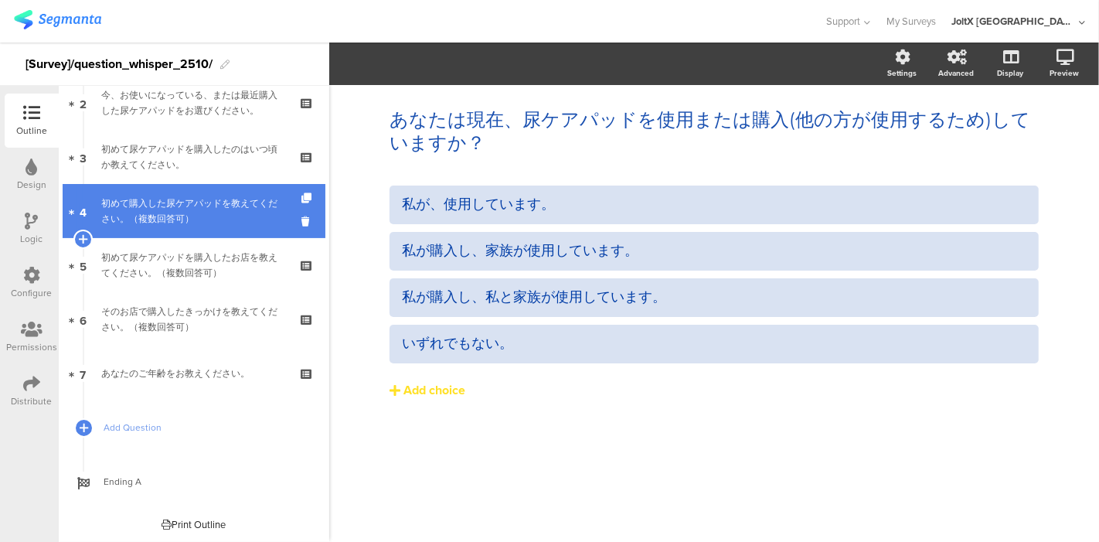
scroll to position [127, 0]
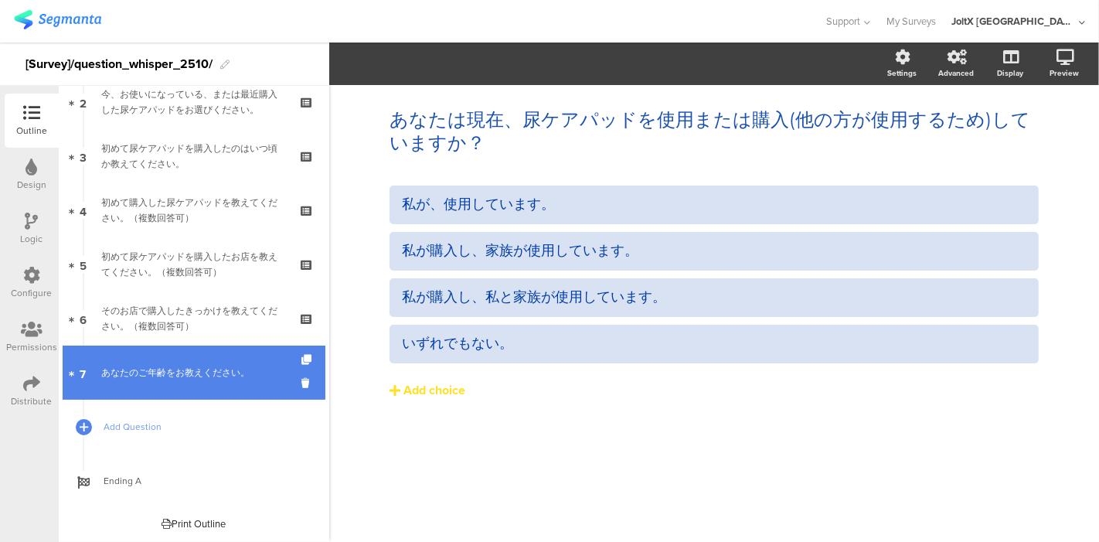
click at [162, 383] on link "7 あなたのご年齢をお教えください。" at bounding box center [194, 373] width 263 height 54
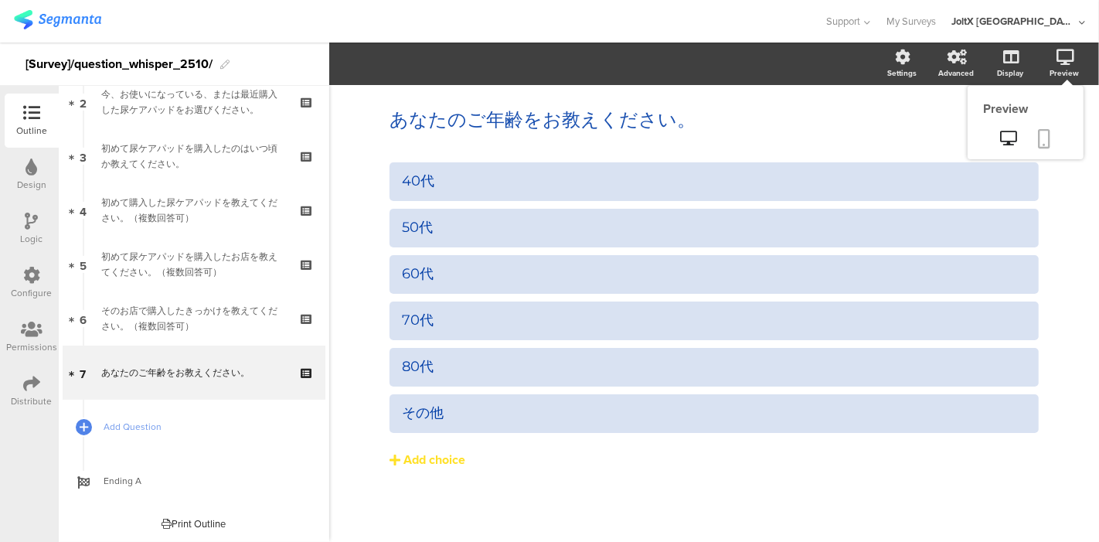
click at [1049, 135] on icon at bounding box center [1045, 138] width 12 height 19
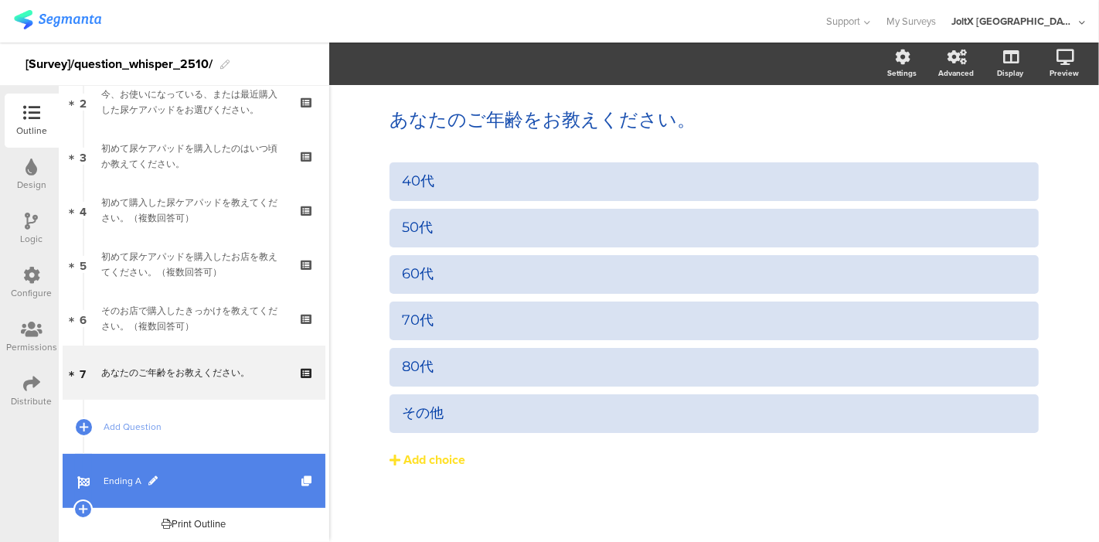
click at [113, 478] on span "Ending A" at bounding box center [203, 480] width 198 height 15
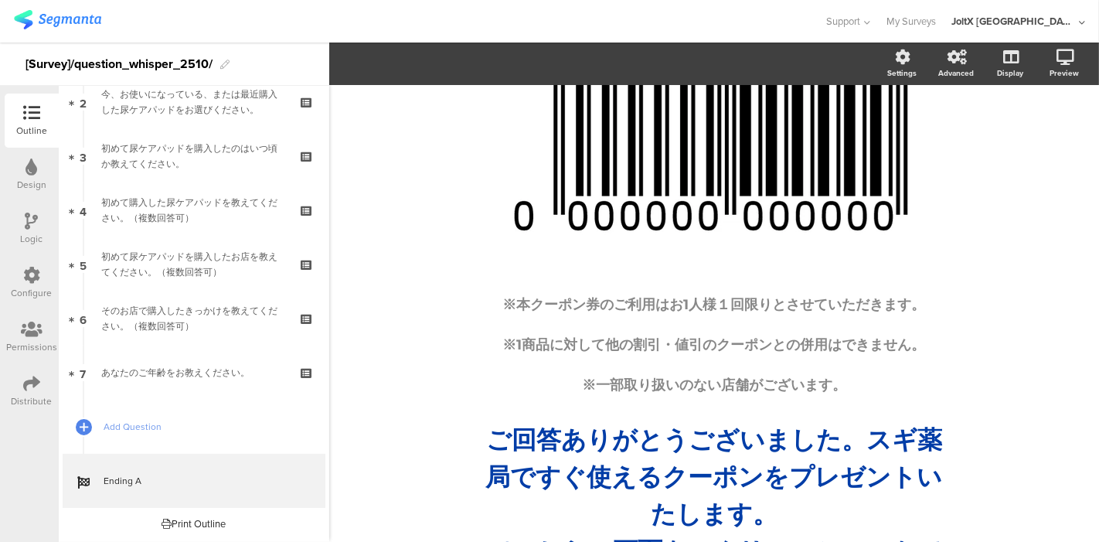
scroll to position [169, 0]
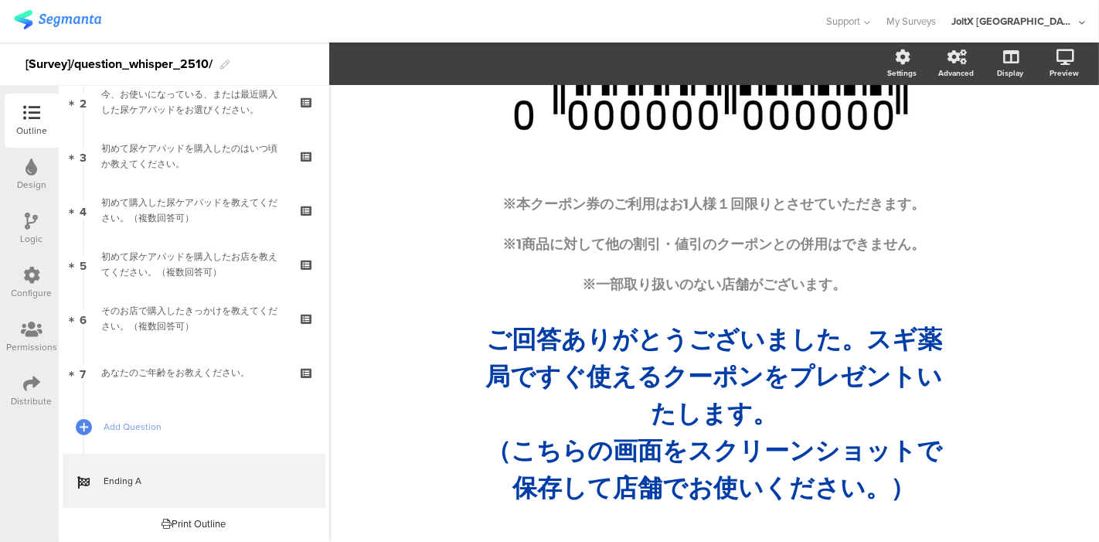
click at [420, 489] on div "/ ※本クーポン券のご利用はお1人様１回限りとさせていただきます。 ※1商品に対して他の割引・値引のクーポンとの併用はできません。 ※一部取り扱いのない店舗が…" at bounding box center [714, 231] width 618 height 598
click at [1057, 52] on icon at bounding box center [1066, 56] width 18 height 15
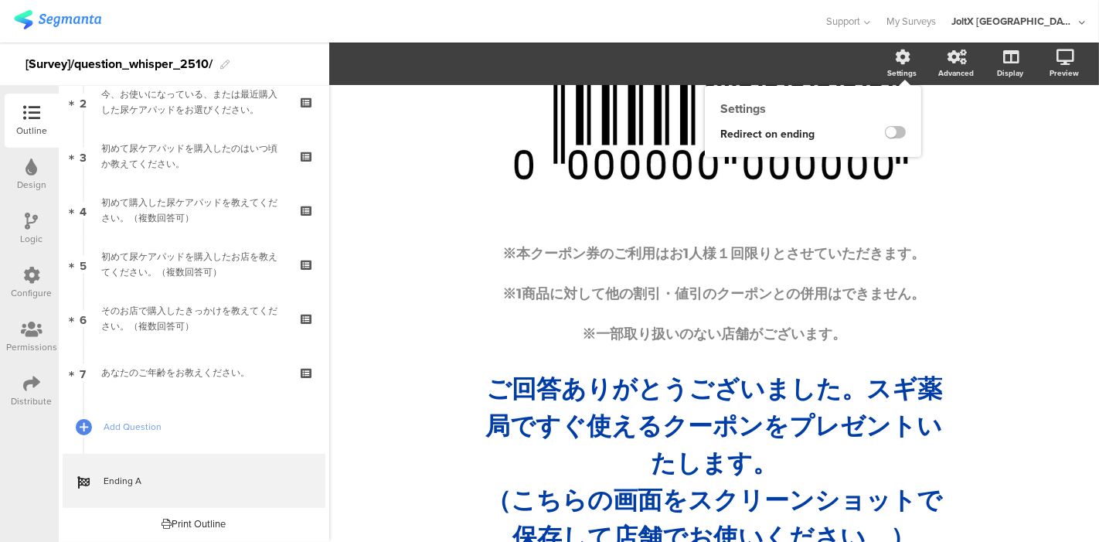
scroll to position [0, 0]
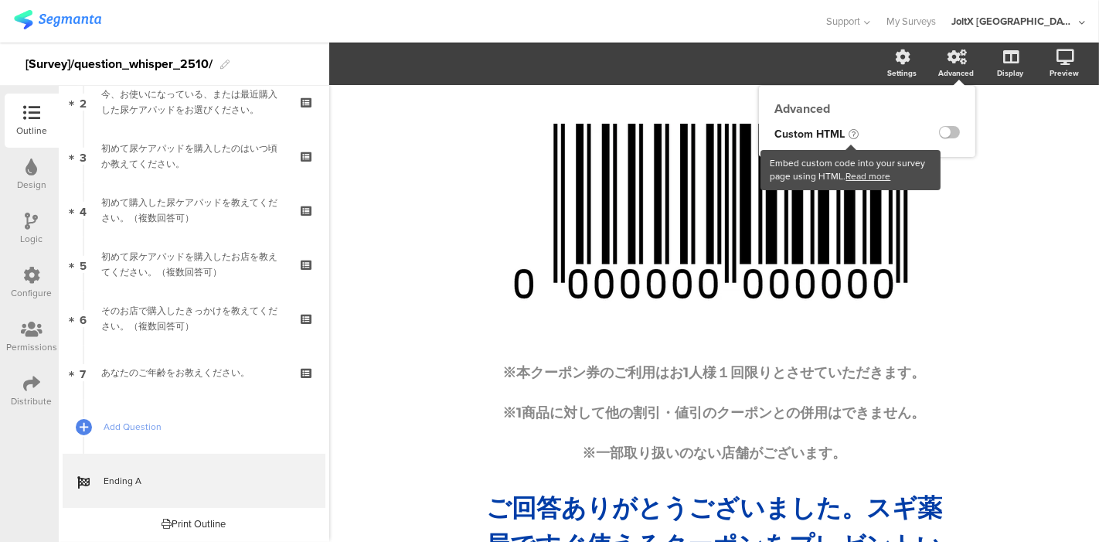
click at [846, 175] on link "Read more" at bounding box center [868, 176] width 45 height 14
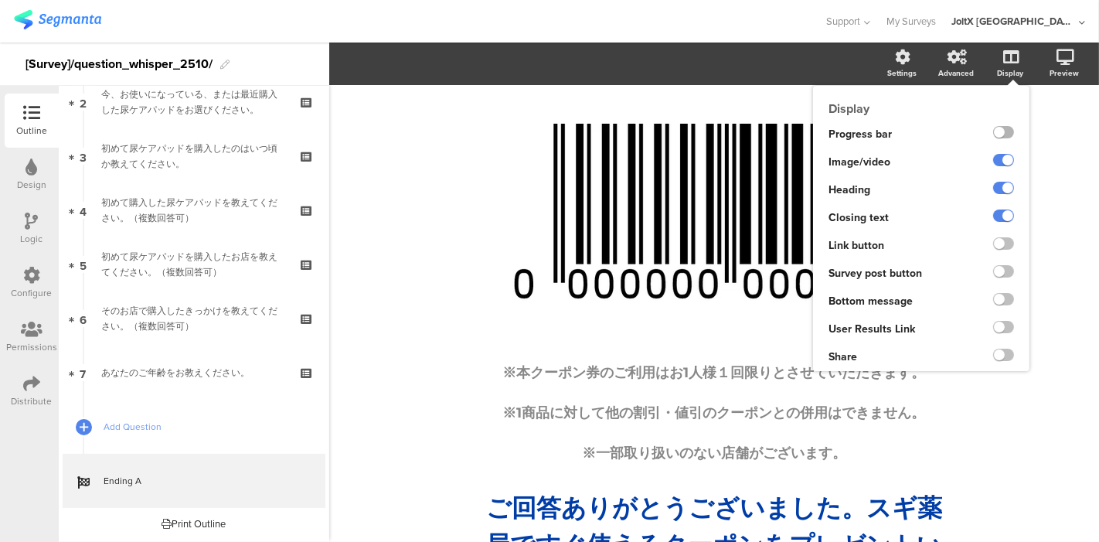
click at [993, 137] on label at bounding box center [1003, 132] width 21 height 12
click at [0, 0] on input "checkbox" at bounding box center [0, 0] width 0 height 0
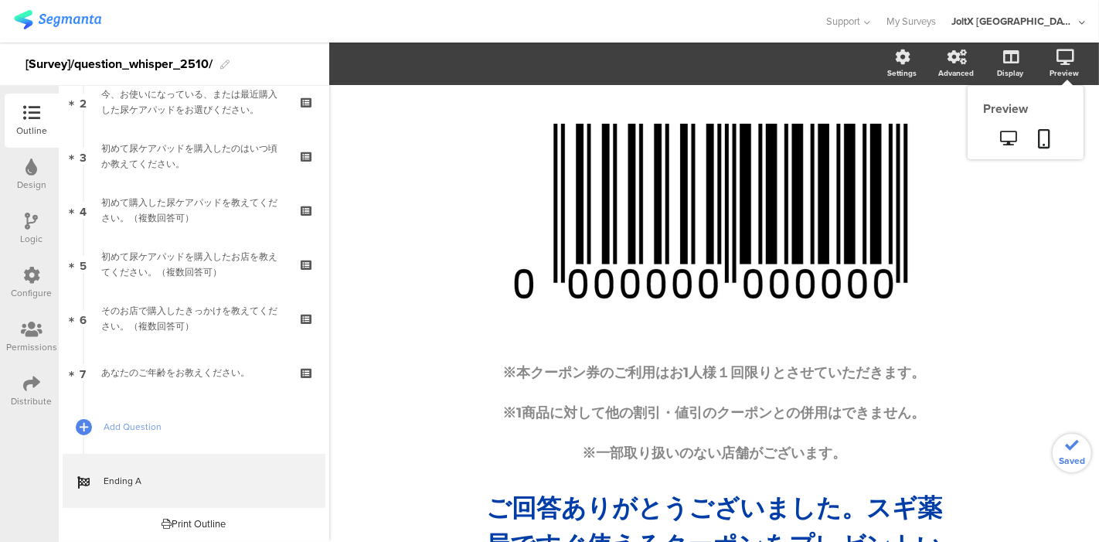
click at [1058, 65] on div "Preview" at bounding box center [1072, 64] width 54 height 39
click at [1039, 147] on icon at bounding box center [1045, 138] width 12 height 19
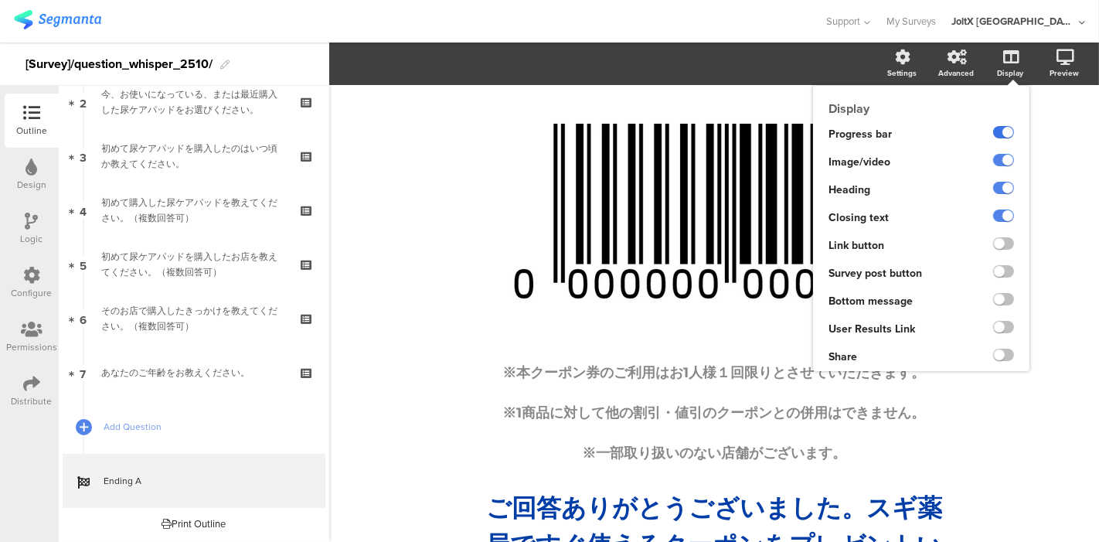
click at [993, 131] on label at bounding box center [1003, 132] width 21 height 12
click at [0, 0] on input "checkbox" at bounding box center [0, 0] width 0 height 0
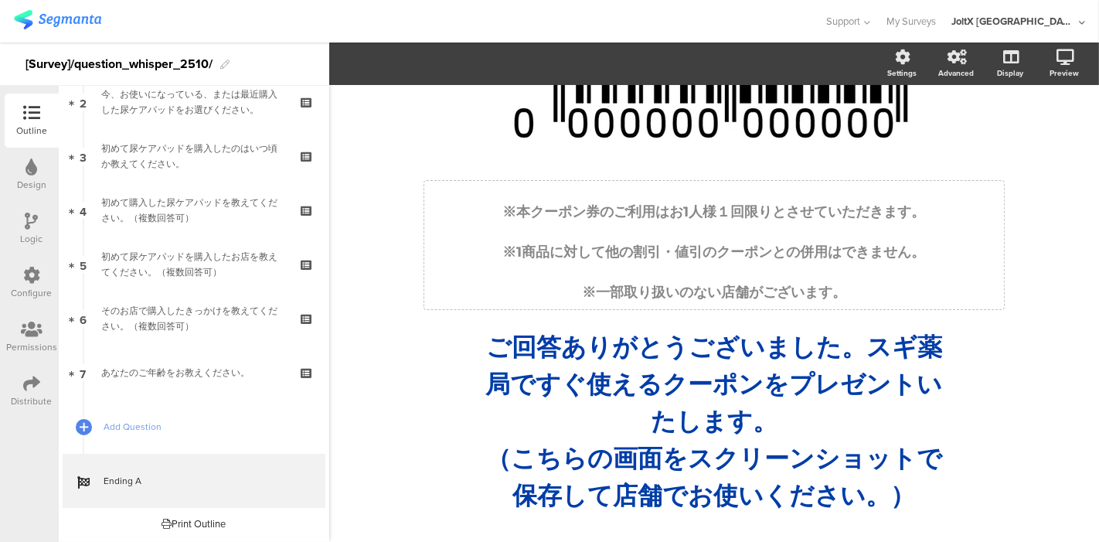
scroll to position [169, 0]
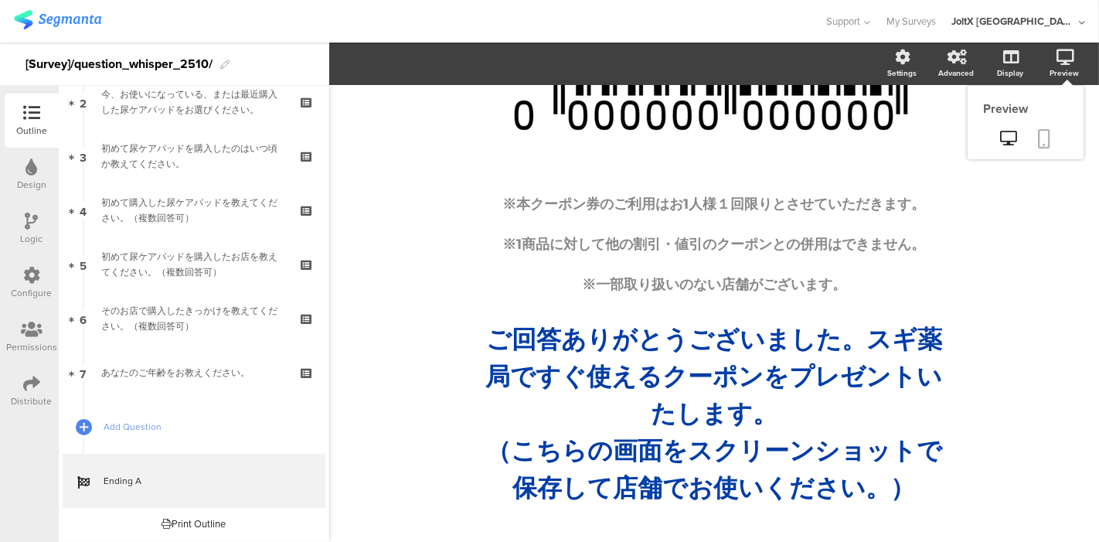
click at [1039, 131] on icon at bounding box center [1045, 138] width 12 height 19
click at [801, 478] on div "/ ※本クーポン券のご利用はお1人様１回限りとさせていただきます。 ※1商品に対して他の割引・値引のクーポンとの併用はできません。 ※一部取り扱いのない店舗が…" at bounding box center [714, 231] width 618 height 598
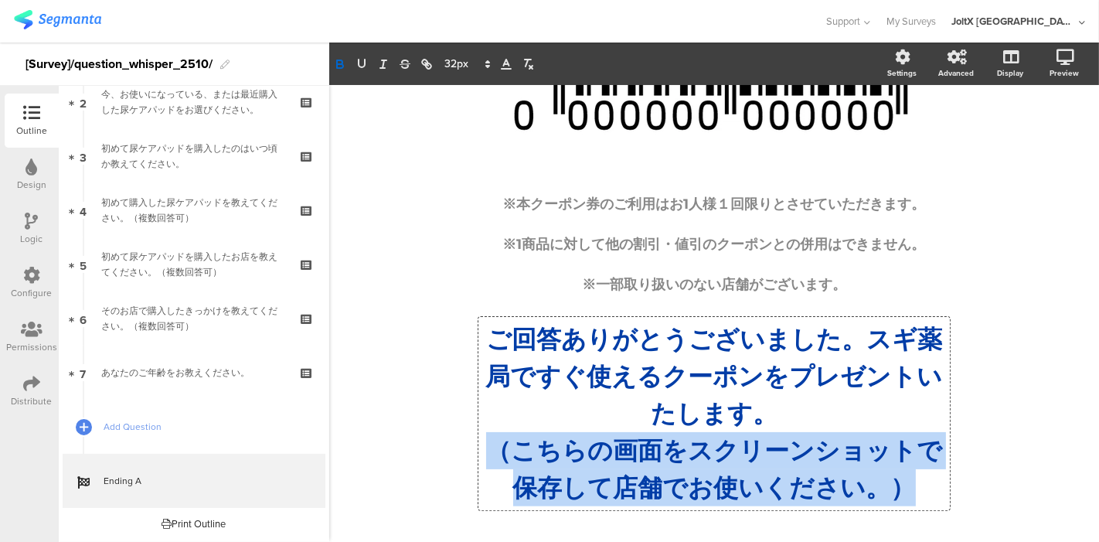
drag, startPoint x: 893, startPoint y: 486, endPoint x: 492, endPoint y: 441, distance: 403.8
click at [492, 441] on strong "（こちらの画面をスクリーンショットで保存して店舗でお使いください。）" at bounding box center [714, 468] width 456 height 67
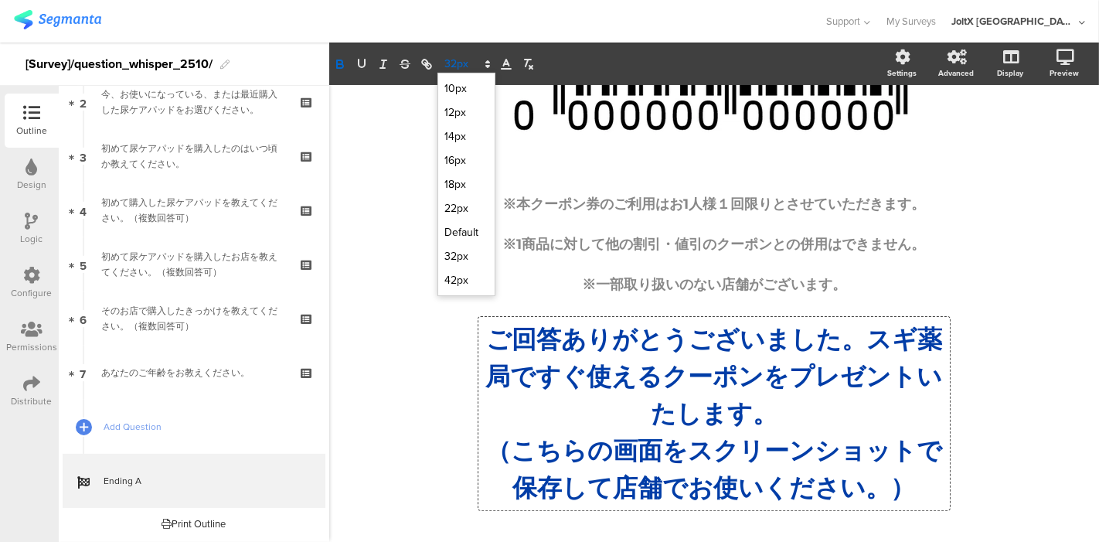
click at [487, 68] on icon at bounding box center [488, 64] width 14 height 14
click at [446, 206] on span at bounding box center [466, 208] width 44 height 24
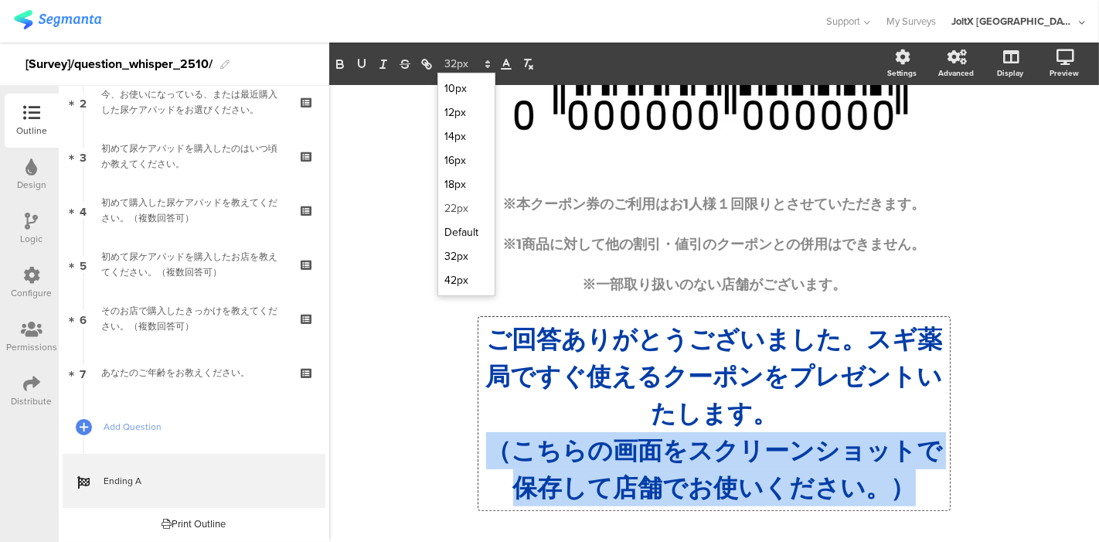
scroll to position [150, 0]
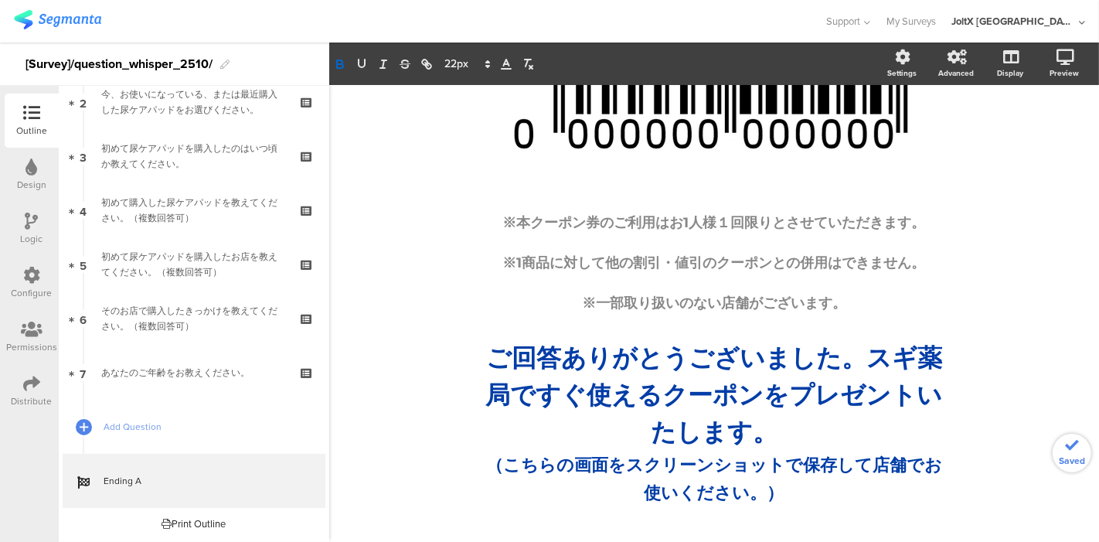
click at [390, 291] on div "/ ※本クーポン券のご利用はお1人様１回限りとさせていただきます。 ※1商品に対して他の割引・値引のクーポンとの併用はできません。 ※一部取り扱いのない店舗が…" at bounding box center [714, 232] width 649 height 594
click at [1045, 61] on div "Preview" at bounding box center [1072, 64] width 54 height 39
click at [1039, 136] on icon at bounding box center [1045, 138] width 12 height 19
click at [765, 250] on div "/ ※本クーポン券のご利用はお1人様１回限りとさせていただきます。 ※1商品に対して他の割引・値引のクーポンとの併用はできません。 ※一部取り扱いのない店舗が…" at bounding box center [714, 240] width 618 height 579
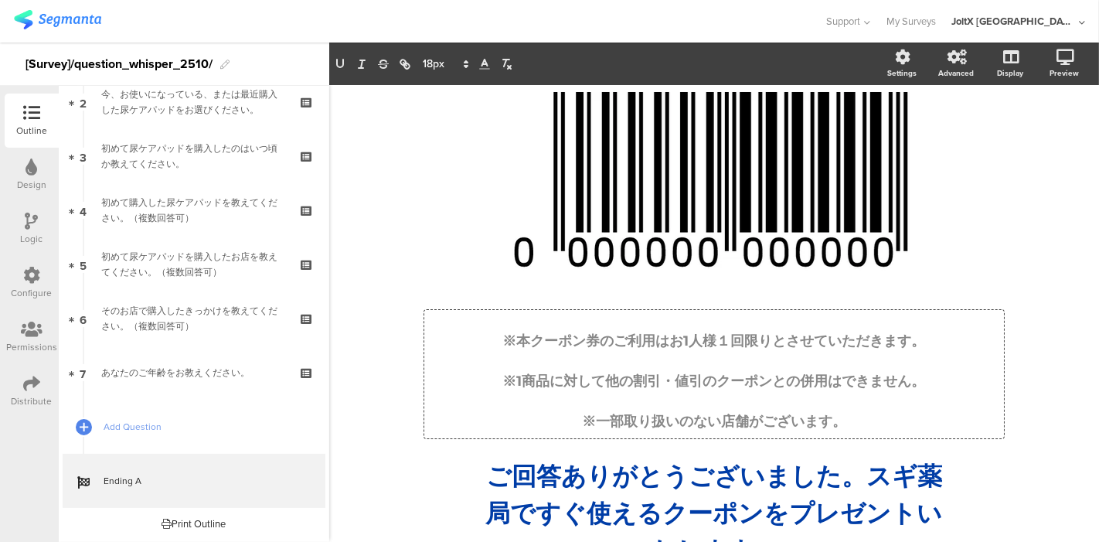
click at [798, 363] on p "※1商品に対して他の割引・値引のクーポンとの併用はできません。" at bounding box center [714, 374] width 572 height 40
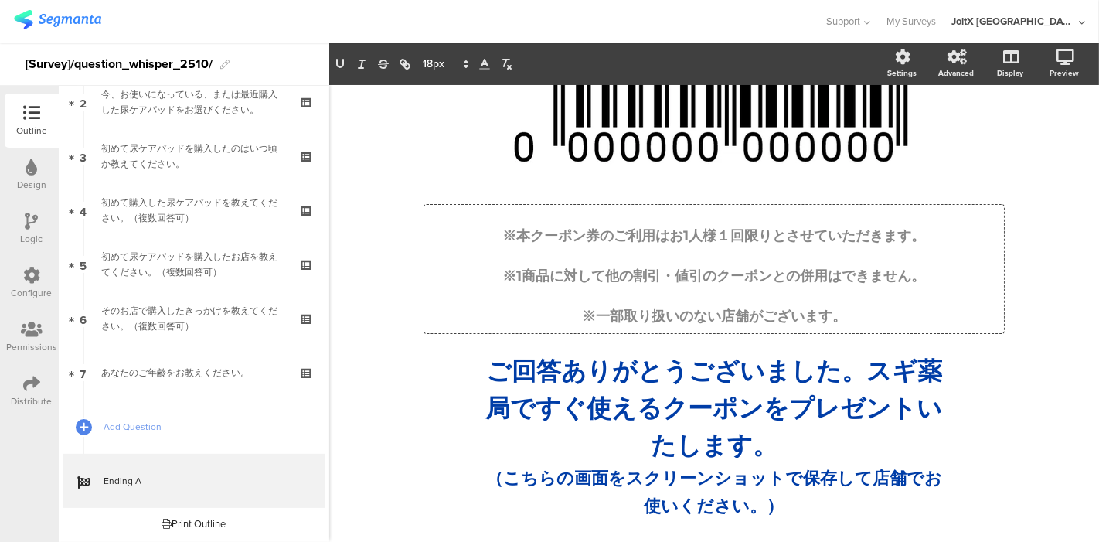
scroll to position [150, 0]
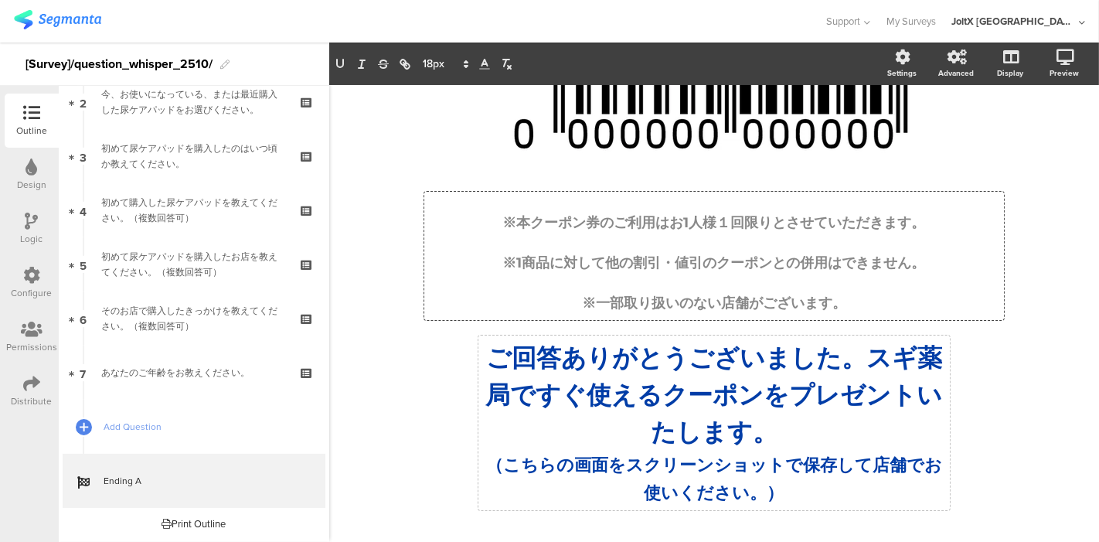
click at [725, 465] on div "ご回答ありがとうございました。スギ薬局ですぐ使えるクーポンをプレゼントいたします。 （こちらの画面をスクリーンショットで保存して店舗でお使いください。） ご回…" at bounding box center [715, 422] width 472 height 175
click at [812, 280] on div "※本クーポン券のご利用はお1人様１回限りとさせていただきます。 ※1商品に対して他の割引・値引のクーポンとの併用はできません。 ※一部取り扱いのない店舗がござ…" at bounding box center [714, 256] width 580 height 128
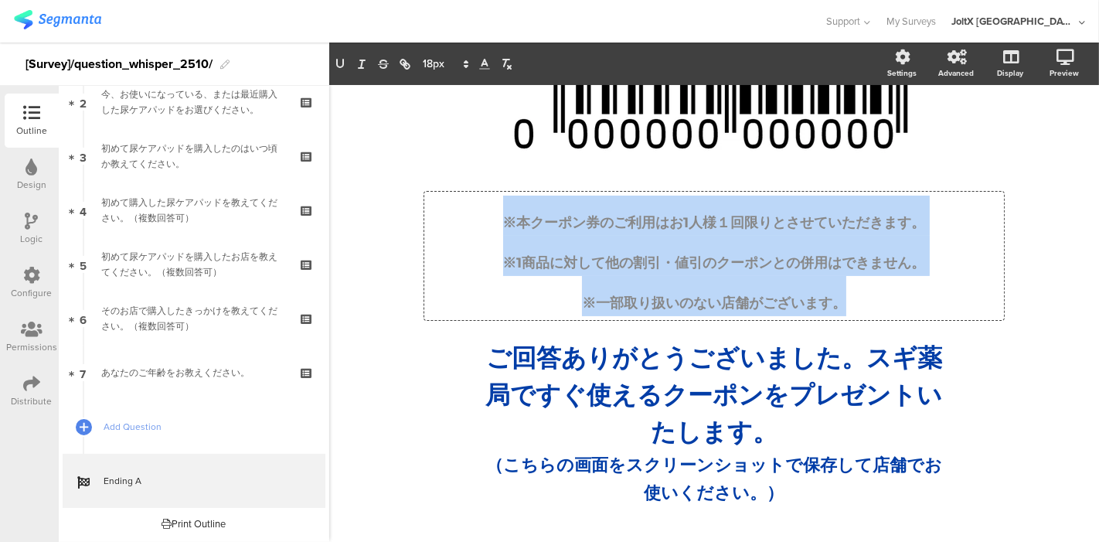
drag, startPoint x: 846, startPoint y: 302, endPoint x: 429, endPoint y: 210, distance: 426.7
click at [429, 210] on div "※本クーポン券のご利用はお1人様１回限りとさせていただきます。 ※1商品に対して他の割引・値引のクーポンとの併用はできません。 ※一部取り扱いのない店舗がござ…" at bounding box center [714, 256] width 572 height 121
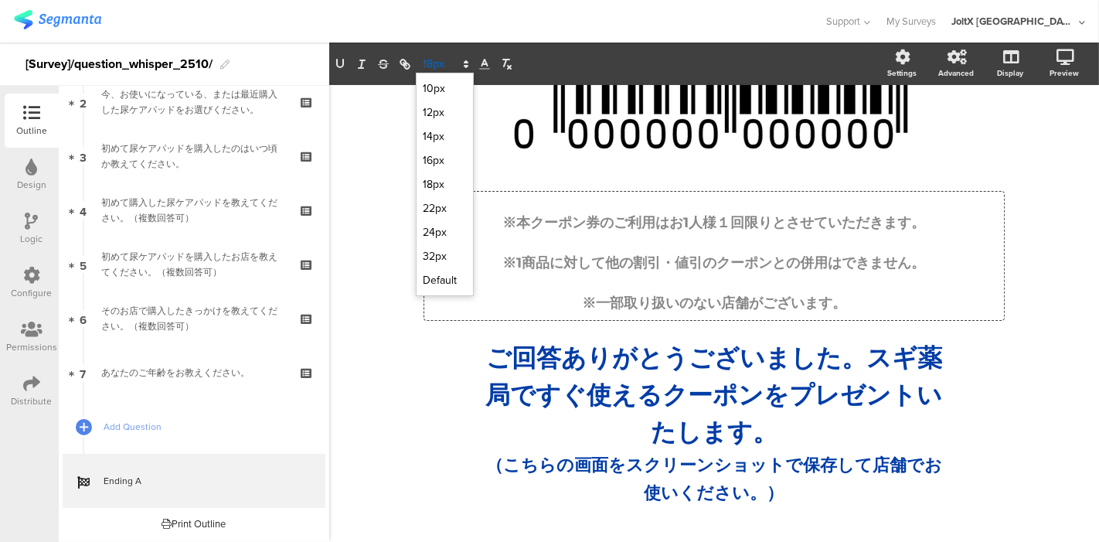
click at [458, 60] on span at bounding box center [445, 64] width 58 height 19
click at [436, 153] on span at bounding box center [445, 160] width 44 height 24
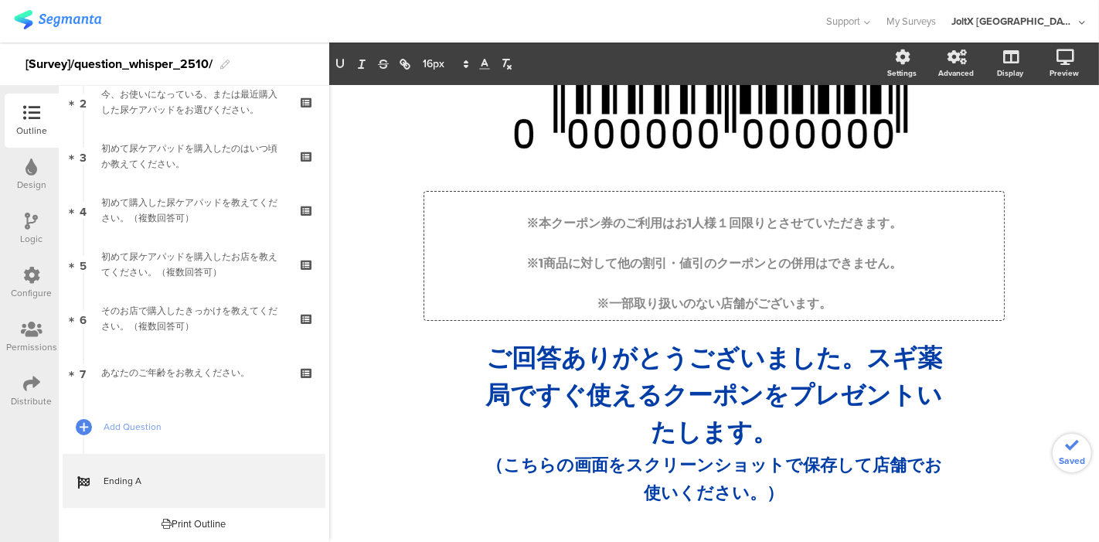
click at [375, 225] on div "/ ※本クーポン券のご利用はお1人様１回限りとさせていただきます。 ※1商品に対して他の割引・値引のクーポンとの併用はできません。 ※一部取り扱いのない店舗が…" at bounding box center [714, 240] width 770 height 610
click at [1050, 76] on div "Preview" at bounding box center [1064, 73] width 29 height 12
click at [1028, 131] on link at bounding box center [1045, 139] width 34 height 29
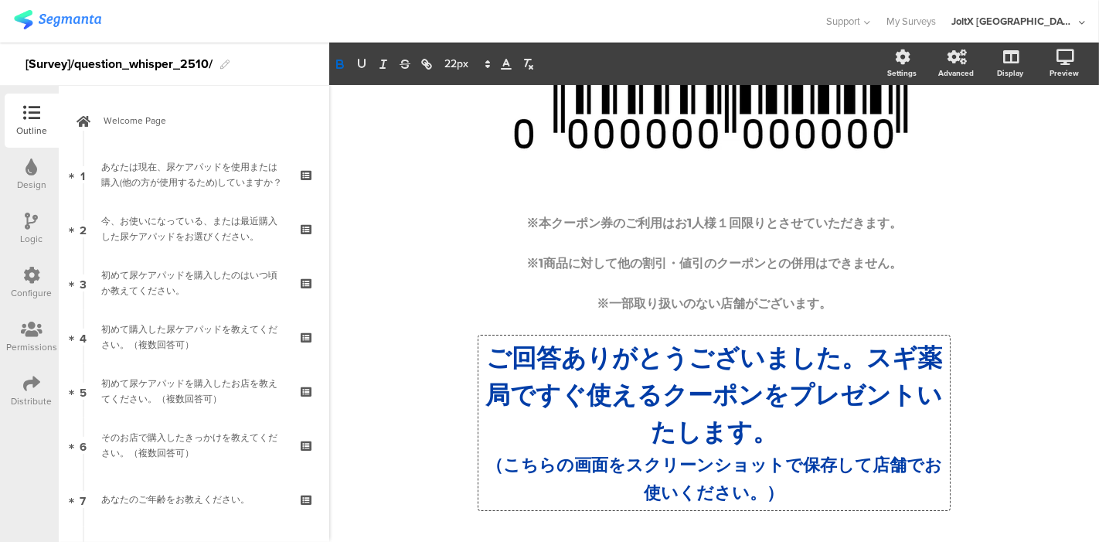
click at [916, 472] on div "/ ※本クーポン券のご利用はお1人様１回限りとさせていただきます。 ※1商品に対して他の割引・値引のクーポンとの併用はできません。 ※一部取り扱いのない店舗が…" at bounding box center [714, 240] width 618 height 579
click at [985, 425] on div "/ ※本クーポン券のご利用はお1人様１回限りとさせていただきます。 ※1商品に対して他の割引・値引のクーポンとの併用はできません。 ※一部取り扱いのない店舗が…" at bounding box center [714, 240] width 618 height 579
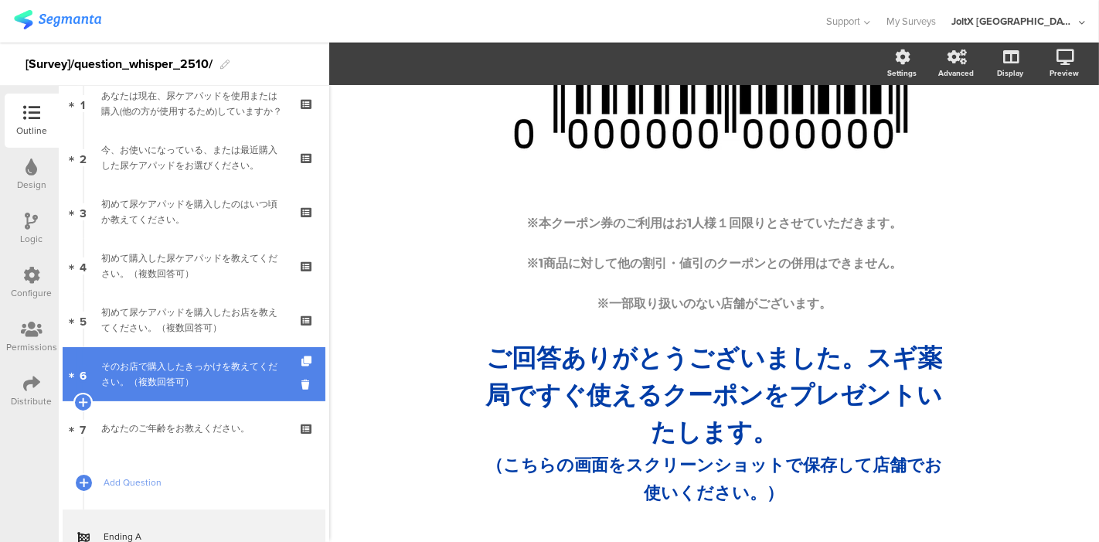
scroll to position [127, 0]
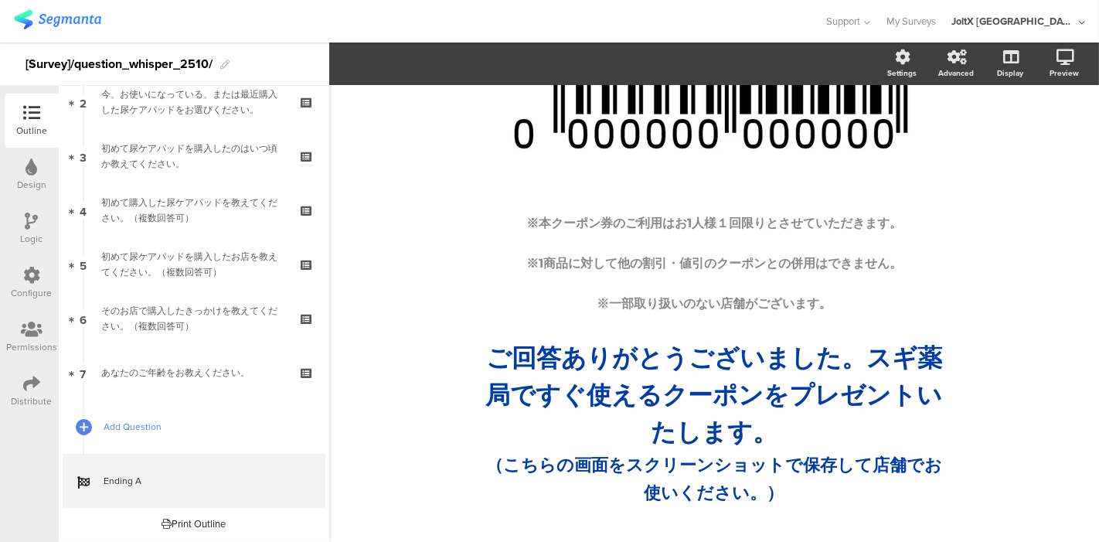
click at [115, 425] on span "Add Question" at bounding box center [203, 426] width 198 height 15
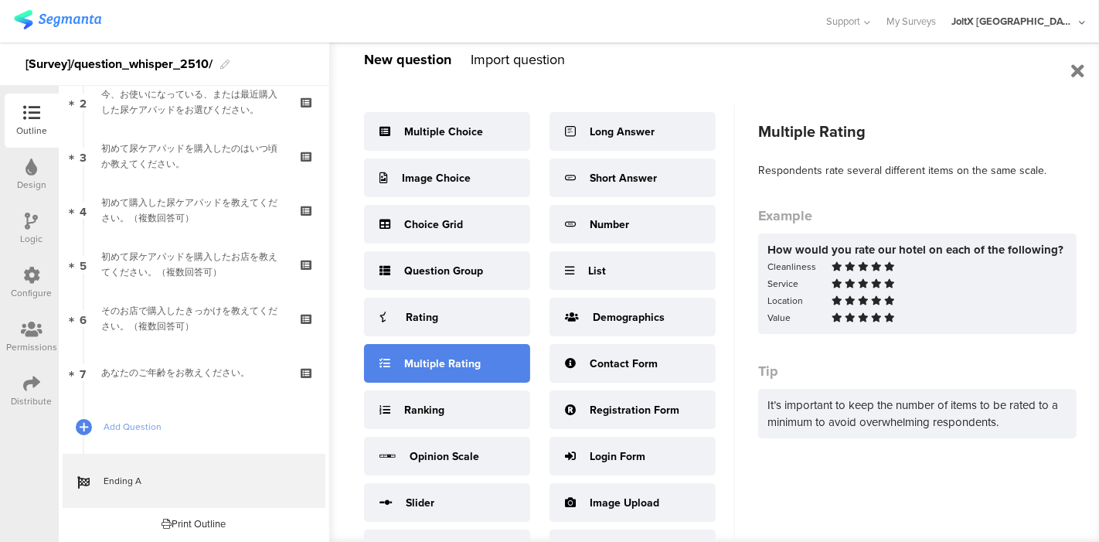
scroll to position [53, 0]
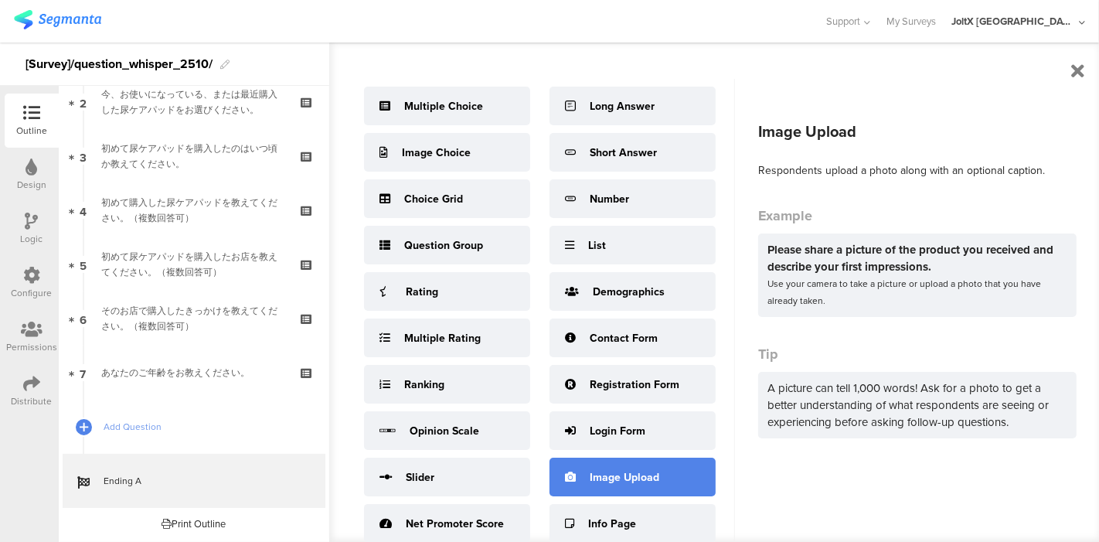
click at [623, 475] on div "Image Upload" at bounding box center [625, 477] width 70 height 16
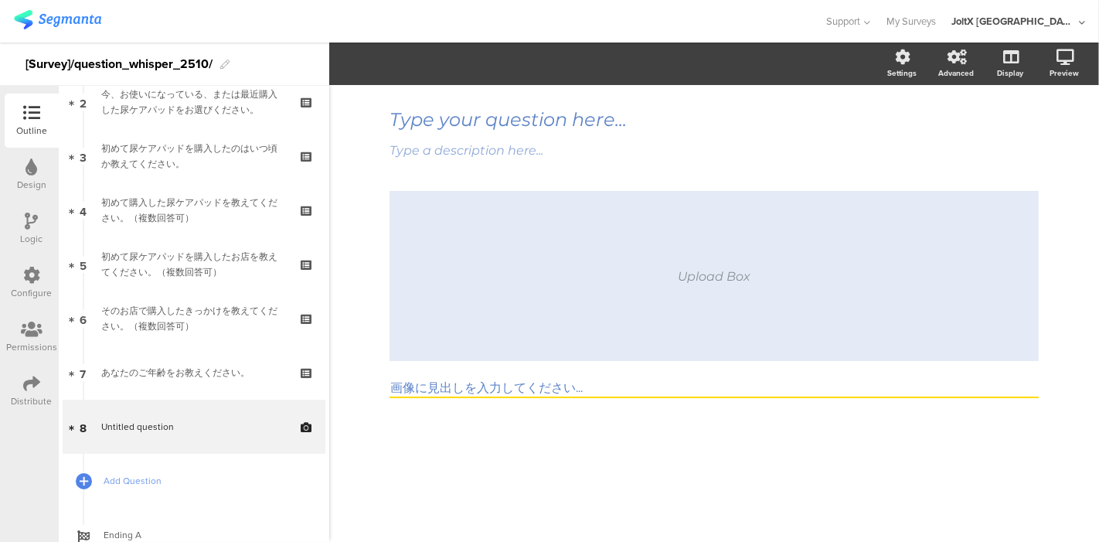
click at [588, 313] on div "Upload Box" at bounding box center [714, 276] width 649 height 170
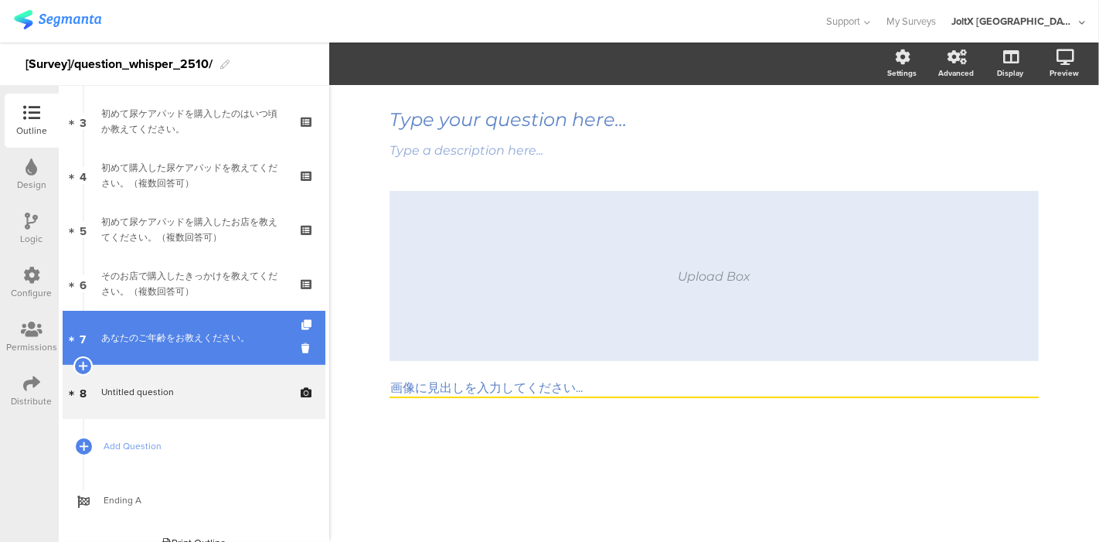
scroll to position [181, 0]
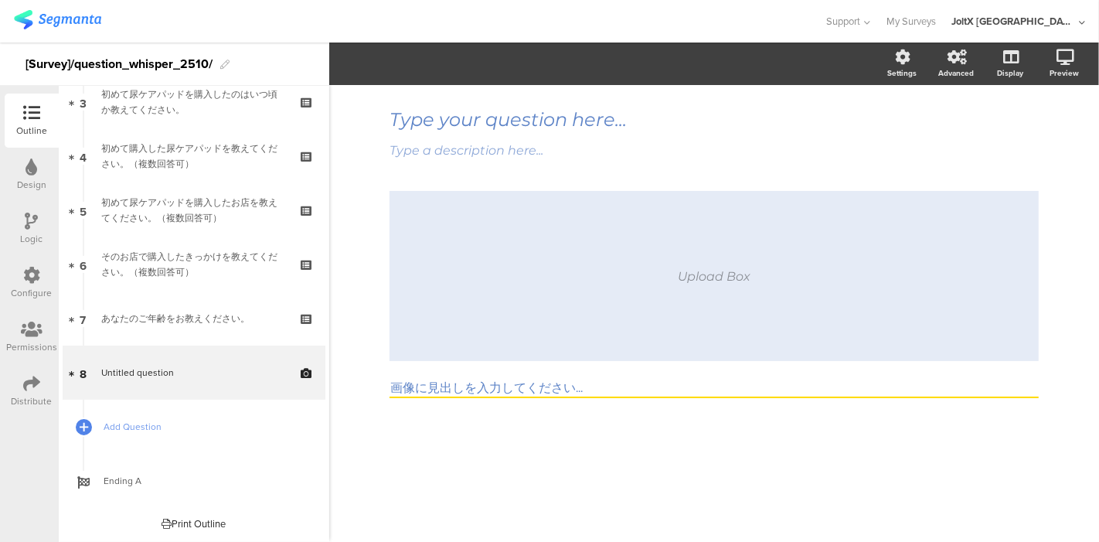
click at [444, 381] on input "画像に見出しを入力してください..." at bounding box center [714, 389] width 649 height 18
click at [521, 324] on div "Upload Box" at bounding box center [714, 276] width 649 height 170
click at [720, 281] on div "Upload Box" at bounding box center [714, 276] width 73 height 15
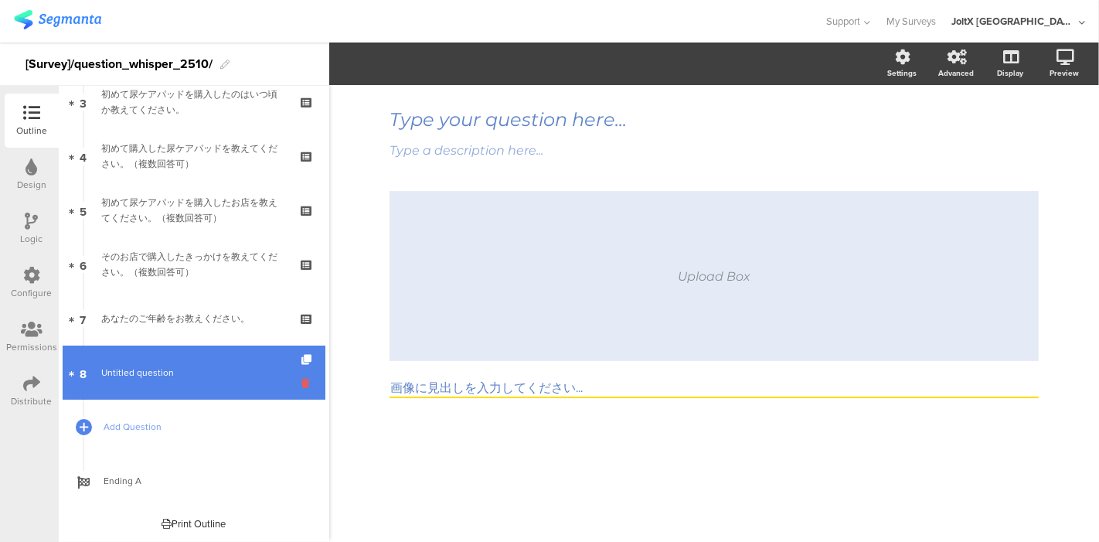
click at [301, 383] on icon at bounding box center [307, 383] width 13 height 15
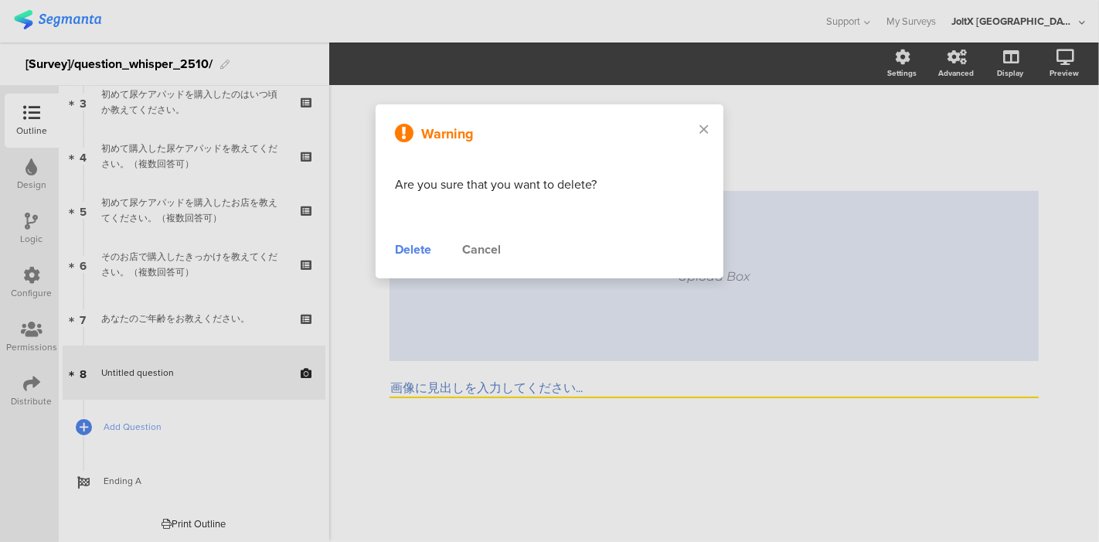
click at [417, 247] on div "Delete" at bounding box center [413, 249] width 36 height 19
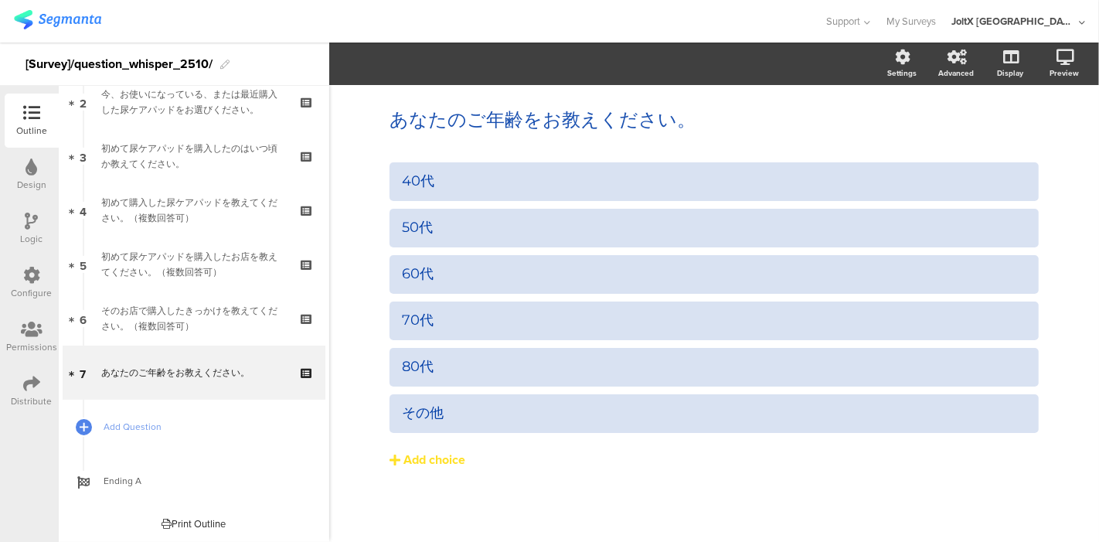
click at [431, 481] on div "40代 50代 60代 70代" at bounding box center [714, 347] width 649 height 371
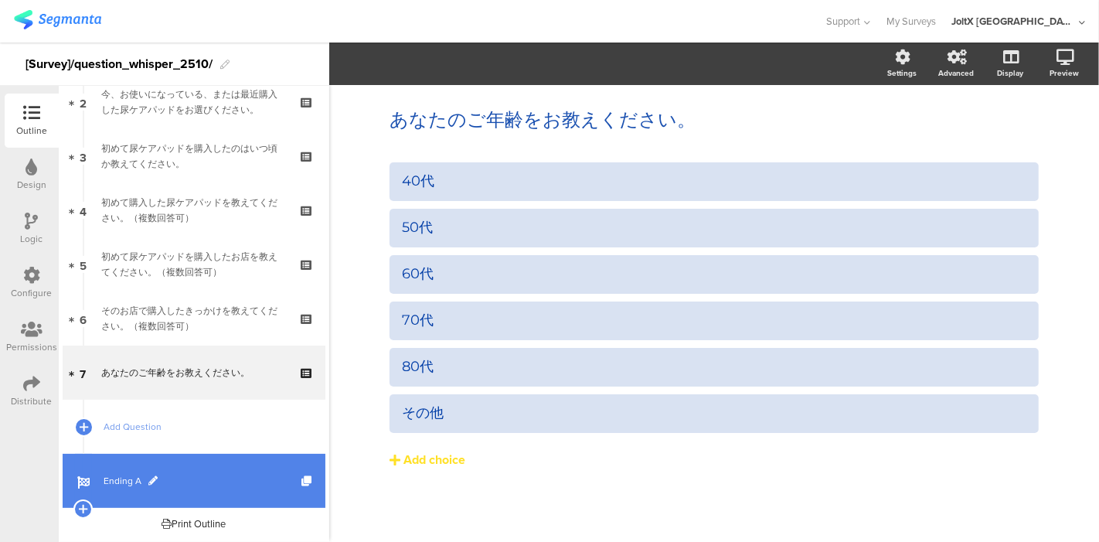
click at [116, 478] on span "Ending A" at bounding box center [203, 480] width 198 height 15
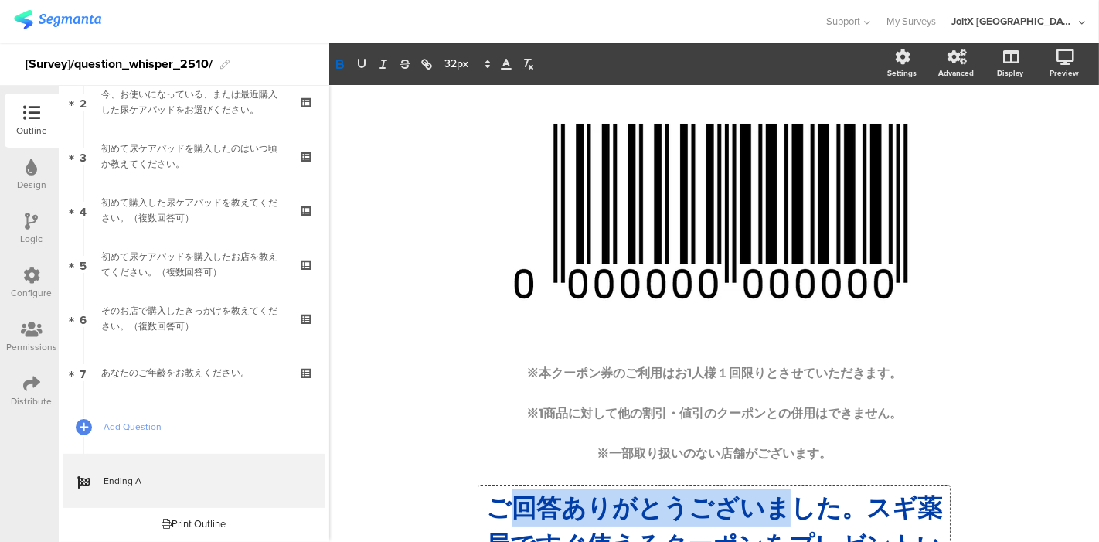
drag, startPoint x: 782, startPoint y: 492, endPoint x: 512, endPoint y: 469, distance: 270.7
click at [512, 469] on div "/ ※本クーポン券のご利用はお1人様１回限りとさせていただきます。 ※1商品に対して他の割引・値引のクーポンとの併用はできません。 ※一部取り扱いのない店舗が…" at bounding box center [714, 389] width 618 height 579
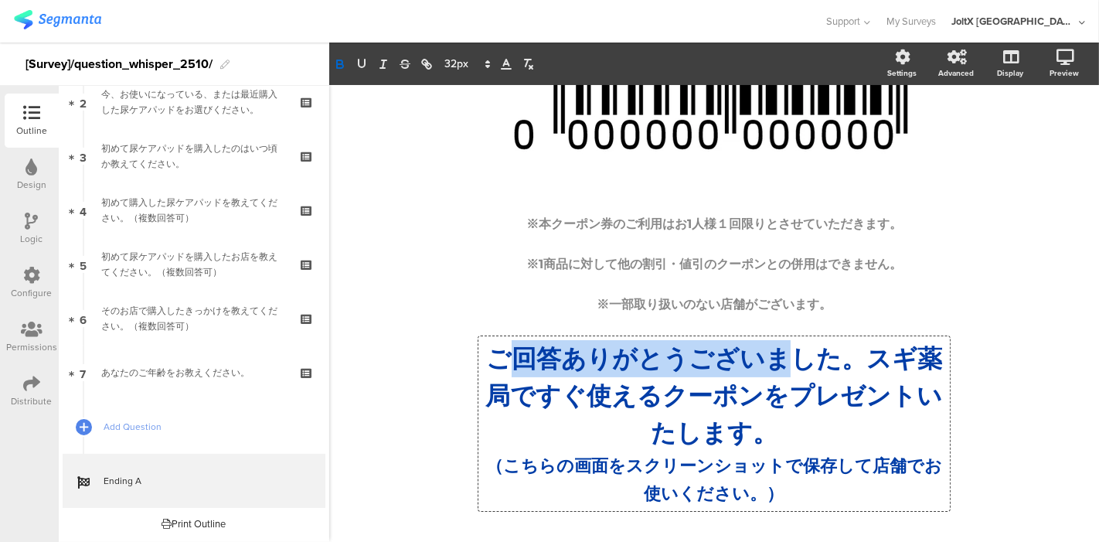
scroll to position [150, 0]
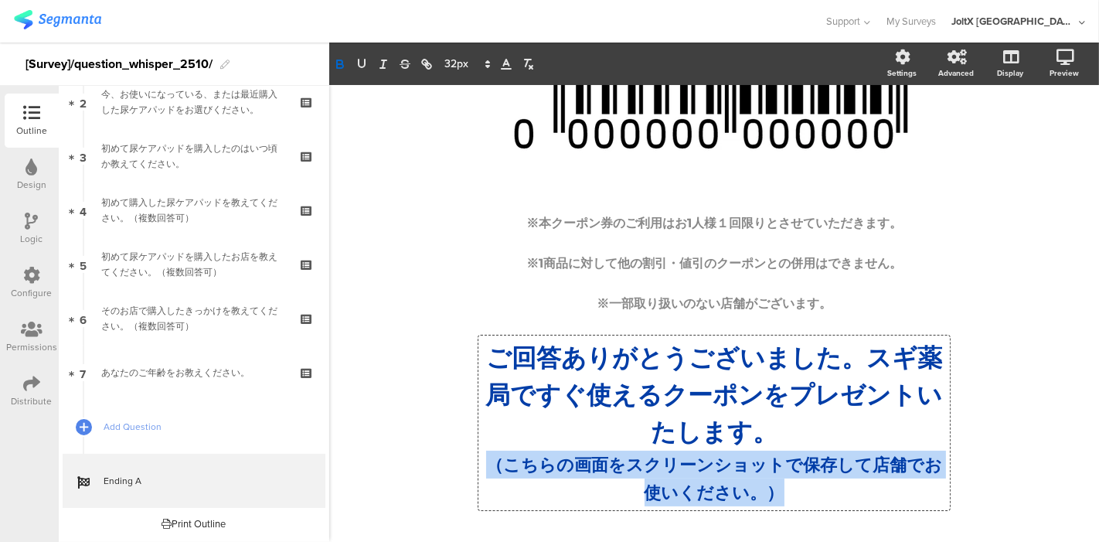
drag, startPoint x: 775, startPoint y: 499, endPoint x: 479, endPoint y: 470, distance: 296.8
click at [482, 470] on p "（こちらの画面をスクリーンショットで保存して店舗でお使いください。）" at bounding box center [714, 479] width 464 height 56
copy strong "（こちらの画面をスクリーンショットで保存して店舗でお使いください。）"
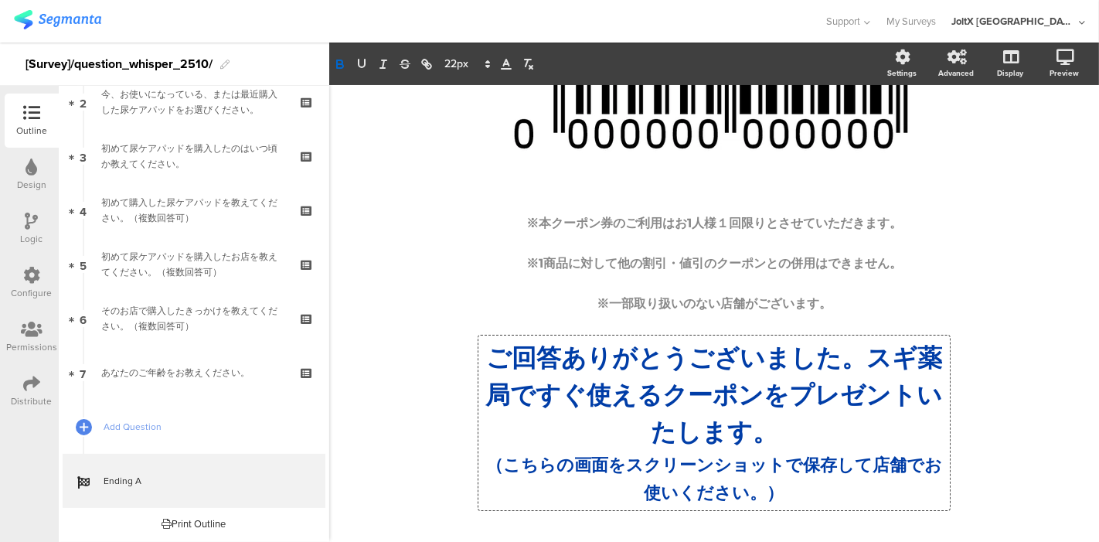
click at [433, 349] on div "/ ※本クーポン券のご利用はお1人様１回限りとさせていただきます。 ※1商品に対して他の割引・値引のクーポンとの併用はできません。 ※一部取り扱いのない店舗が…" at bounding box center [714, 240] width 618 height 579
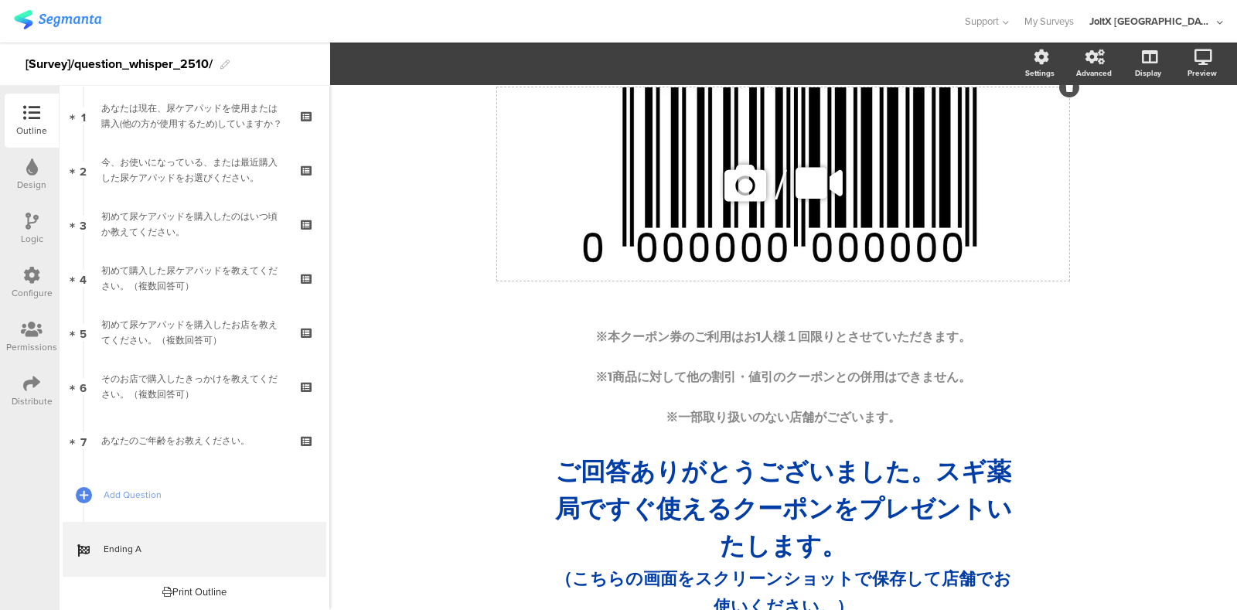
scroll to position [0, 0]
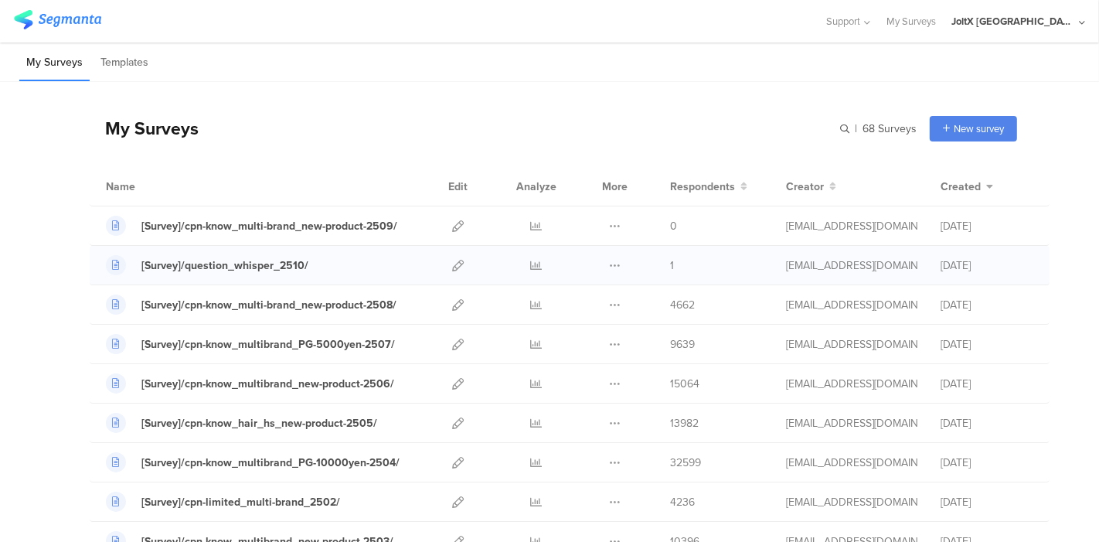
scroll to position [86, 0]
